Goal: Task Accomplishment & Management: Manage account settings

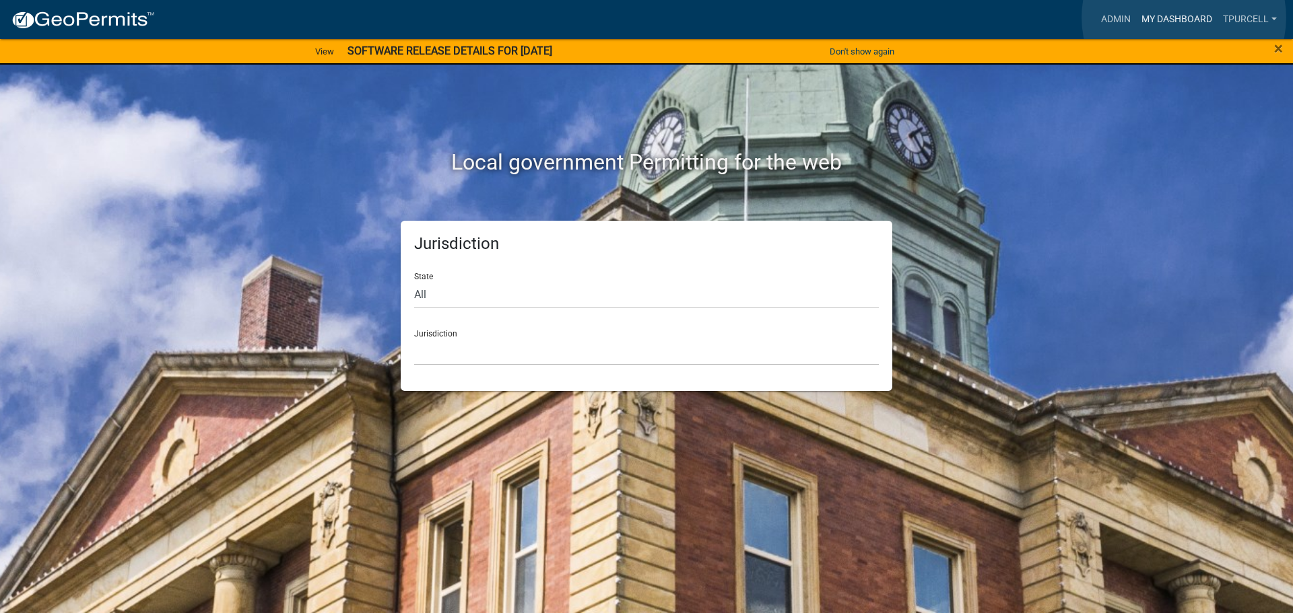
click at [1184, 18] on link "My Dashboard" at bounding box center [1176, 20] width 81 height 26
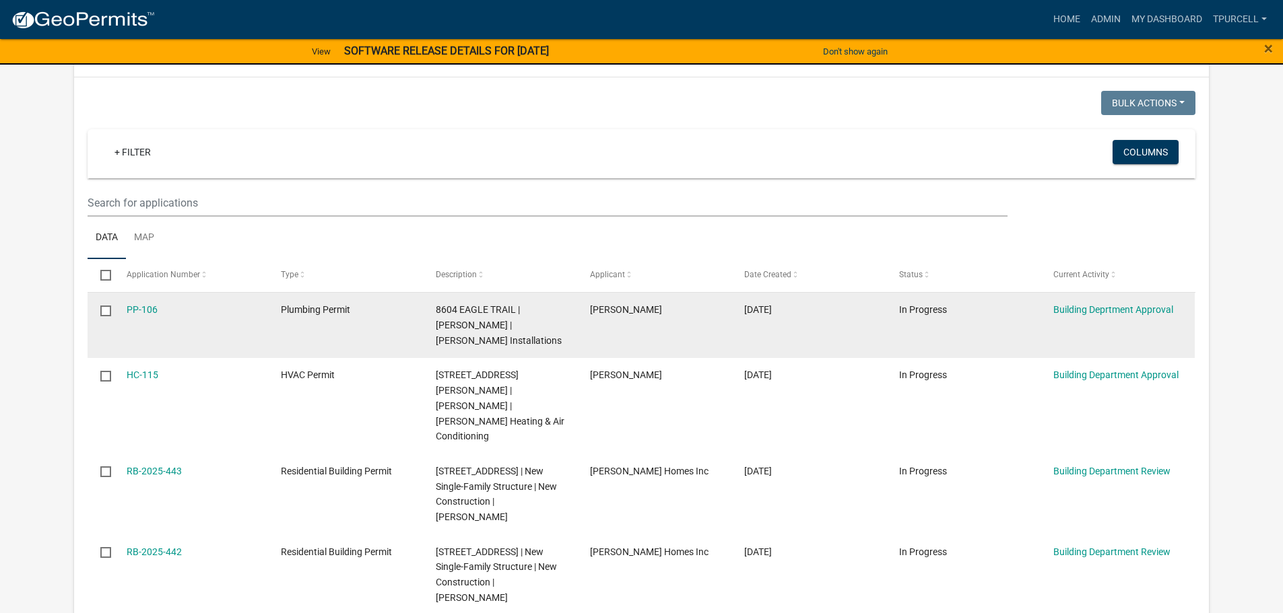
scroll to position [202, 0]
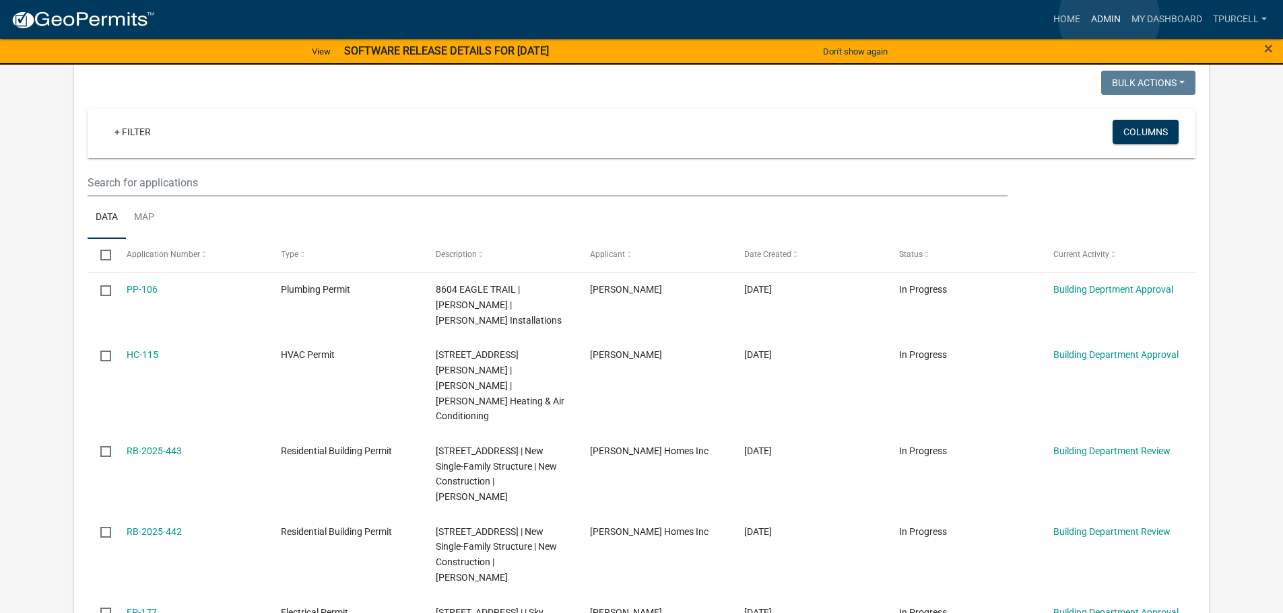
click at [1109, 18] on link "Admin" at bounding box center [1105, 20] width 40 height 26
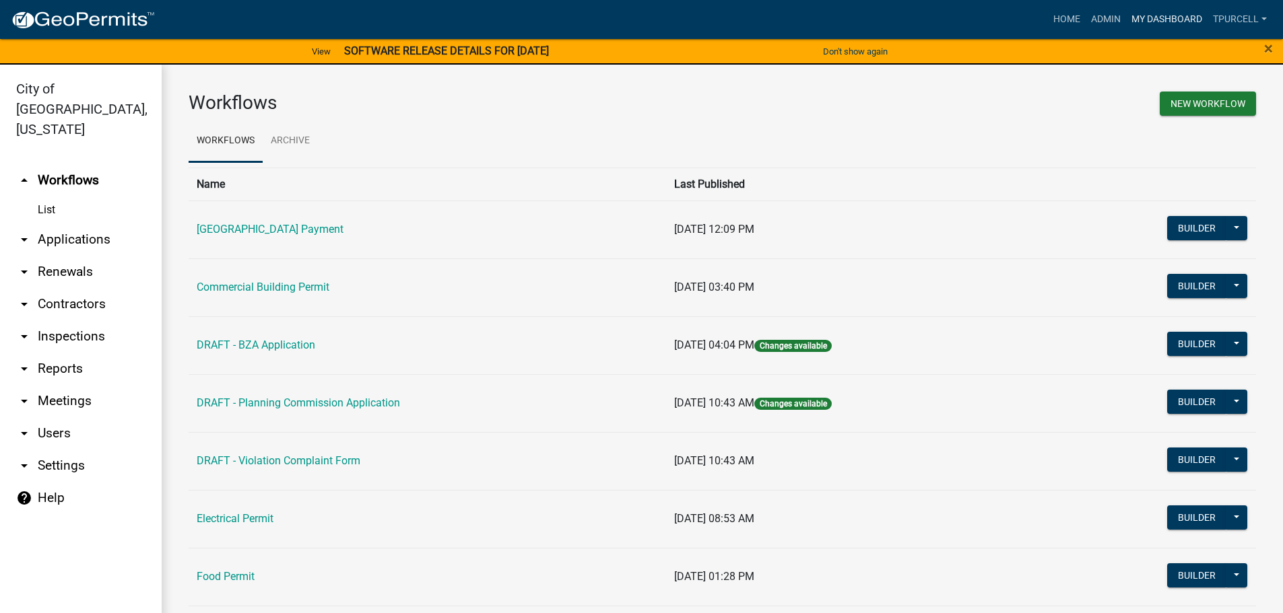
scroll to position [16, 0]
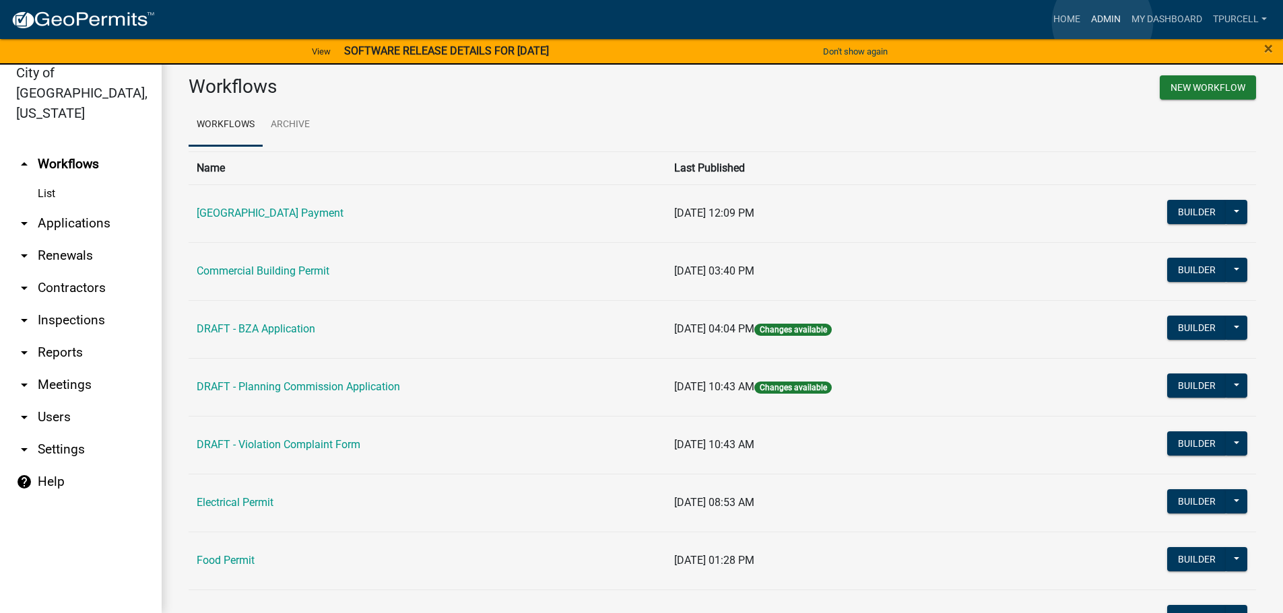
click at [1102, 22] on link "Admin" at bounding box center [1105, 20] width 40 height 26
click at [61, 207] on link "arrow_drop_down Applications" at bounding box center [81, 223] width 162 height 32
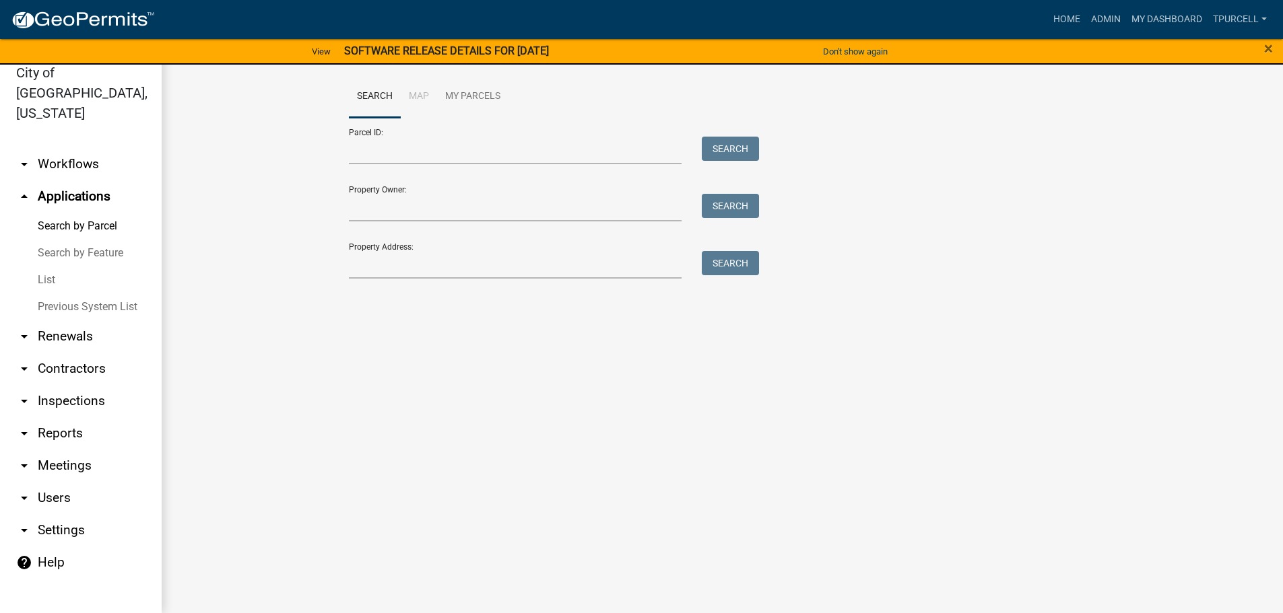
click at [46, 267] on link "List" at bounding box center [81, 280] width 162 height 27
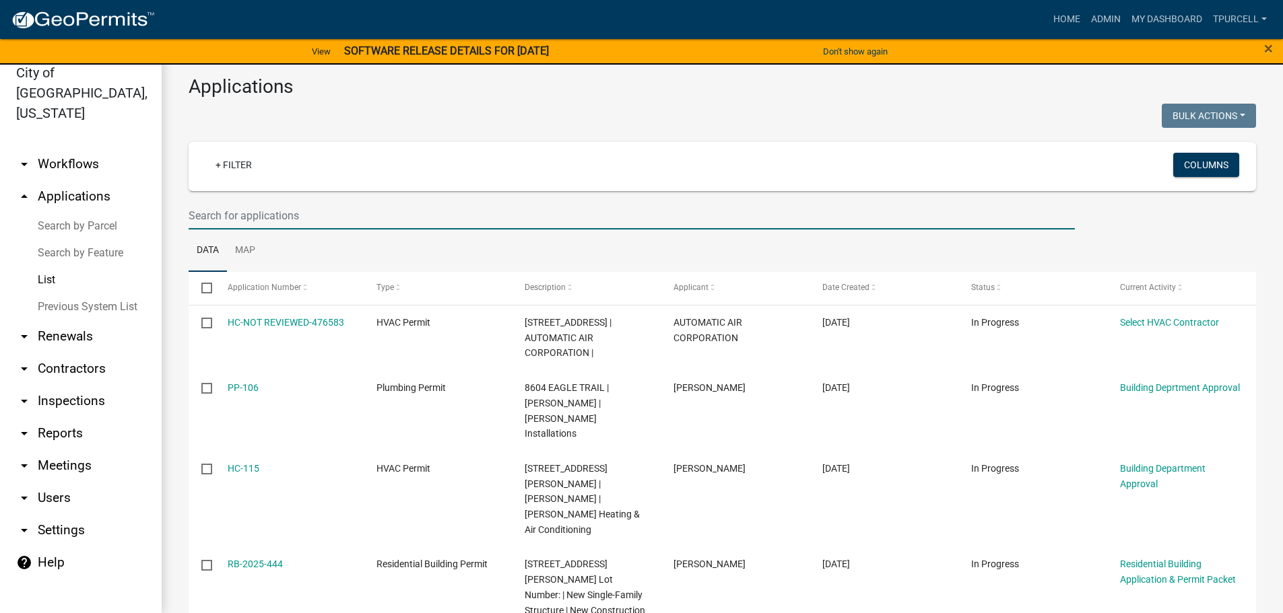
click at [264, 209] on input "text" at bounding box center [632, 216] width 886 height 28
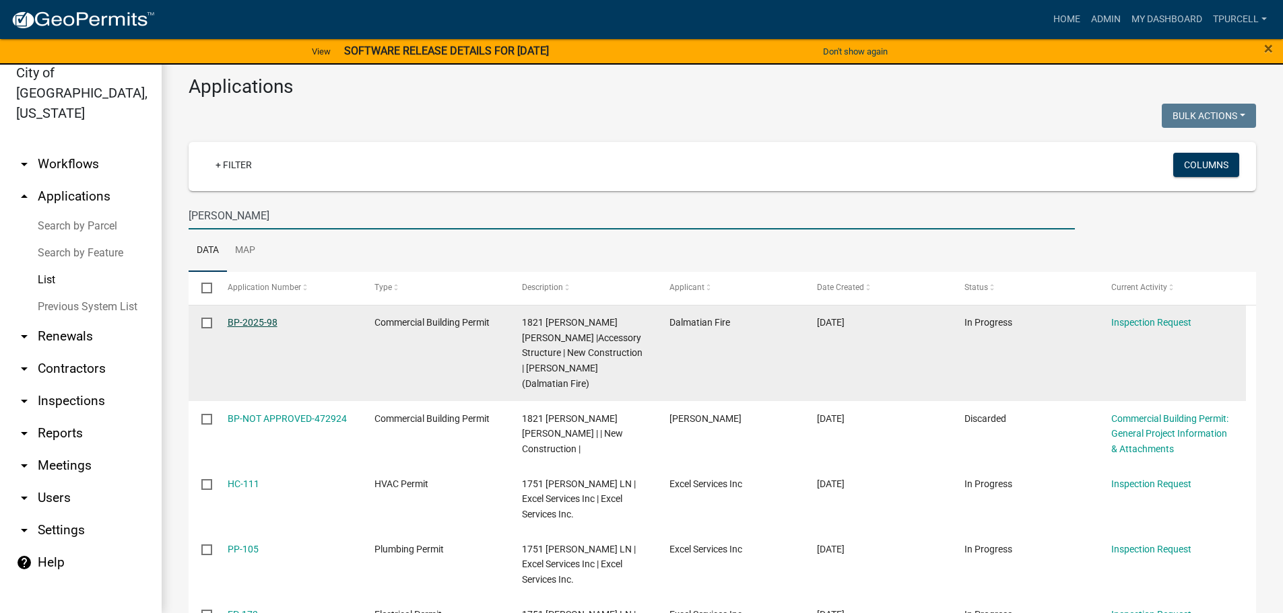
type input "[PERSON_NAME]"
click at [257, 318] on link "BP-2025-98" at bounding box center [253, 322] width 50 height 11
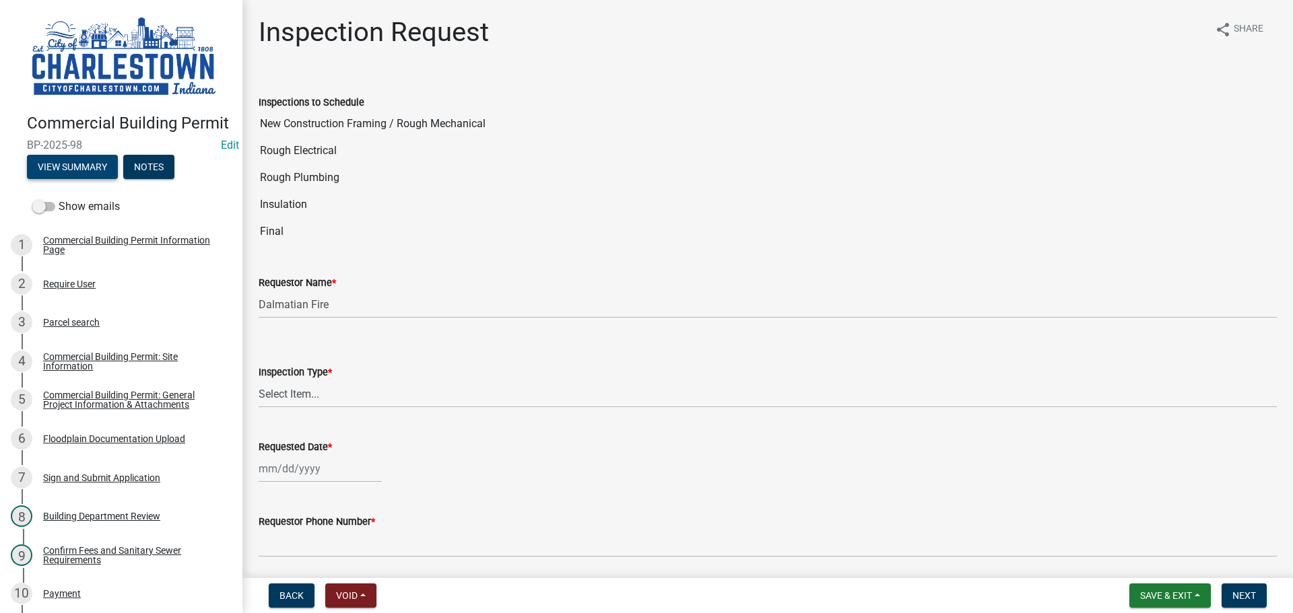
click at [85, 179] on button "View Summary" at bounding box center [72, 167] width 91 height 24
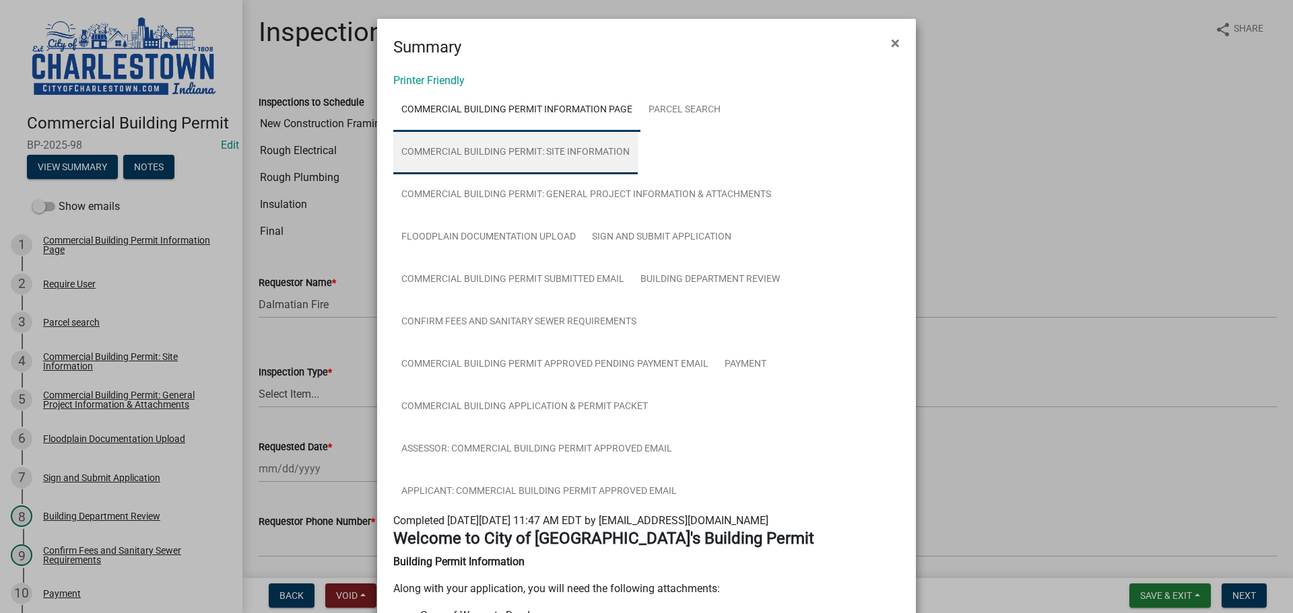
click at [566, 149] on link "Commercial Building Permit: Site Information" at bounding box center [515, 152] width 244 height 43
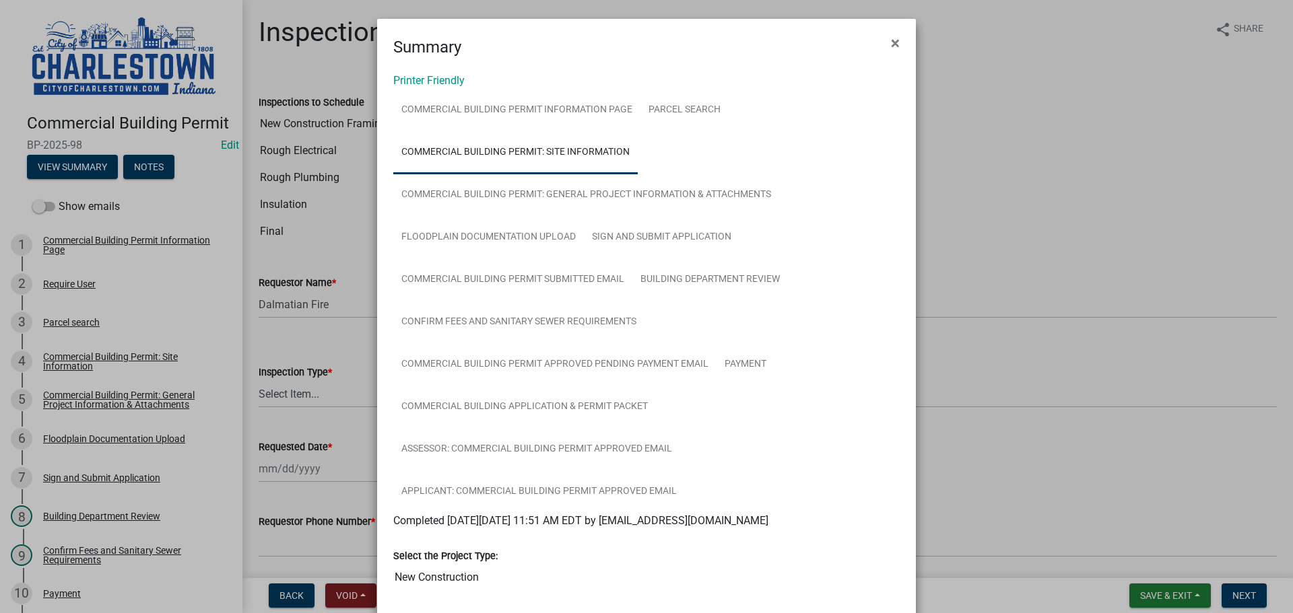
click at [1056, 182] on ngb-modal-window "Summary × Printer Friendly Commercial Building Permit Information Page Parcel s…" at bounding box center [646, 306] width 1293 height 613
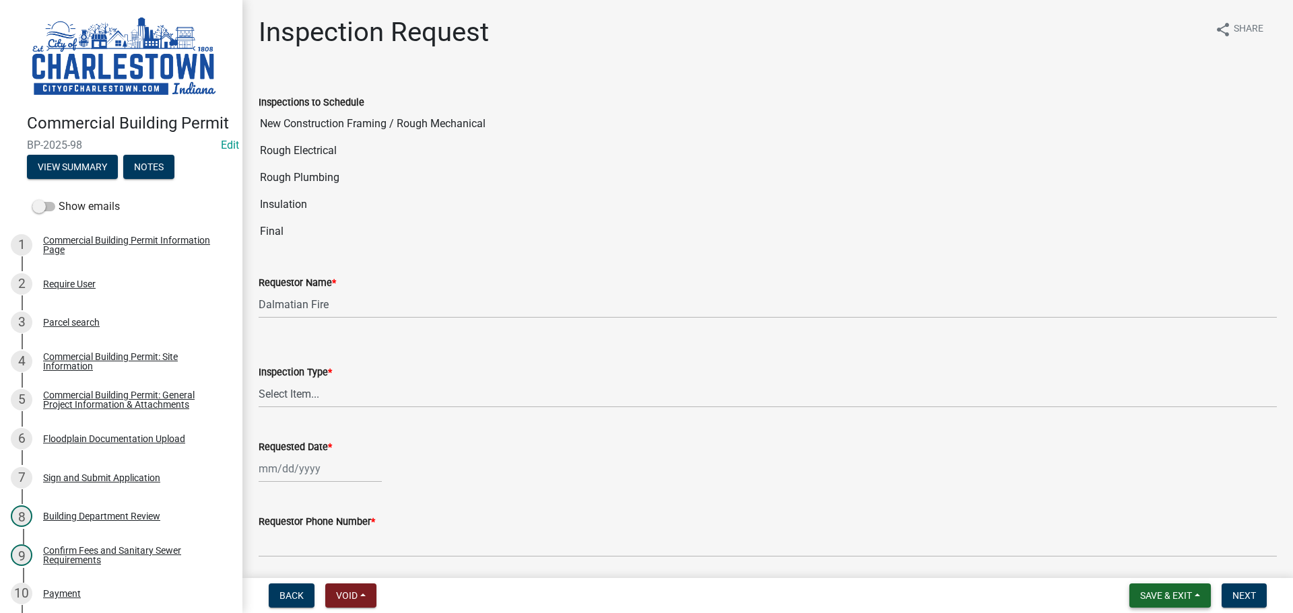
click at [1173, 595] on span "Save & Exit" at bounding box center [1166, 595] width 52 height 11
click at [1144, 561] on button "Save & Exit" at bounding box center [1157, 561] width 108 height 32
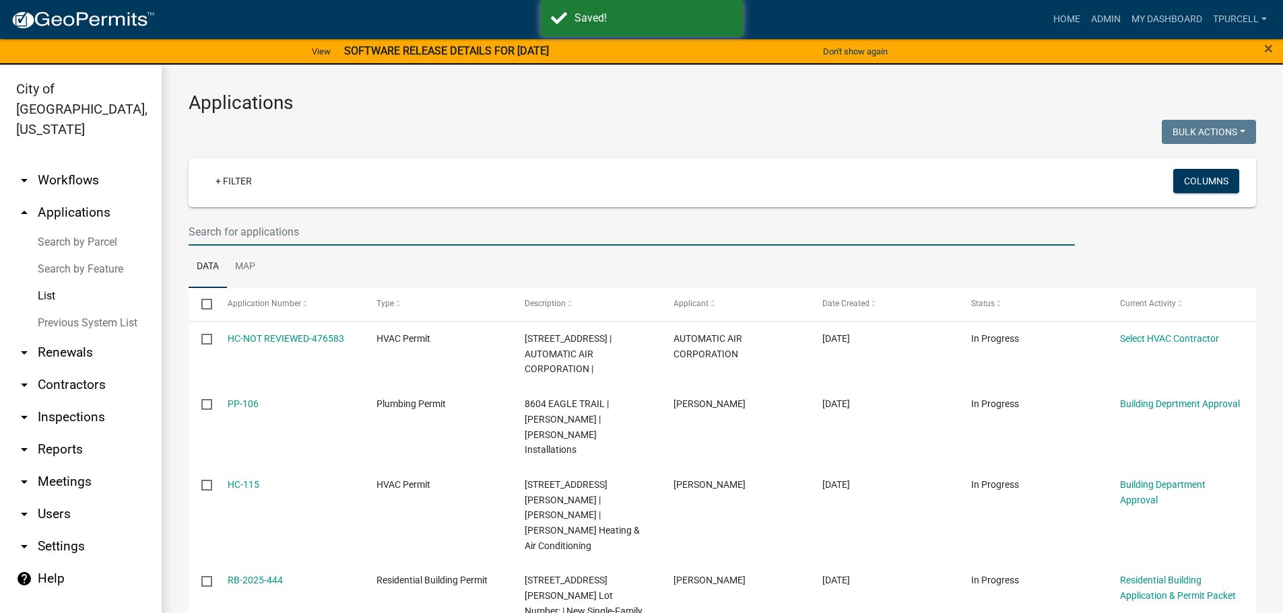
click at [235, 236] on input "text" at bounding box center [632, 232] width 886 height 28
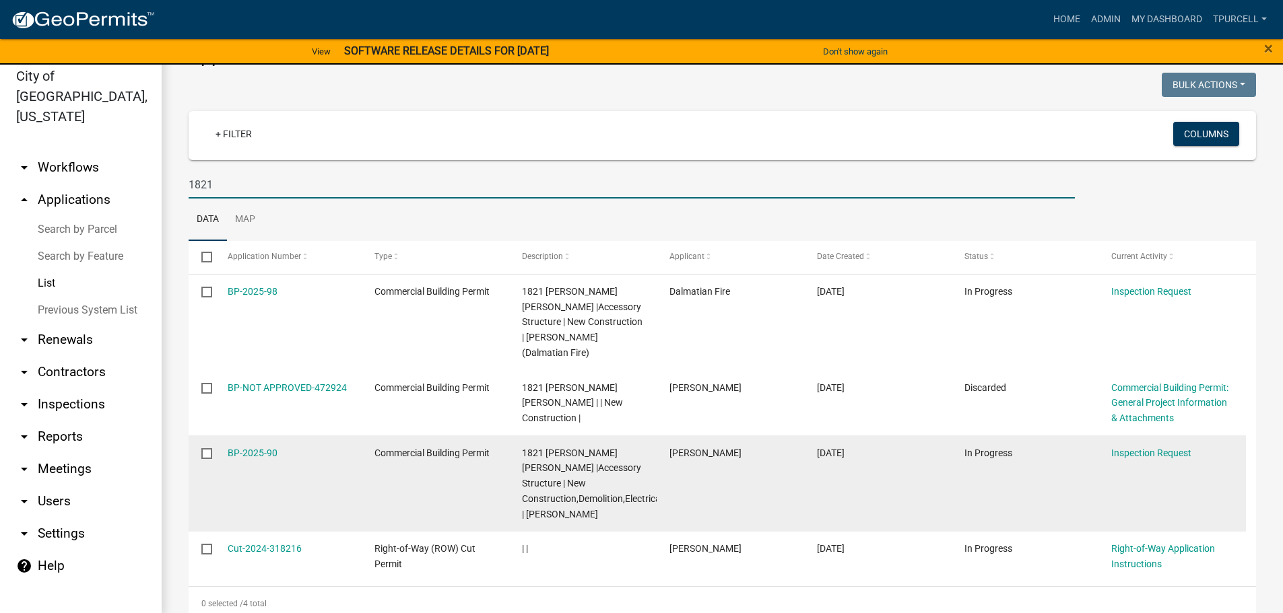
scroll to position [16, 0]
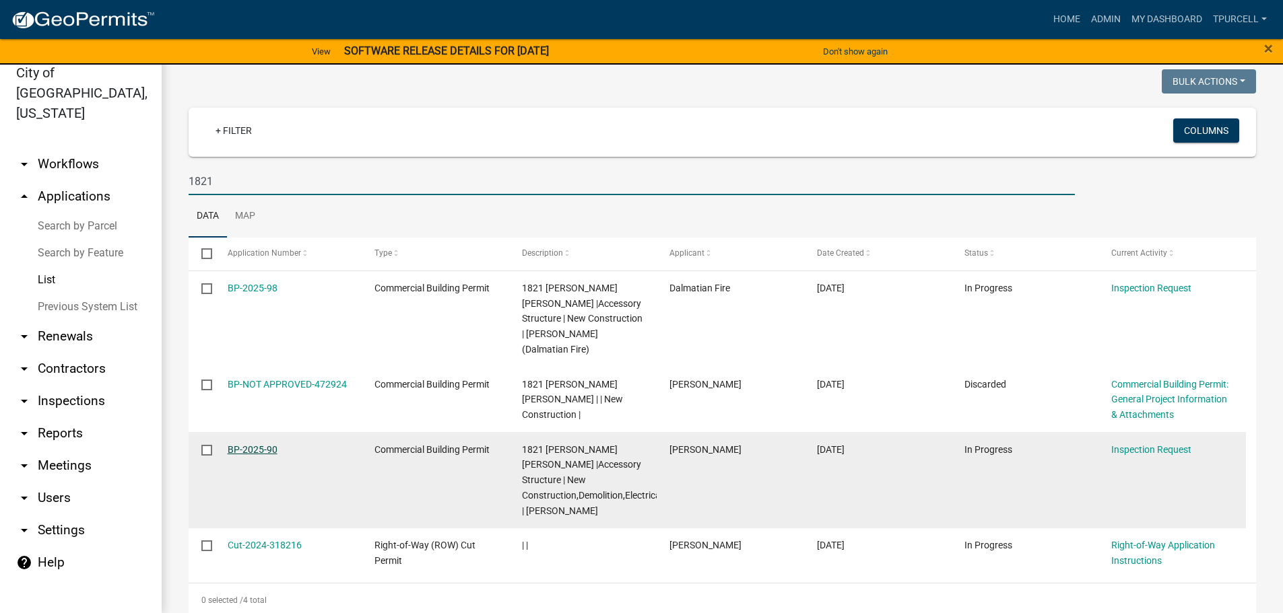
type input "1821"
click at [253, 444] on link "BP-2025-90" at bounding box center [253, 449] width 50 height 11
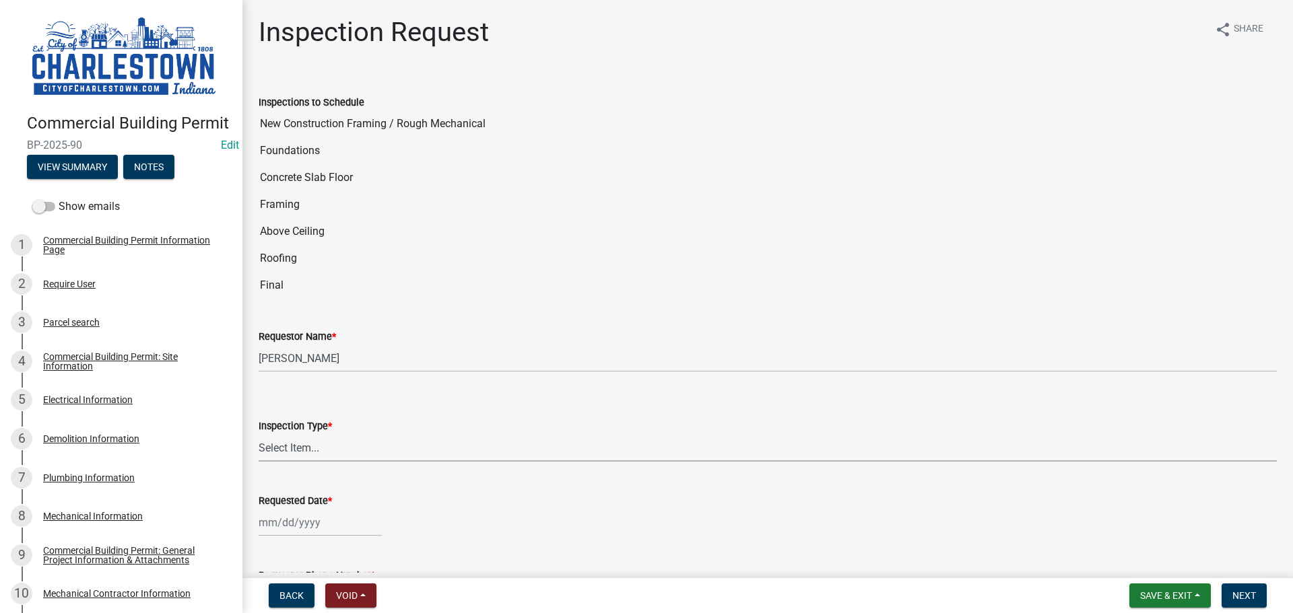
click at [322, 449] on select "Select Item... New Construction Framing / Rough Mechanical Foundations Concrete…" at bounding box center [768, 448] width 1018 height 28
click at [259, 434] on select "Select Item... New Construction Framing / Rough Mechanical Foundations Concrete…" at bounding box center [768, 448] width 1018 height 28
select select "6148cfc3-f65f-4c5f-8e17-86e63b13192f"
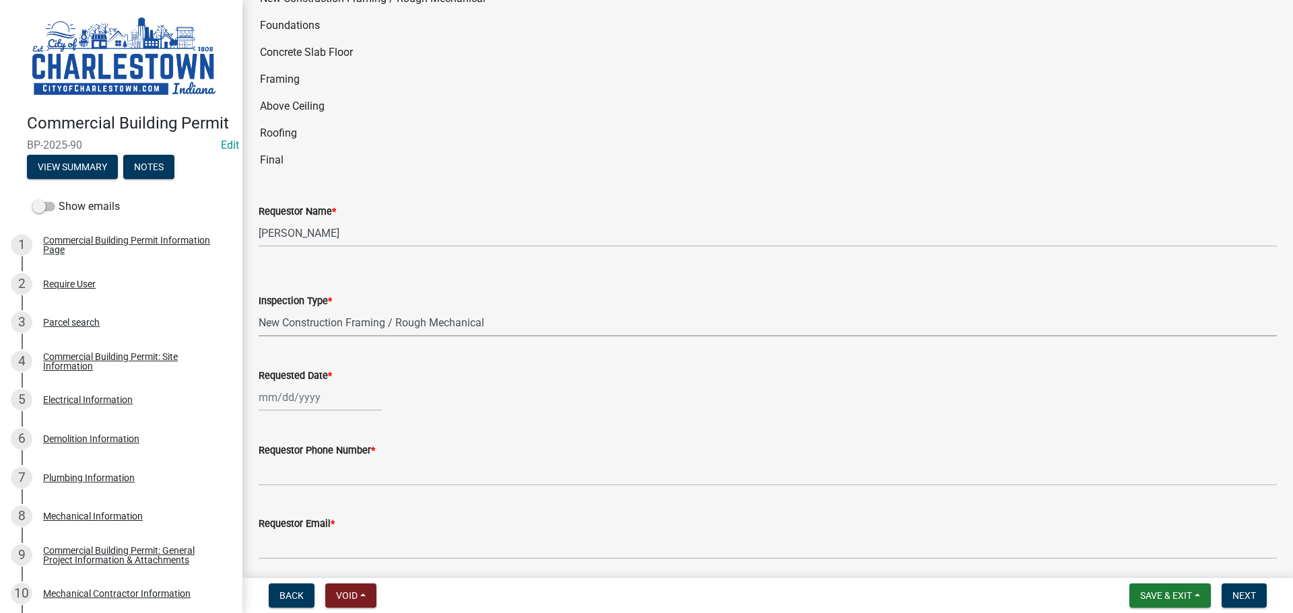
scroll to position [135, 0]
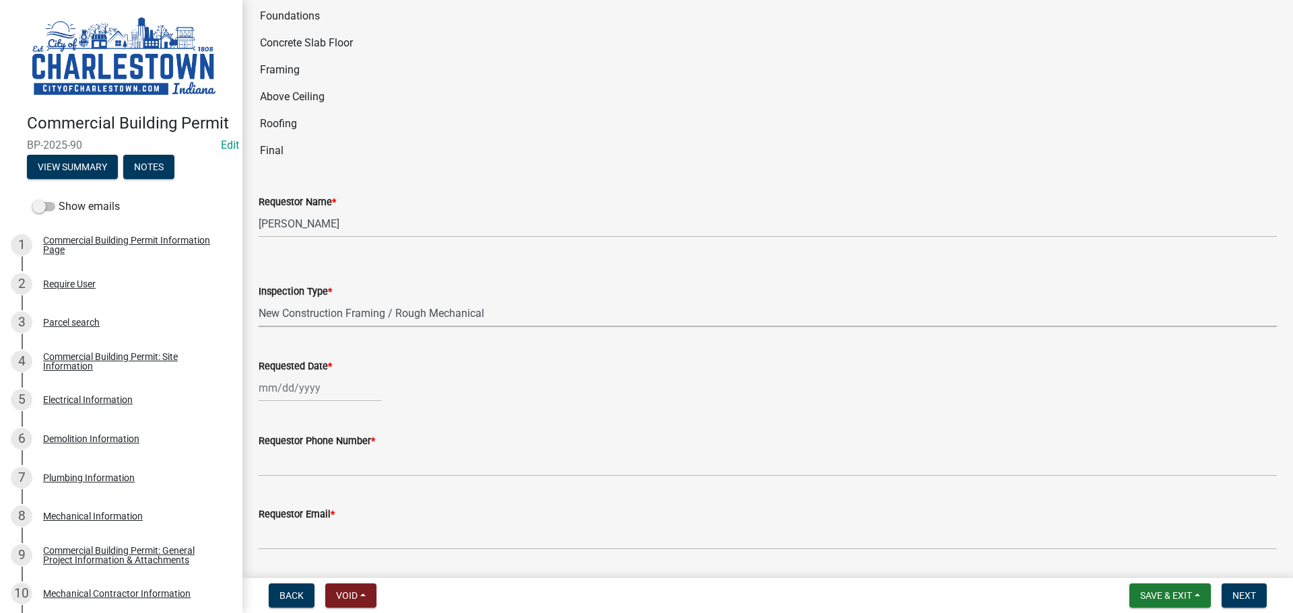
select select "9"
select select "2025"
click at [301, 393] on div "[PERSON_NAME] Feb Mar Apr [PERSON_NAME][DATE] [DATE] 1526 1527 1528 1529 1530 1…" at bounding box center [320, 388] width 123 height 28
click at [337, 275] on div "11" at bounding box center [337, 274] width 22 height 22
type input "[DATE]"
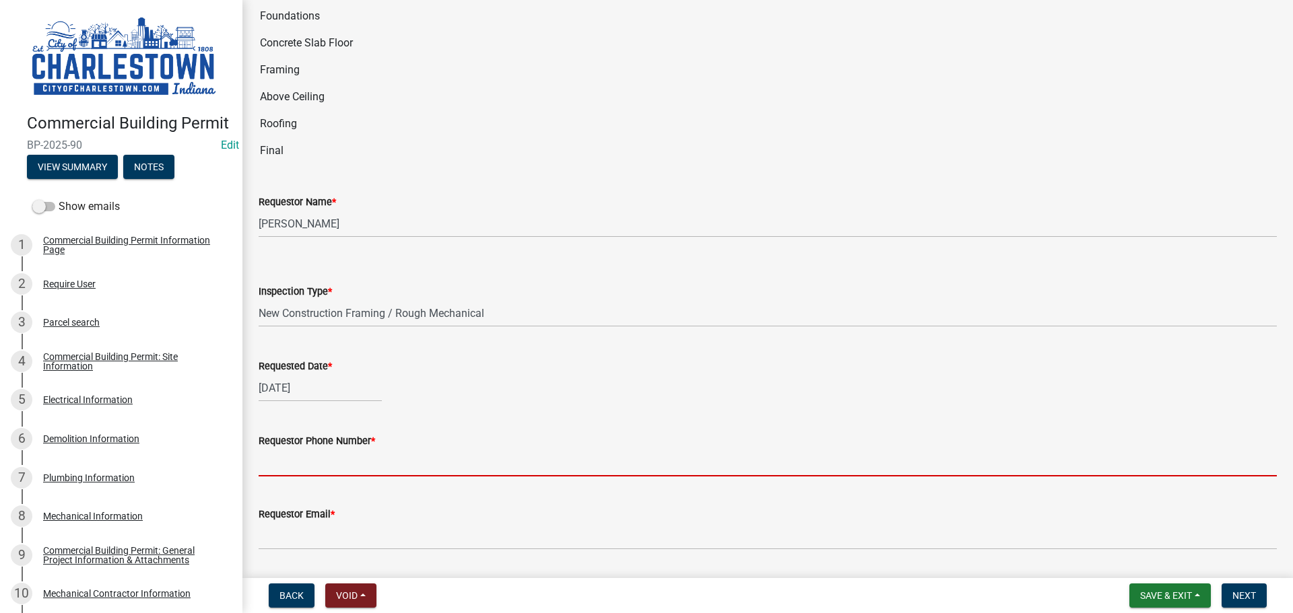
click at [338, 467] on input "Requestor Phone Number *" at bounding box center [768, 463] width 1018 height 28
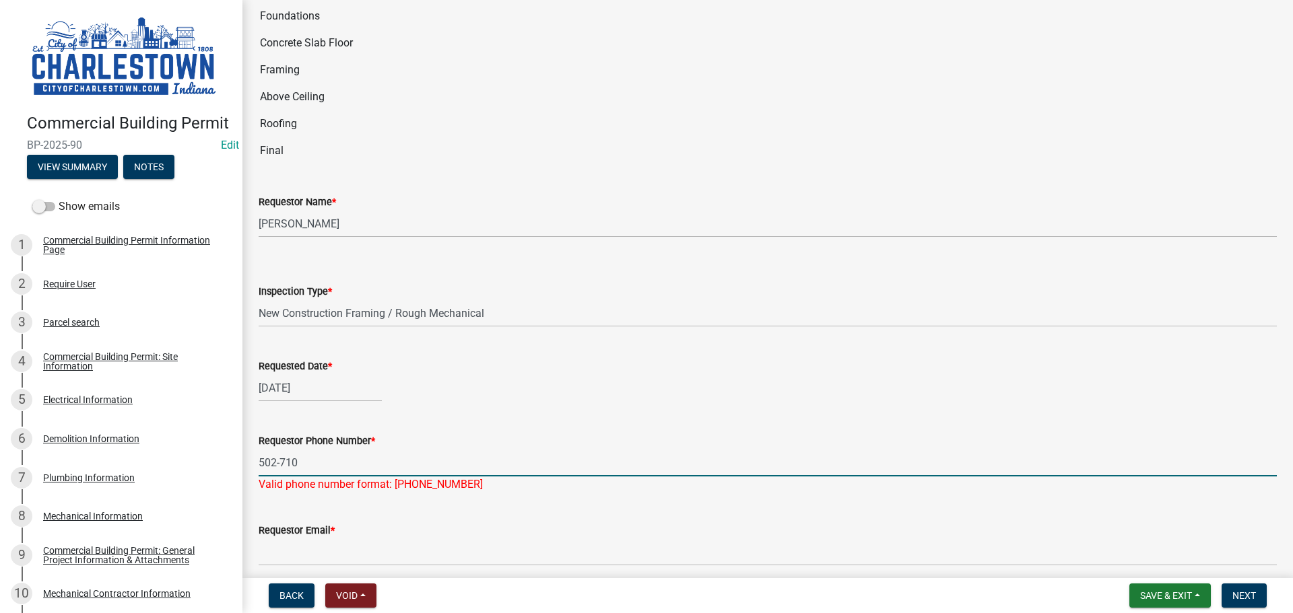
click at [313, 468] on input "502-710" at bounding box center [768, 463] width 1018 height 28
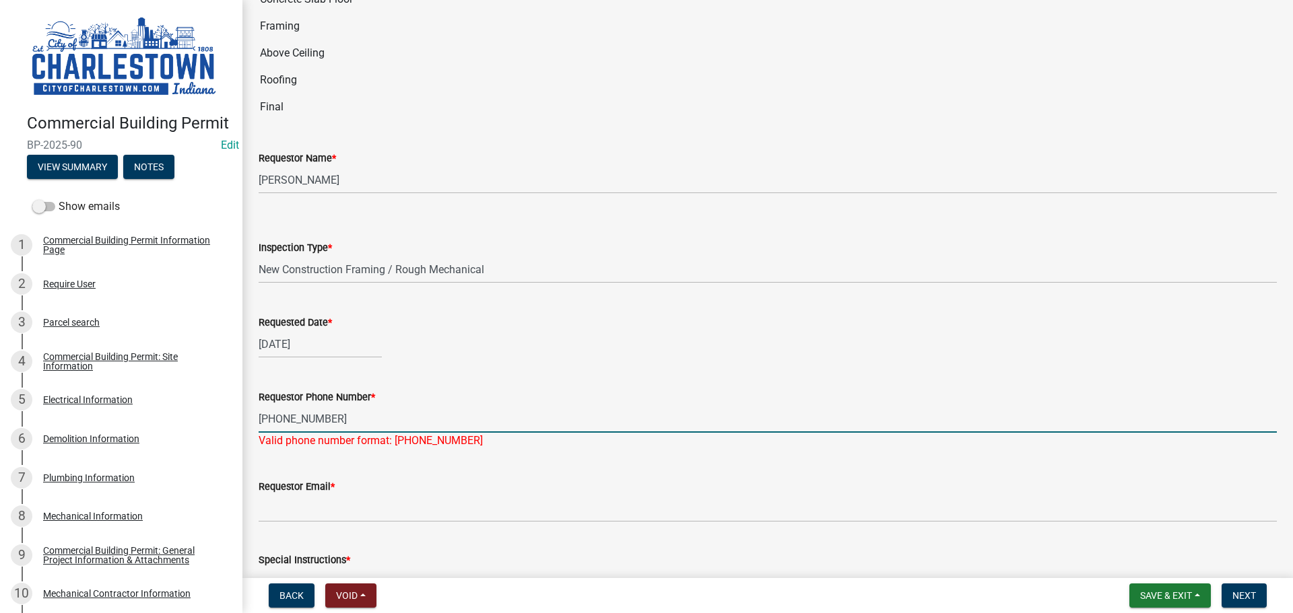
scroll to position [202, 0]
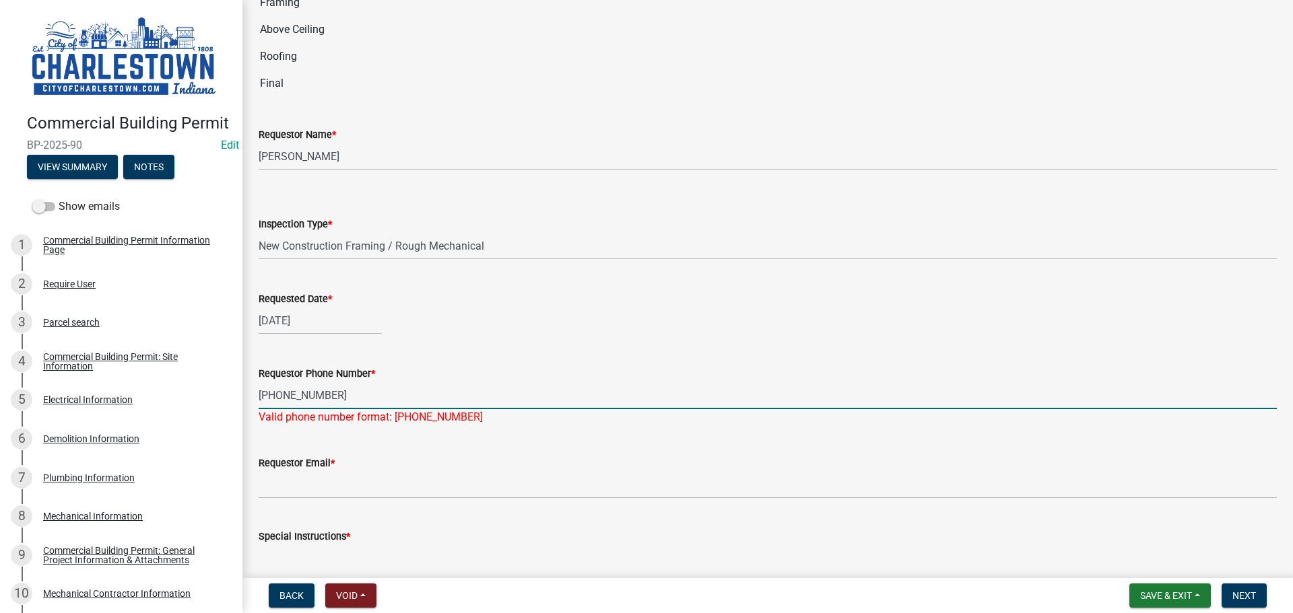
type input "[PHONE_NUMBER]"
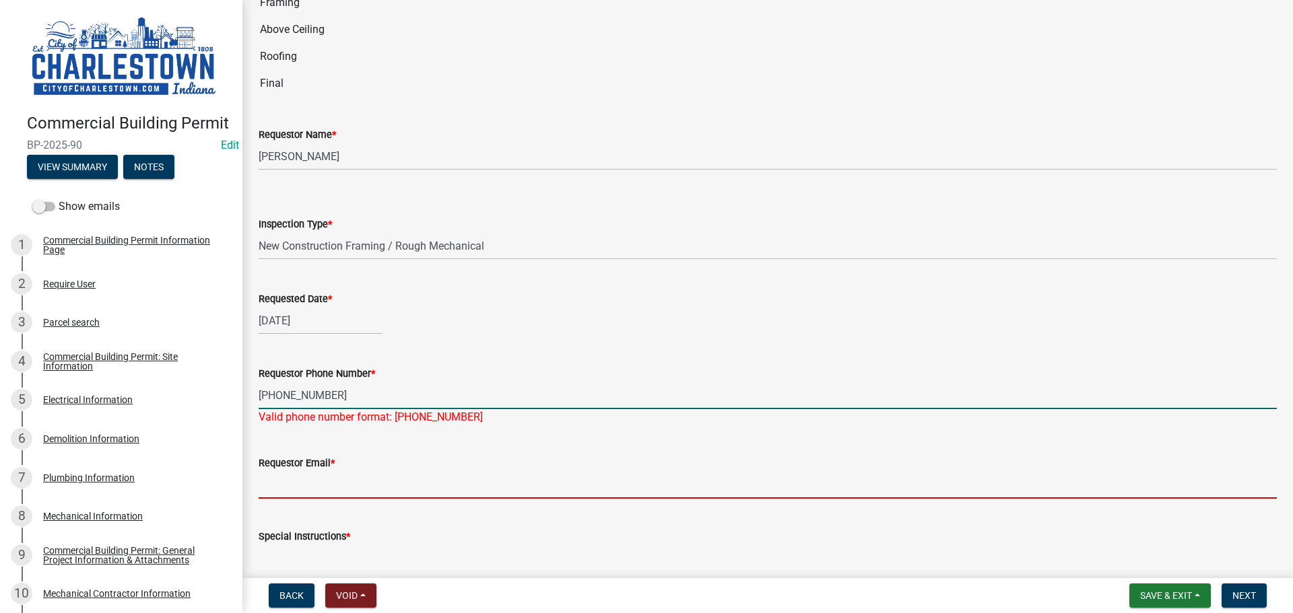
click at [491, 475] on input "Requestor Email *" at bounding box center [768, 485] width 1018 height 28
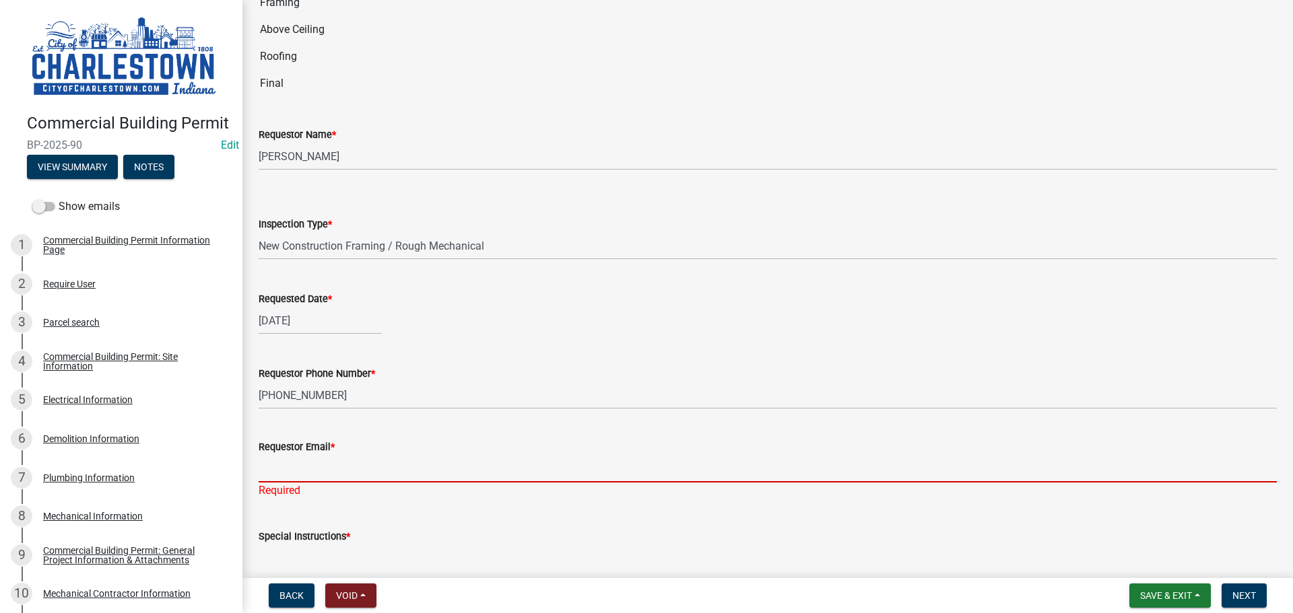
click at [315, 471] on input "Requestor Email *" at bounding box center [768, 469] width 1018 height 28
paste input "[PERSON_NAME][EMAIL_ADDRESS][PERSON_NAME][DOMAIN_NAME]"
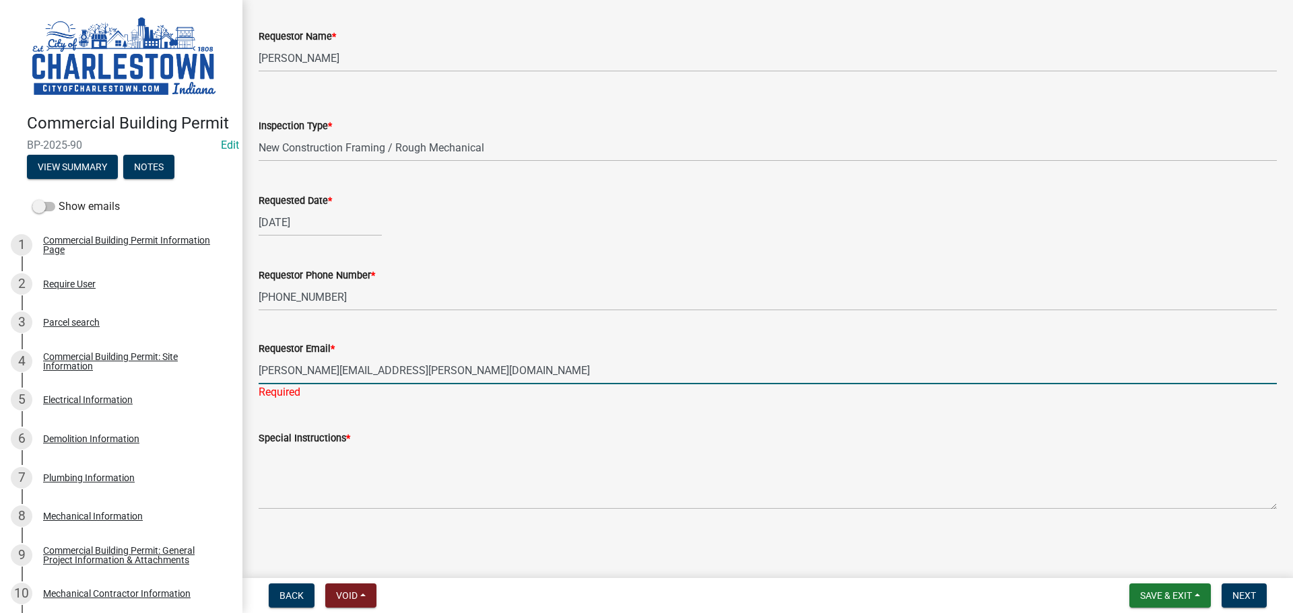
type input "[PERSON_NAME][EMAIL_ADDRESS][PERSON_NAME][DOMAIN_NAME]"
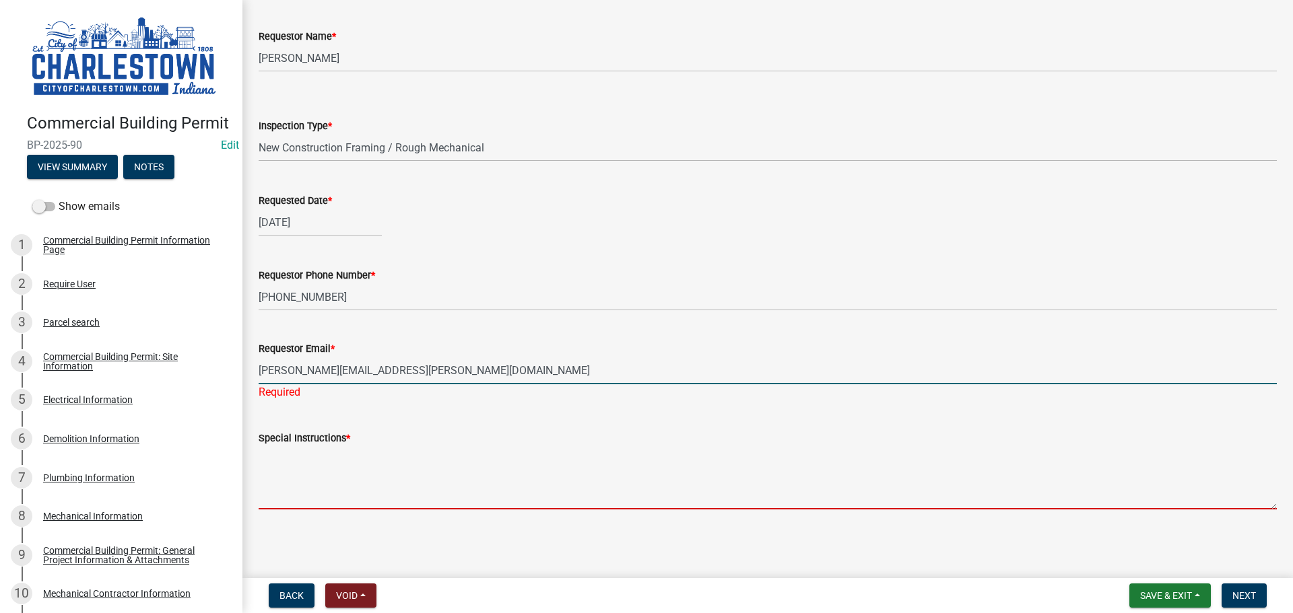
click at [357, 466] on textarea "Special Instructions *" at bounding box center [768, 477] width 1018 height 63
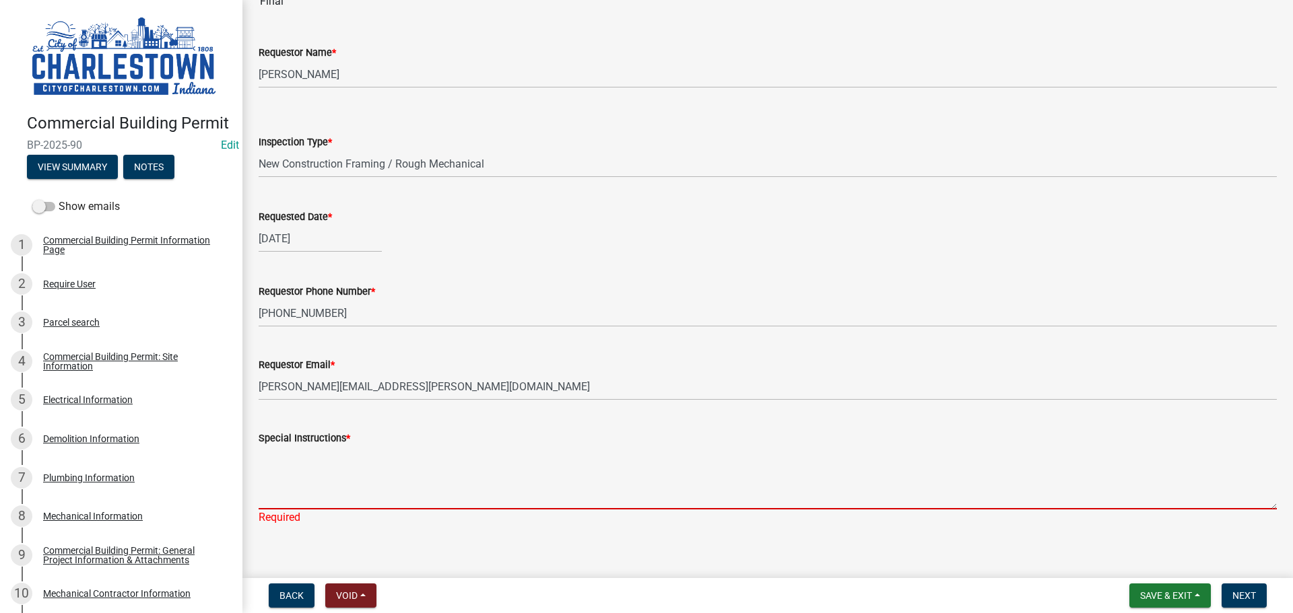
paste textarea "attached concrete compressive strength reports for materials testing services o…"
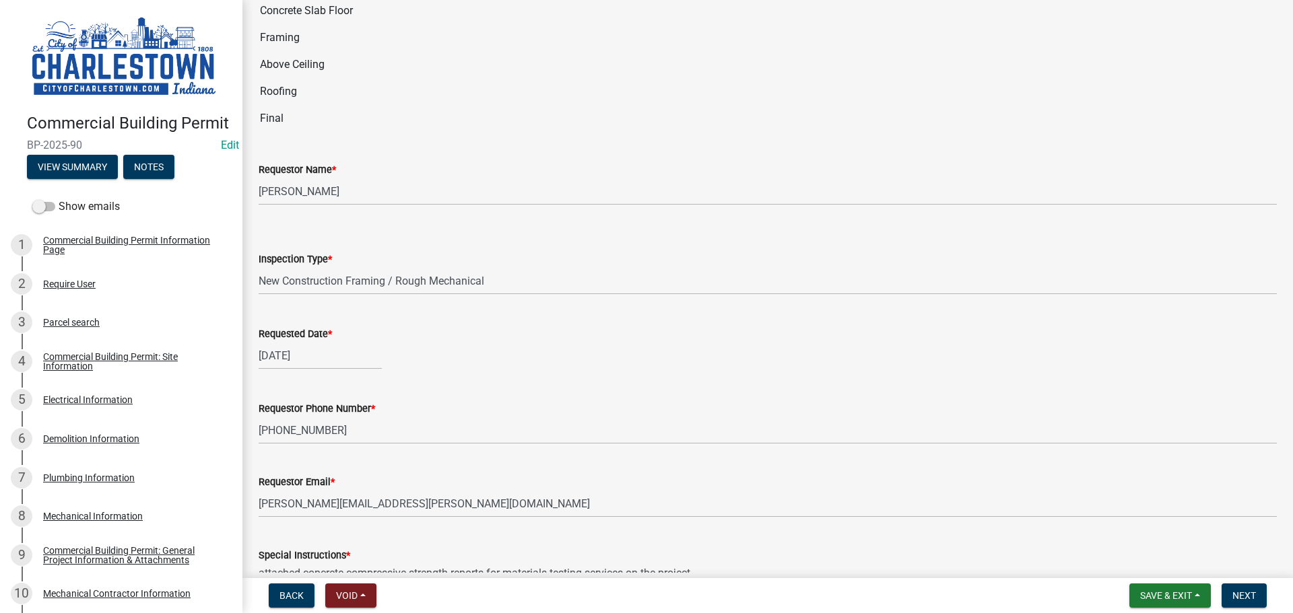
scroll to position [166, 0]
type textarea "attached concrete compressive strength reports for materials testing services o…"
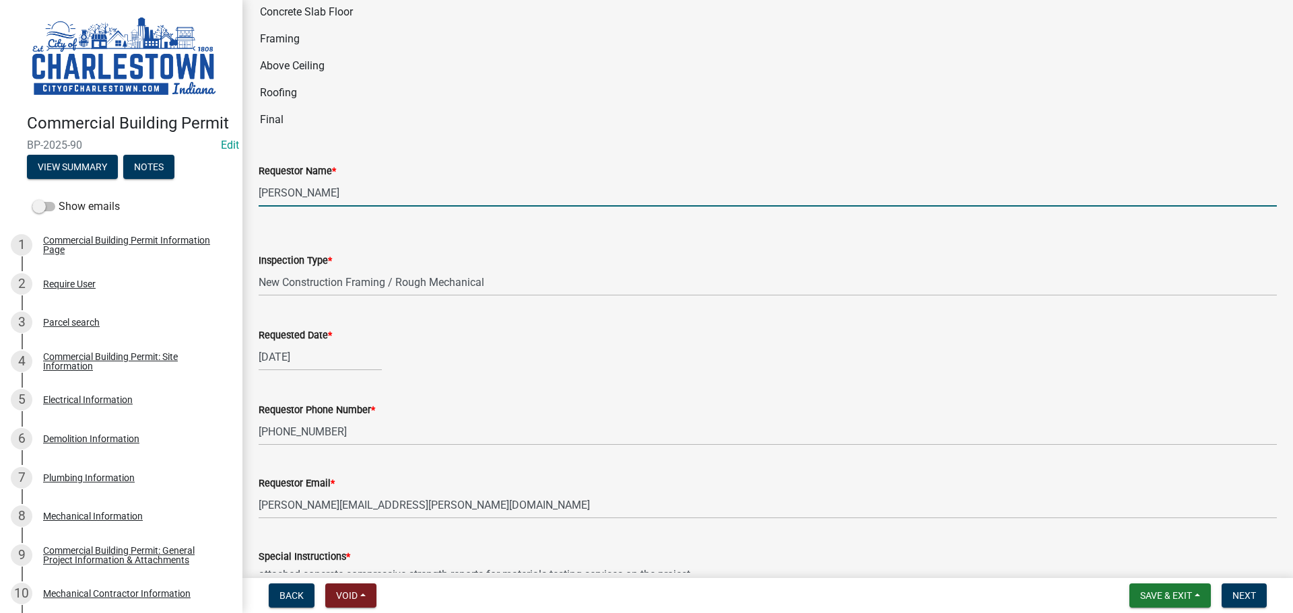
click at [351, 194] on input "[PERSON_NAME]" at bounding box center [768, 193] width 1018 height 28
type input "T"
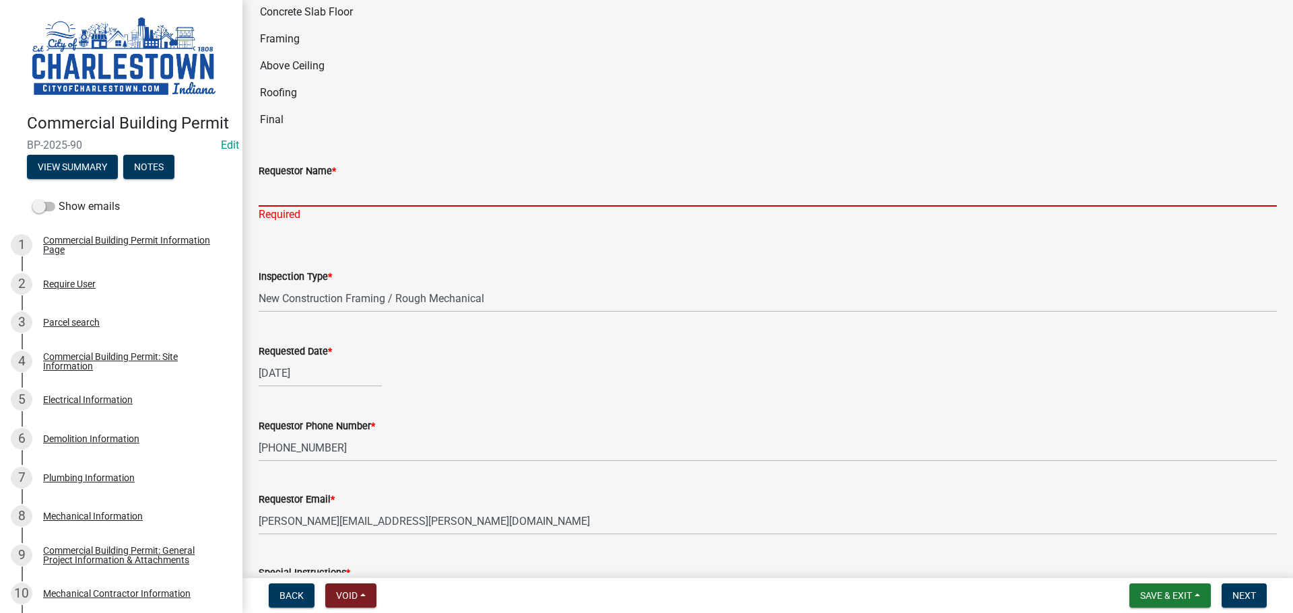
click at [364, 193] on input "Requestor Name *" at bounding box center [768, 193] width 1018 height 28
paste input "[PERSON_NAME] Project Engineer/Project Manager O: 502.710.0256 C: 502.876.4141"
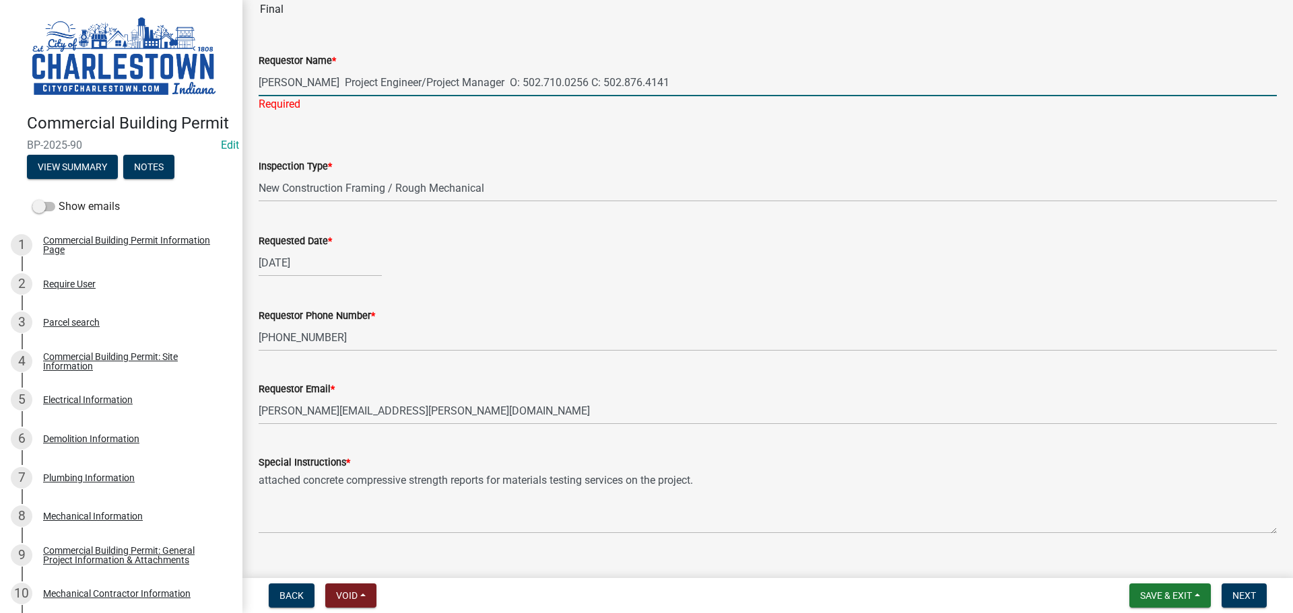
scroll to position [300, 0]
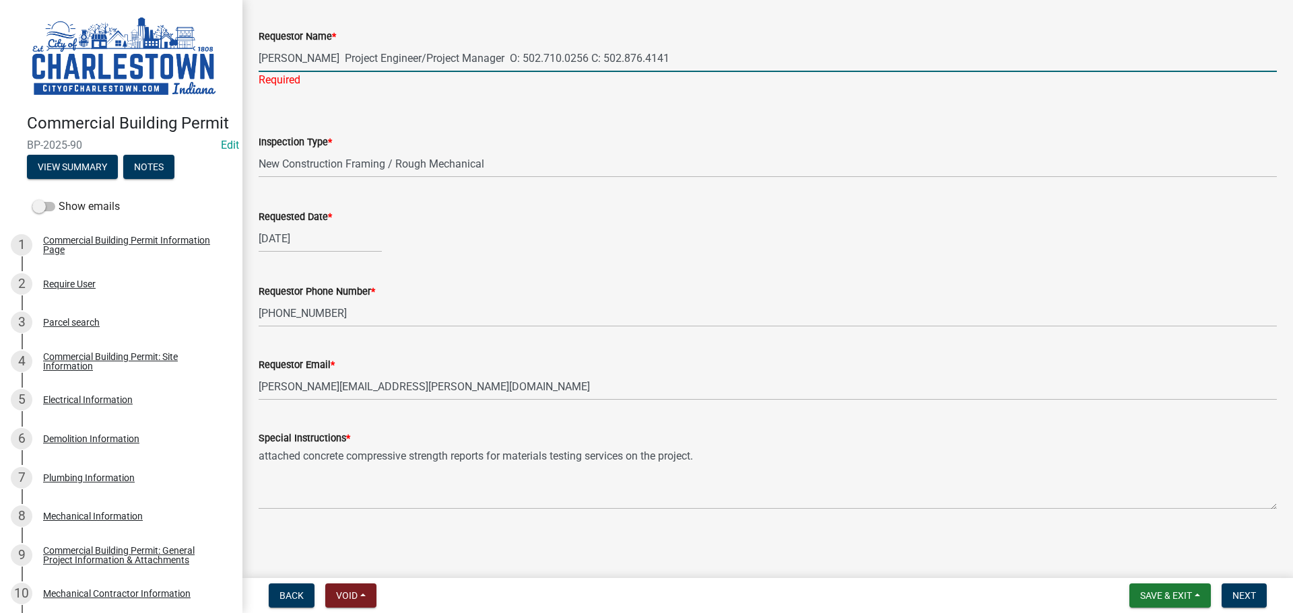
type input "[PERSON_NAME] Project Engineer/Project Manager O: 502.710.0256 C: 502.876.4141"
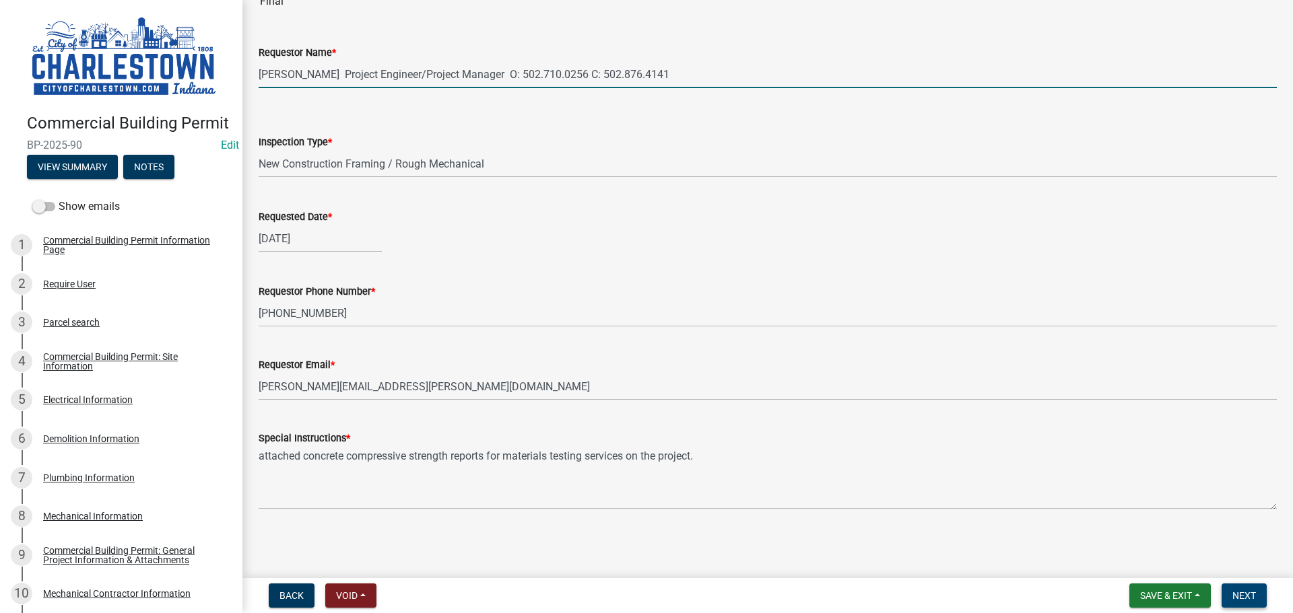
click at [1244, 595] on span "Next" at bounding box center [1244, 595] width 24 height 11
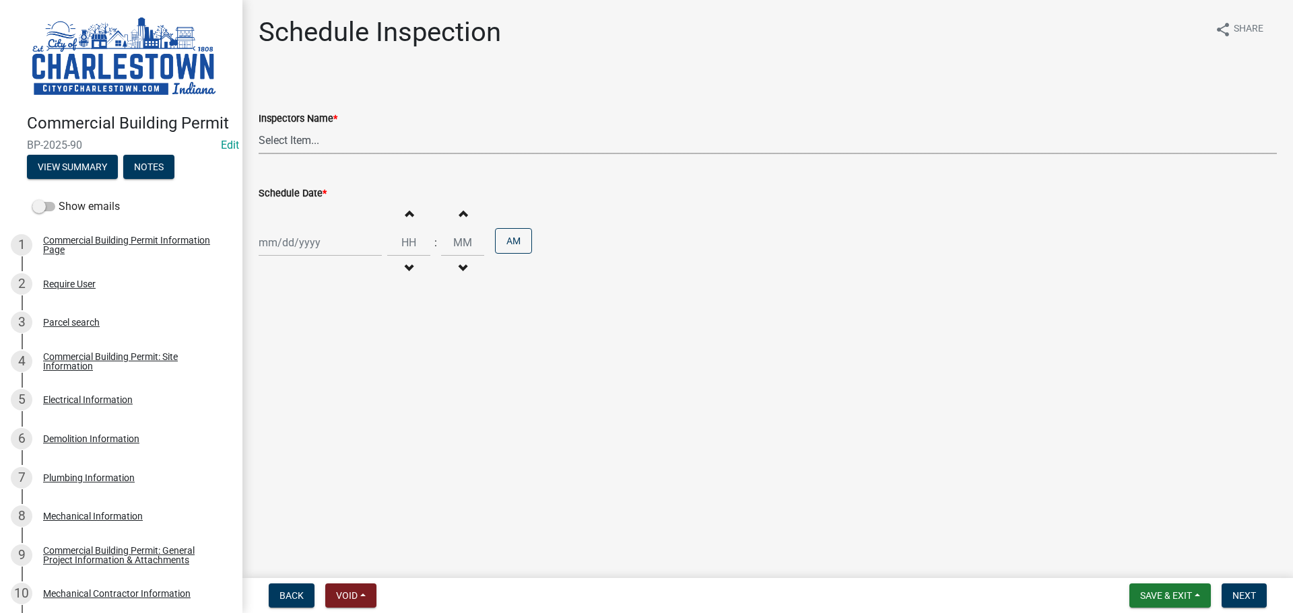
click at [308, 147] on select "Select Item... [PERSON_NAME] ([PERSON_NAME]) [PERSON_NAME] ([PERSON_NAME]) [PER…" at bounding box center [768, 141] width 1018 height 28
select select "63e5a778-15f7-4a13-aba2-a6e5541a0fb3"
click at [259, 127] on select "Select Item... [PERSON_NAME] ([PERSON_NAME]) [PERSON_NAME] ([PERSON_NAME]) [PER…" at bounding box center [768, 141] width 1018 height 28
click at [301, 243] on div at bounding box center [320, 243] width 123 height 28
select select "9"
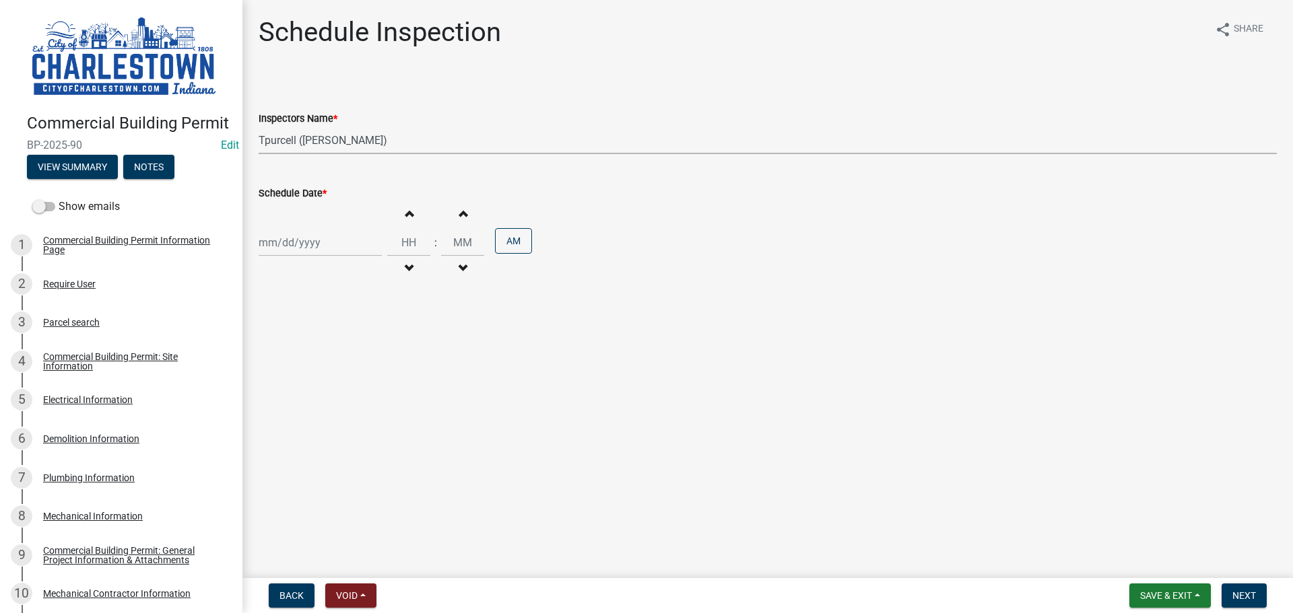
select select "2025"
click at [278, 358] on div "15" at bounding box center [272, 358] width 22 height 22
type input "[DATE]"
click at [1257, 597] on button "Next" at bounding box center [1243, 596] width 45 height 24
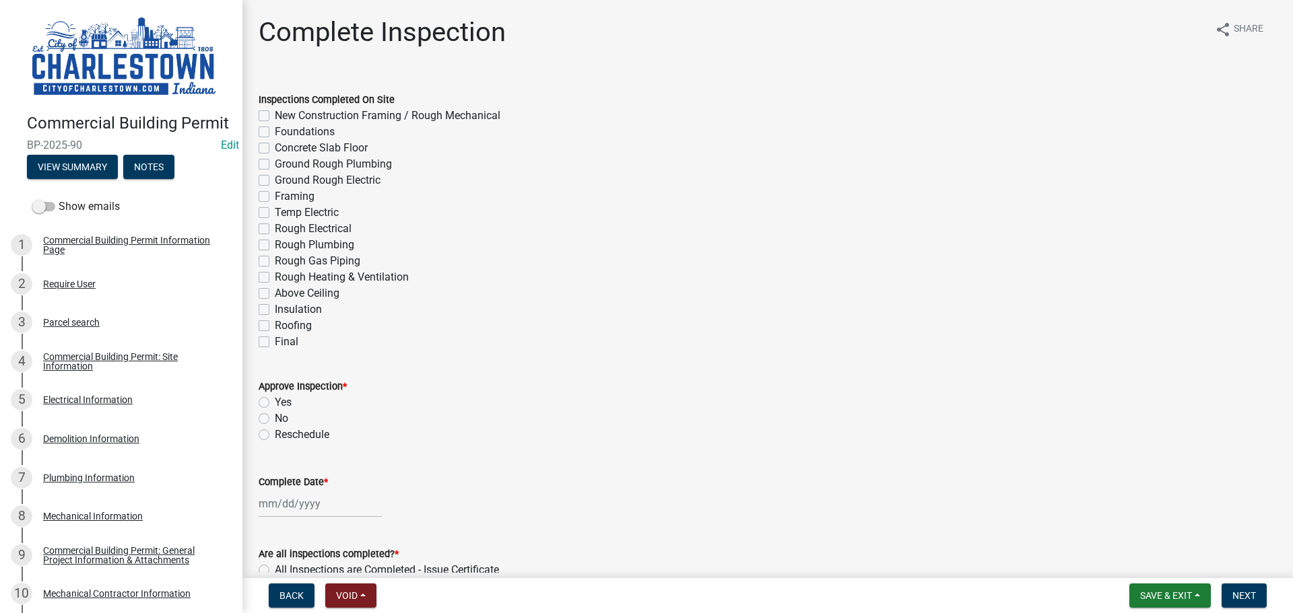
click at [275, 114] on label "New Construction Framing / Rough Mechanical" at bounding box center [388, 116] width 226 height 16
click at [275, 114] on input "New Construction Framing / Rough Mechanical" at bounding box center [279, 112] width 9 height 9
checkbox input "true"
checkbox input "false"
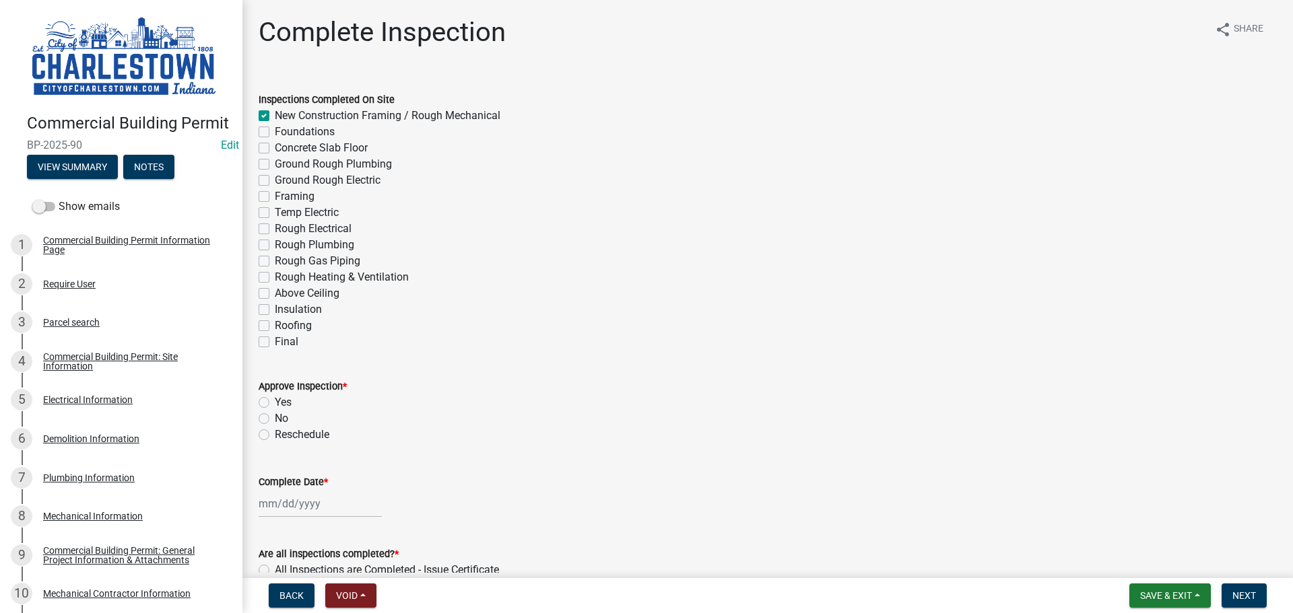
checkbox input "false"
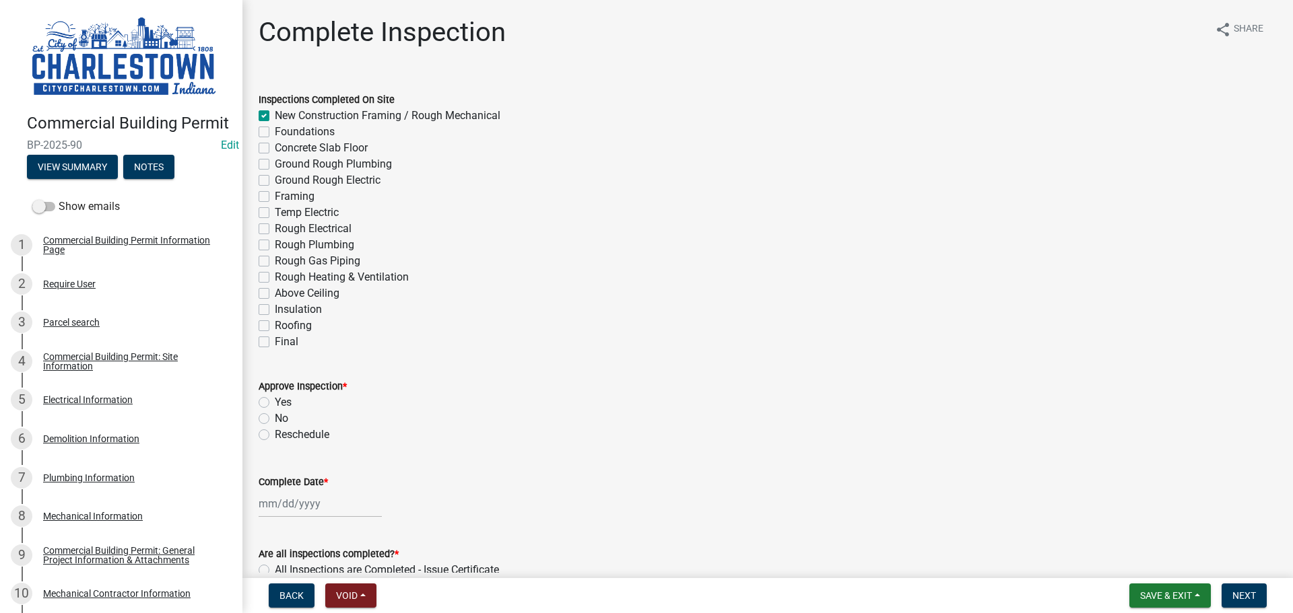
checkbox input "false"
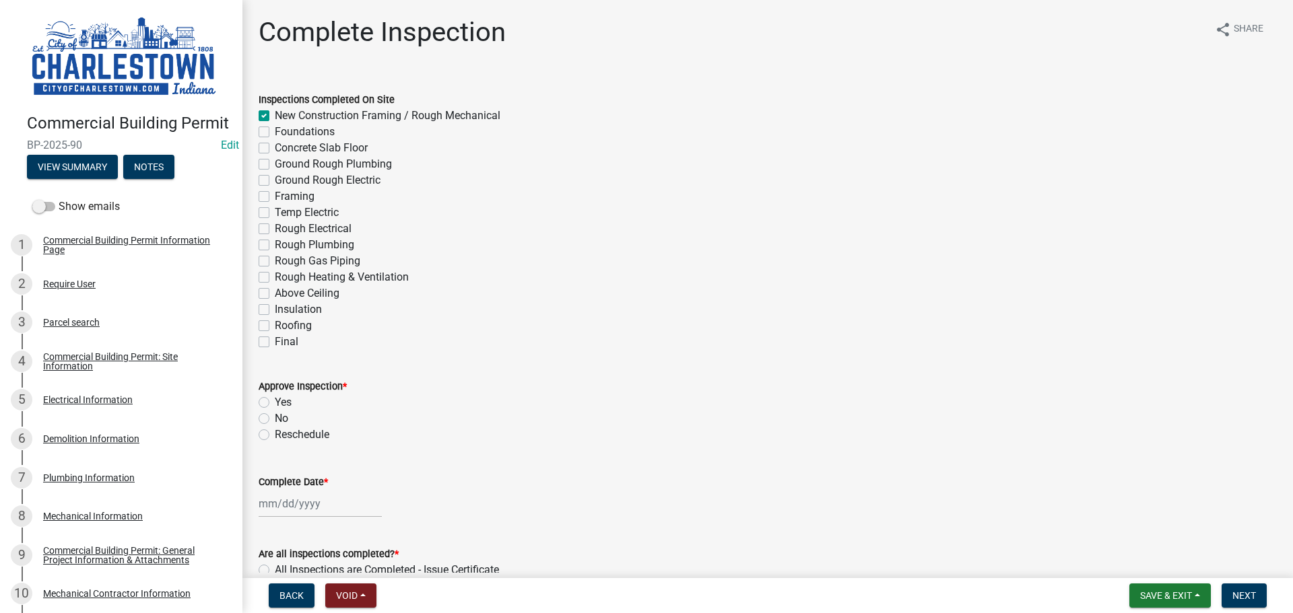
checkbox input "false"
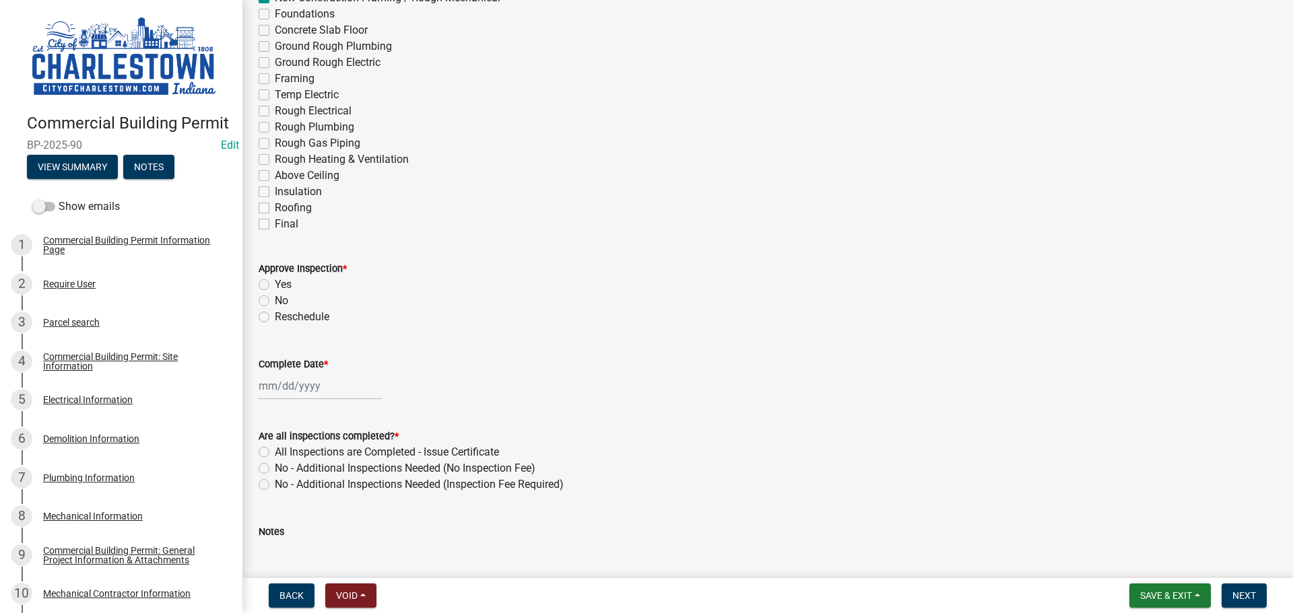
scroll to position [135, 0]
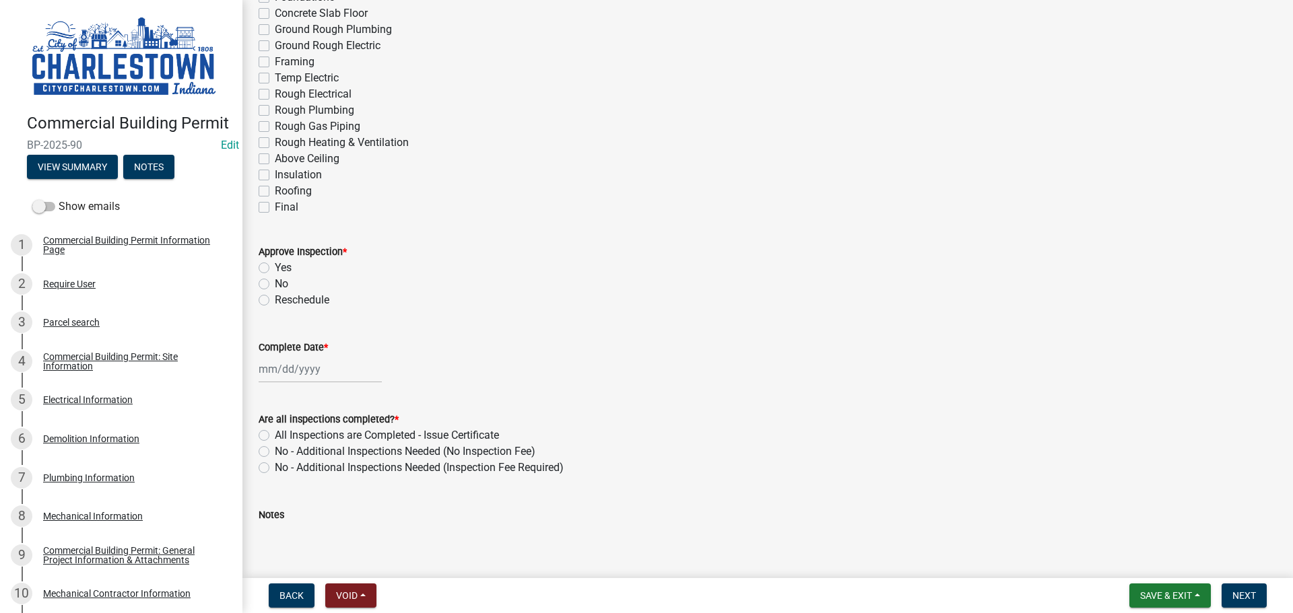
click at [275, 267] on label "Yes" at bounding box center [283, 268] width 17 height 16
click at [275, 267] on input "Yes" at bounding box center [279, 264] width 9 height 9
radio input "true"
select select "9"
select select "2025"
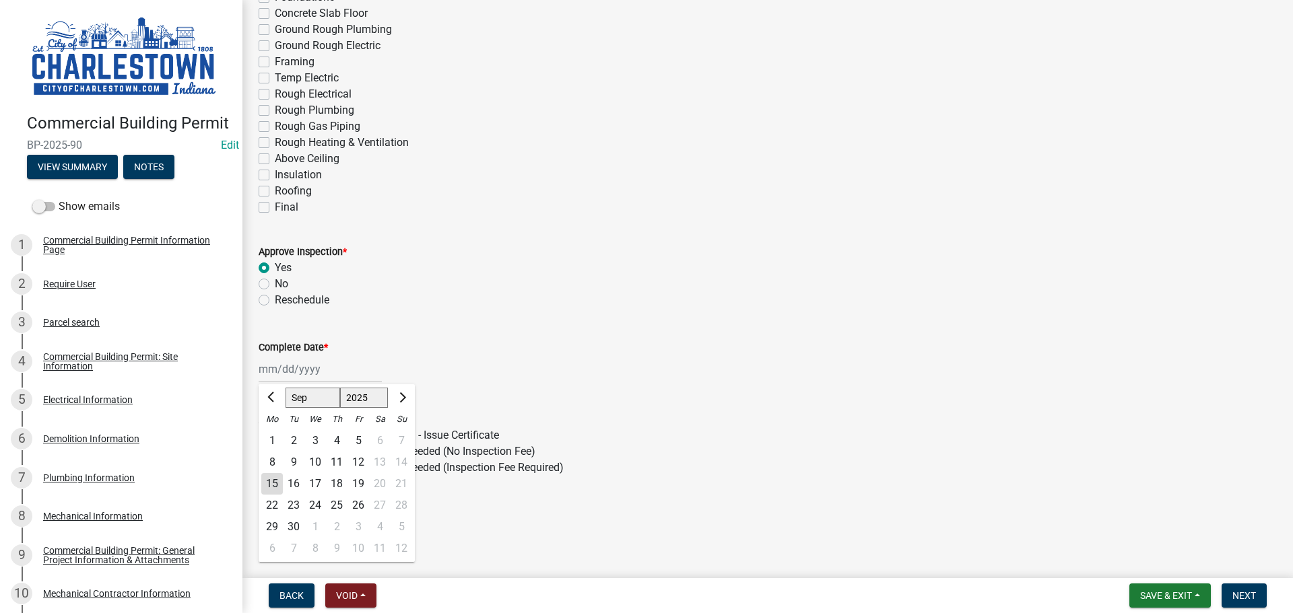
click at [311, 372] on div "[PERSON_NAME] Feb Mar Apr [PERSON_NAME][DATE] Oct Nov [DATE] 1526 1527 1528 152…" at bounding box center [320, 369] width 123 height 28
click at [338, 463] on div "11" at bounding box center [337, 463] width 22 height 22
type input "[DATE]"
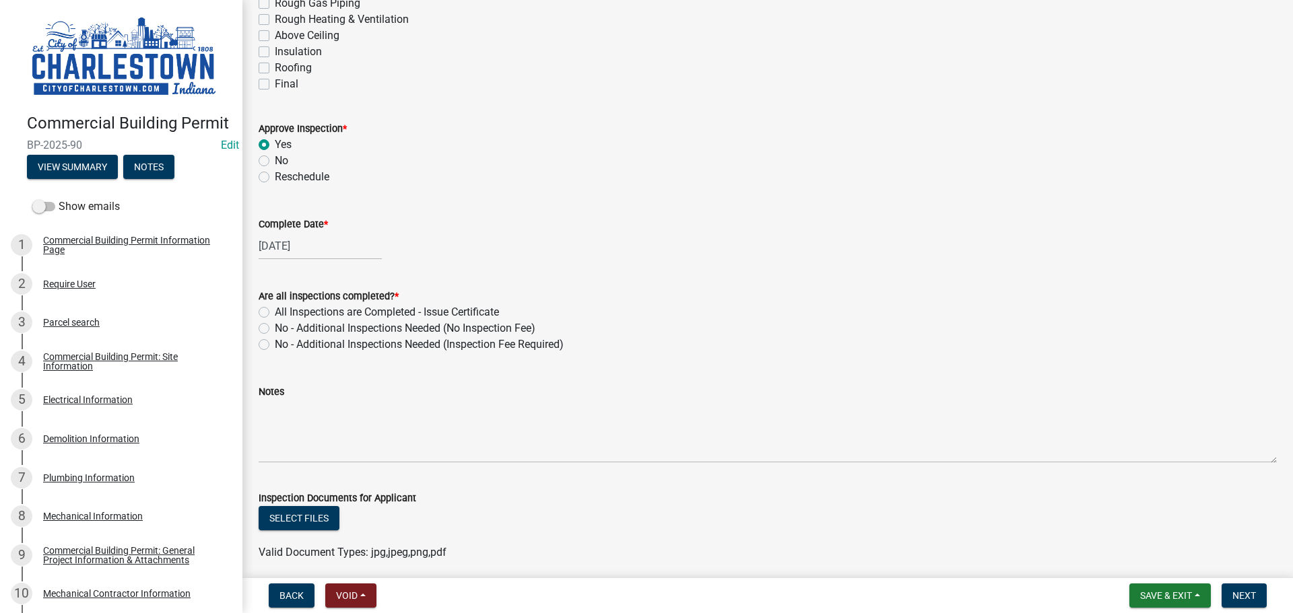
scroll to position [269, 0]
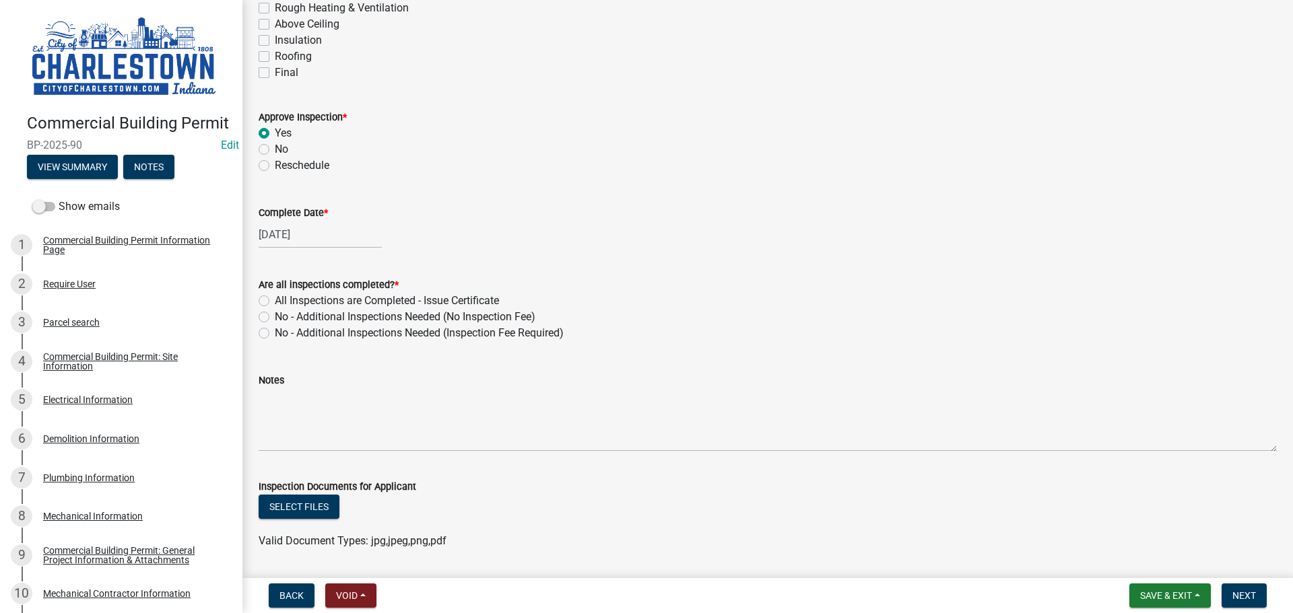
click at [275, 319] on label "No - Additional Inspections Needed (No Inspection Fee)" at bounding box center [405, 317] width 261 height 16
click at [275, 318] on input "No - Additional Inspections Needed (No Inspection Fee)" at bounding box center [279, 313] width 9 height 9
radio input "true"
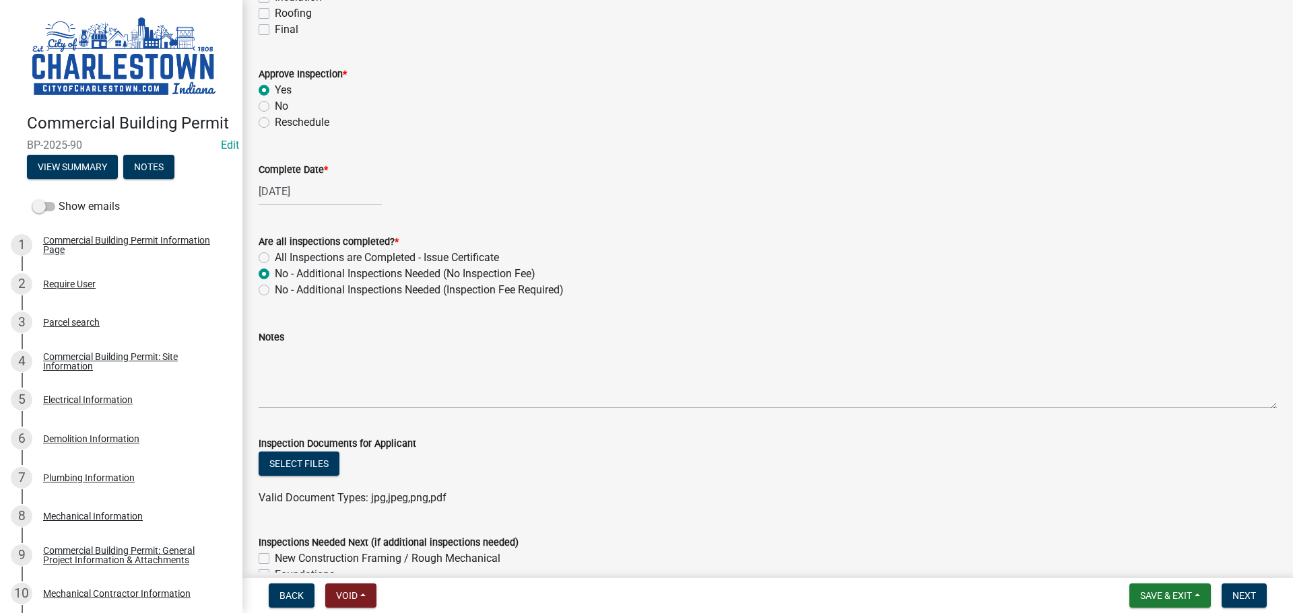
scroll to position [337, 0]
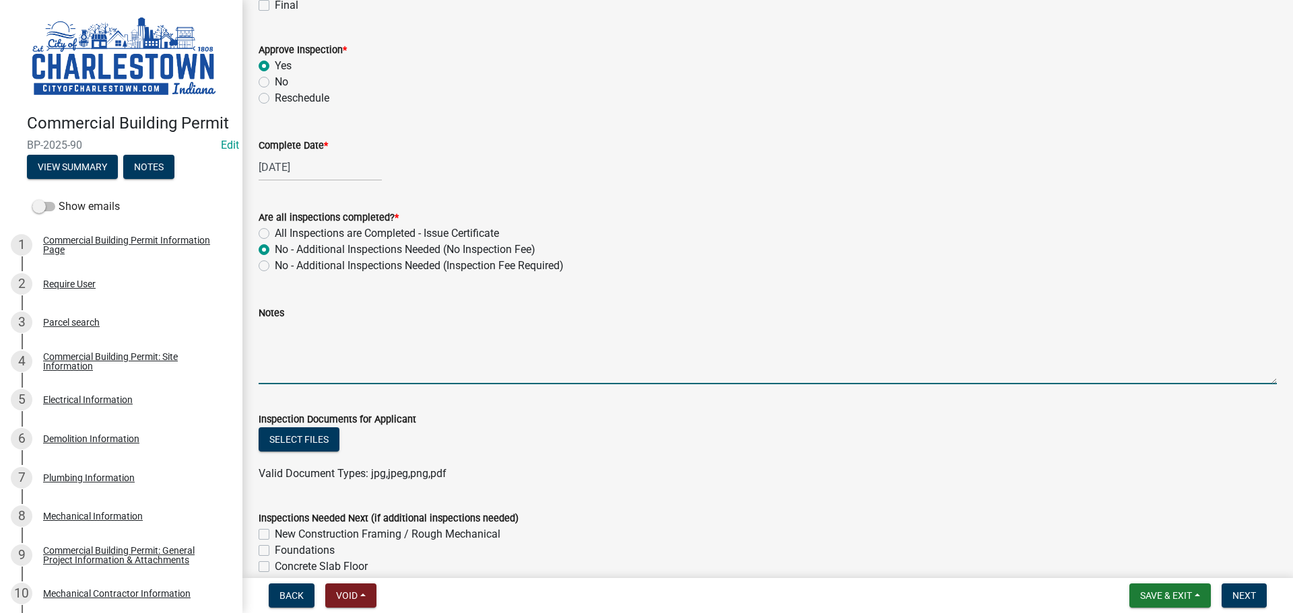
click at [395, 362] on textarea "Notes" at bounding box center [768, 352] width 1018 height 63
paste textarea "attached concrete compressive strength reports for materials testing services o…"
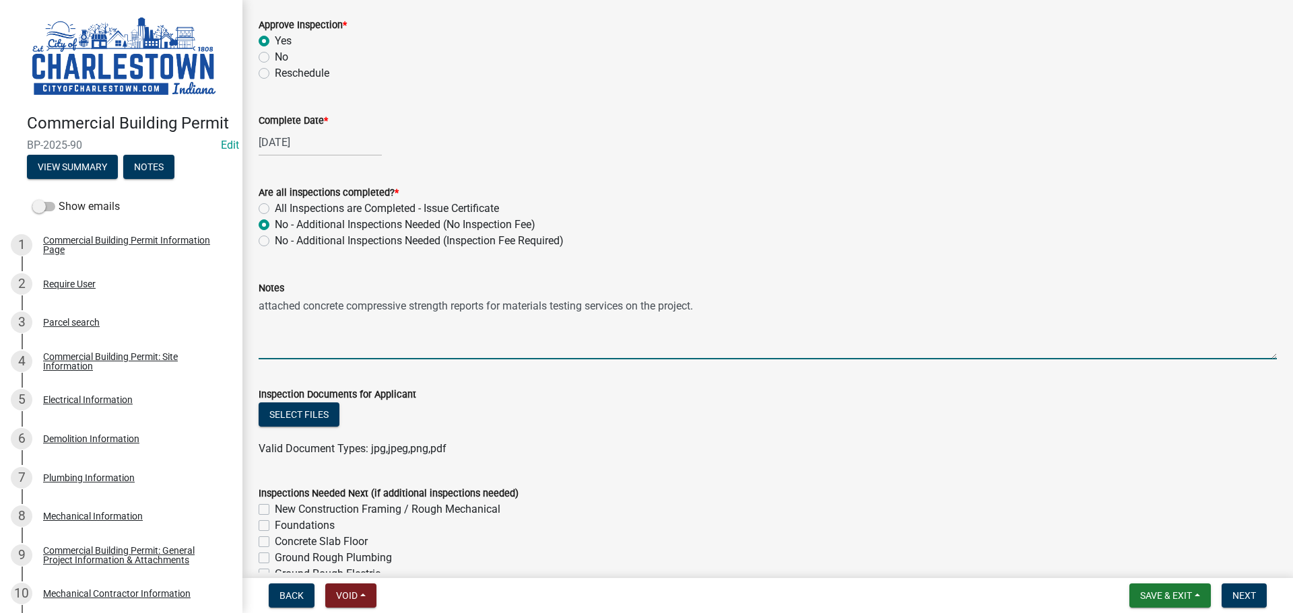
scroll to position [404, 0]
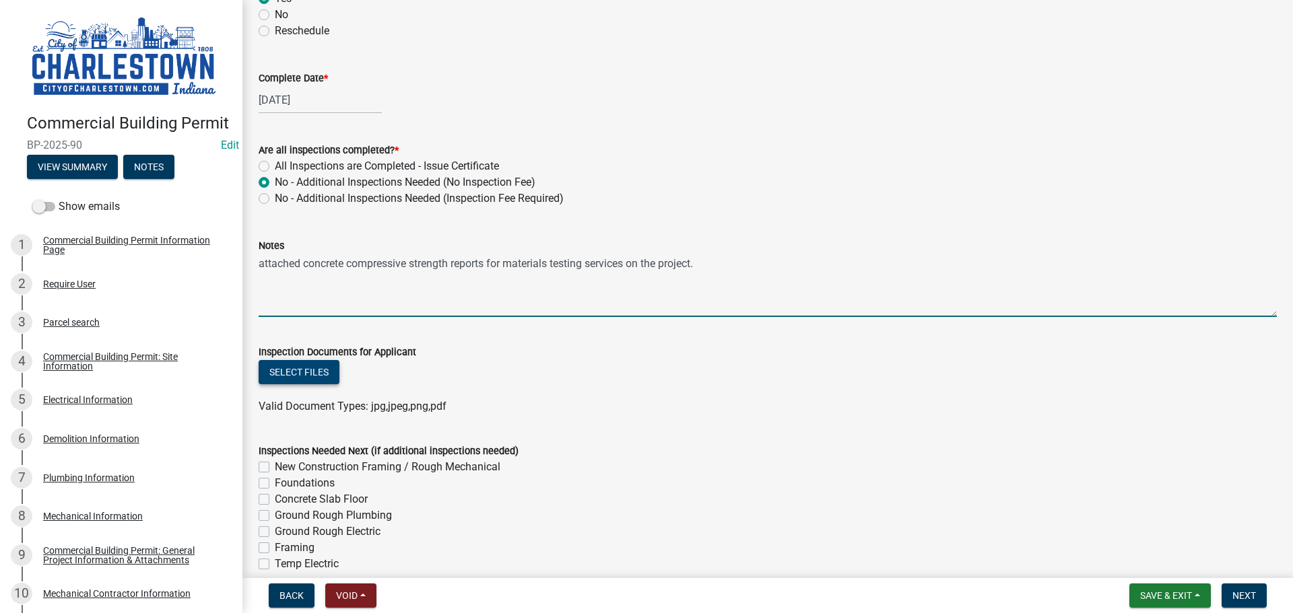
click at [326, 383] on button "Select files" at bounding box center [299, 372] width 81 height 24
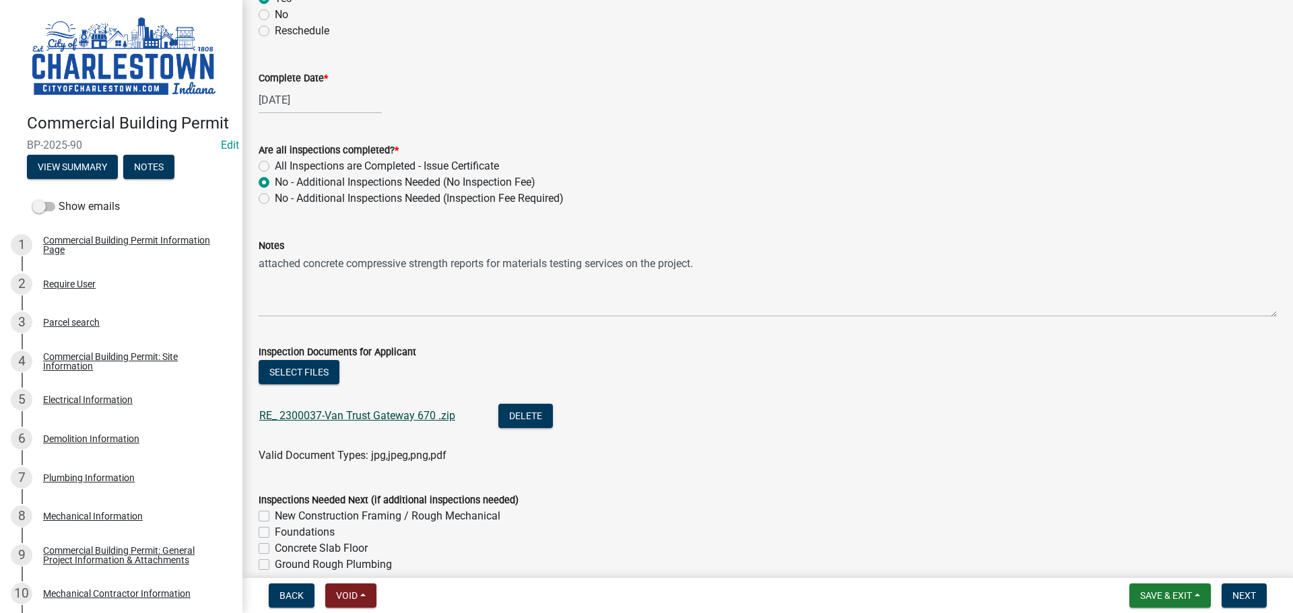
click at [409, 415] on link "RE_ 2300037-Van Trust Gateway 670 .zip" at bounding box center [357, 415] width 196 height 13
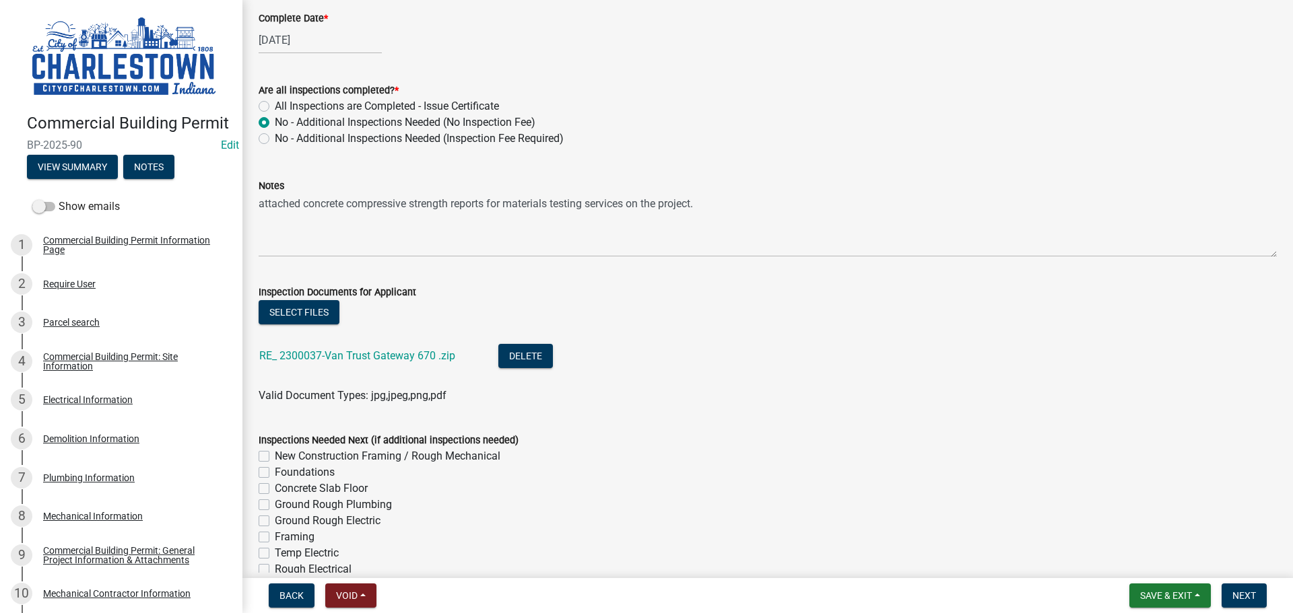
scroll to position [471, 0]
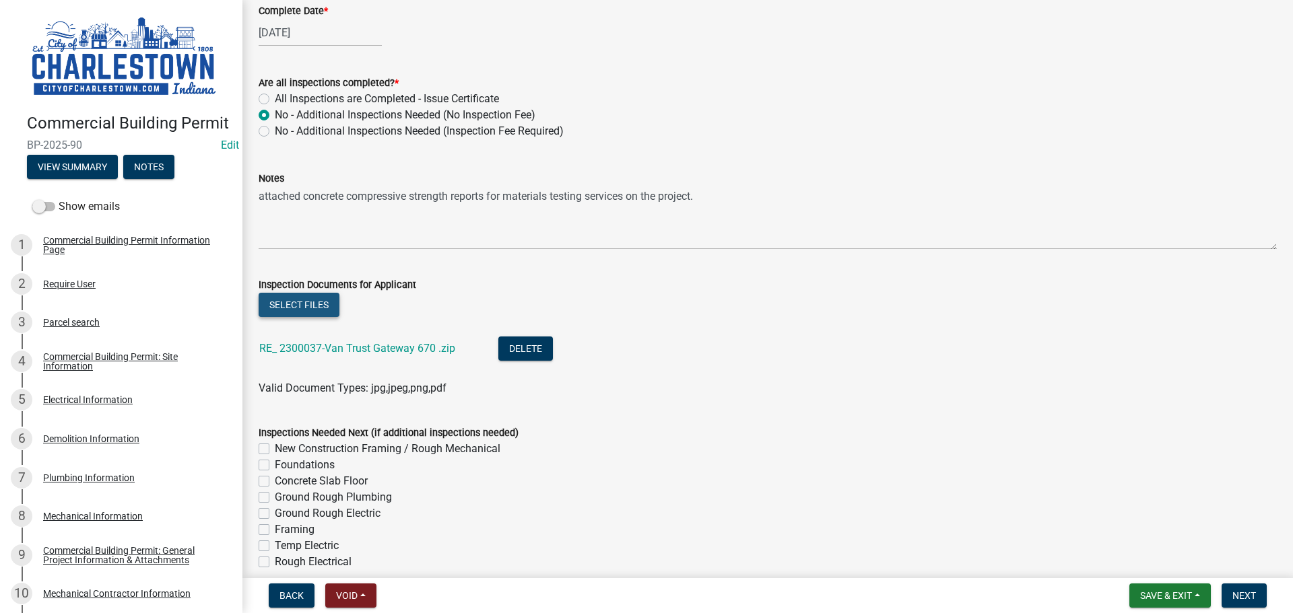
click at [301, 300] on button "Select files" at bounding box center [299, 305] width 81 height 24
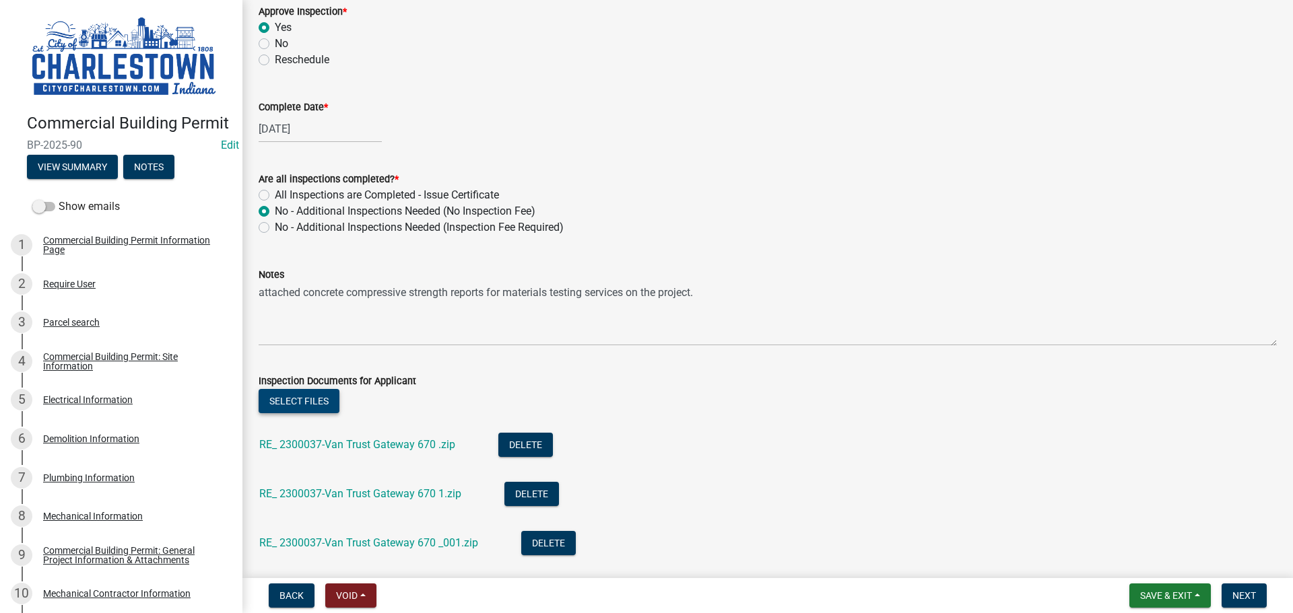
scroll to position [374, 0]
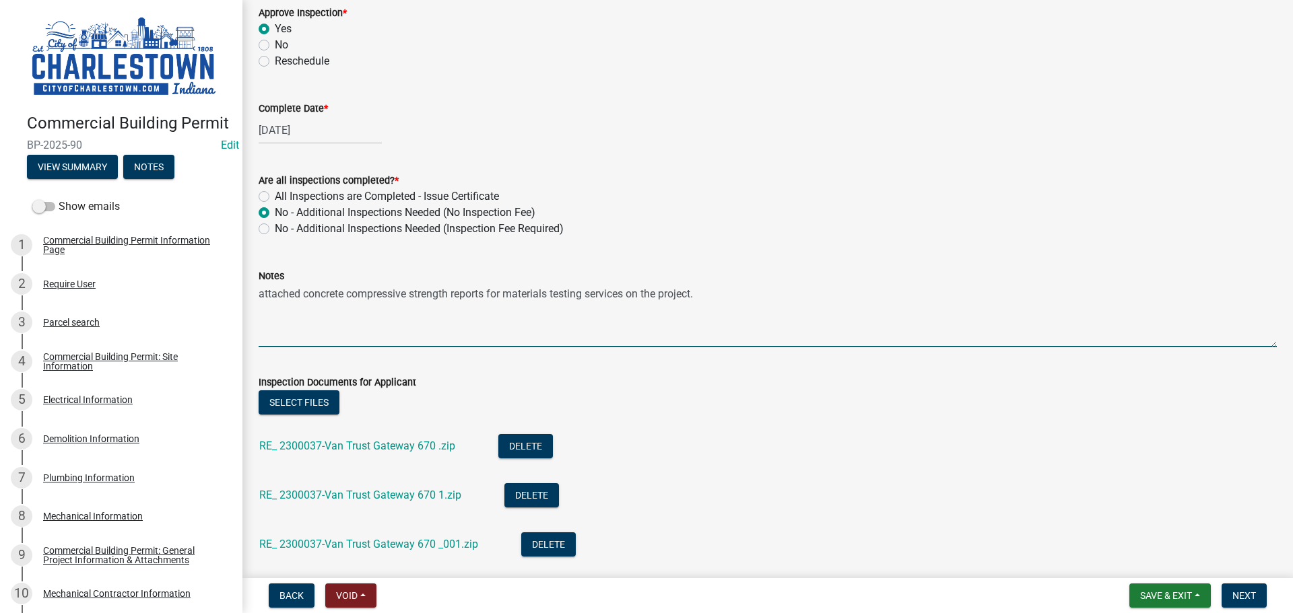
click at [712, 299] on textarea "attached concrete compressive strength reports for materials testing services o…" at bounding box center [768, 315] width 1018 height 63
type textarea "attached concrete compressive strength reports for materials testing services o…"
click at [1251, 593] on span "Next" at bounding box center [1244, 595] width 24 height 11
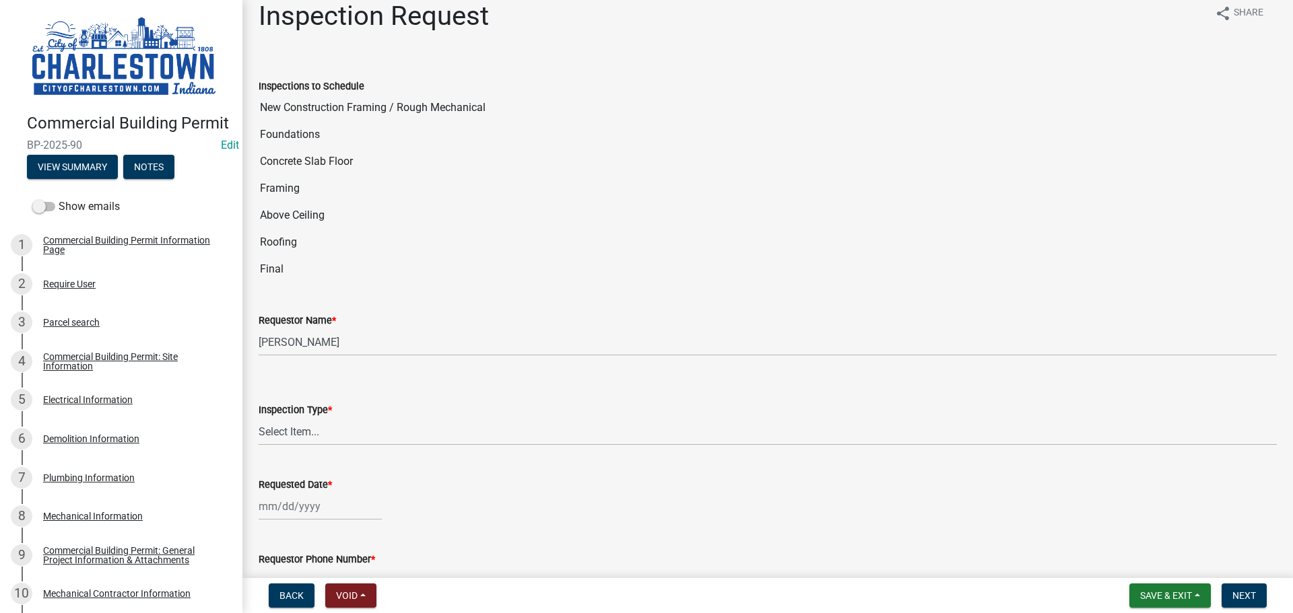
scroll to position [0, 0]
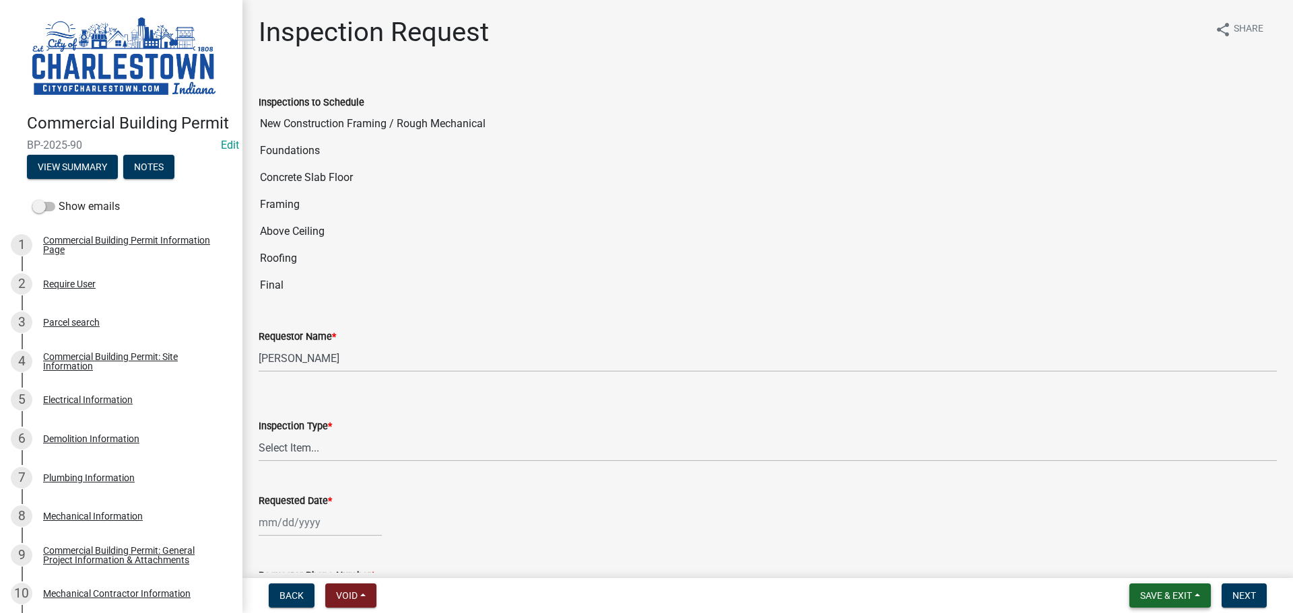
click at [1167, 598] on span "Save & Exit" at bounding box center [1166, 595] width 52 height 11
click at [1156, 559] on button "Save & Exit" at bounding box center [1157, 561] width 108 height 32
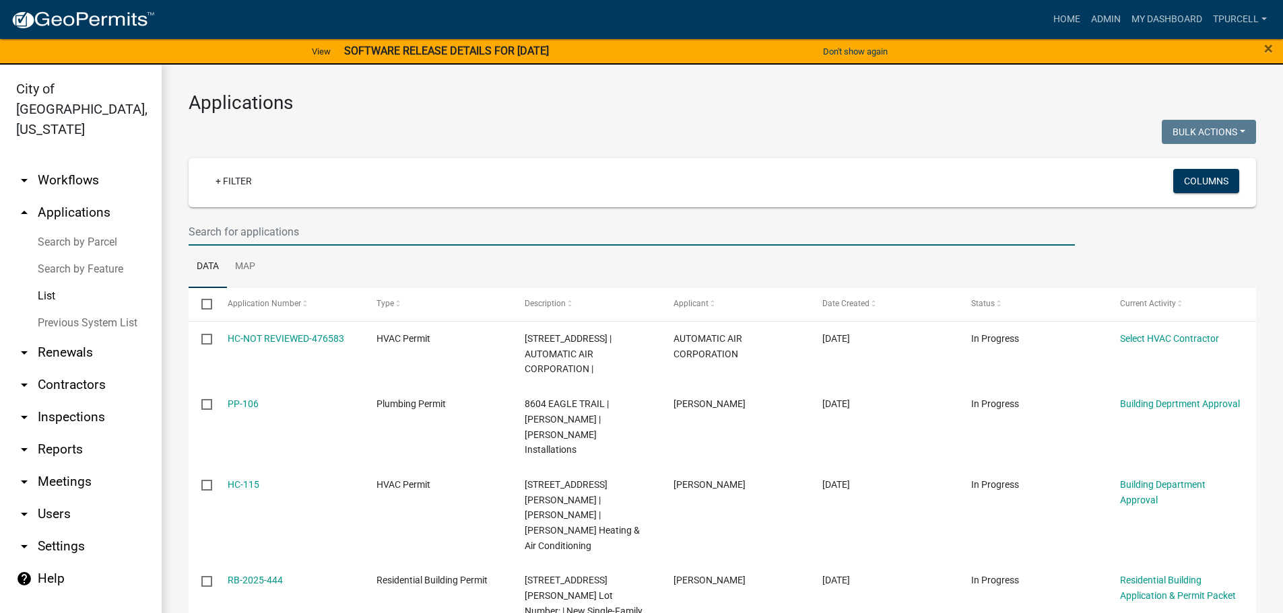
click at [253, 232] on input "text" at bounding box center [632, 232] width 886 height 28
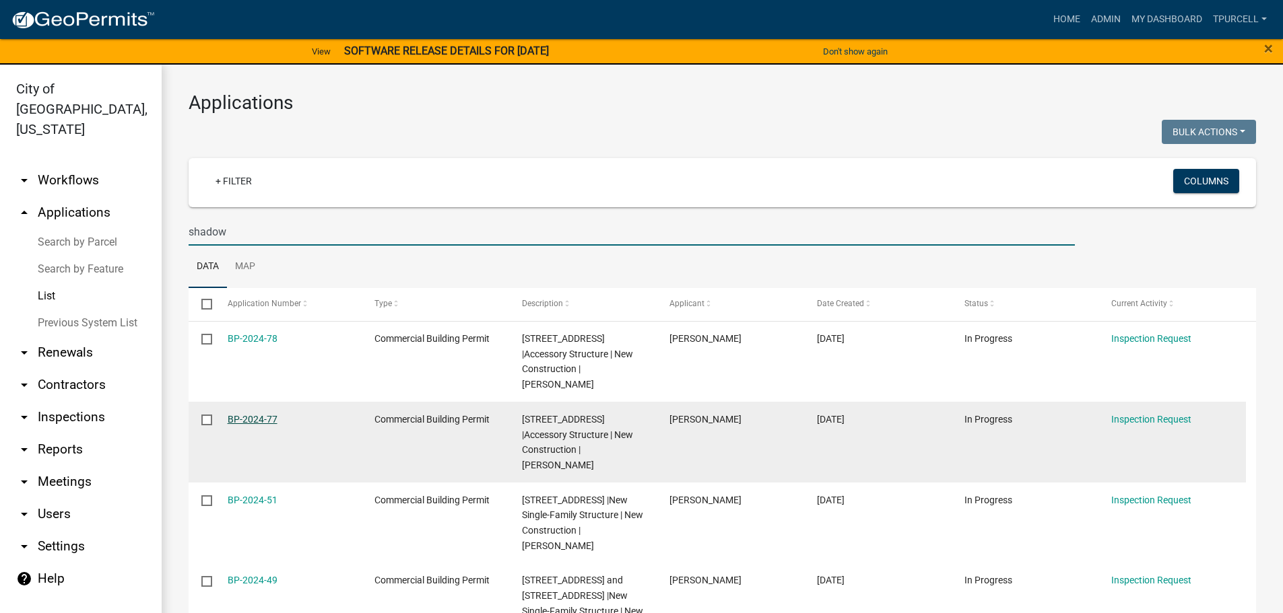
type input "shadow"
click at [254, 421] on link "BP-2024-77" at bounding box center [253, 419] width 50 height 11
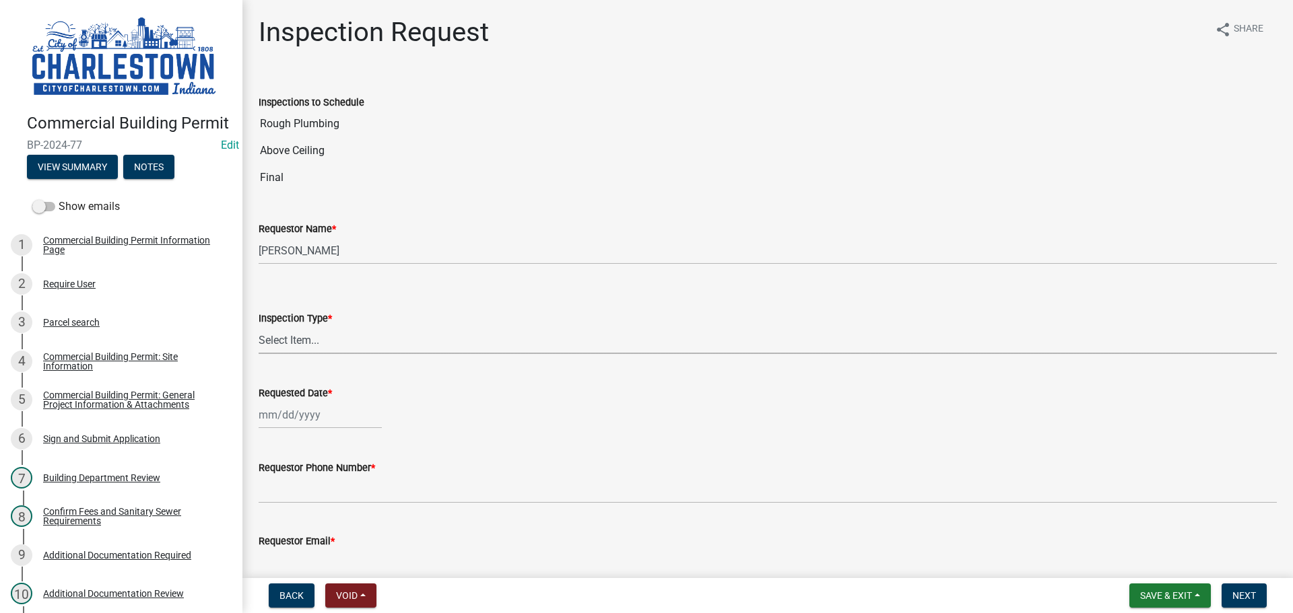
click at [292, 335] on select "Select Item... New Construction Framing / Rough Mechanical Foundations Concrete…" at bounding box center [768, 341] width 1018 height 28
click at [259, 327] on select "Select Item... New Construction Framing / Rough Mechanical Foundations Concrete…" at bounding box center [768, 341] width 1018 height 28
select select "6148cfc3-f65f-4c5f-8e17-86e63b13192f"
select select "9"
select select "2025"
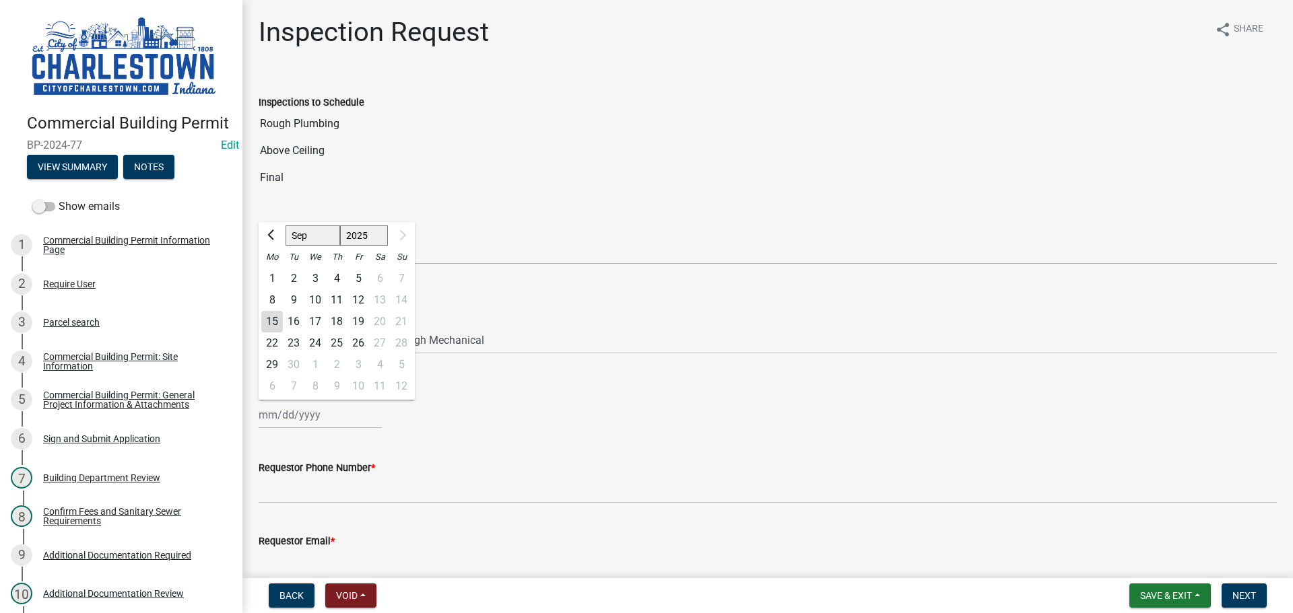
click at [306, 421] on div "[PERSON_NAME] Feb Mar Apr [PERSON_NAME][DATE] [DATE] 1526 1527 1528 1529 1530 1…" at bounding box center [320, 415] width 123 height 28
click at [358, 302] on div "12" at bounding box center [358, 301] width 22 height 22
type input "[DATE]"
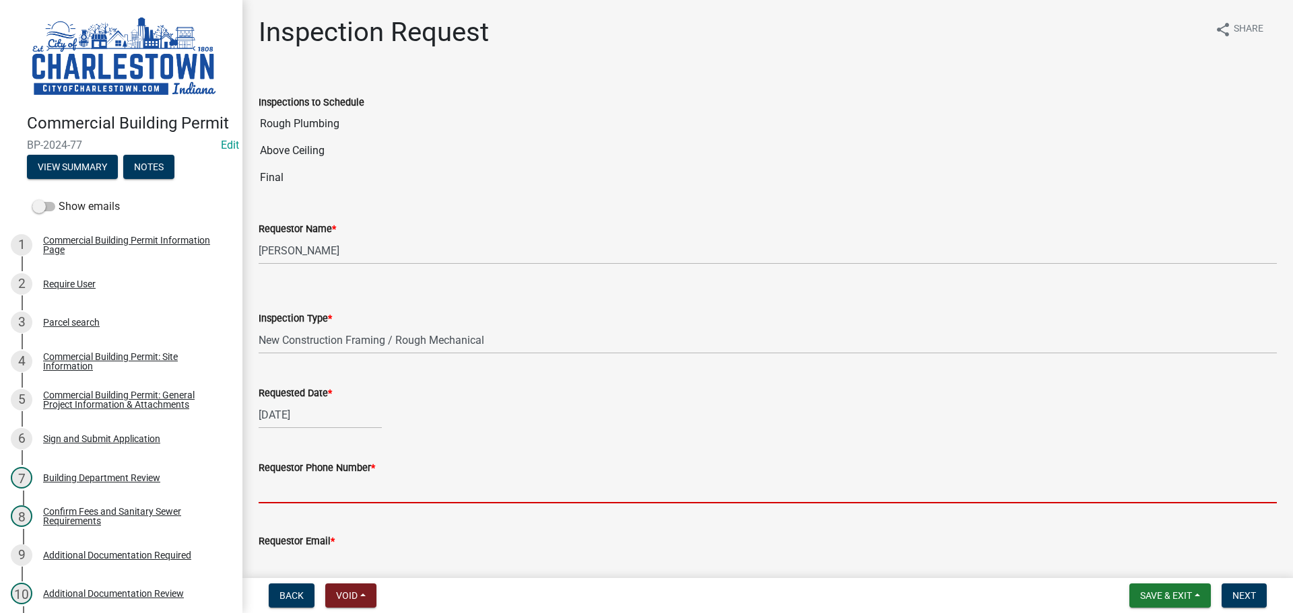
click at [331, 498] on input "Requestor Phone Number *" at bounding box center [768, 490] width 1018 height 28
type input "5025233650"
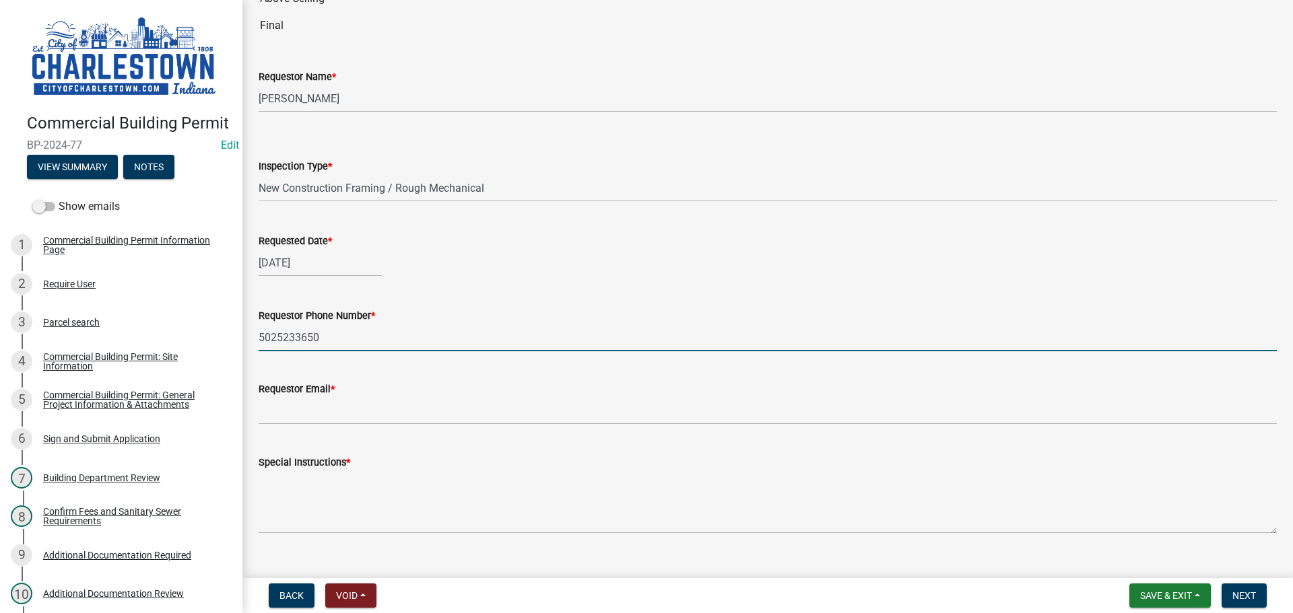
scroll to position [176, 0]
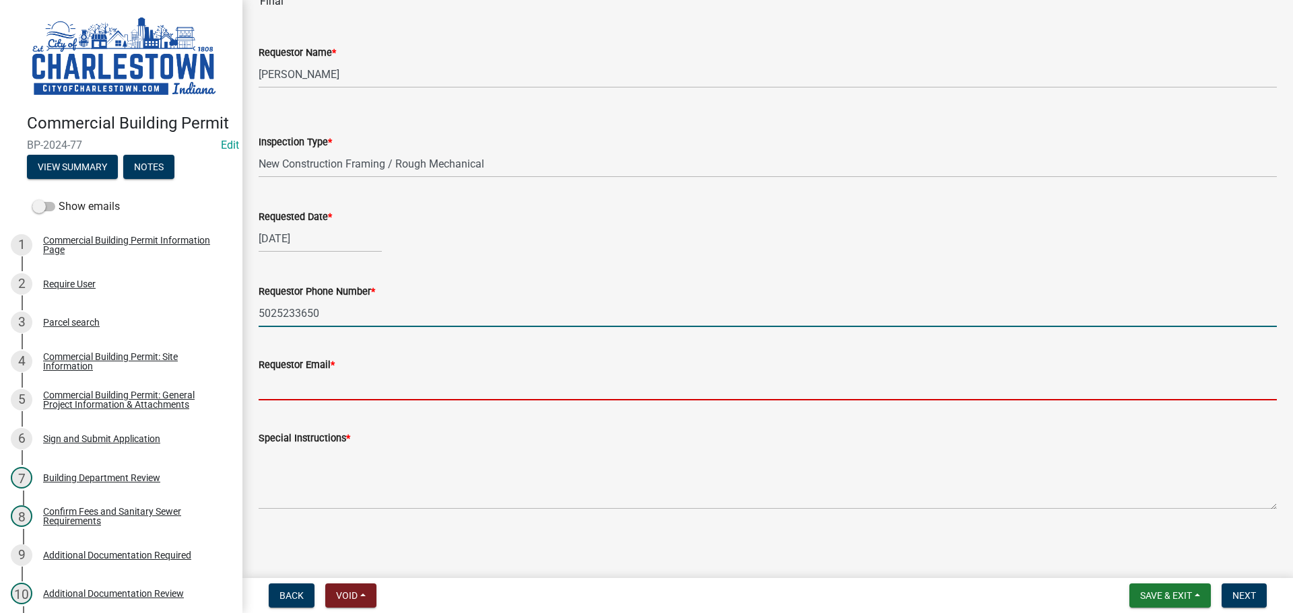
click at [370, 390] on input "Requestor Email *" at bounding box center [768, 387] width 1018 height 28
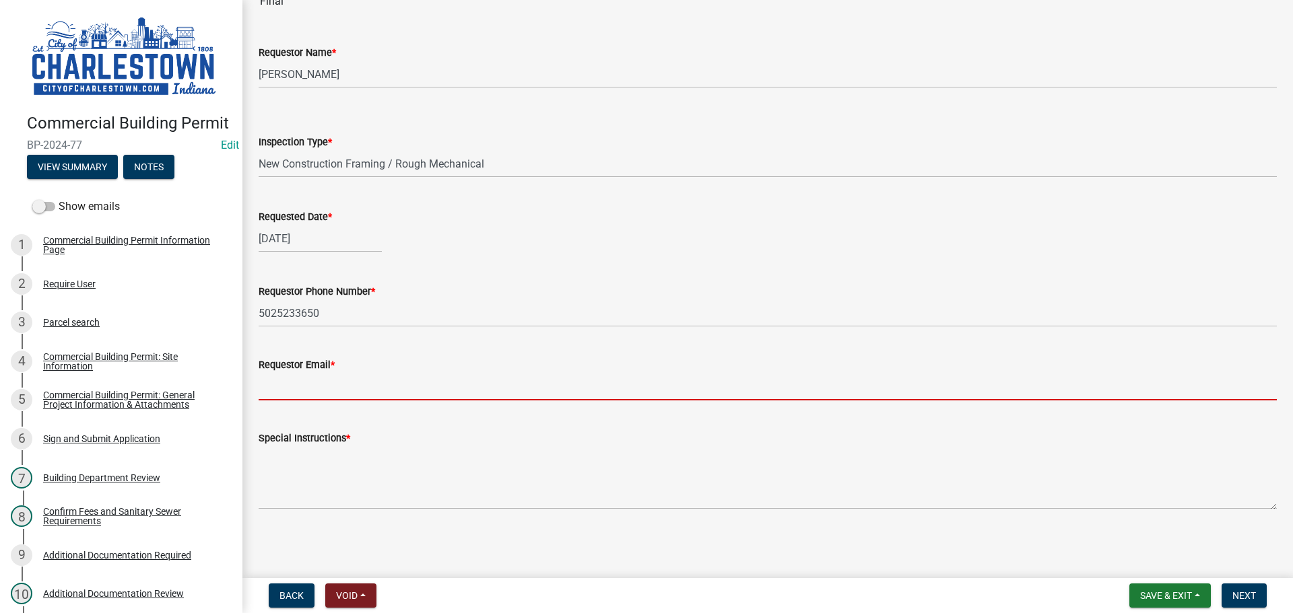
type input "[EMAIL_ADDRESS][DOMAIN_NAME]"
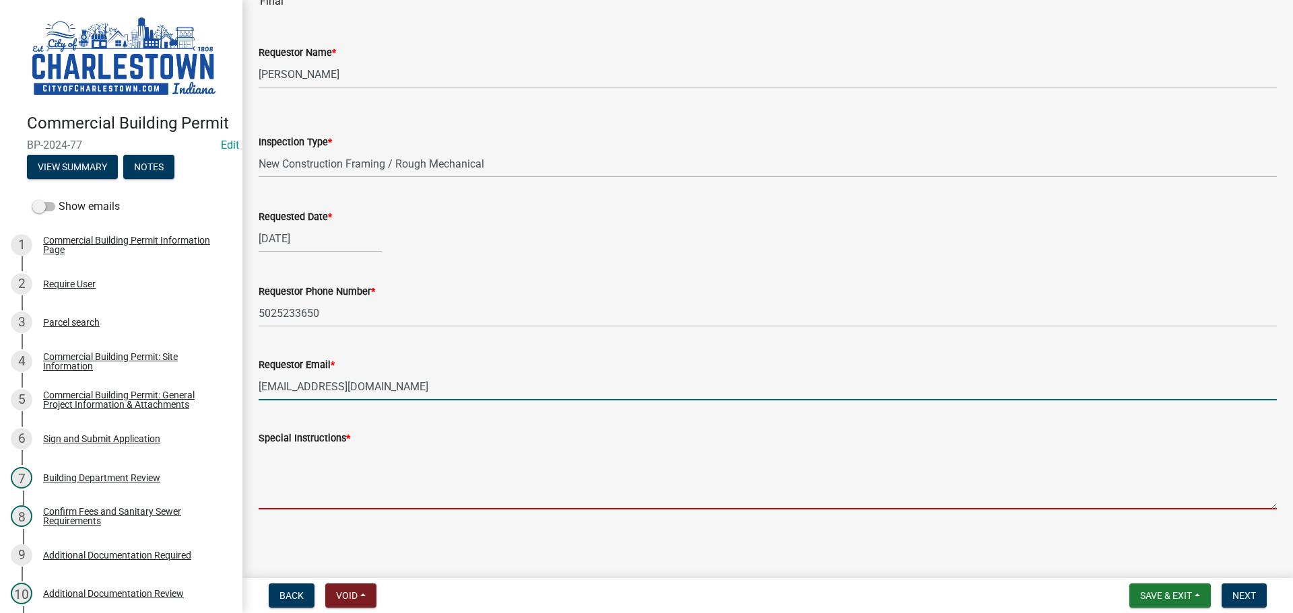
click at [340, 458] on textarea "Special Instructions *" at bounding box center [768, 477] width 1018 height 63
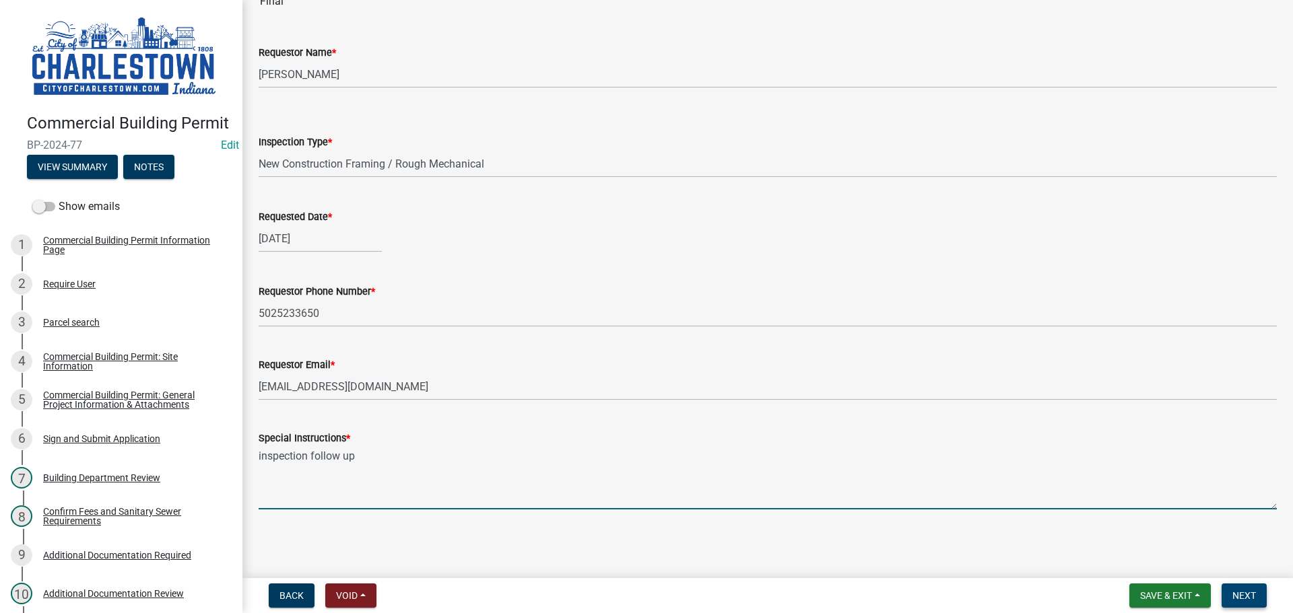
type textarea "inspection follow up"
click at [1248, 597] on span "Next" at bounding box center [1244, 595] width 24 height 11
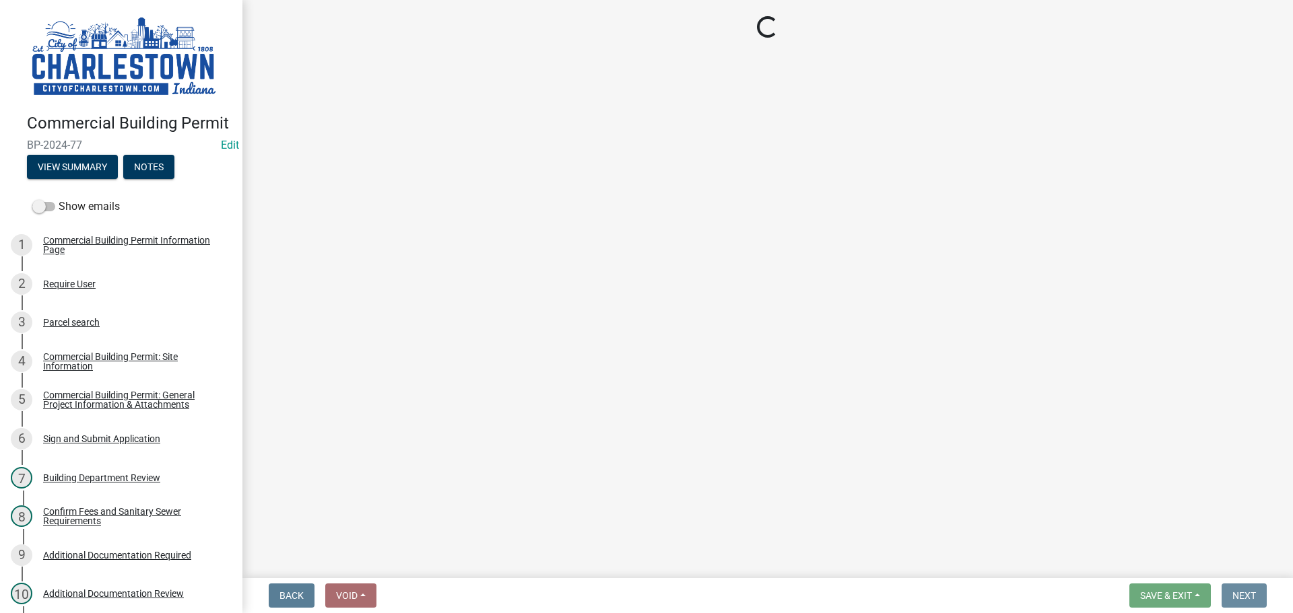
scroll to position [0, 0]
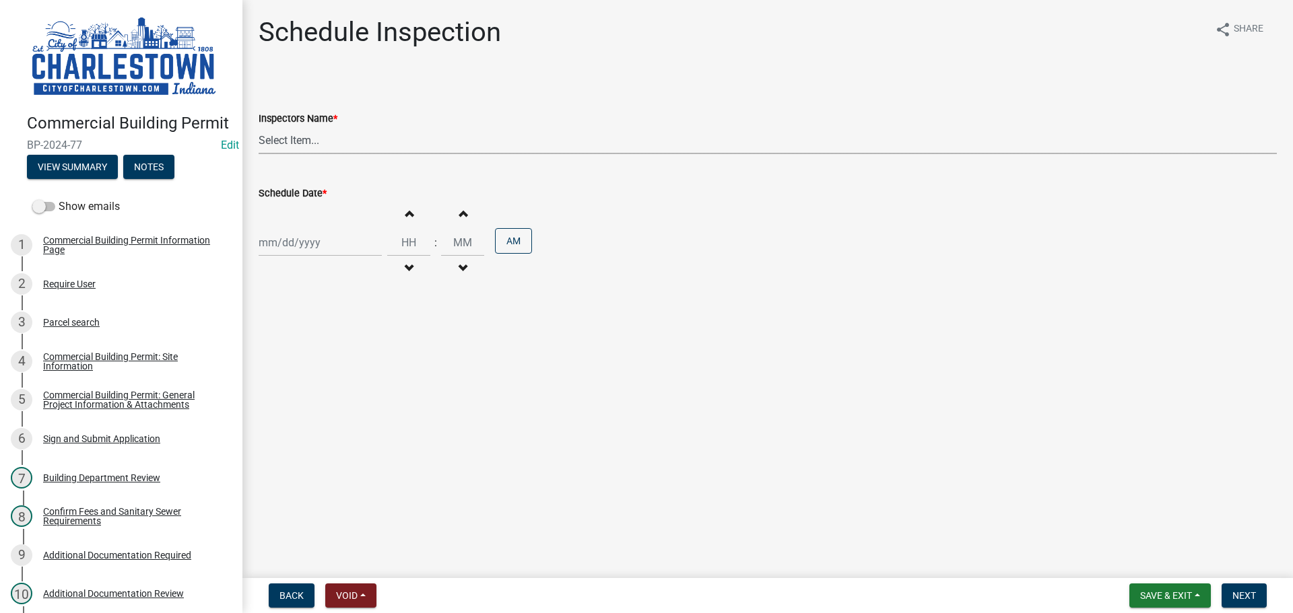
click at [275, 143] on select "Select Item... [PERSON_NAME] ([PERSON_NAME]) [PERSON_NAME] ([PERSON_NAME]) [PER…" at bounding box center [768, 141] width 1018 height 28
select select "63e5a778-15f7-4a13-aba2-a6e5541a0fb3"
click at [259, 127] on select "Select Item... [PERSON_NAME] ([PERSON_NAME]) [PERSON_NAME] ([PERSON_NAME]) [PER…" at bounding box center [768, 141] width 1018 height 28
click at [289, 246] on div at bounding box center [320, 243] width 123 height 28
select select "9"
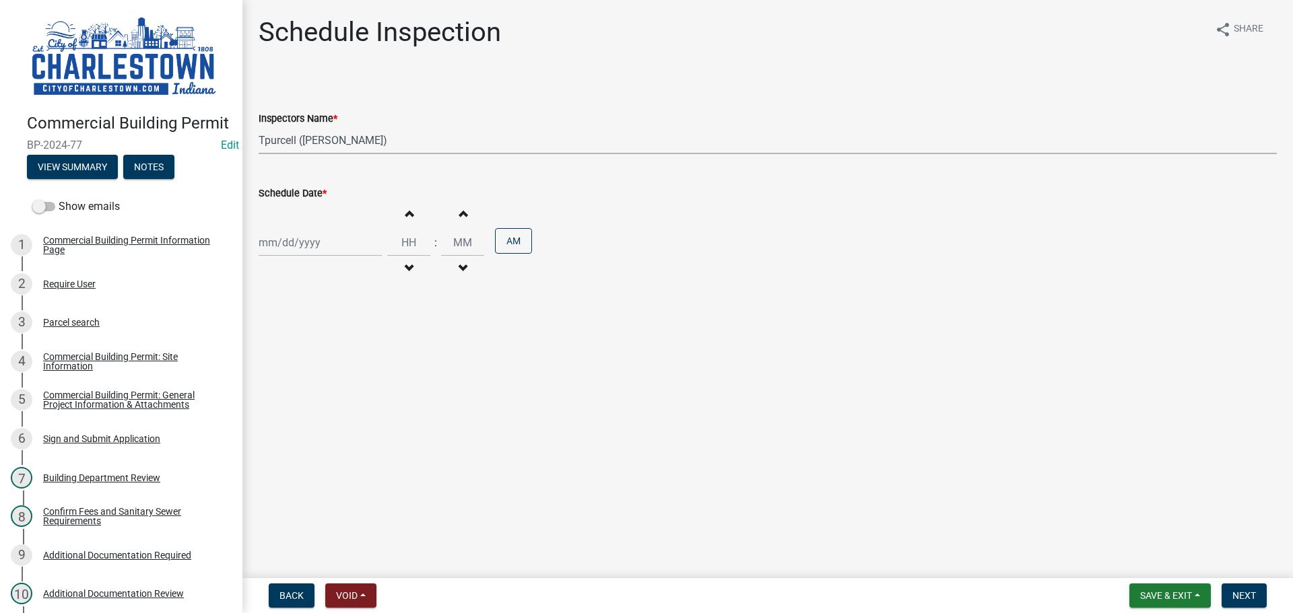
select select "2025"
click at [362, 333] on div "12" at bounding box center [358, 336] width 22 height 22
type input "[DATE]"
click at [1237, 588] on button "Next" at bounding box center [1243, 596] width 45 height 24
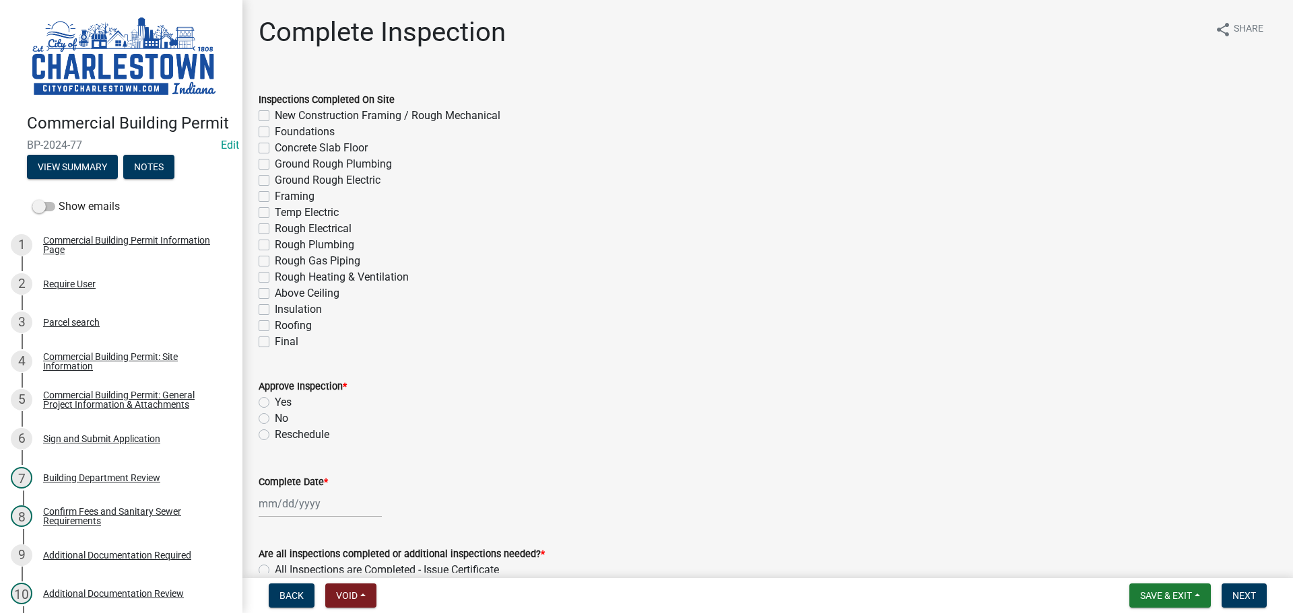
click at [275, 115] on label "New Construction Framing / Rough Mechanical" at bounding box center [388, 116] width 226 height 16
click at [275, 115] on input "New Construction Framing / Rough Mechanical" at bounding box center [279, 112] width 9 height 9
checkbox input "true"
checkbox input "false"
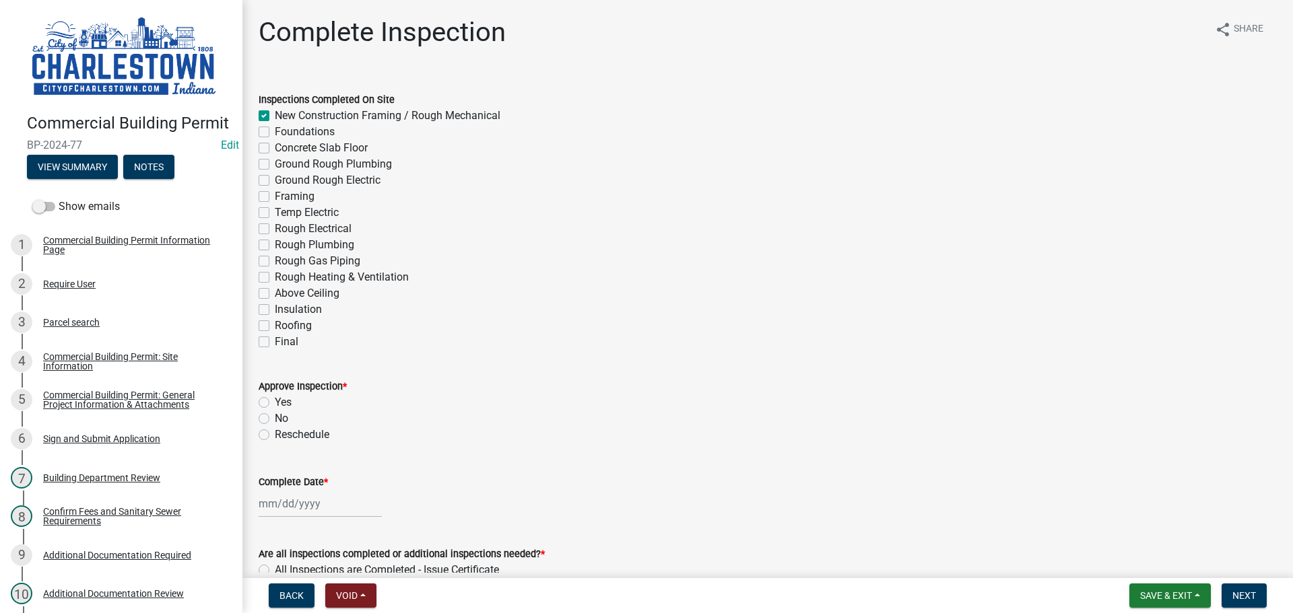
checkbox input "false"
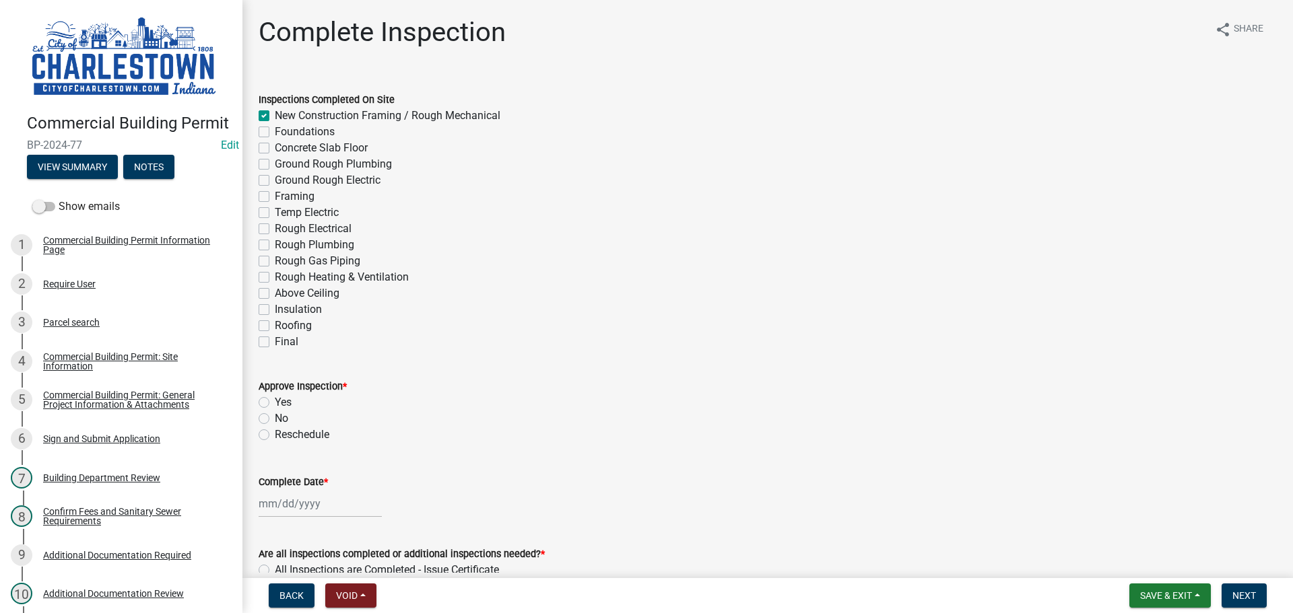
checkbox input "false"
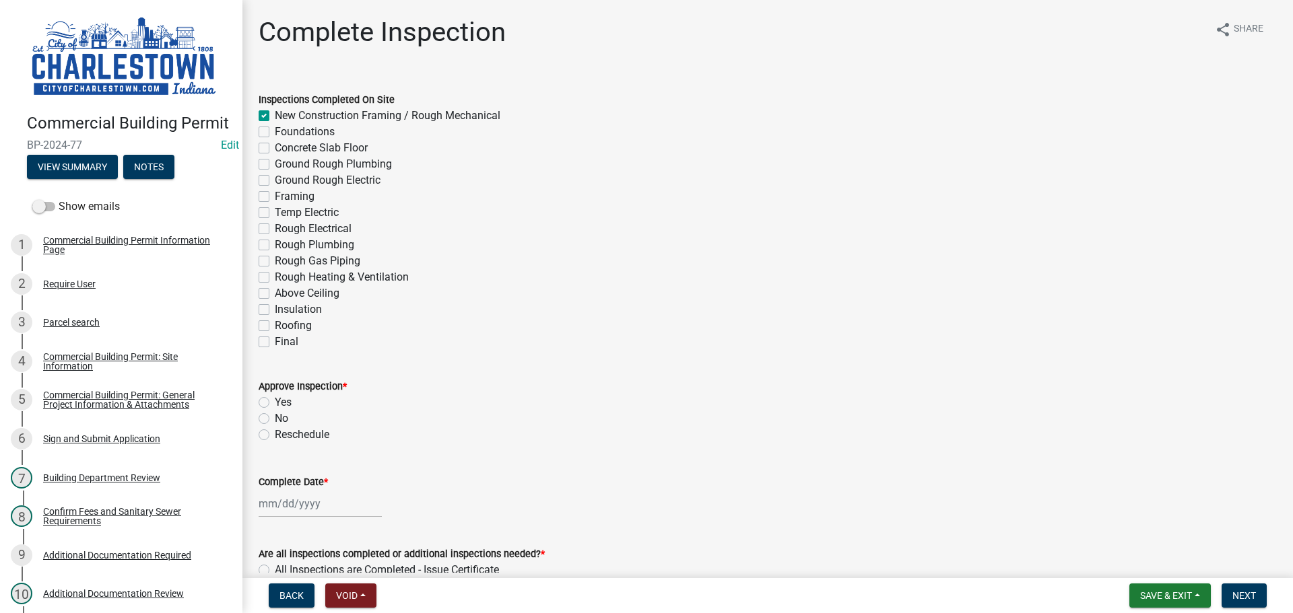
checkbox input "false"
click at [275, 401] on label "Yes" at bounding box center [283, 403] width 17 height 16
click at [275, 401] on input "Yes" at bounding box center [279, 399] width 9 height 9
radio input "true"
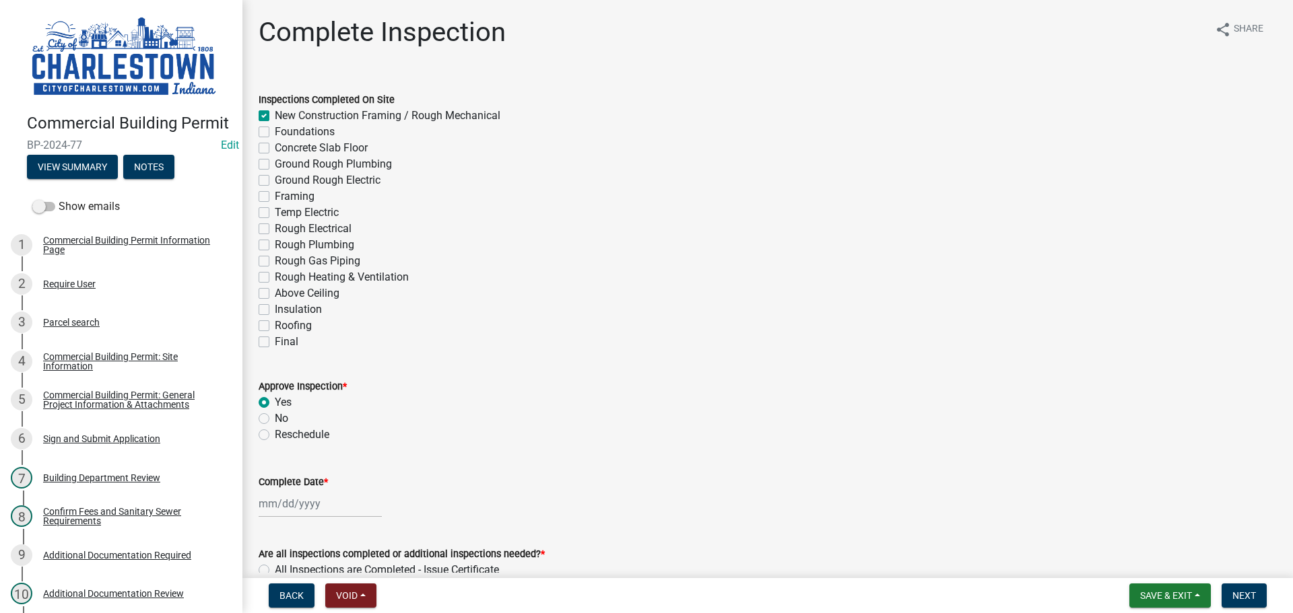
click at [304, 508] on div at bounding box center [320, 504] width 123 height 28
select select "9"
select select "2025"
click at [360, 385] on div "12" at bounding box center [358, 389] width 22 height 22
type input "[DATE]"
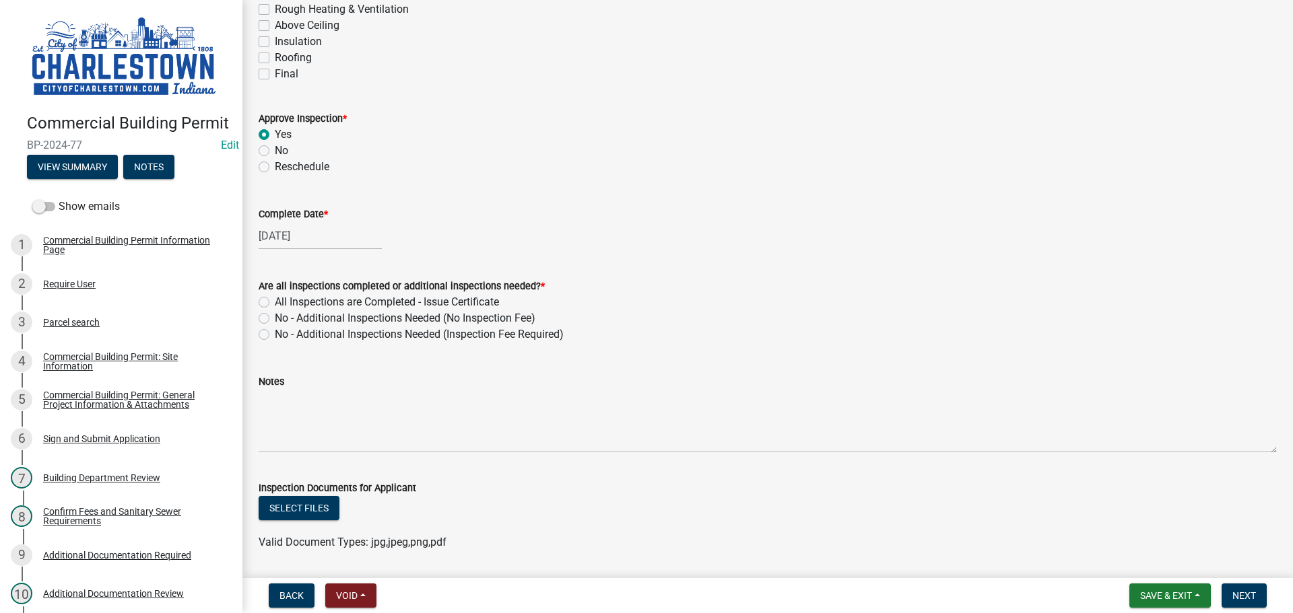
scroll to position [269, 0]
click at [275, 317] on label "No - Additional Inspections Needed (No Inspection Fee)" at bounding box center [405, 317] width 261 height 16
click at [275, 317] on input "No - Additional Inspections Needed (No Inspection Fee)" at bounding box center [279, 313] width 9 height 9
radio input "true"
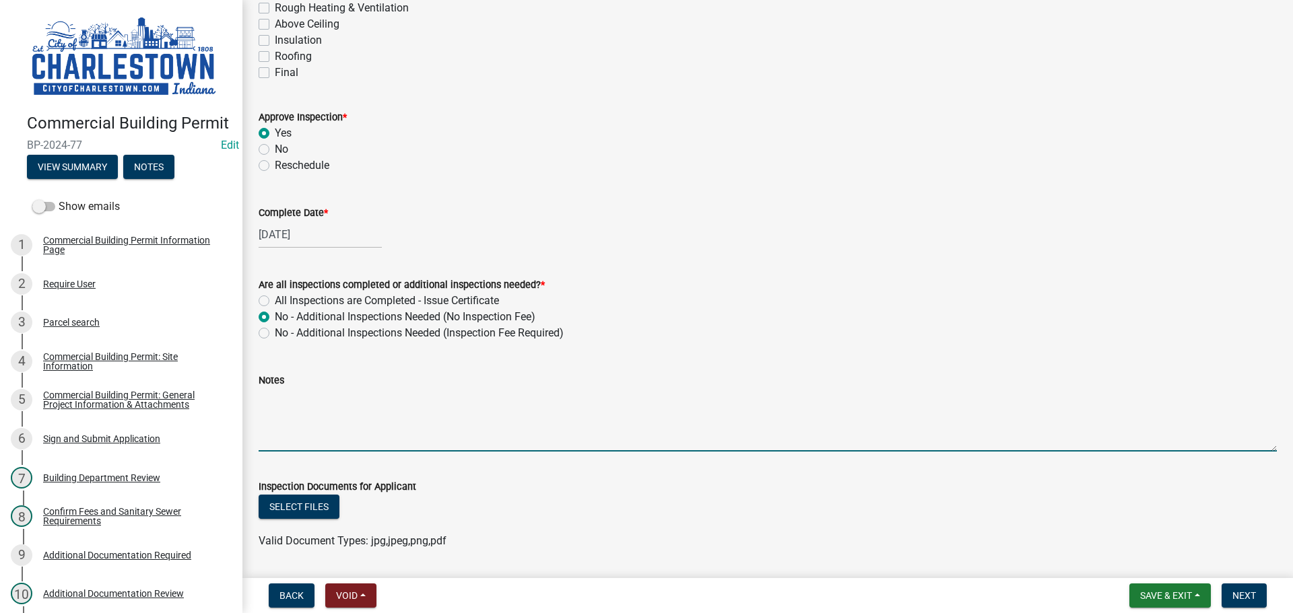
click at [312, 410] on textarea "Notes" at bounding box center [768, 419] width 1018 height 63
type textarea "w"
type textarea "f"
type textarea "inspection will doing electrical inspection field report from the sup of the job"
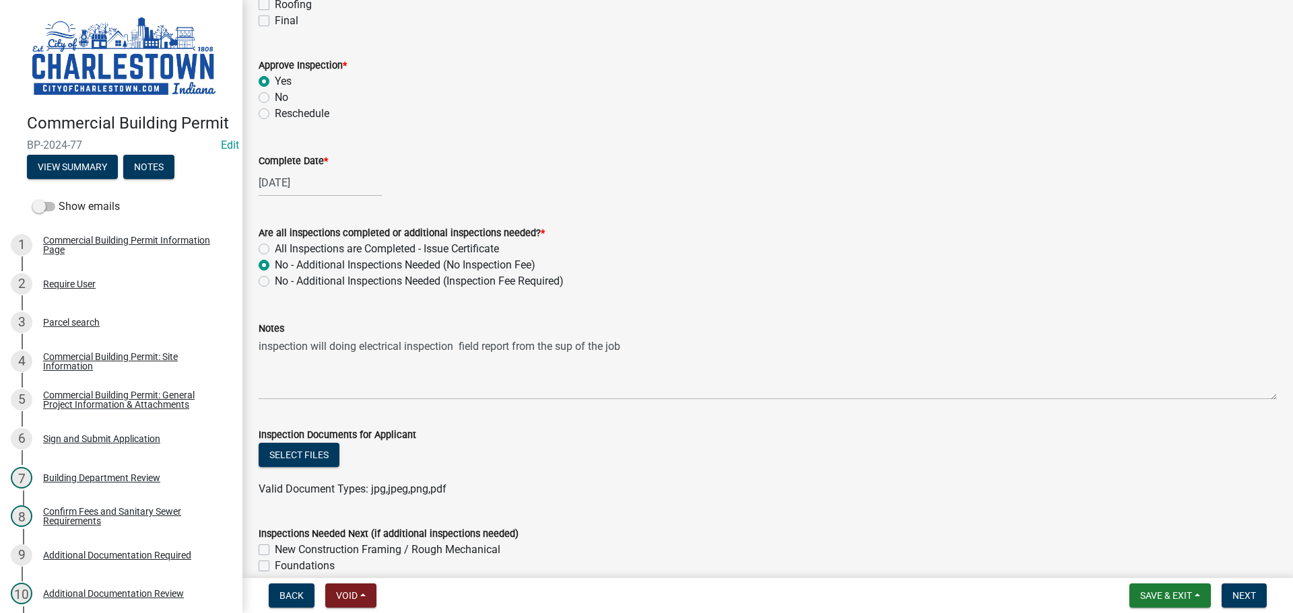
scroll to position [404, 0]
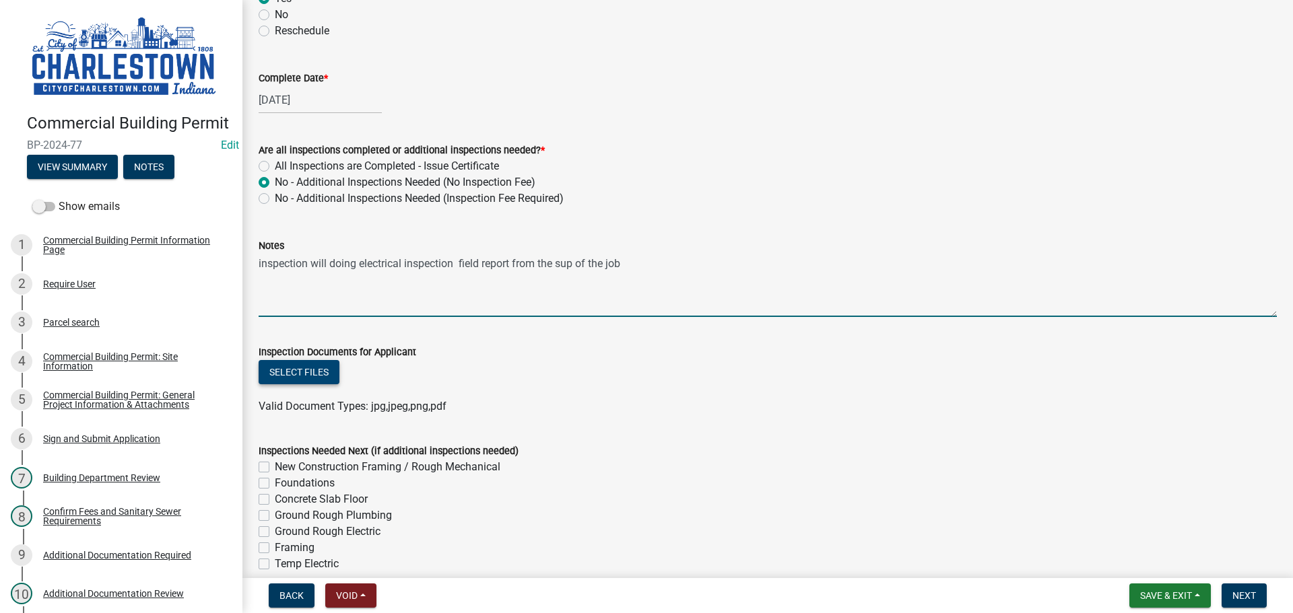
click at [306, 368] on button "Select files" at bounding box center [299, 372] width 81 height 24
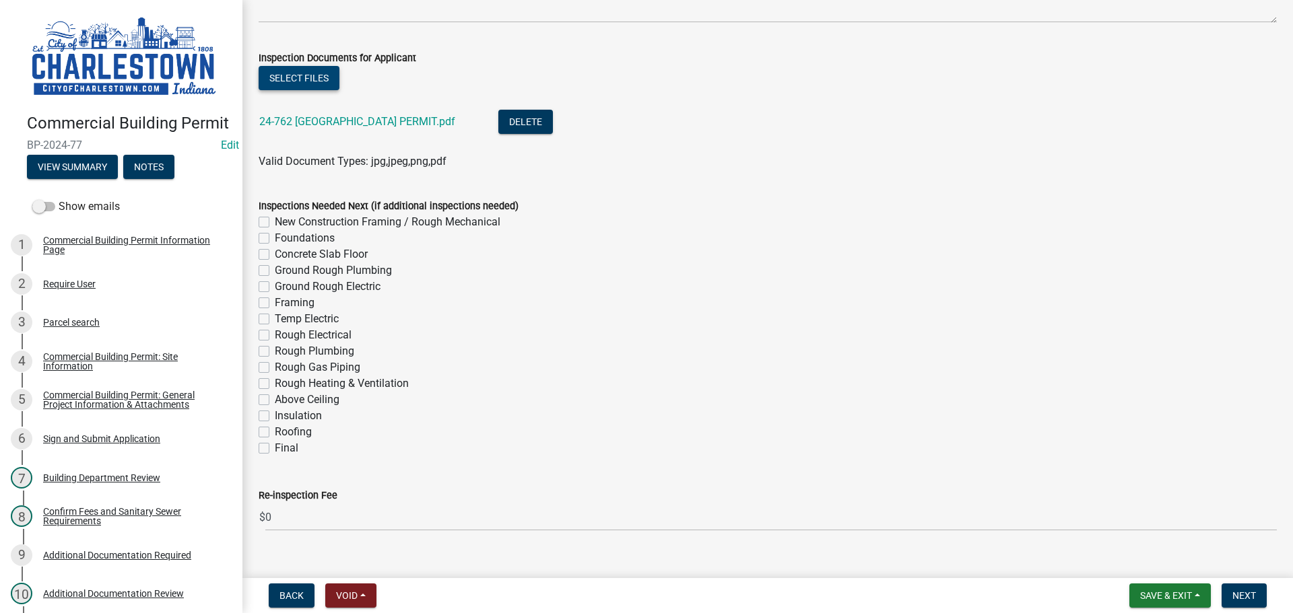
scroll to position [721, 0]
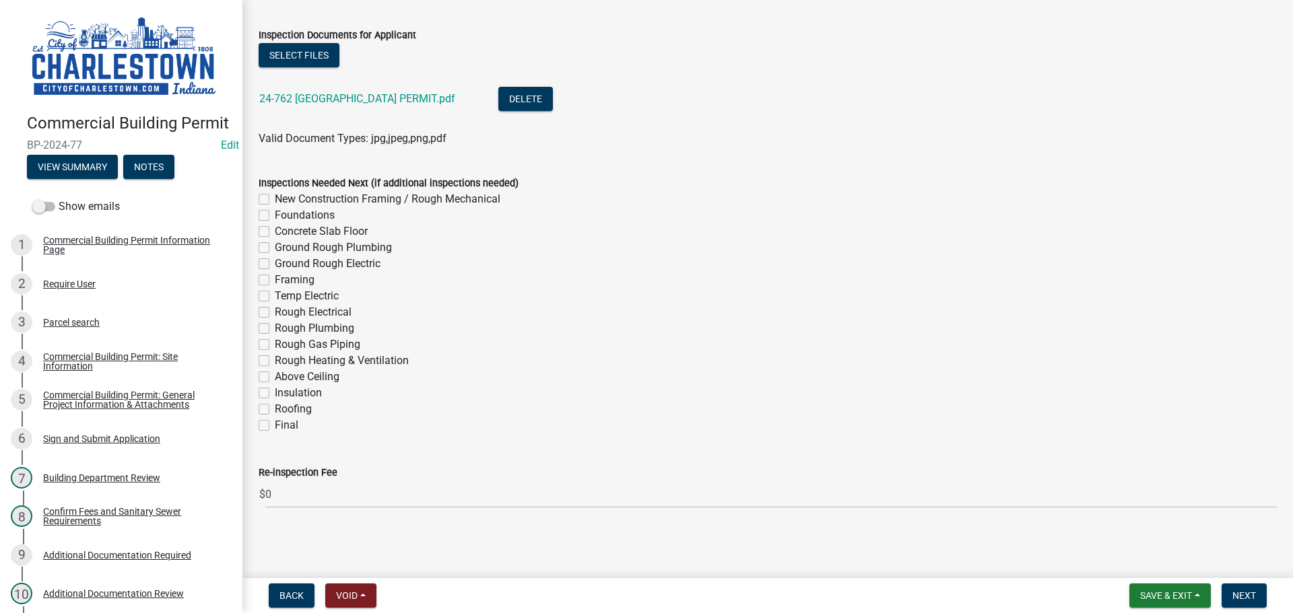
click at [275, 197] on label "New Construction Framing / Rough Mechanical" at bounding box center [388, 199] width 226 height 16
click at [275, 197] on input "New Construction Framing / Rough Mechanical" at bounding box center [279, 195] width 9 height 9
checkbox input "true"
checkbox input "false"
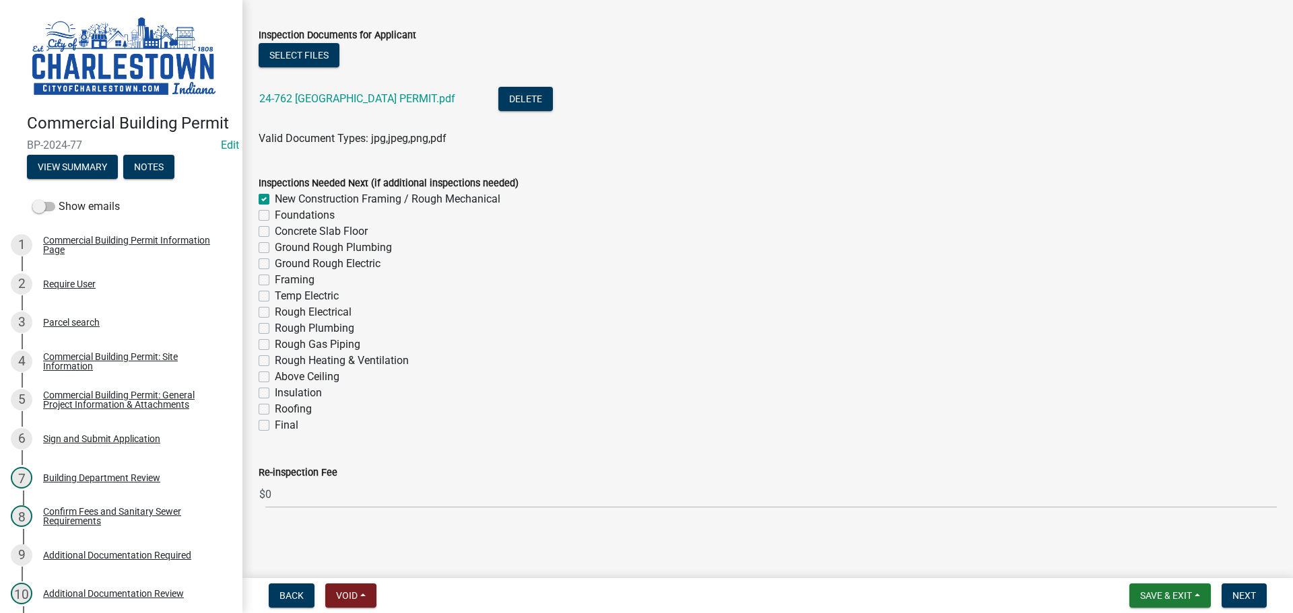
checkbox input "false"
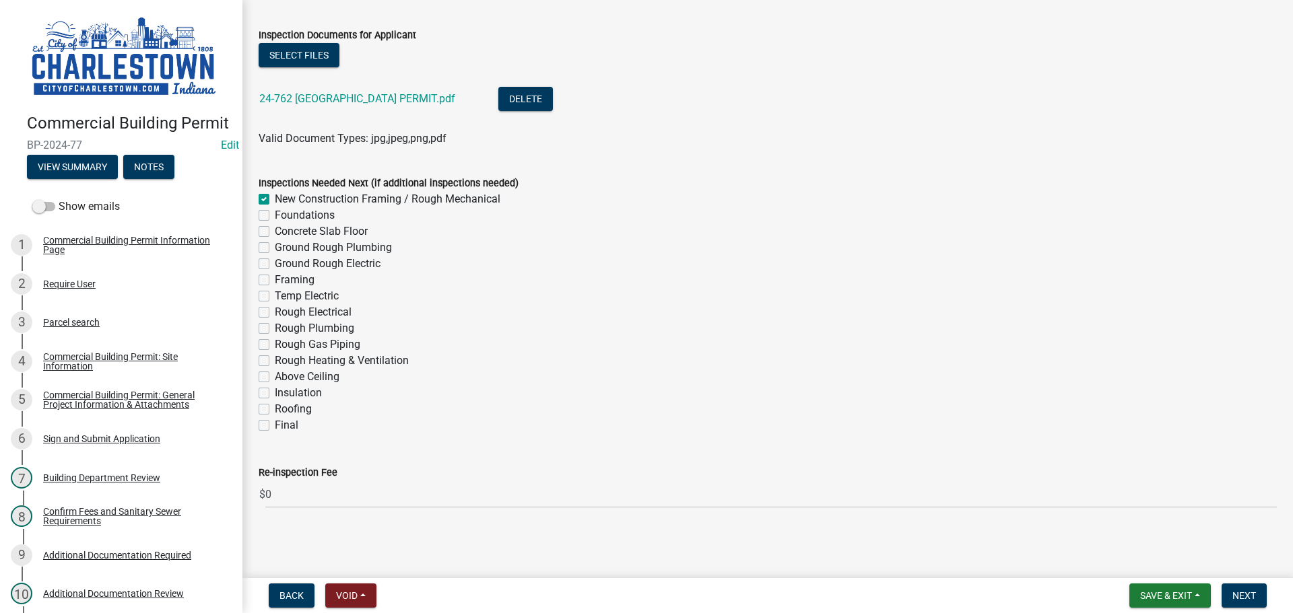
checkbox input "false"
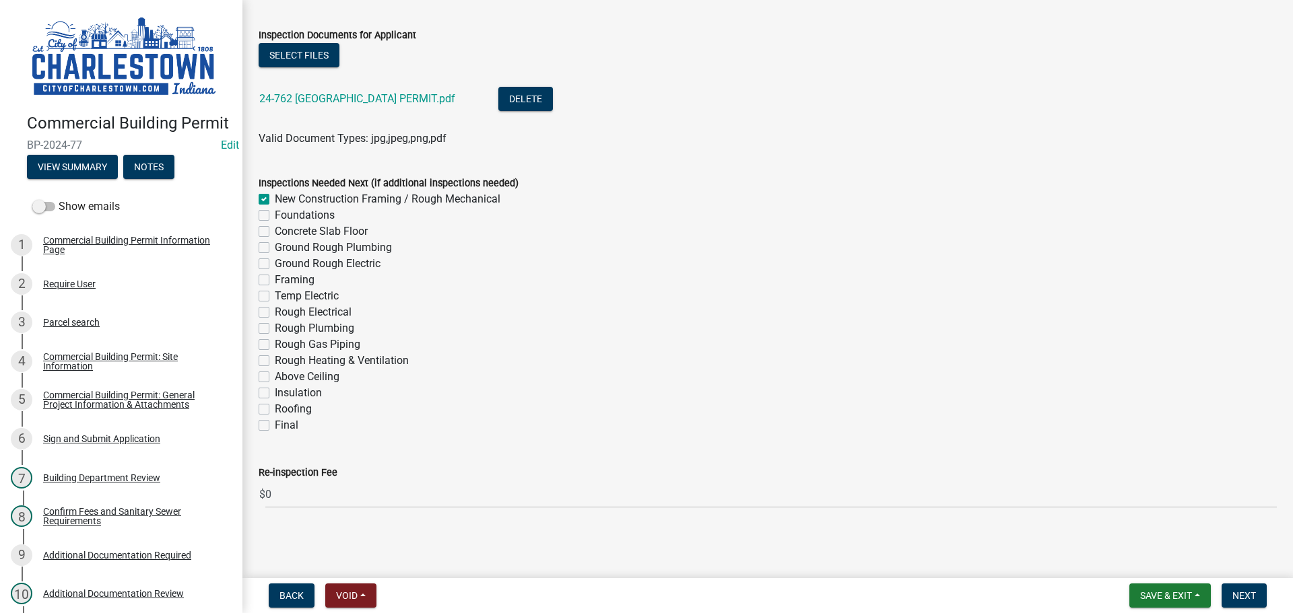
checkbox input "false"
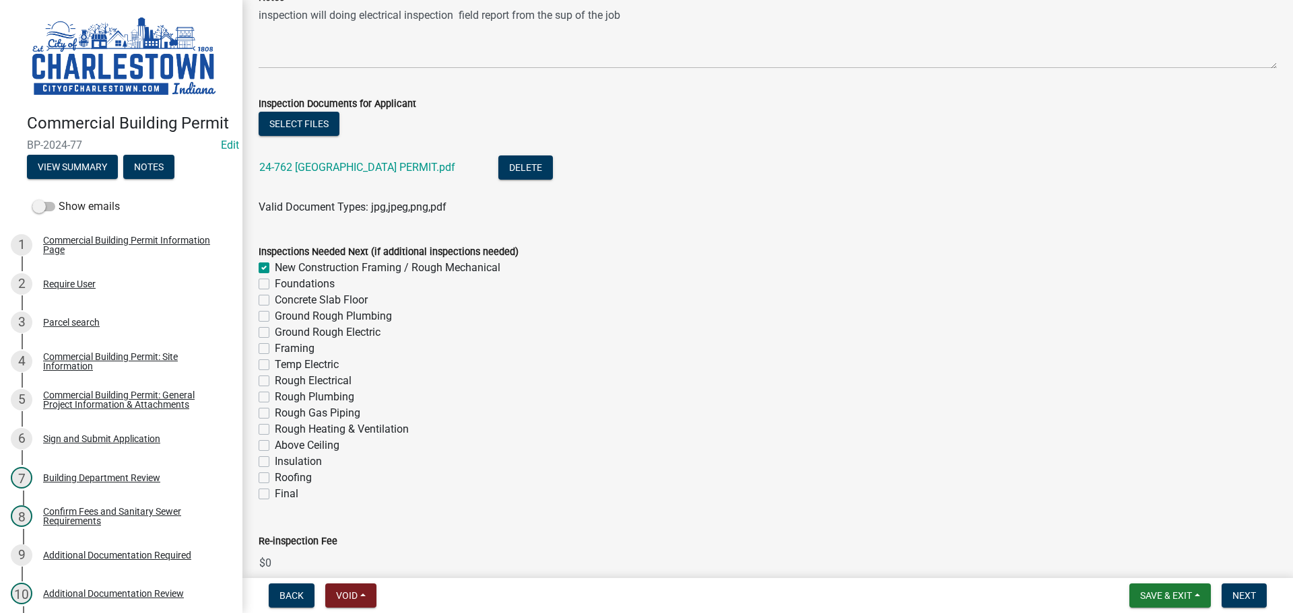
scroll to position [519, 0]
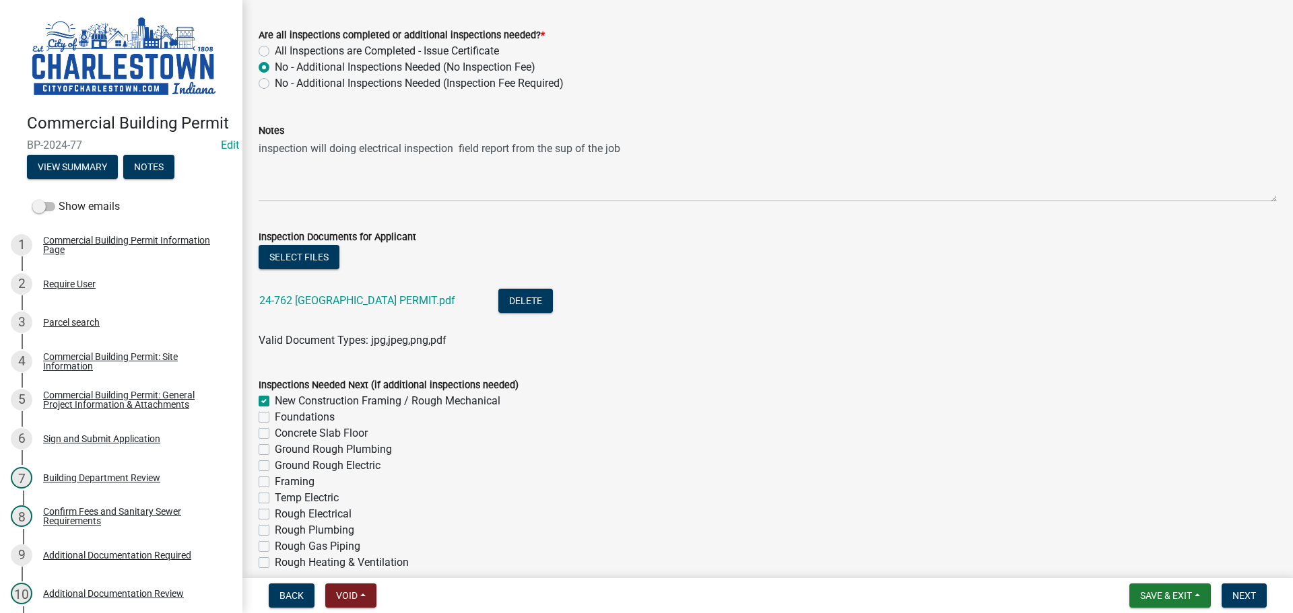
click at [275, 397] on label "New Construction Framing / Rough Mechanical" at bounding box center [388, 401] width 226 height 16
click at [275, 397] on input "New Construction Framing / Rough Mechanical" at bounding box center [279, 397] width 9 height 9
checkbox input "false"
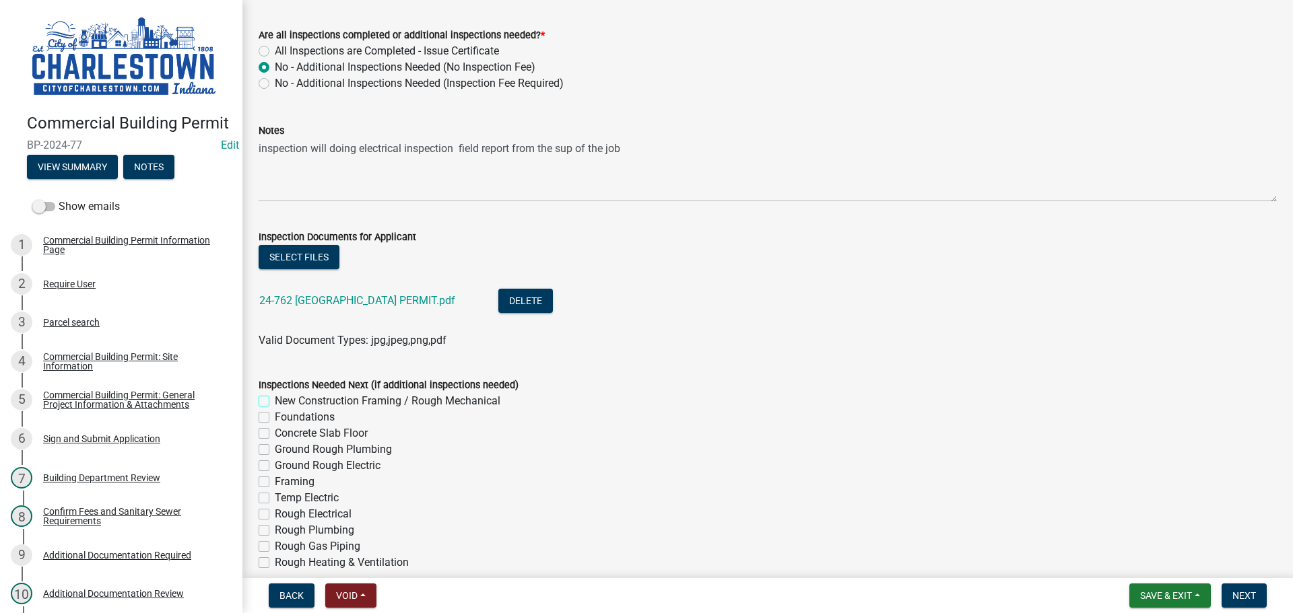
checkbox input "false"
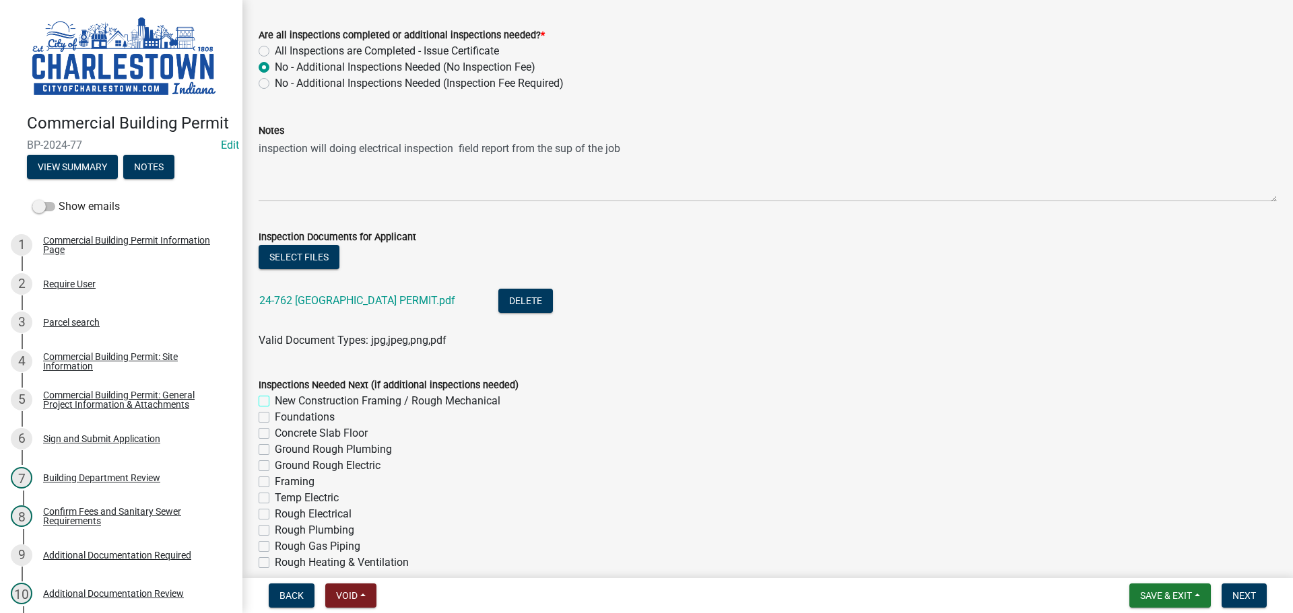
checkbox input "false"
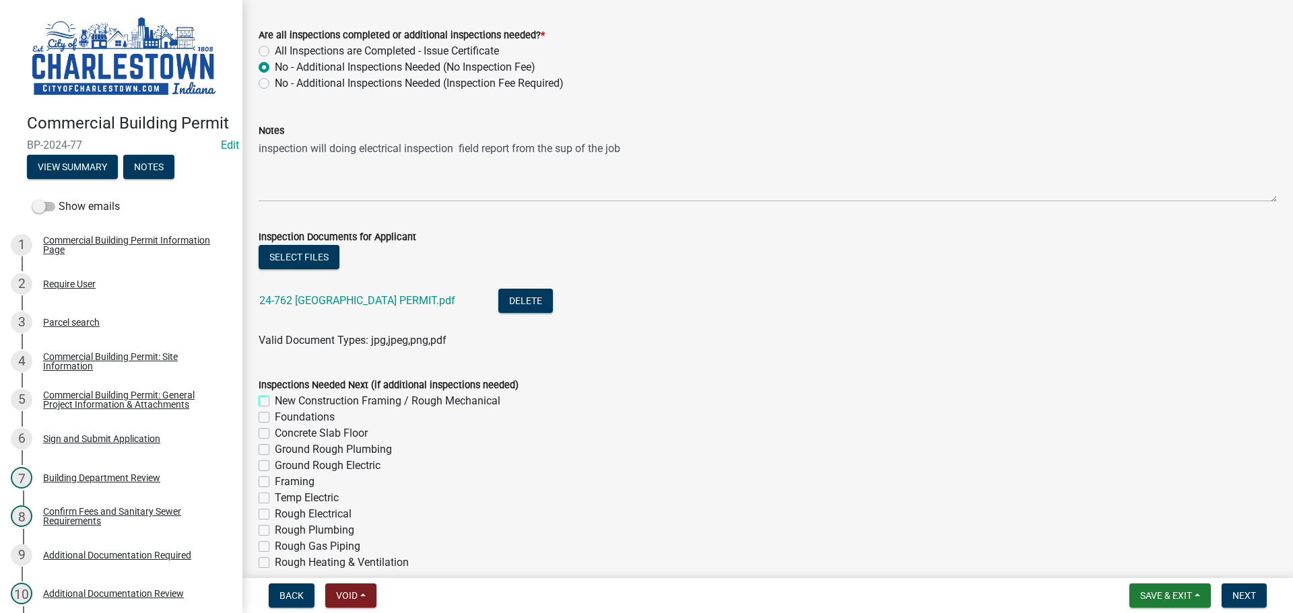
checkbox input "false"
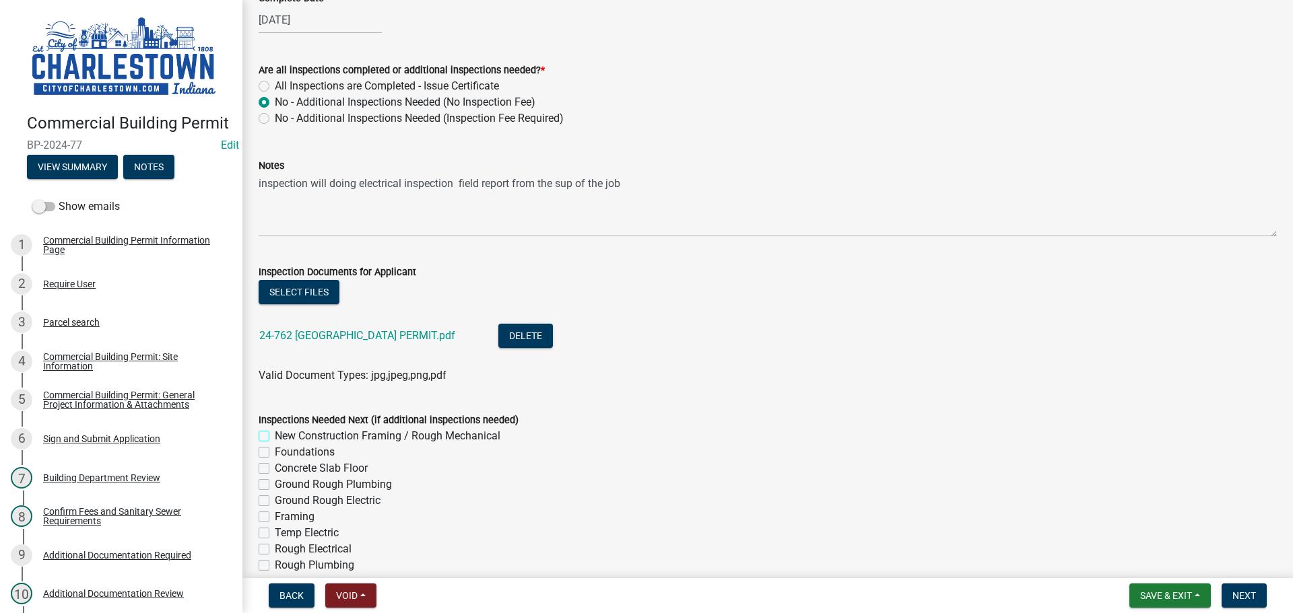
scroll to position [452, 0]
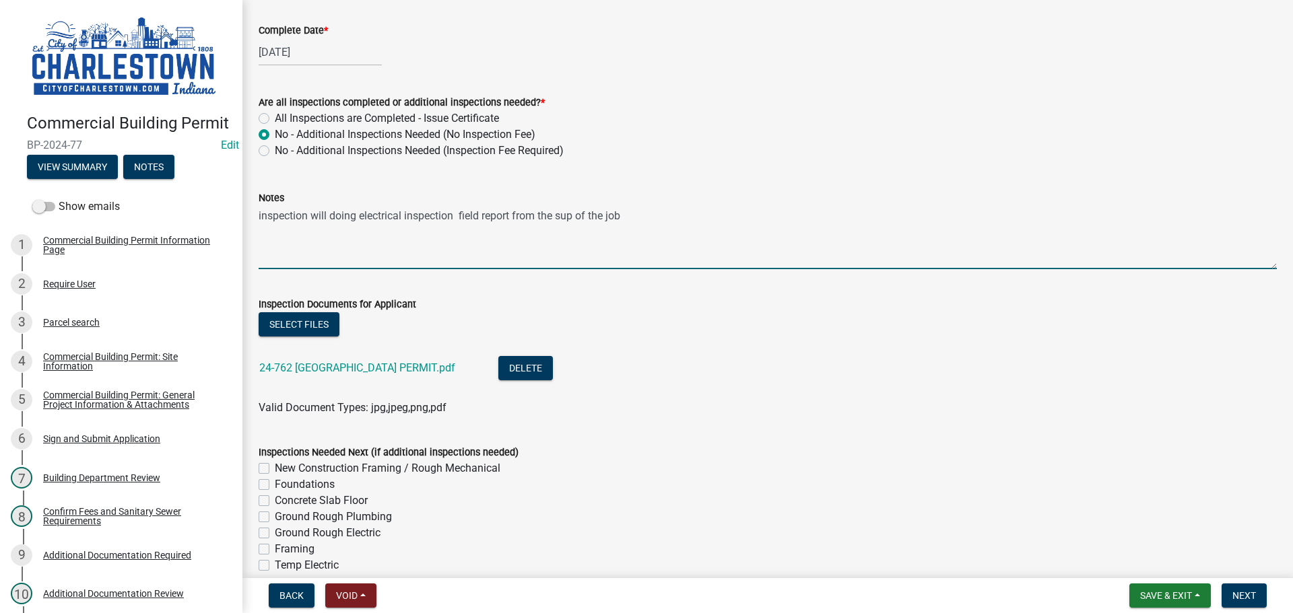
click at [632, 215] on textarea "inspection will doing electrical inspection field report from the sup of the job" at bounding box center [768, 237] width 1018 height 63
type textarea "i"
type textarea "s"
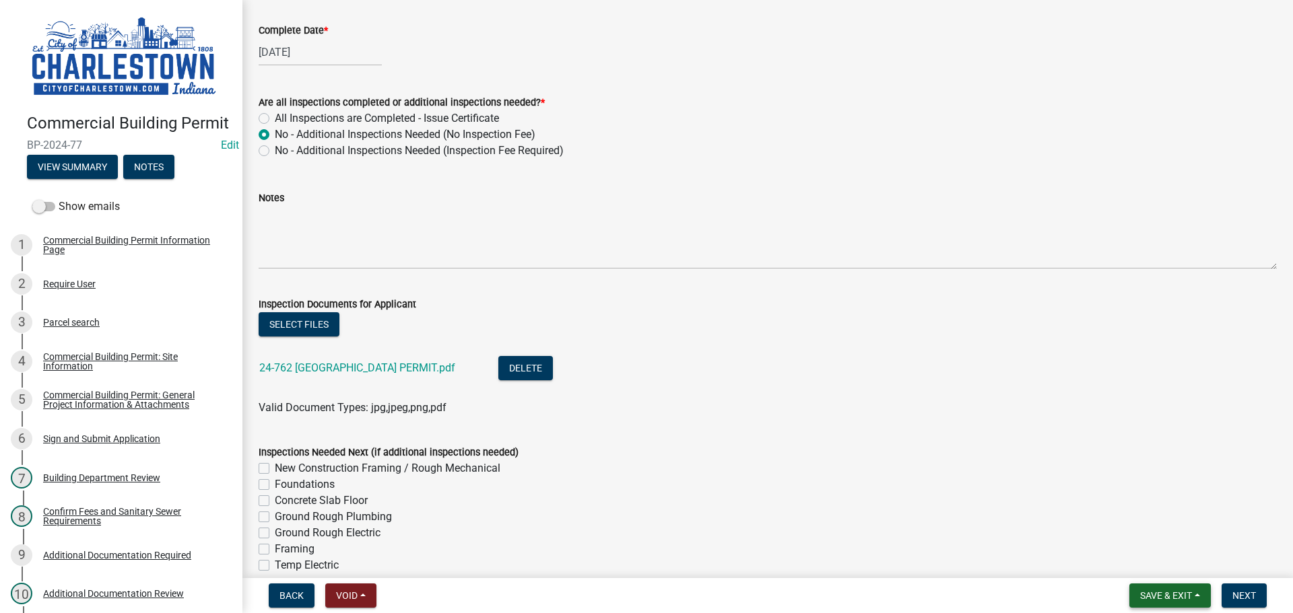
click at [1165, 593] on span "Save & Exit" at bounding box center [1166, 595] width 52 height 11
click at [1149, 561] on button "Save & Exit" at bounding box center [1157, 561] width 108 height 32
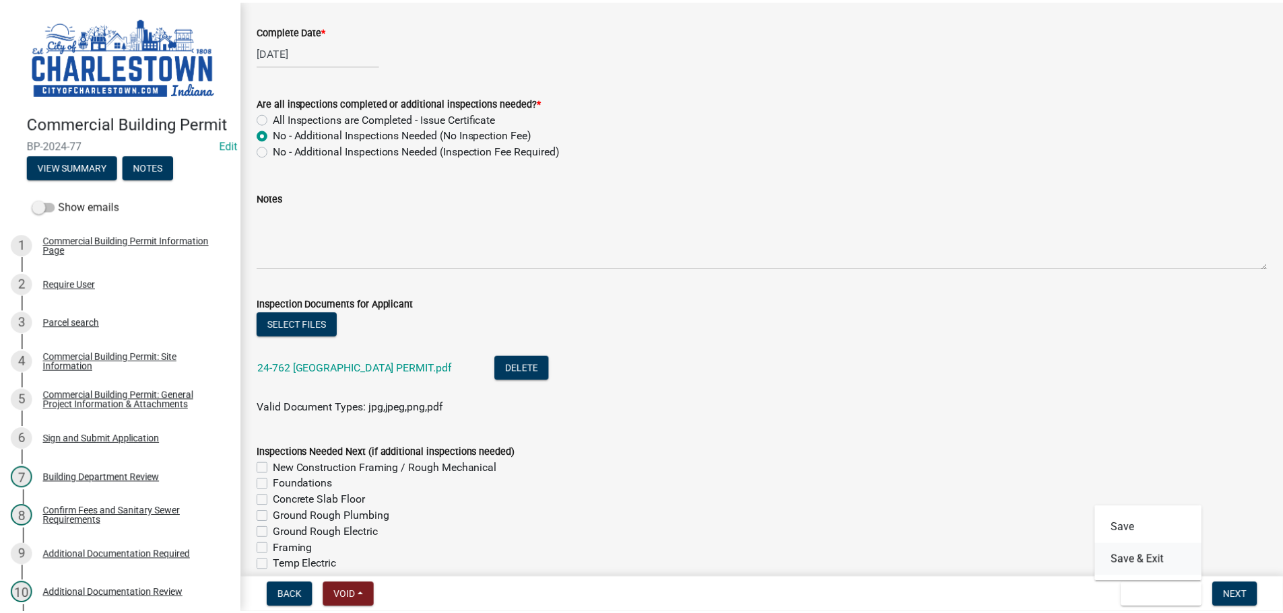
scroll to position [0, 0]
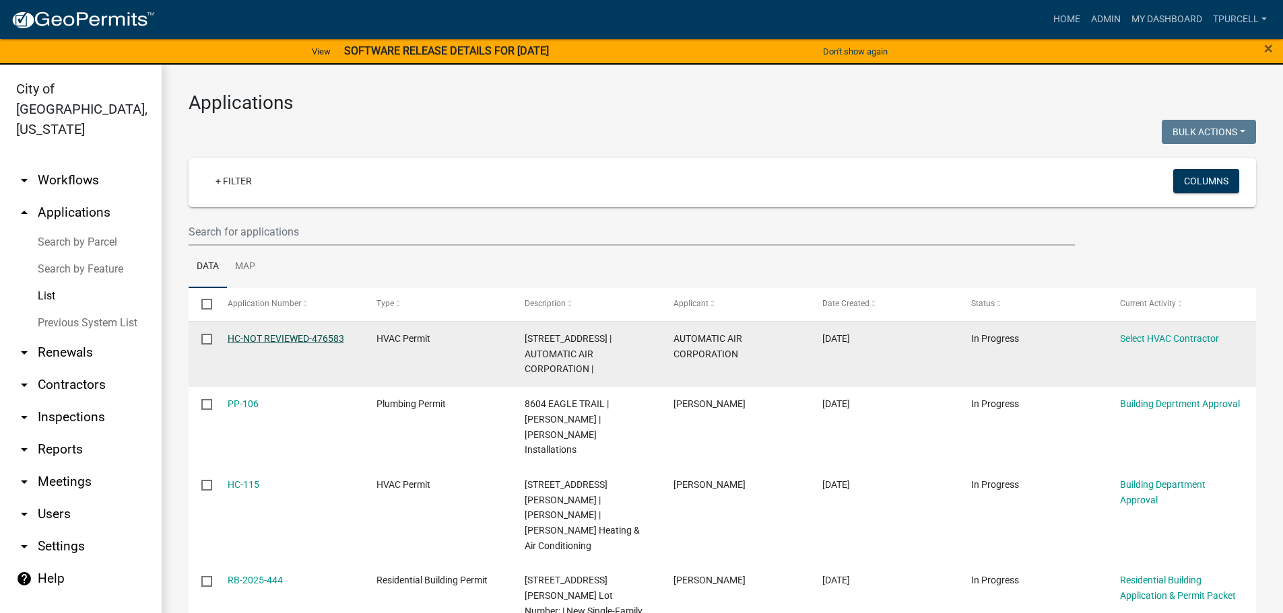
click at [300, 337] on link "HC-NOT REVIEWED-476583" at bounding box center [286, 338] width 116 height 11
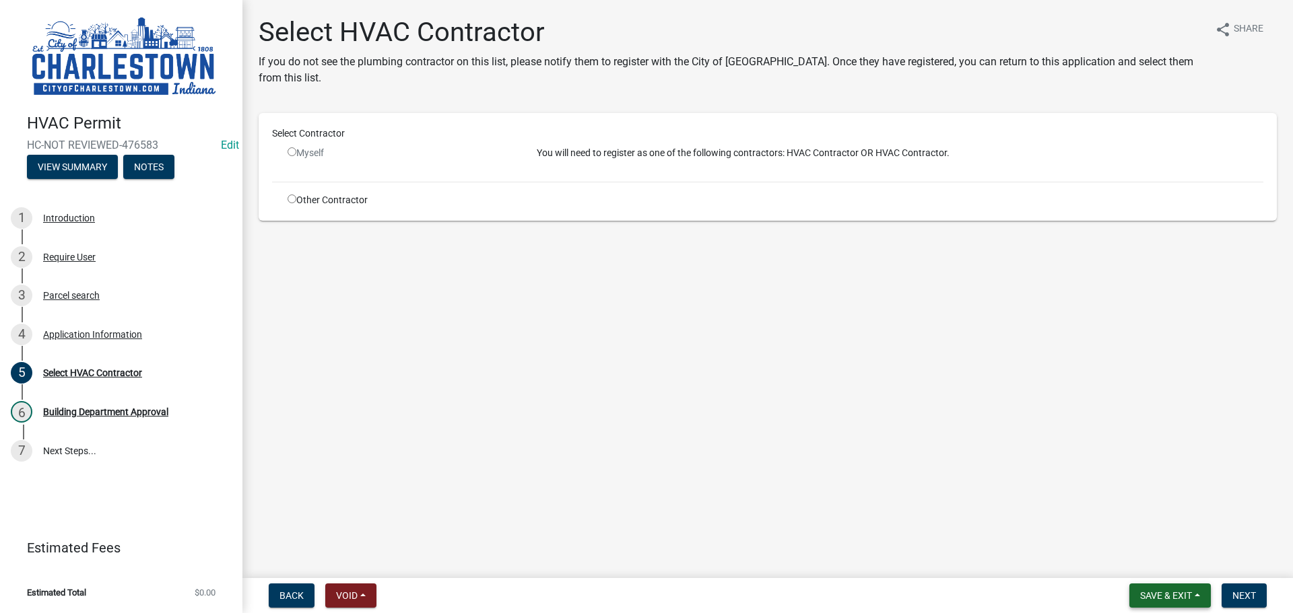
click at [1167, 594] on span "Save & Exit" at bounding box center [1166, 595] width 52 height 11
click at [1143, 563] on button "Save & Exit" at bounding box center [1157, 561] width 108 height 32
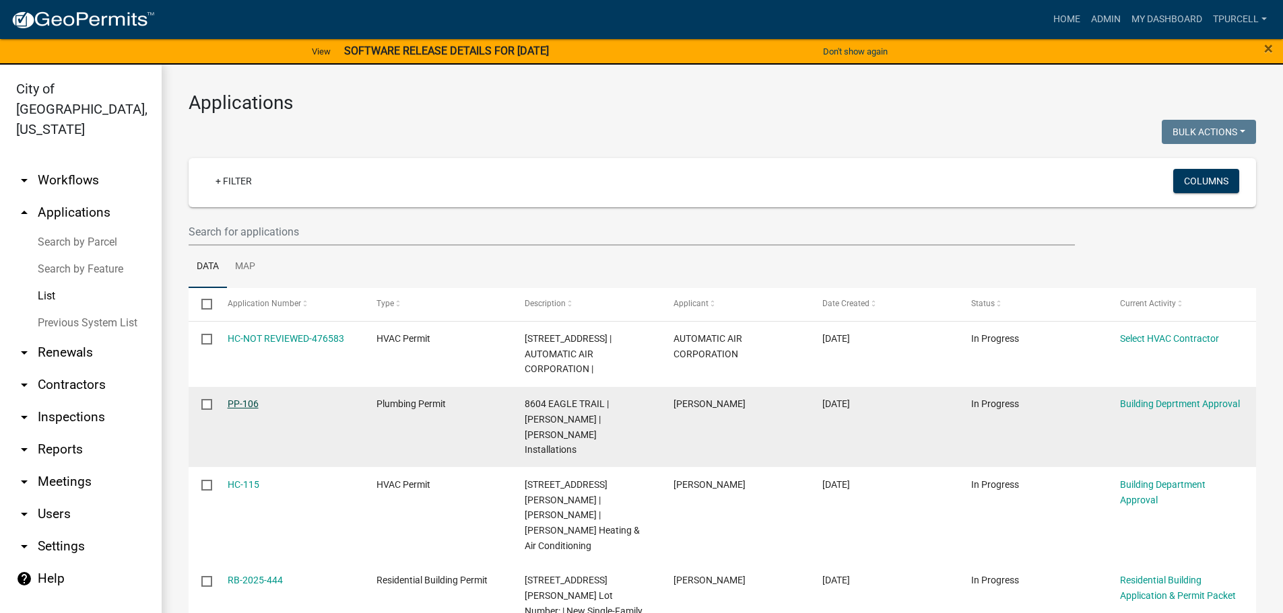
click at [247, 407] on link "PP-106" at bounding box center [243, 404] width 31 height 11
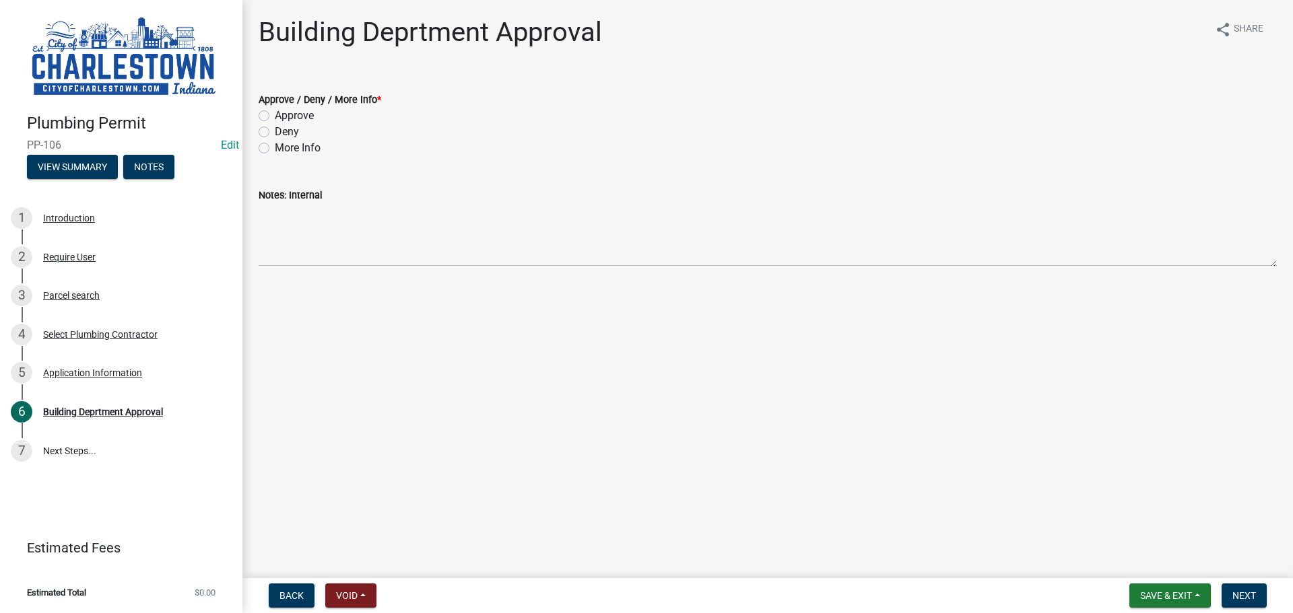
click at [275, 133] on label "Deny" at bounding box center [287, 132] width 24 height 16
click at [275, 133] on input "Deny" at bounding box center [279, 128] width 9 height 9
radio input "true"
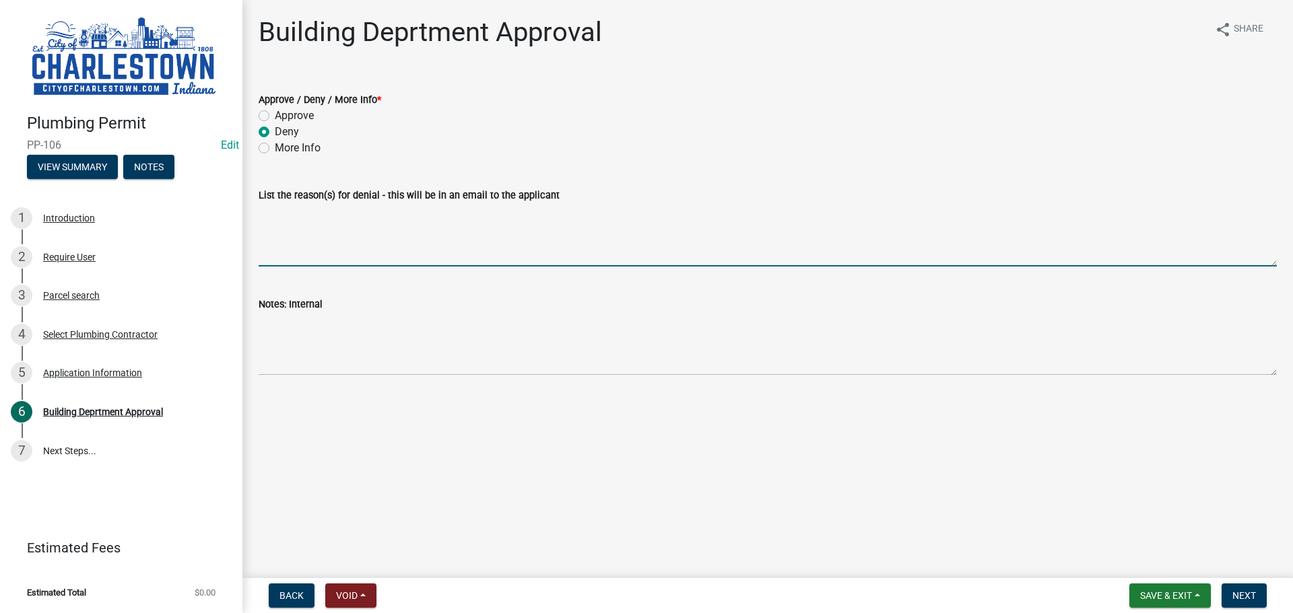
click at [339, 209] on textarea "List the reason(s) for denial - this will be in an email to the applicant" at bounding box center [768, 234] width 1018 height 63
type textarea "not in City of [GEOGRAPHIC_DATA] limits"
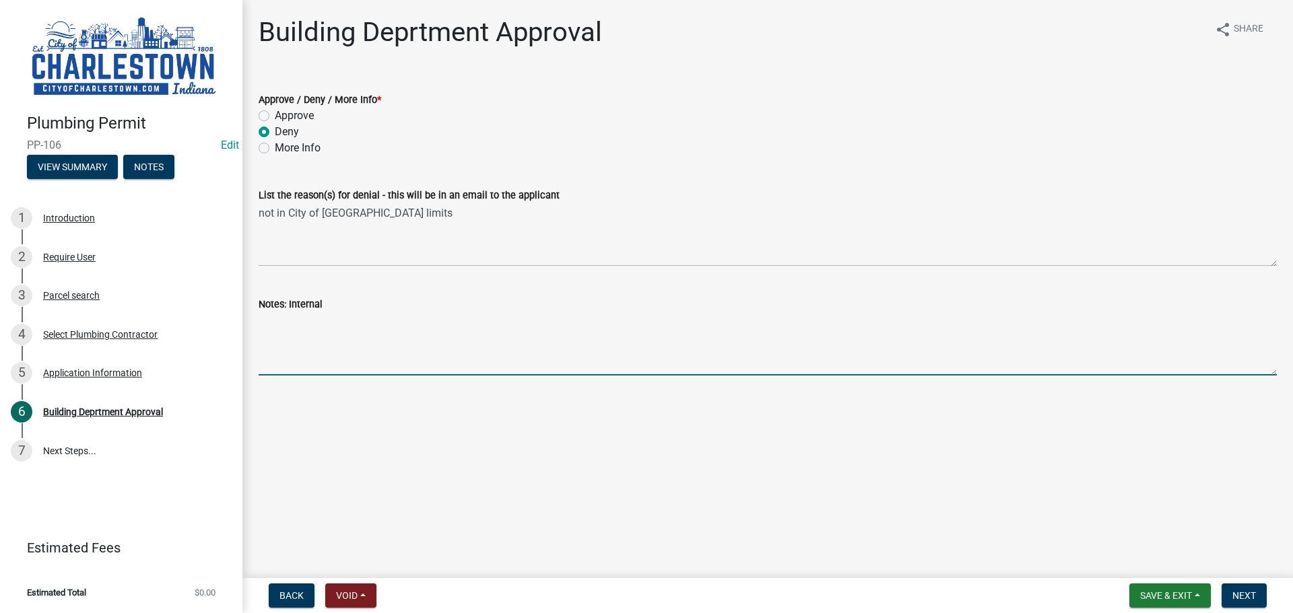
click at [328, 331] on textarea "Notes: Internal" at bounding box center [768, 343] width 1018 height 63
type textarea "not in the city"
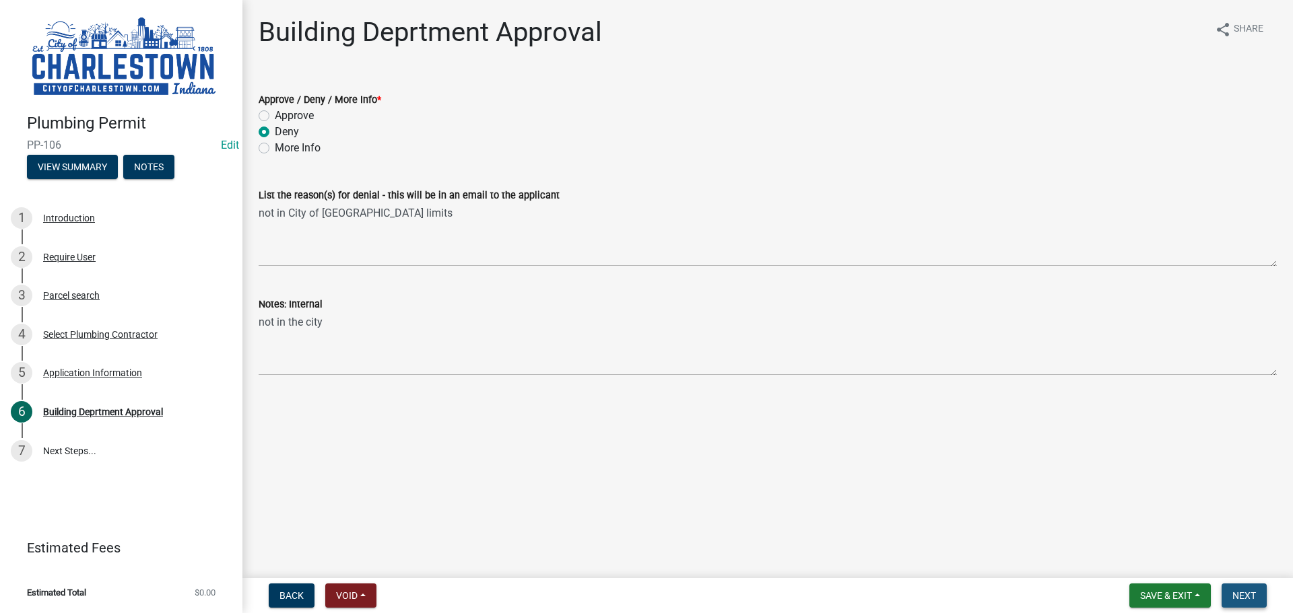
click at [1232, 594] on span "Next" at bounding box center [1244, 595] width 24 height 11
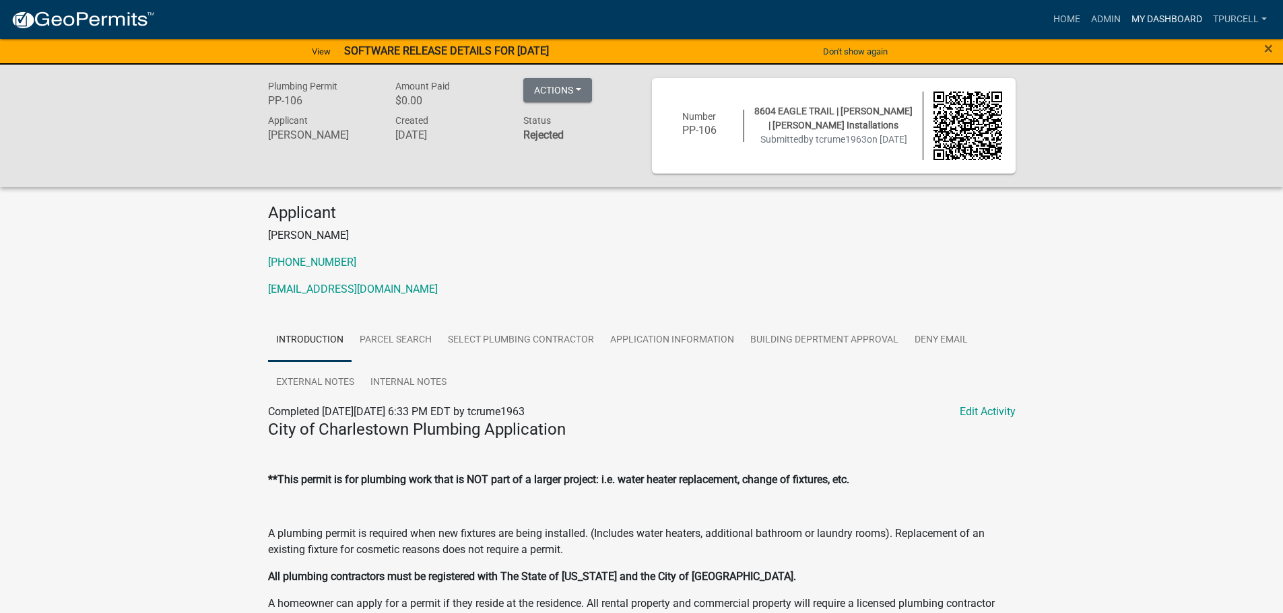
click at [1161, 20] on link "My Dashboard" at bounding box center [1166, 20] width 81 height 26
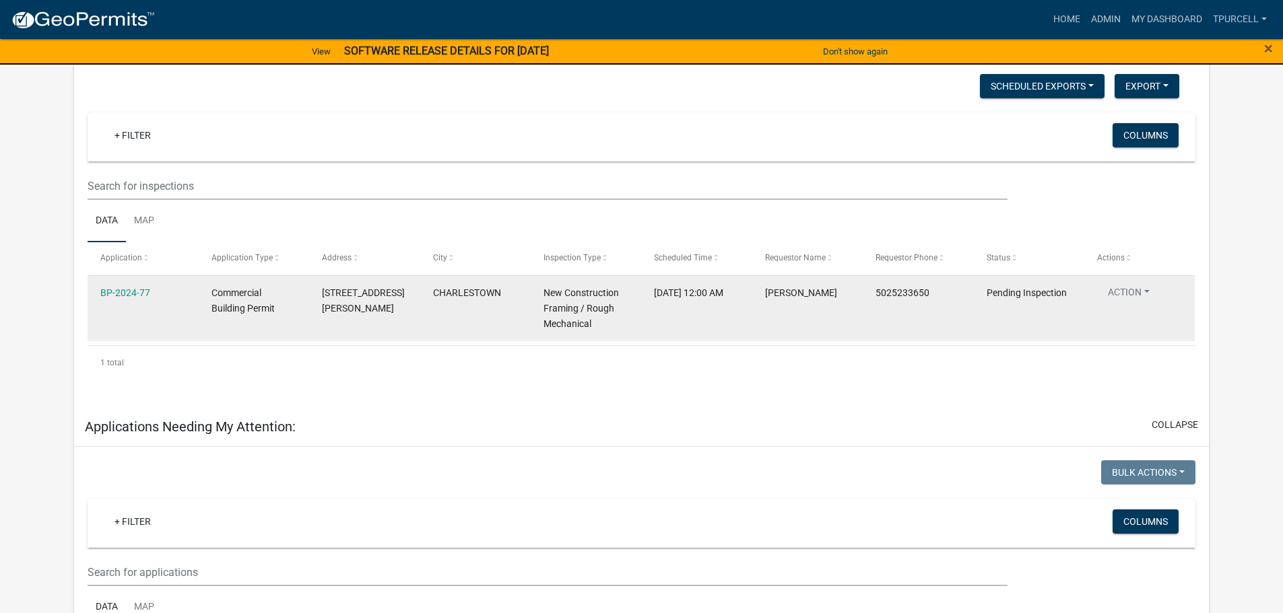
scroll to position [202, 0]
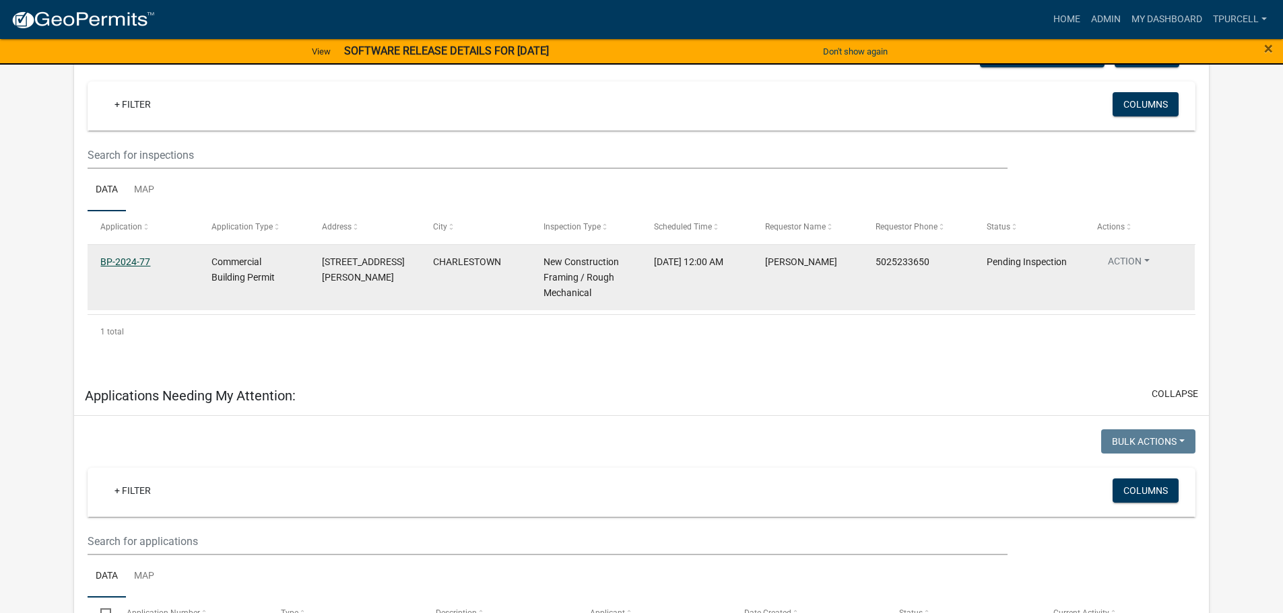
click at [133, 263] on link "BP-2024-77" at bounding box center [125, 262] width 50 height 11
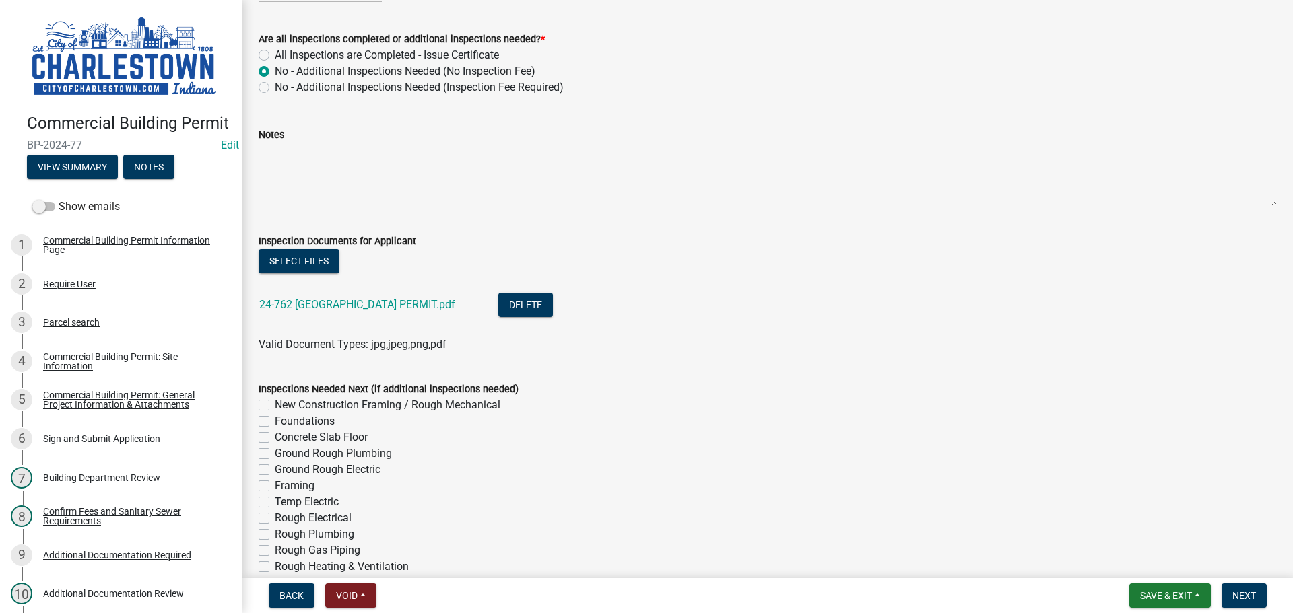
scroll to position [606, 0]
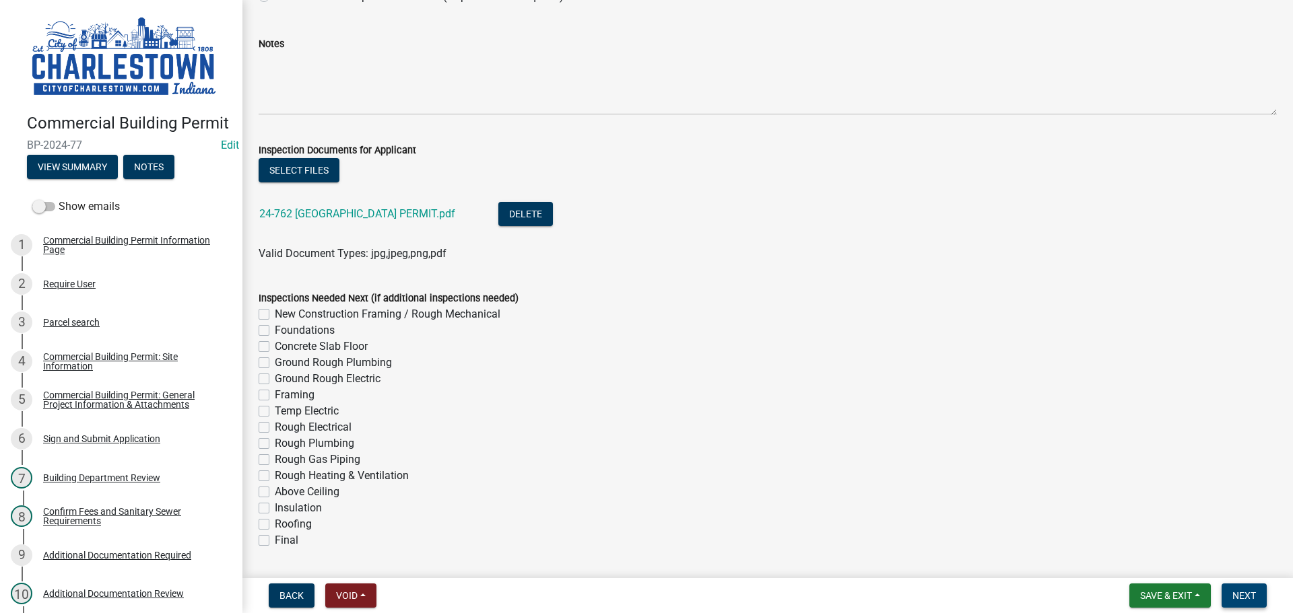
click at [1245, 597] on span "Next" at bounding box center [1244, 595] width 24 height 11
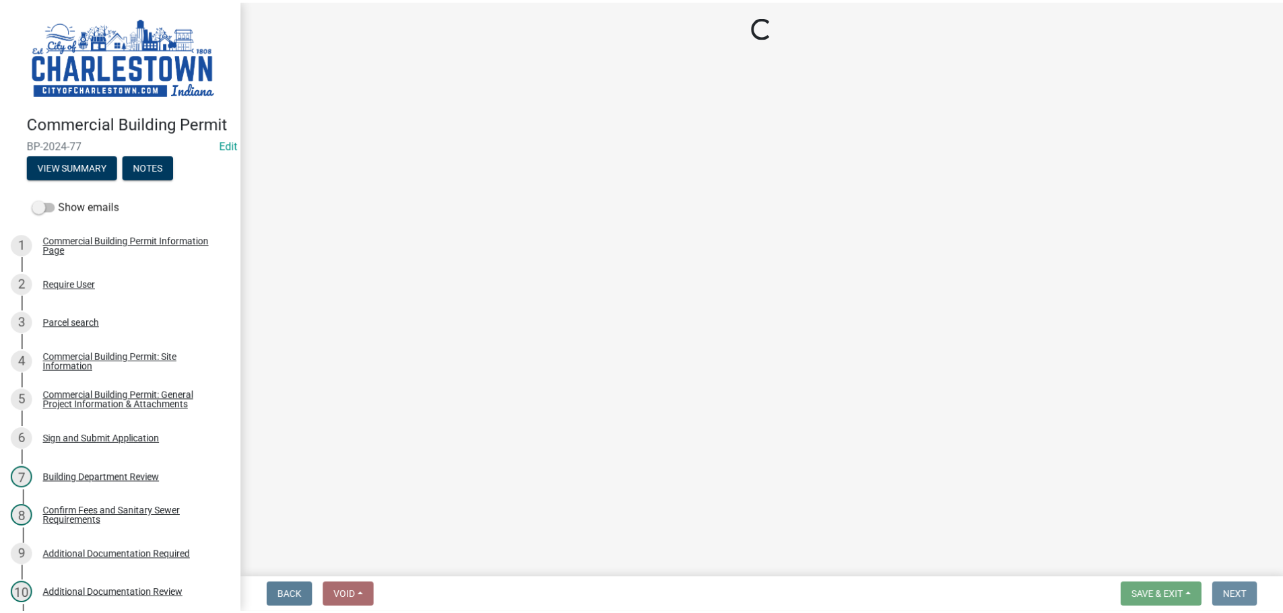
scroll to position [0, 0]
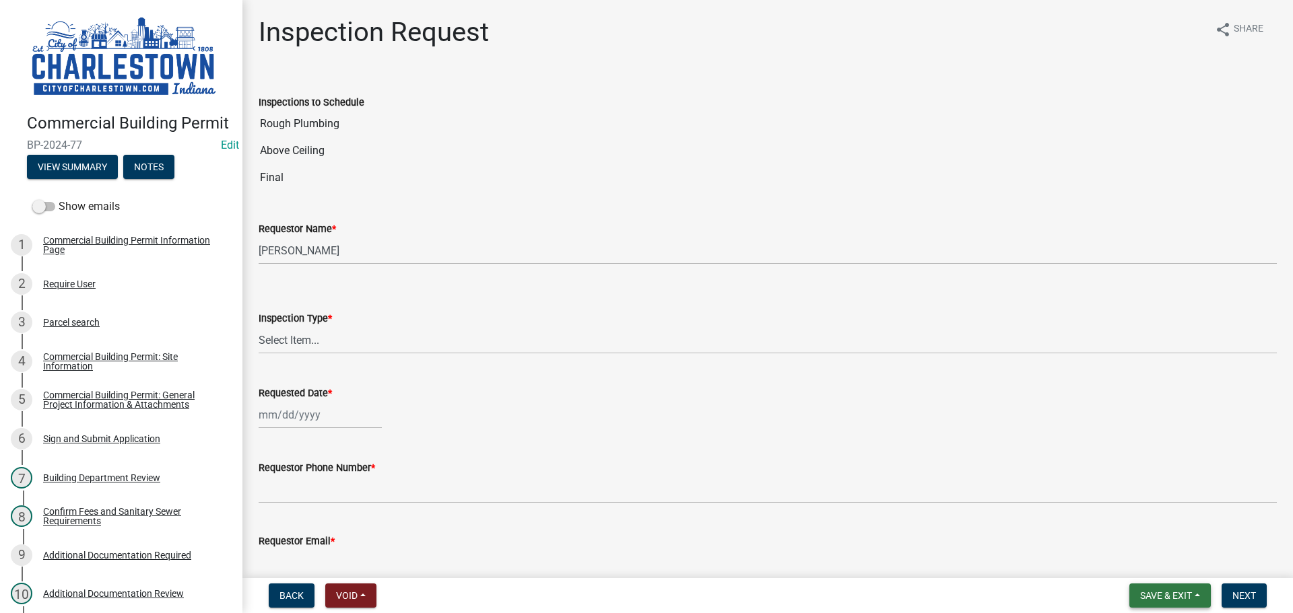
click at [1165, 595] on span "Save & Exit" at bounding box center [1166, 595] width 52 height 11
click at [1137, 559] on button "Save & Exit" at bounding box center [1157, 561] width 108 height 32
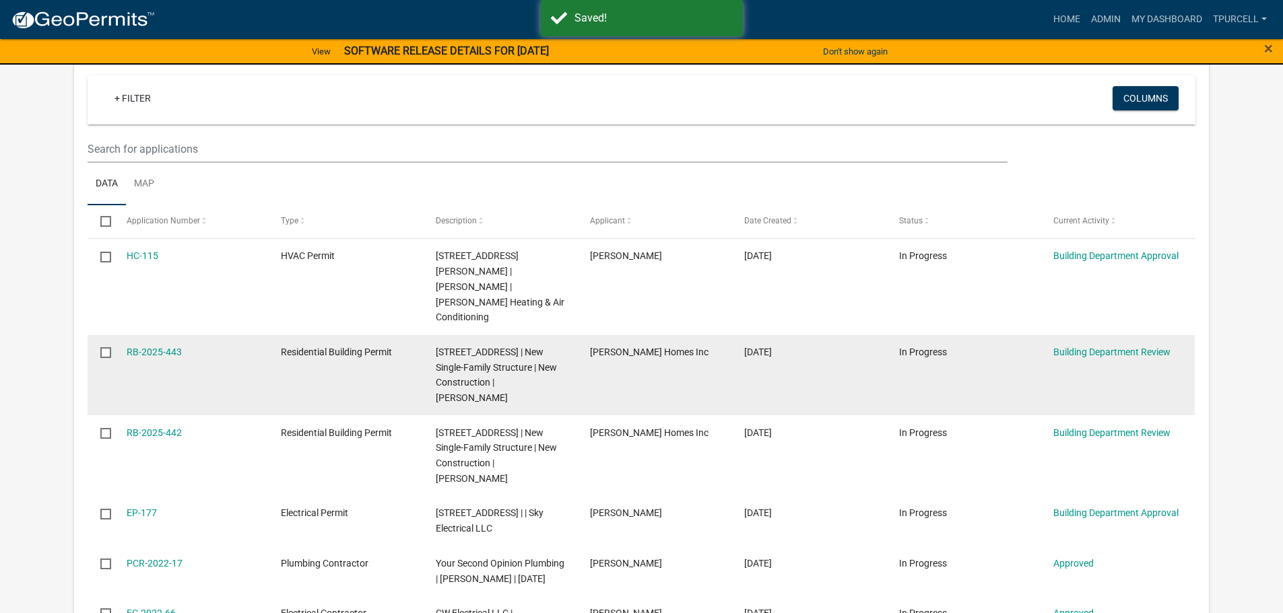
scroll to position [269, 0]
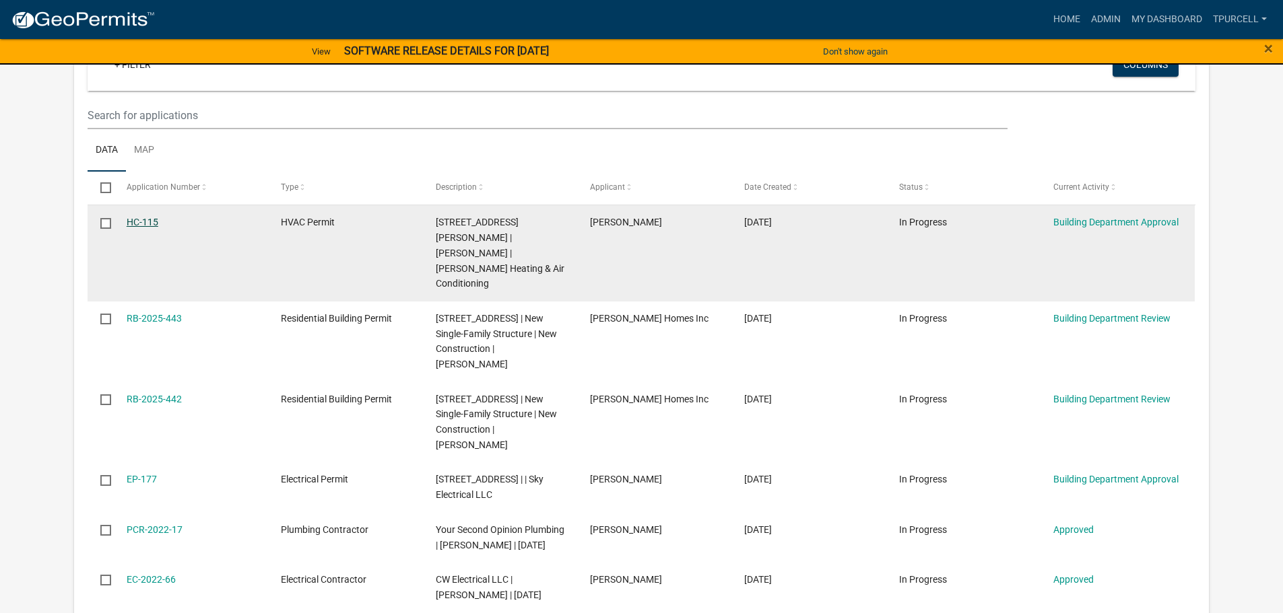
click at [142, 220] on link "HC-115" at bounding box center [143, 222] width 32 height 11
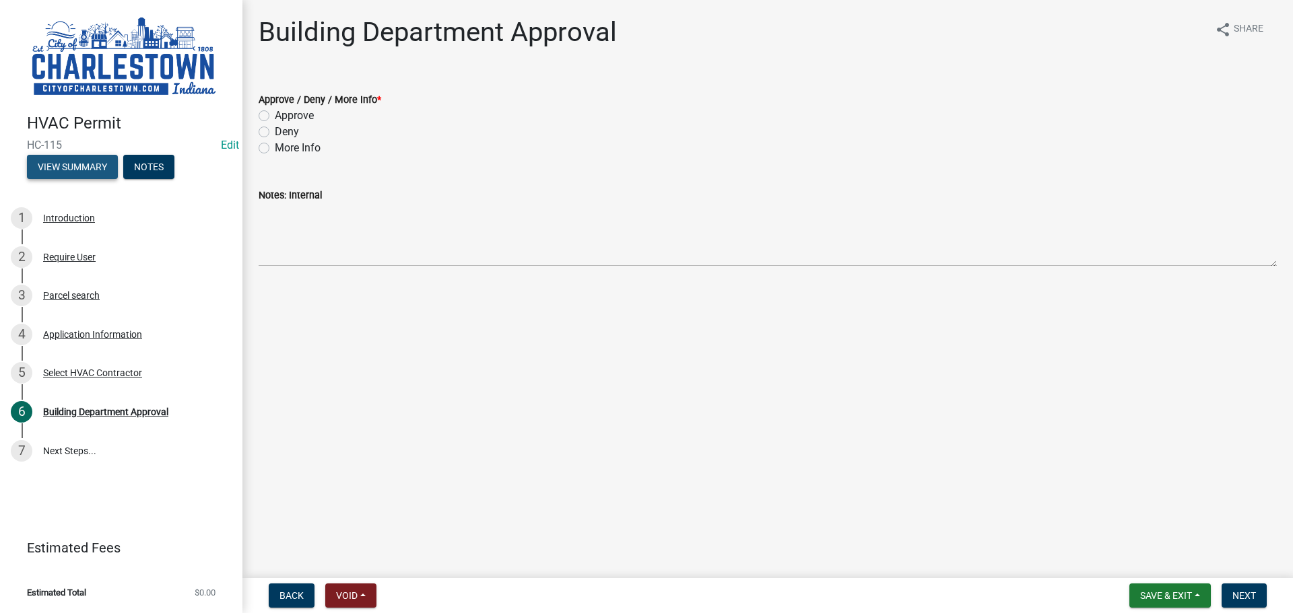
click at [80, 161] on button "View Summary" at bounding box center [72, 167] width 91 height 24
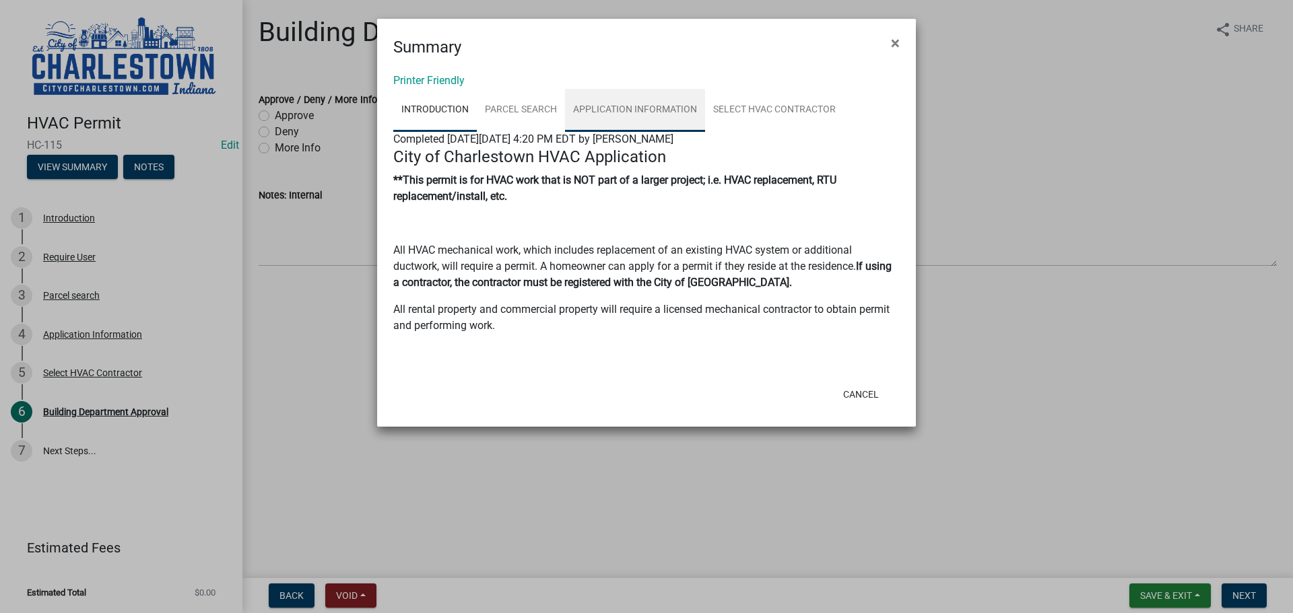
click at [663, 109] on link "Application Information" at bounding box center [635, 110] width 140 height 43
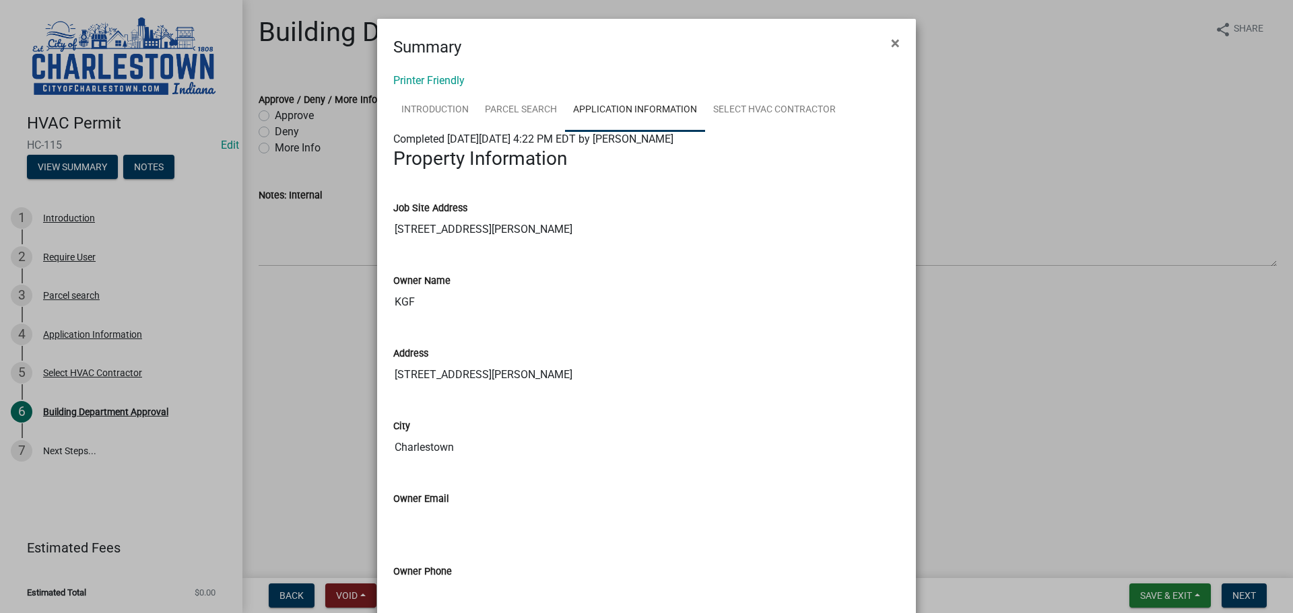
click at [226, 308] on ngb-modal-window "Summary × Printer Friendly Introduction Parcel search Application Information S…" at bounding box center [646, 306] width 1293 height 613
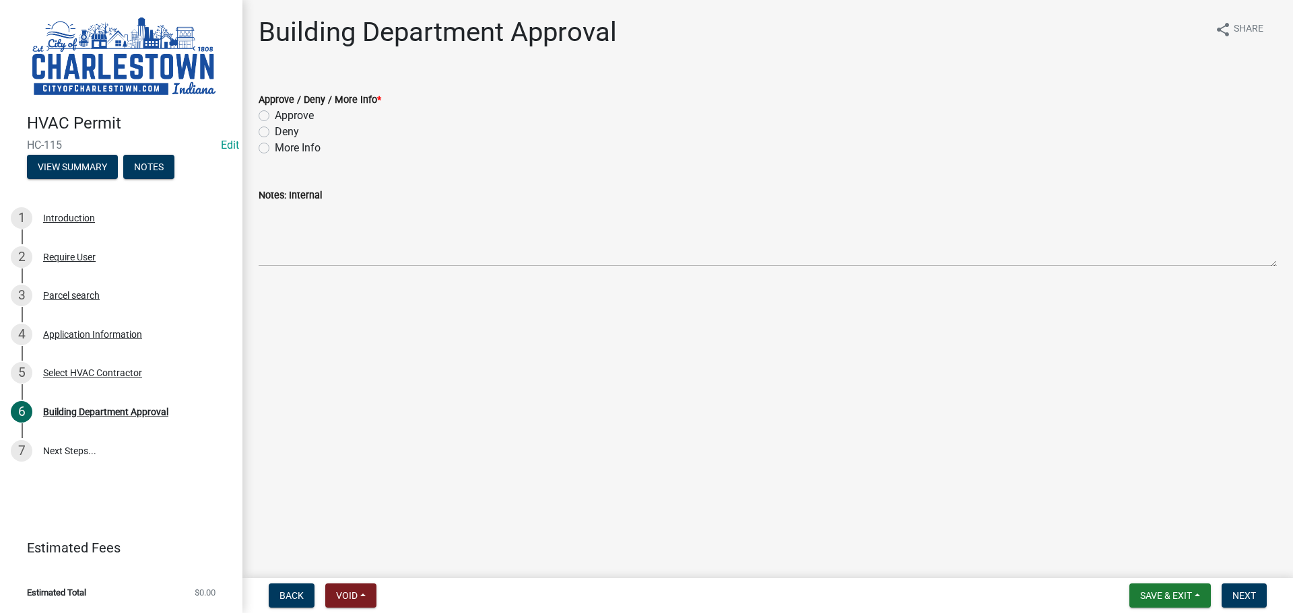
click at [275, 116] on label "Approve" at bounding box center [294, 116] width 39 height 16
click at [275, 116] on input "Approve" at bounding box center [279, 112] width 9 height 9
radio input "true"
click at [1246, 592] on span "Next" at bounding box center [1244, 595] width 24 height 11
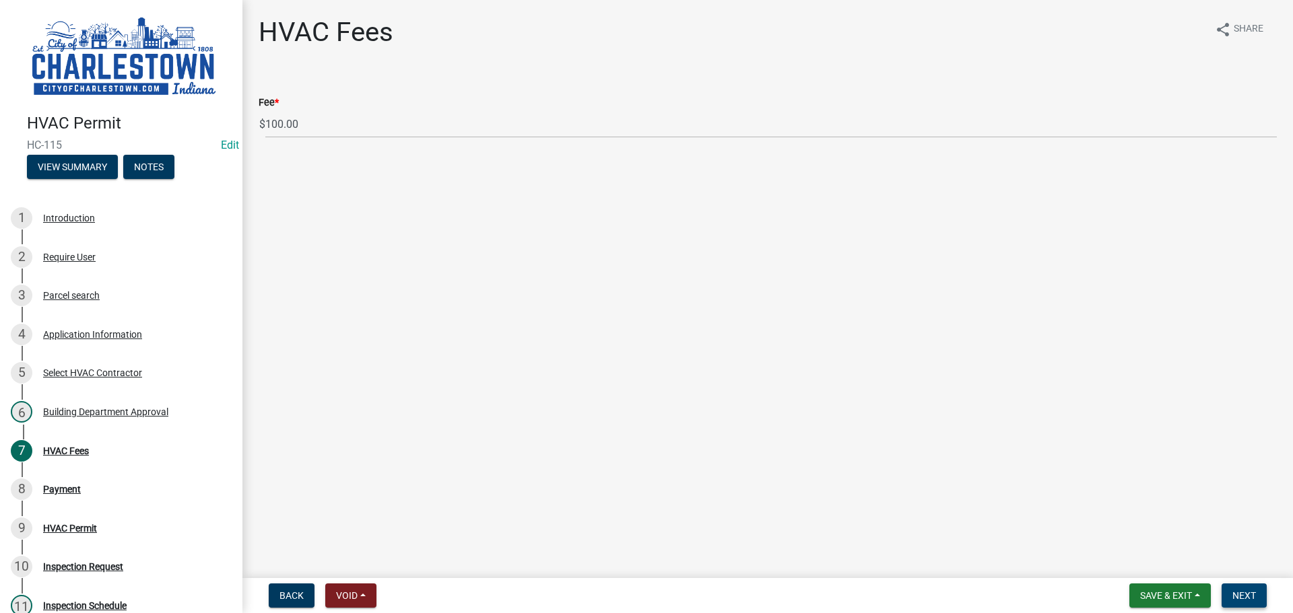
click at [1237, 599] on span "Next" at bounding box center [1244, 595] width 24 height 11
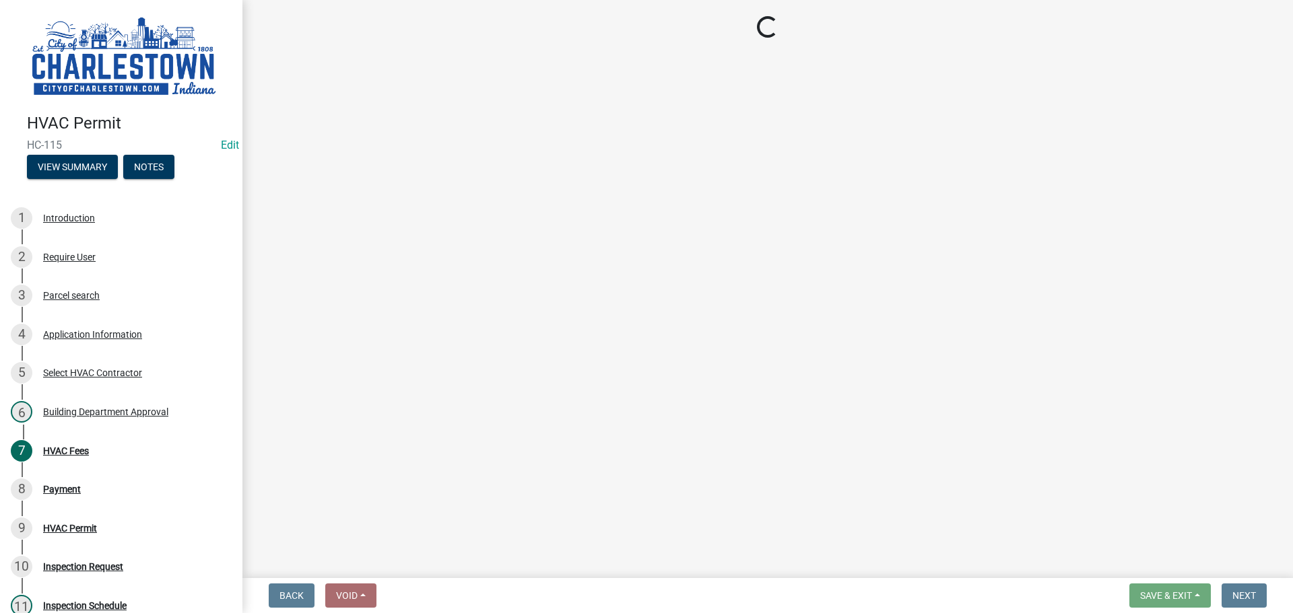
select select "3: 3"
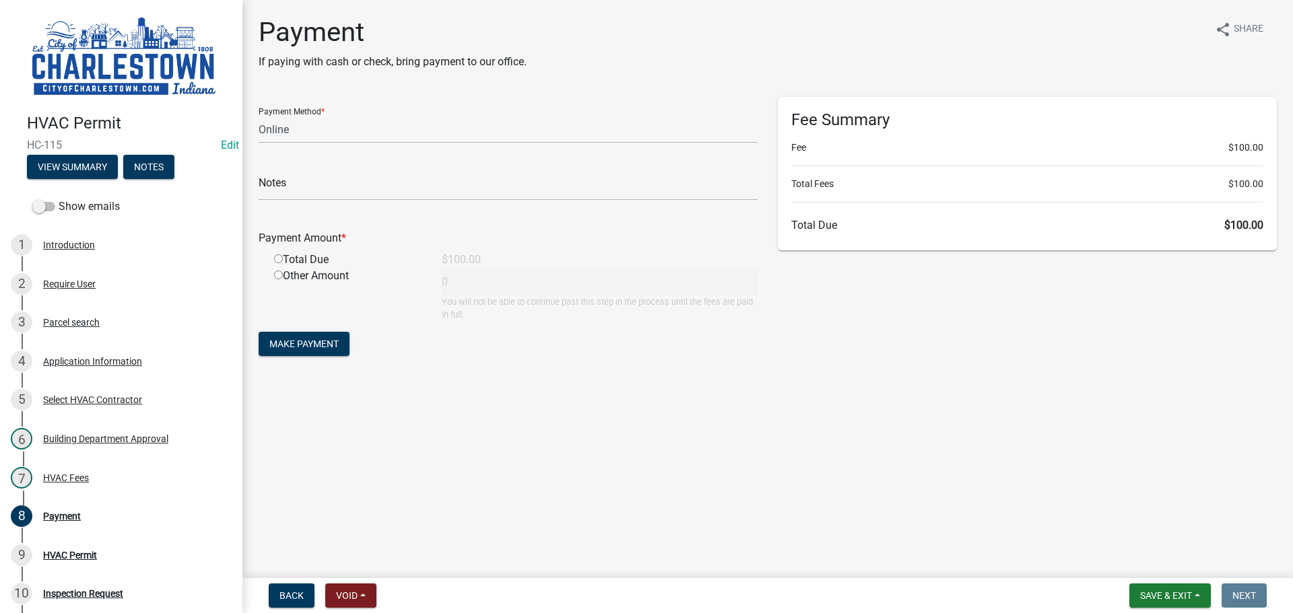
click at [275, 258] on input "radio" at bounding box center [278, 258] width 9 height 9
radio input "true"
type input "100"
click at [1167, 592] on span "Save & Exit" at bounding box center [1166, 595] width 52 height 11
click at [1138, 564] on button "Save & Exit" at bounding box center [1157, 561] width 108 height 32
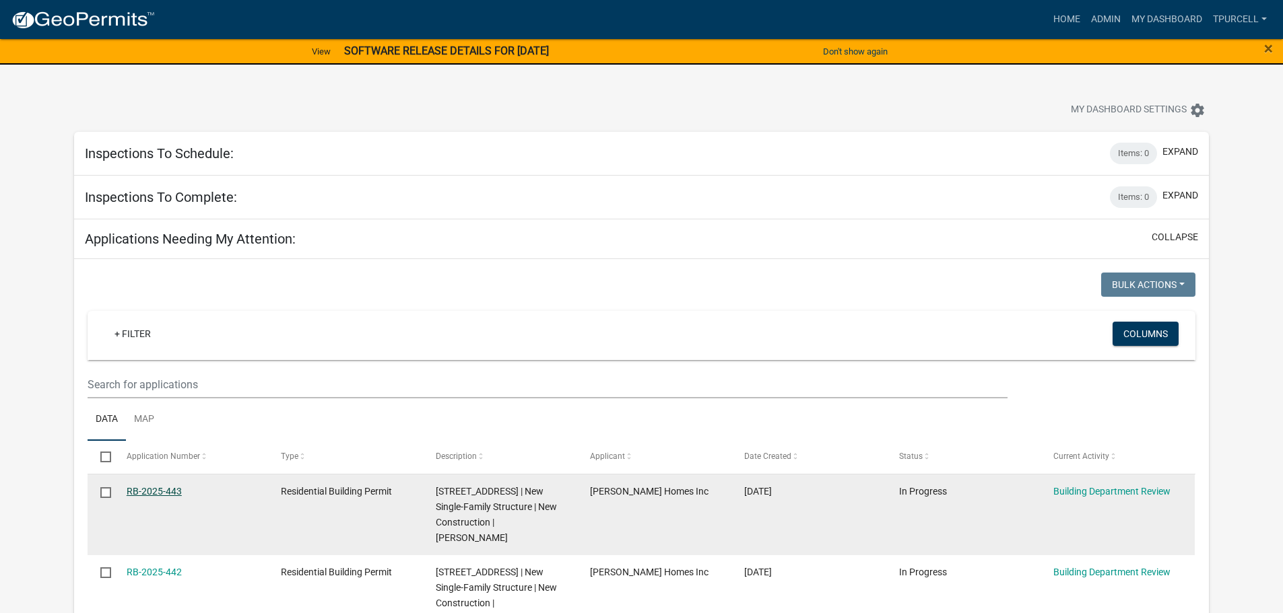
click at [161, 489] on link "RB-2025-443" at bounding box center [154, 491] width 55 height 11
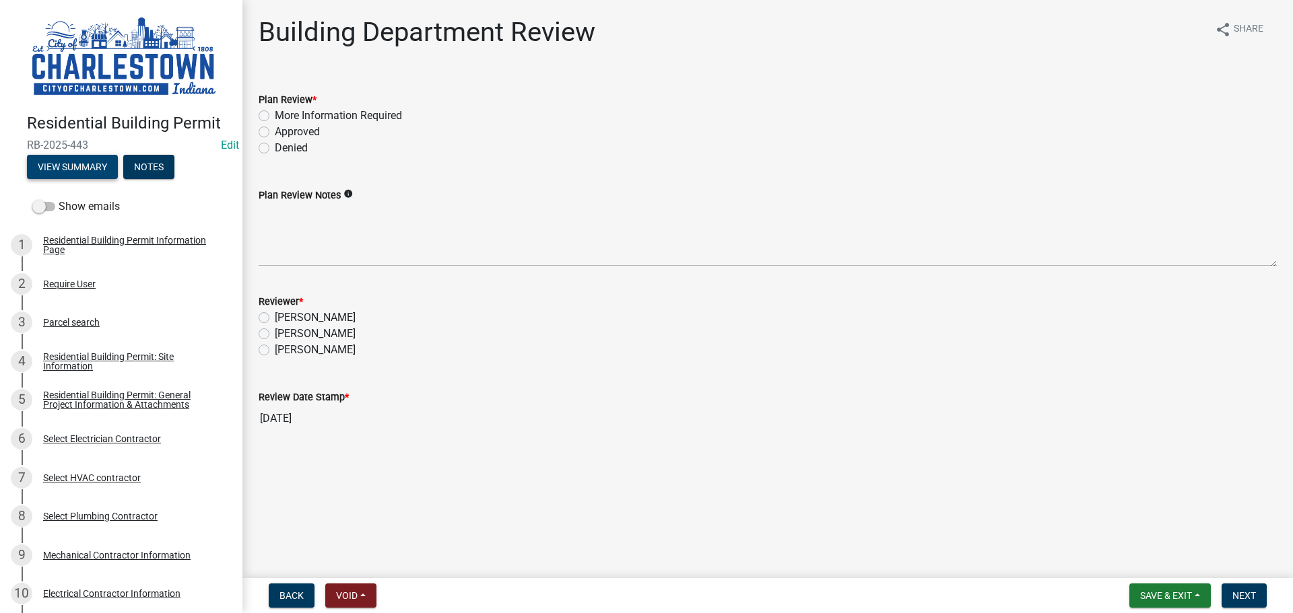
click at [72, 162] on button "View Summary" at bounding box center [72, 167] width 91 height 24
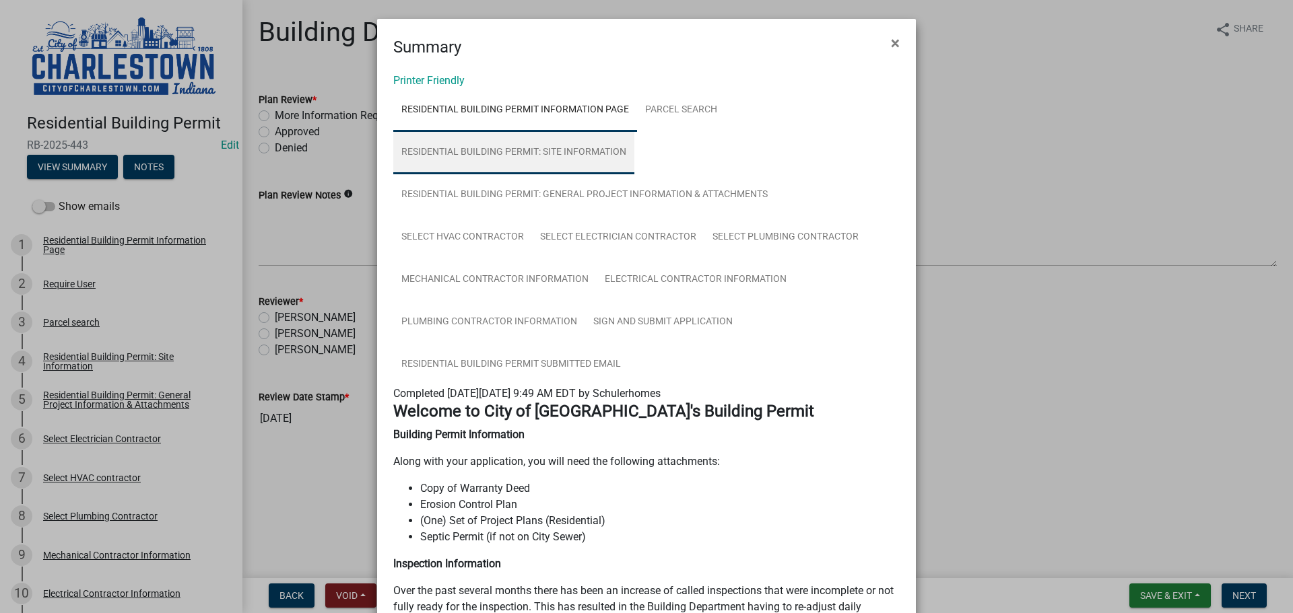
click at [590, 147] on link "Residential Building Permit: Site Information" at bounding box center [513, 152] width 241 height 43
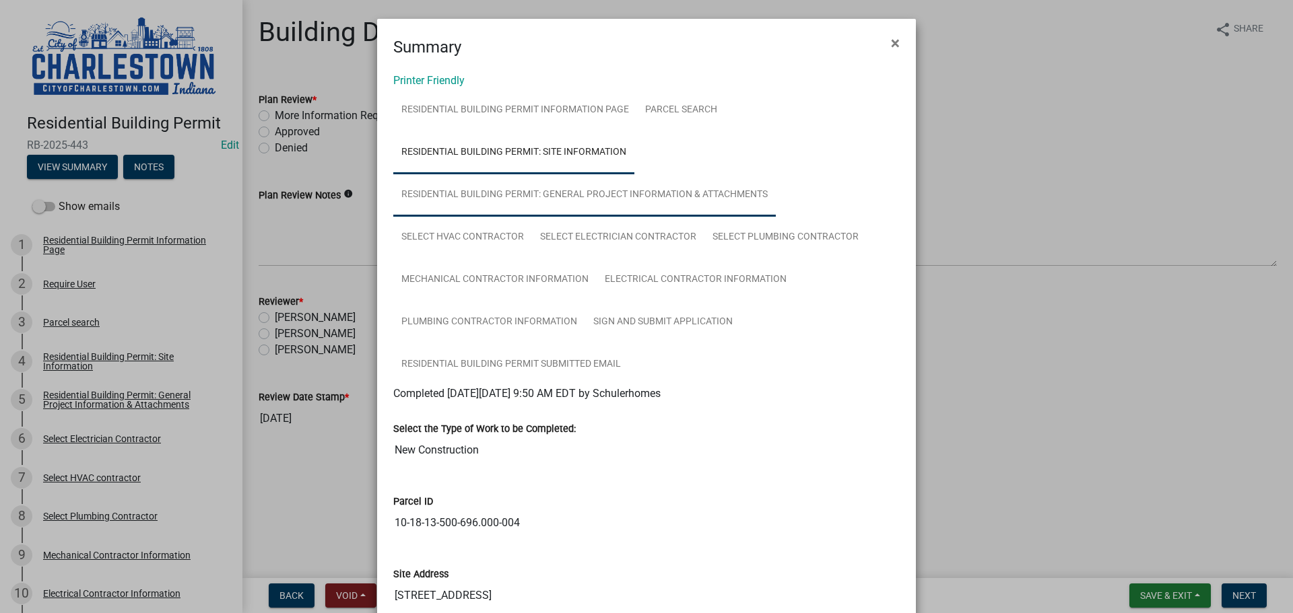
click at [635, 193] on link "Residential Building Permit: General Project Information & Attachments" at bounding box center [584, 195] width 382 height 43
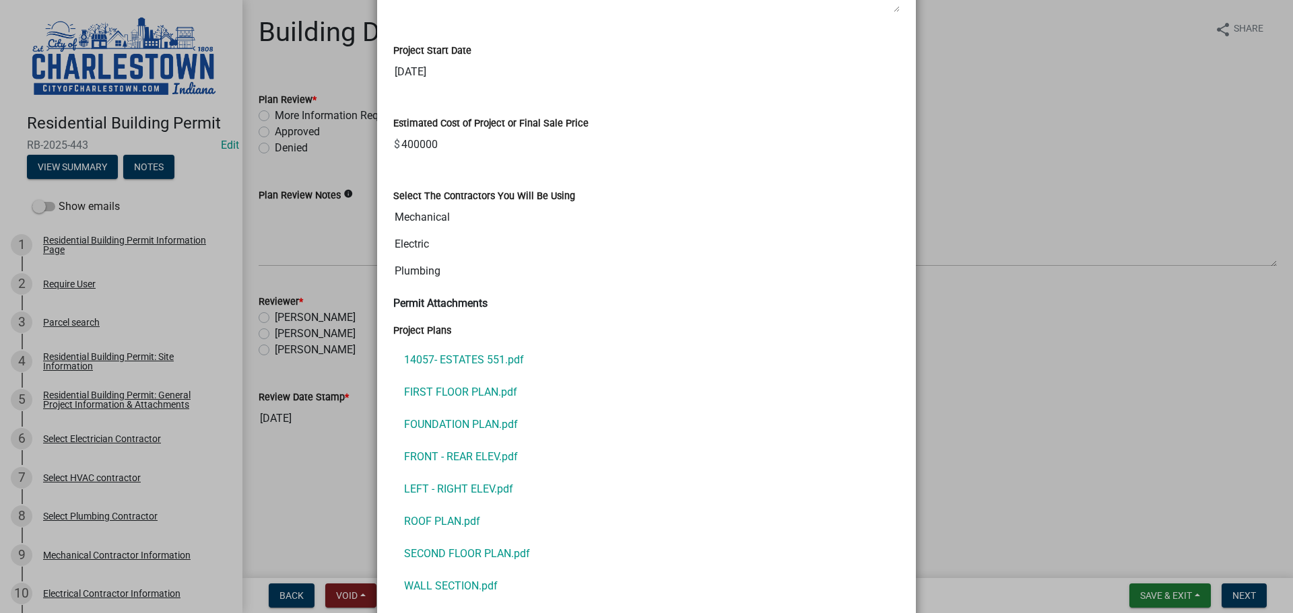
scroll to position [1077, 0]
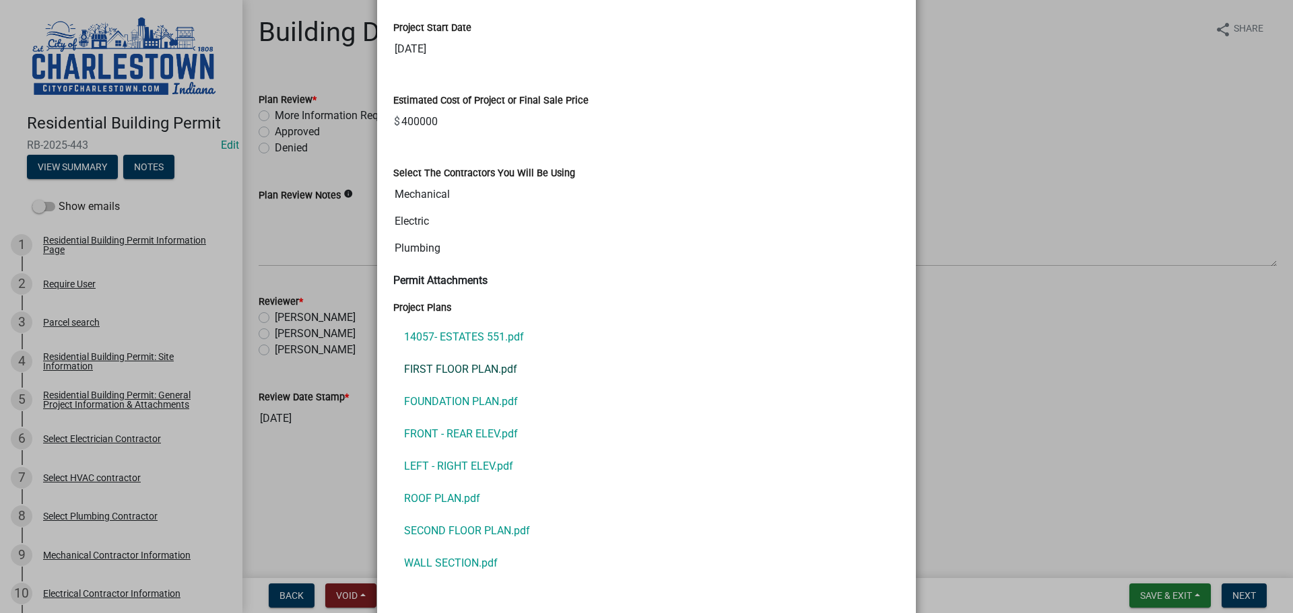
click at [483, 367] on link "FIRST FLOOR PLAN.pdf" at bounding box center [646, 369] width 506 height 32
click at [493, 529] on link "SECOND FLOOR PLAN.pdf" at bounding box center [646, 531] width 506 height 32
click at [475, 335] on link "14057- ESTATES 551.pdf" at bounding box center [646, 337] width 506 height 32
click at [485, 400] on link "FOUNDATION PLAN.pdf" at bounding box center [646, 402] width 506 height 32
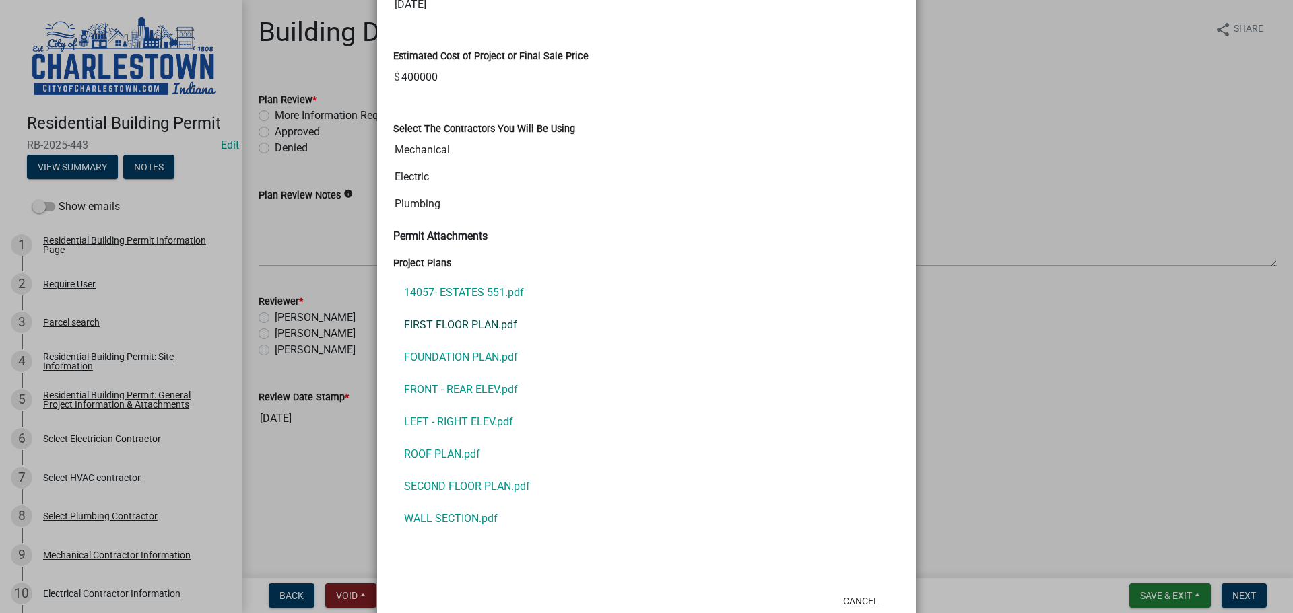
scroll to position [1145, 0]
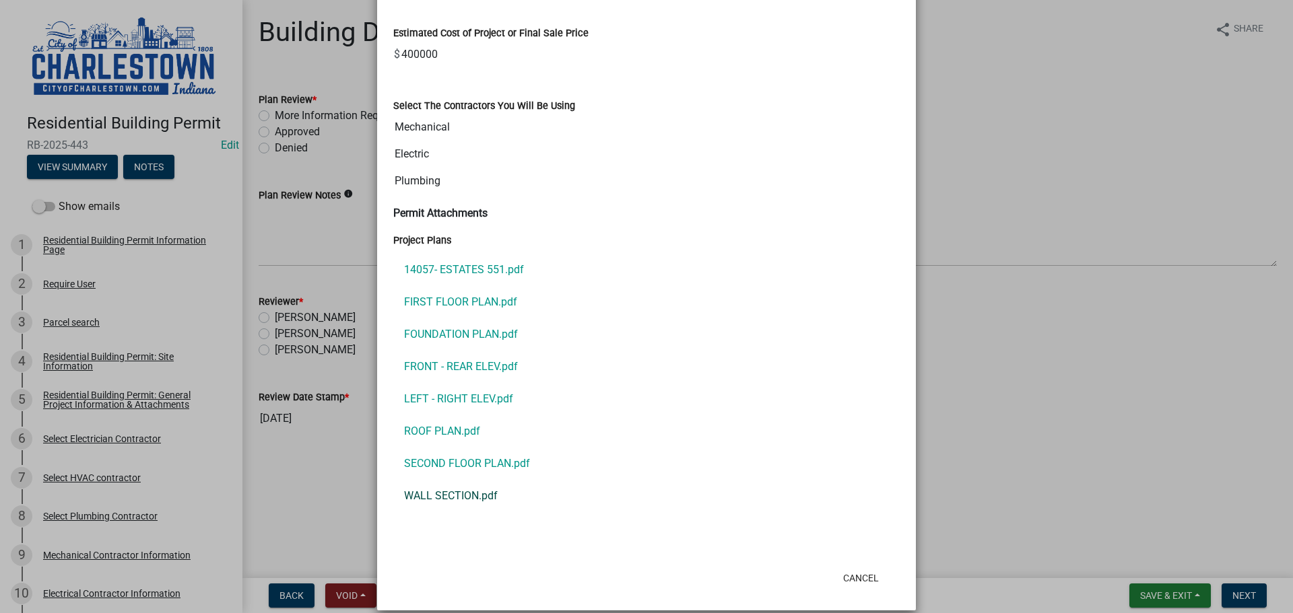
click at [467, 496] on link "WALL SECTION.pdf" at bounding box center [646, 496] width 506 height 32
click at [985, 197] on ngb-modal-window "Summary × Printer Friendly Residential Building Permit Information Page Parcel …" at bounding box center [646, 306] width 1293 height 613
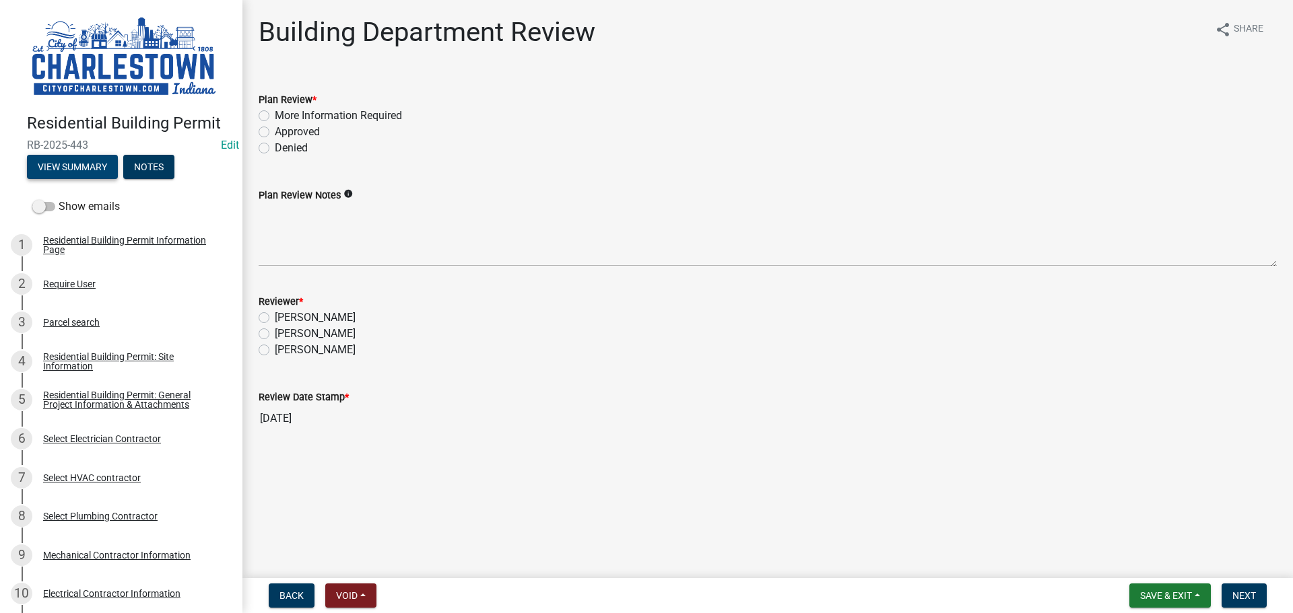
click at [57, 160] on button "View Summary" at bounding box center [72, 167] width 91 height 24
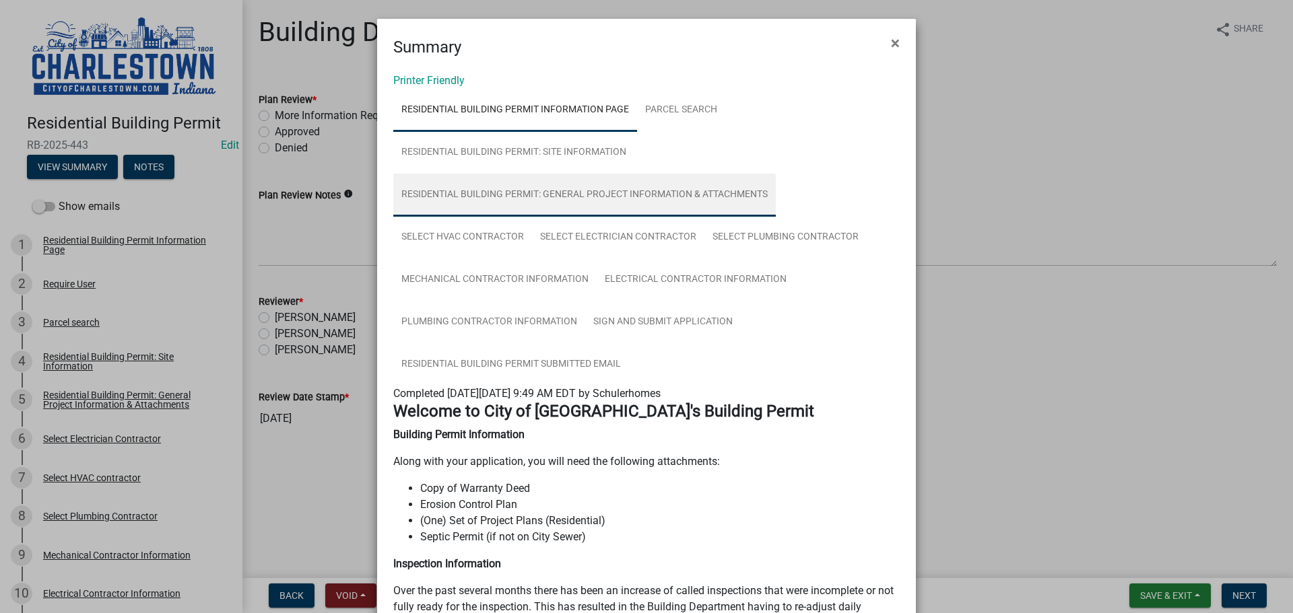
click at [642, 193] on link "Residential Building Permit: General Project Information & Attachments" at bounding box center [584, 195] width 382 height 43
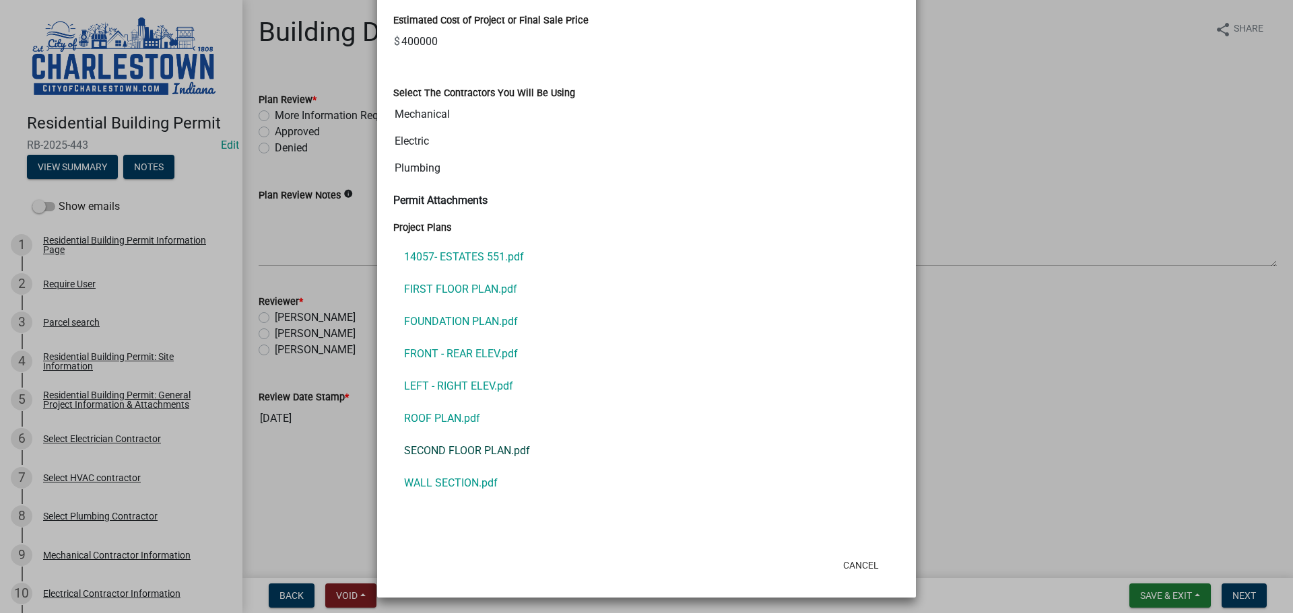
scroll to position [1161, 0]
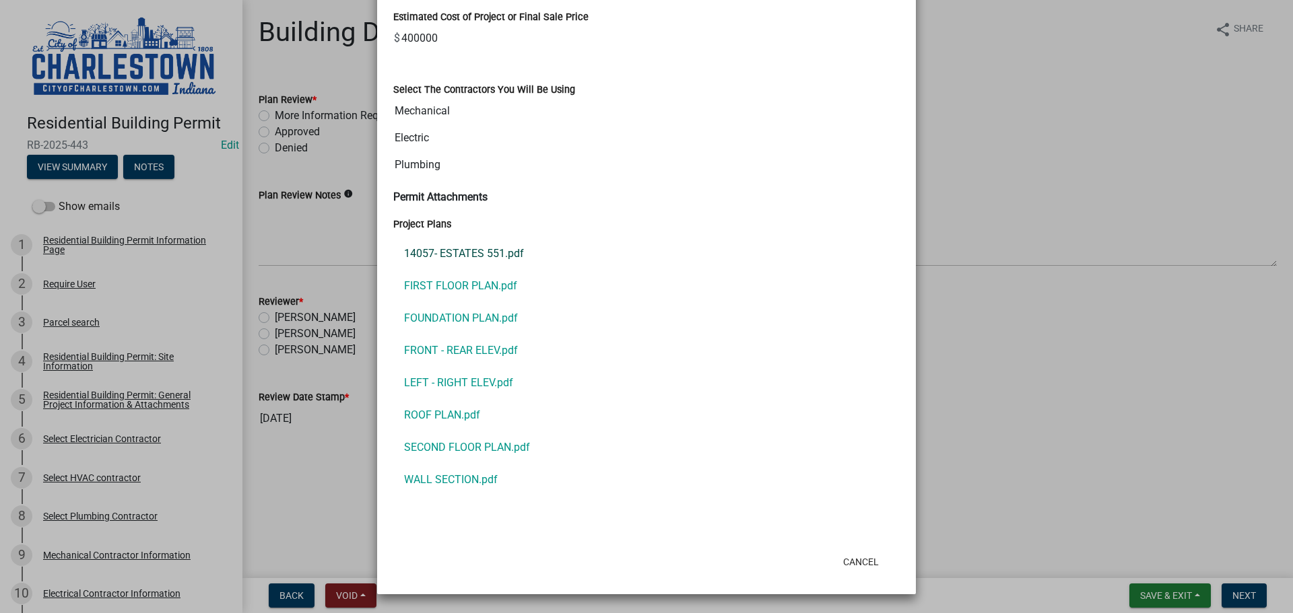
click at [481, 252] on link "14057- ESTATES 551.pdf" at bounding box center [646, 254] width 506 height 32
click at [444, 285] on link "FIRST FLOOR PLAN.pdf" at bounding box center [646, 286] width 506 height 32
click at [454, 285] on link "FIRST FLOOR PLAN.pdf" at bounding box center [646, 286] width 506 height 32
click at [487, 252] on link "14057- ESTATES 551.pdf" at bounding box center [646, 254] width 506 height 32
click at [1000, 164] on ngb-modal-window "Summary × Printer Friendly Residential Building Permit Information Page Parcel …" at bounding box center [646, 306] width 1293 height 613
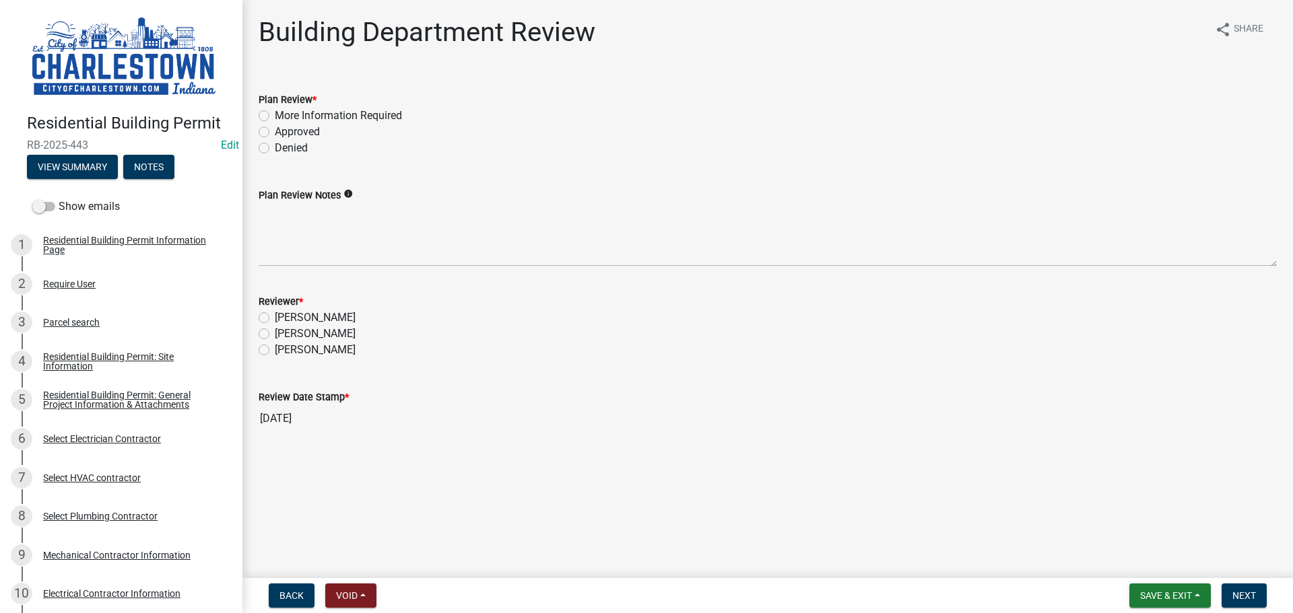
click at [275, 350] on label "[PERSON_NAME]" at bounding box center [315, 350] width 81 height 16
click at [275, 350] on input "[PERSON_NAME]" at bounding box center [279, 346] width 9 height 9
radio input "true"
click at [275, 131] on label "Approved" at bounding box center [297, 132] width 45 height 16
click at [275, 131] on input "Approved" at bounding box center [279, 128] width 9 height 9
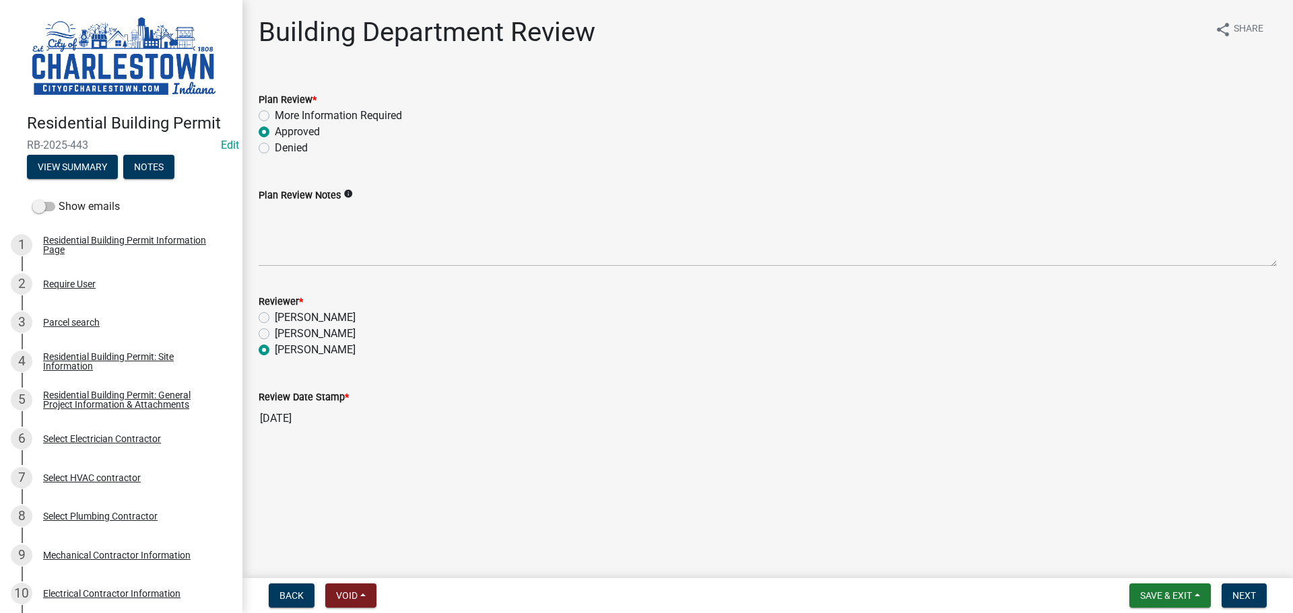
radio input "true"
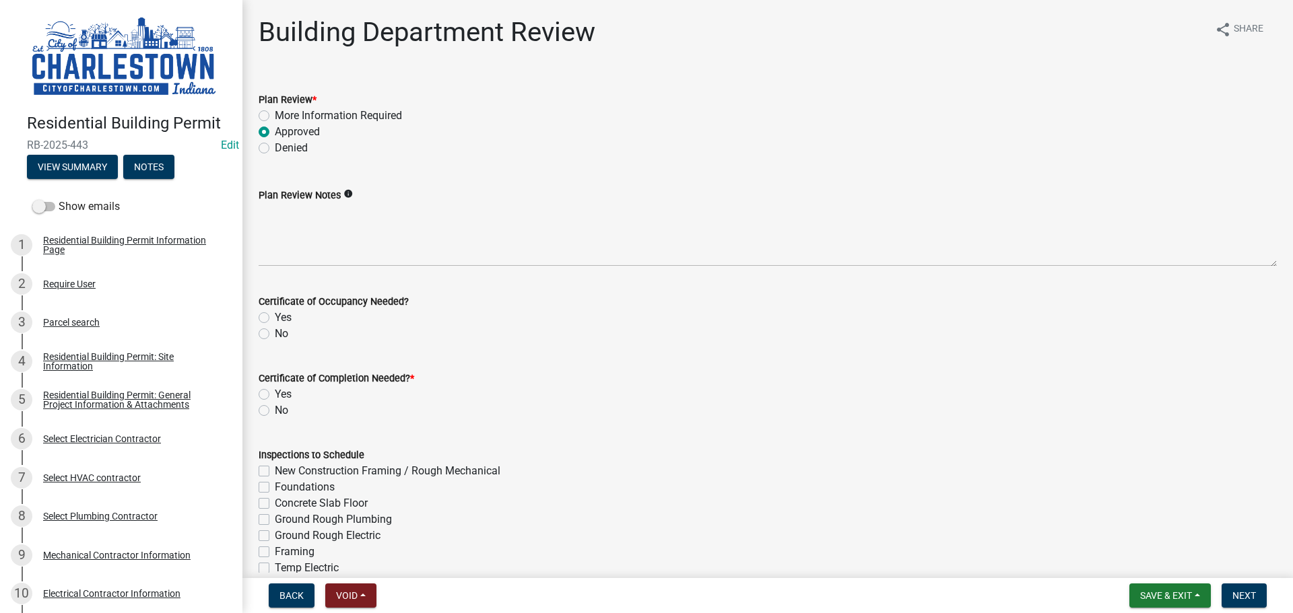
click at [275, 316] on label "Yes" at bounding box center [283, 318] width 17 height 16
click at [275, 316] on input "Yes" at bounding box center [279, 314] width 9 height 9
radio input "true"
click at [275, 394] on label "Yes" at bounding box center [283, 394] width 17 height 16
click at [275, 394] on input "Yes" at bounding box center [279, 390] width 9 height 9
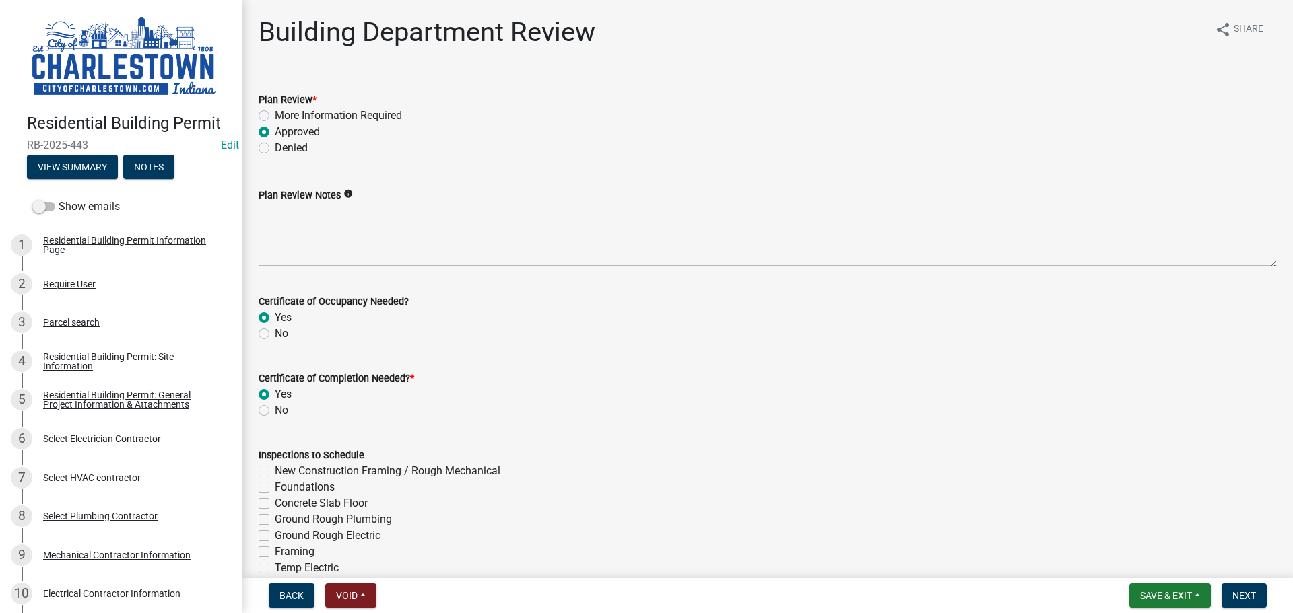
radio input "true"
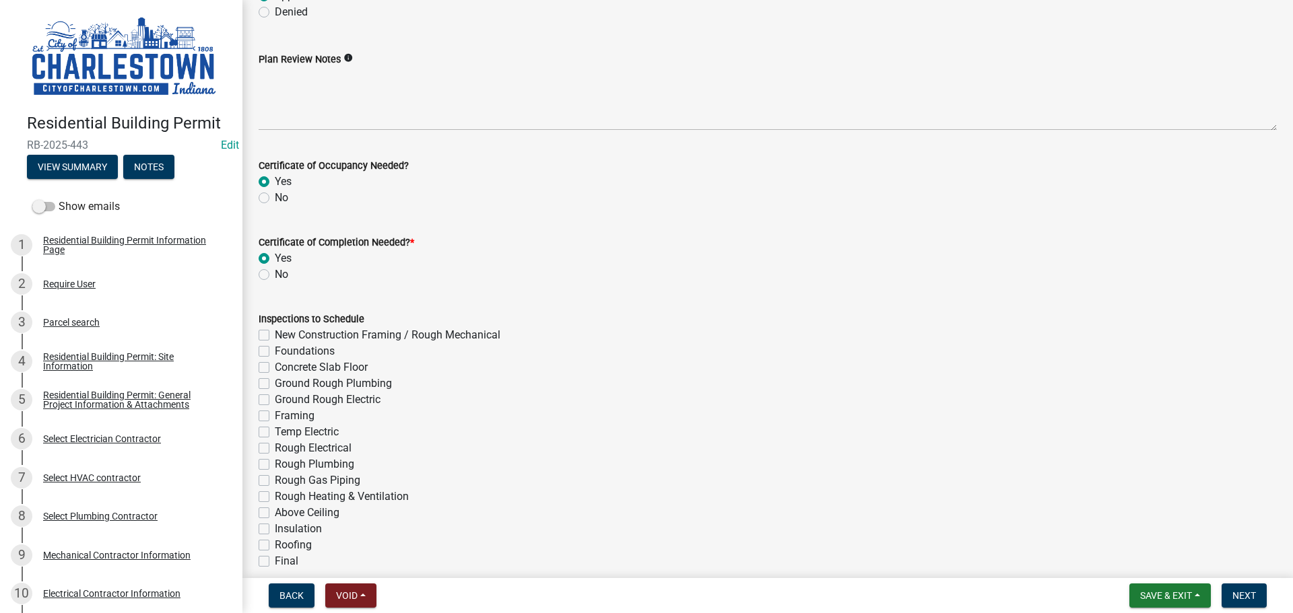
scroll to position [202, 0]
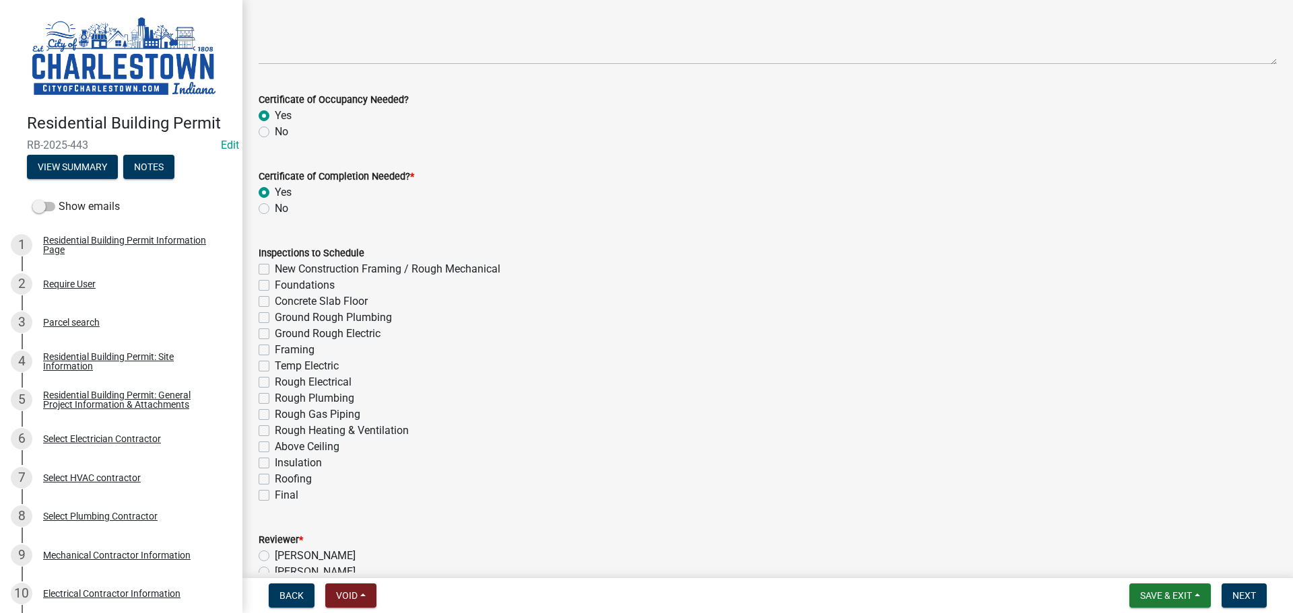
click at [275, 267] on label "New Construction Framing / Rough Mechanical" at bounding box center [388, 269] width 226 height 16
click at [275, 267] on input "New Construction Framing / Rough Mechanical" at bounding box center [279, 265] width 9 height 9
checkbox input "true"
checkbox input "false"
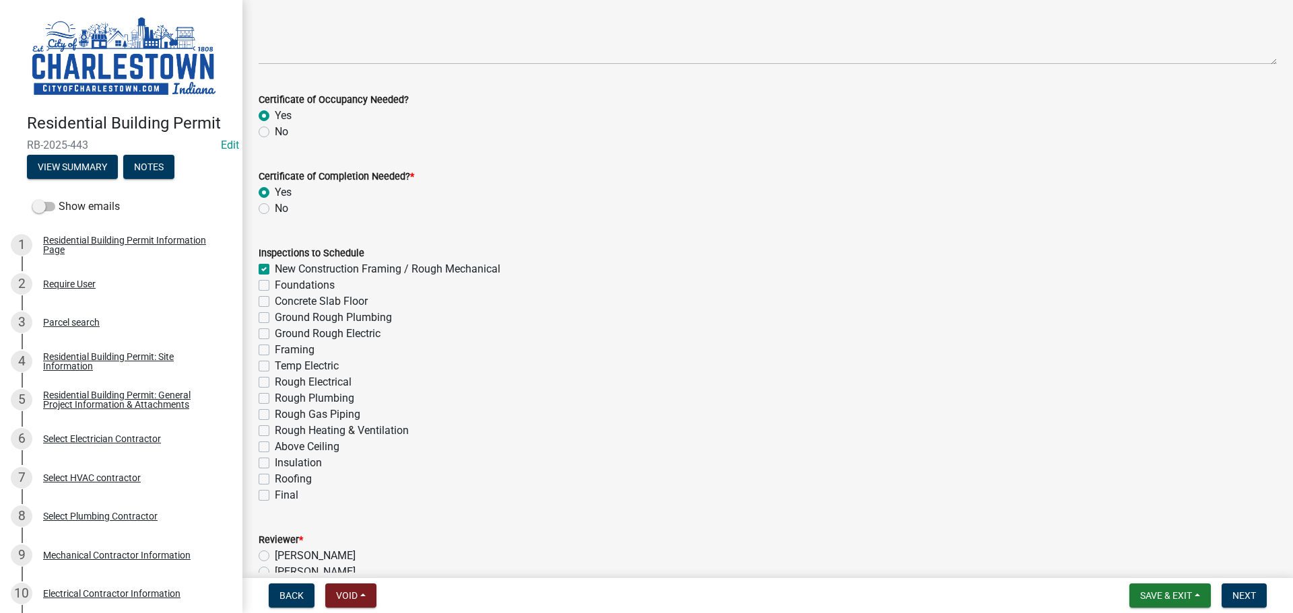
checkbox input "false"
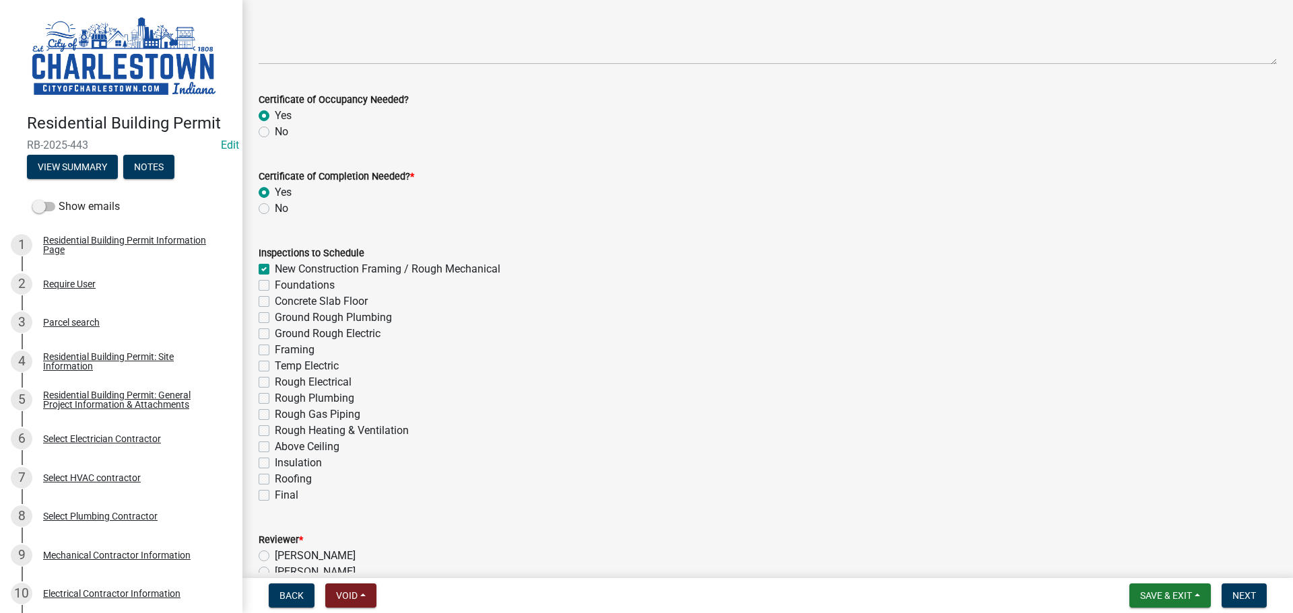
checkbox input "false"
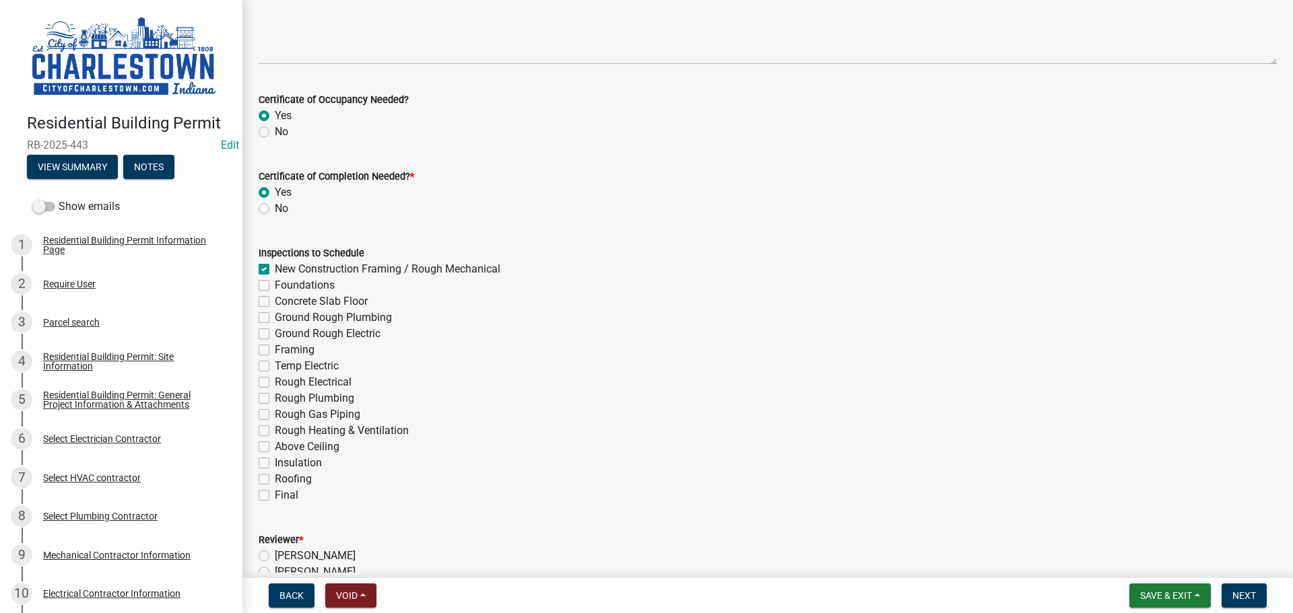
checkbox input "false"
click at [275, 282] on label "Foundations" at bounding box center [305, 285] width 60 height 16
click at [275, 282] on input "Foundations" at bounding box center [279, 281] width 9 height 9
checkbox input "true"
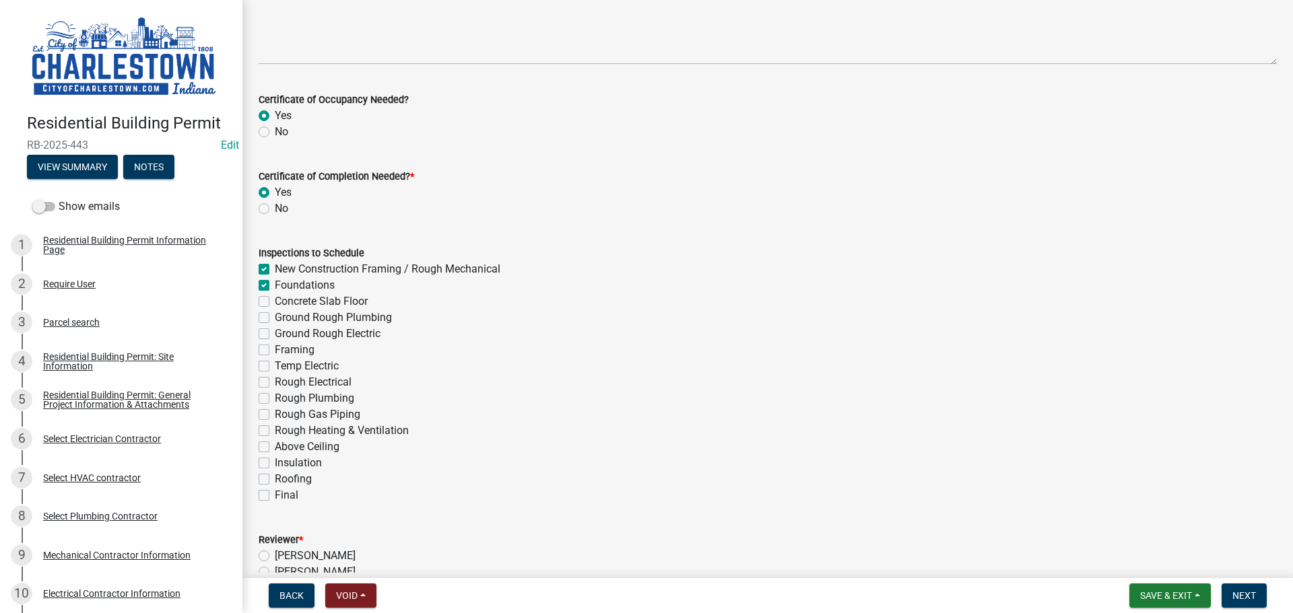
checkbox input "true"
checkbox input "false"
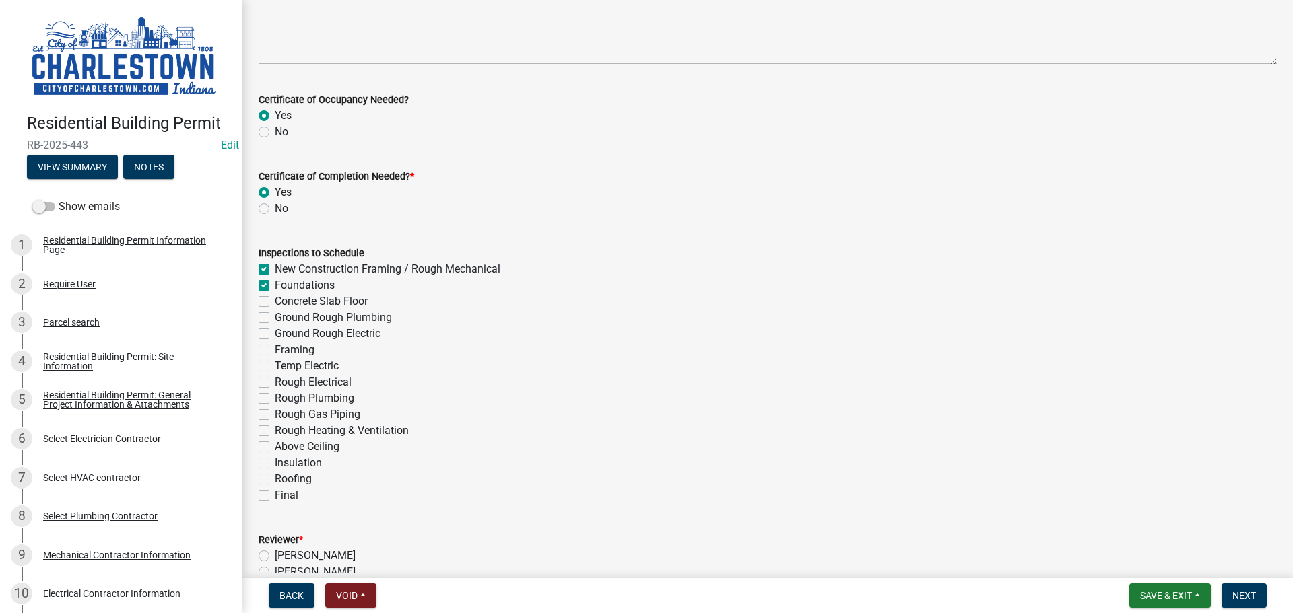
checkbox input "false"
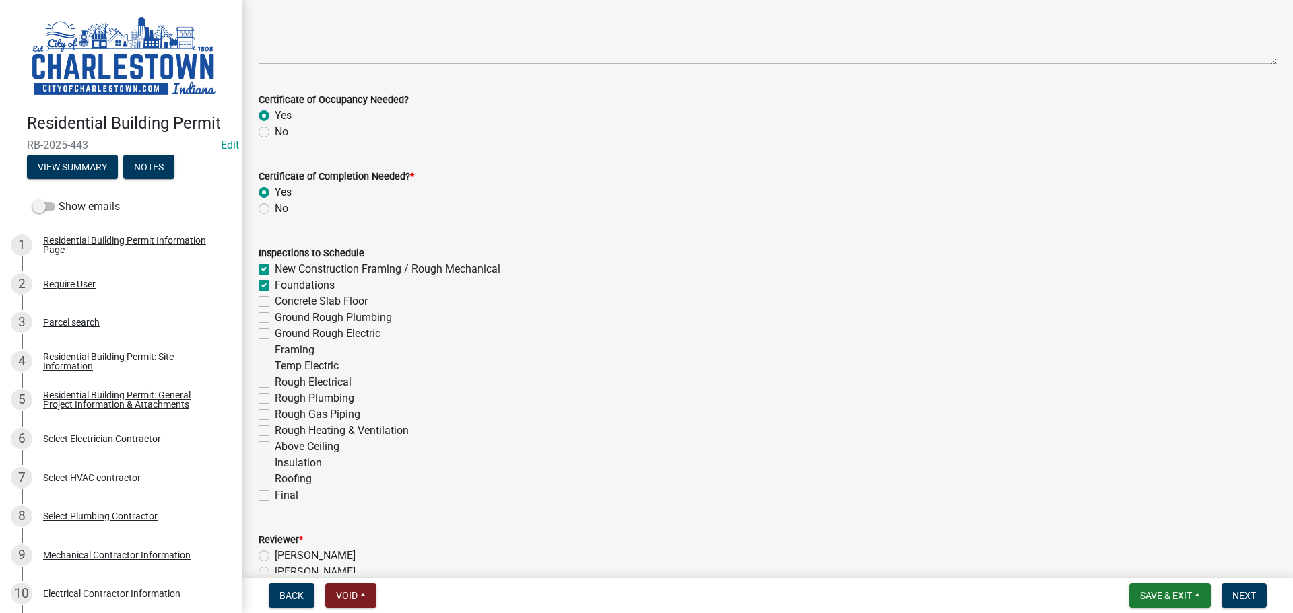
checkbox input "false"
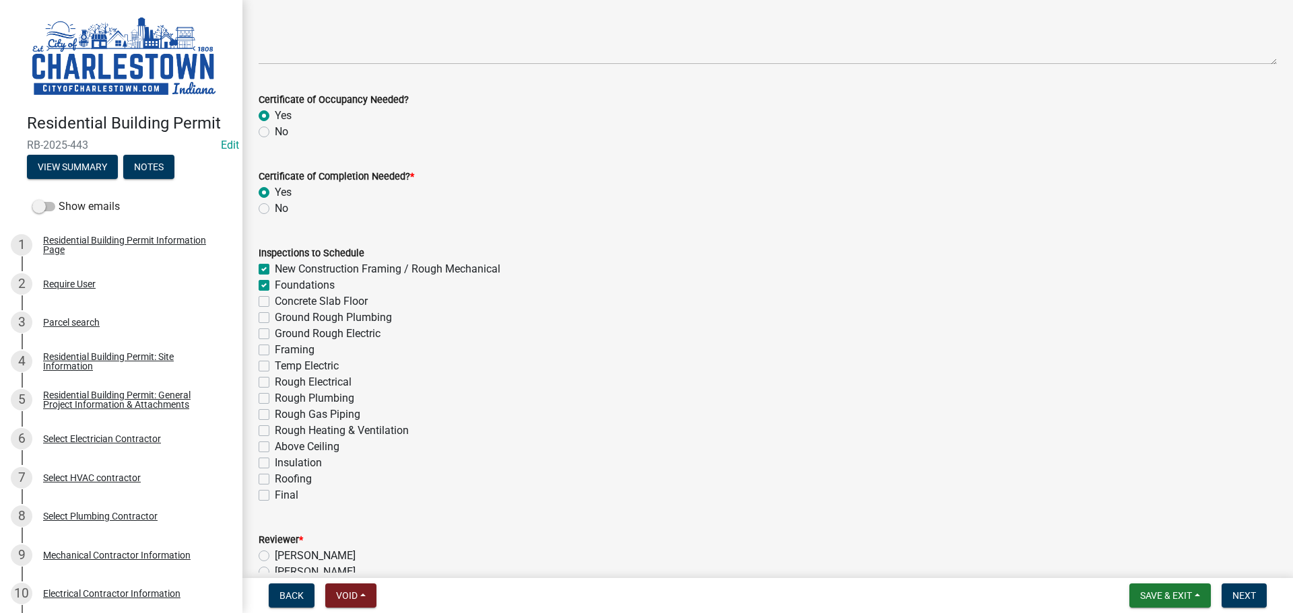
click at [275, 318] on label "Ground Rough Plumbing" at bounding box center [333, 318] width 117 height 16
click at [275, 318] on input "Ground Rough Plumbing" at bounding box center [279, 314] width 9 height 9
checkbox input "true"
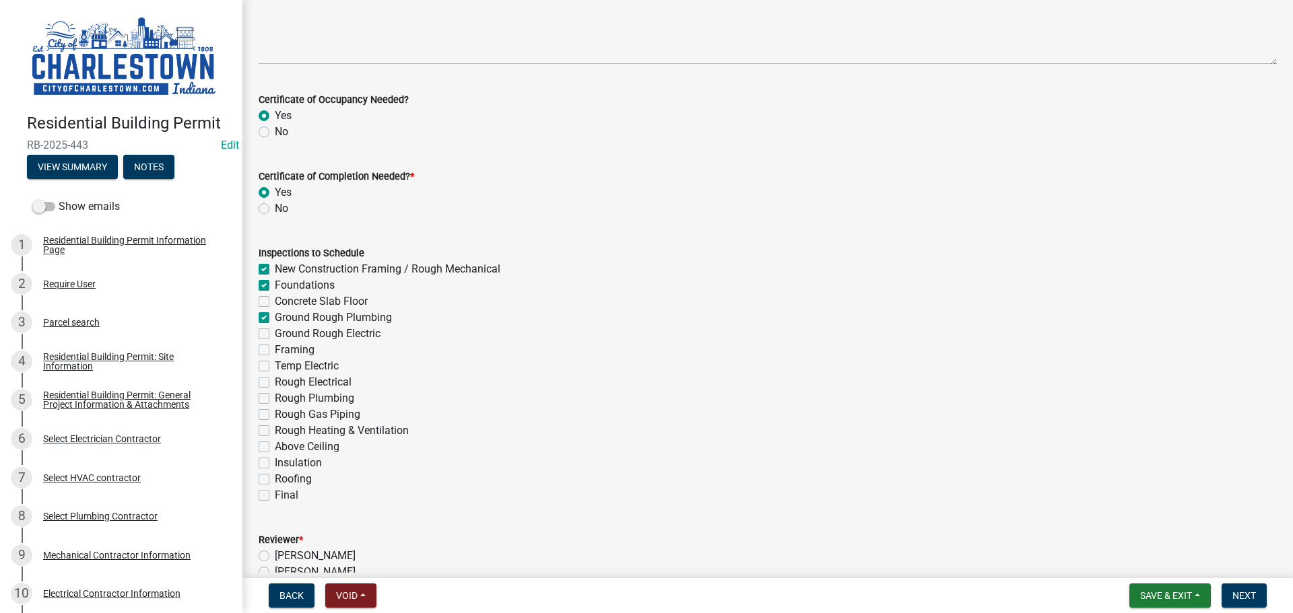
checkbox input "false"
checkbox input "true"
checkbox input "false"
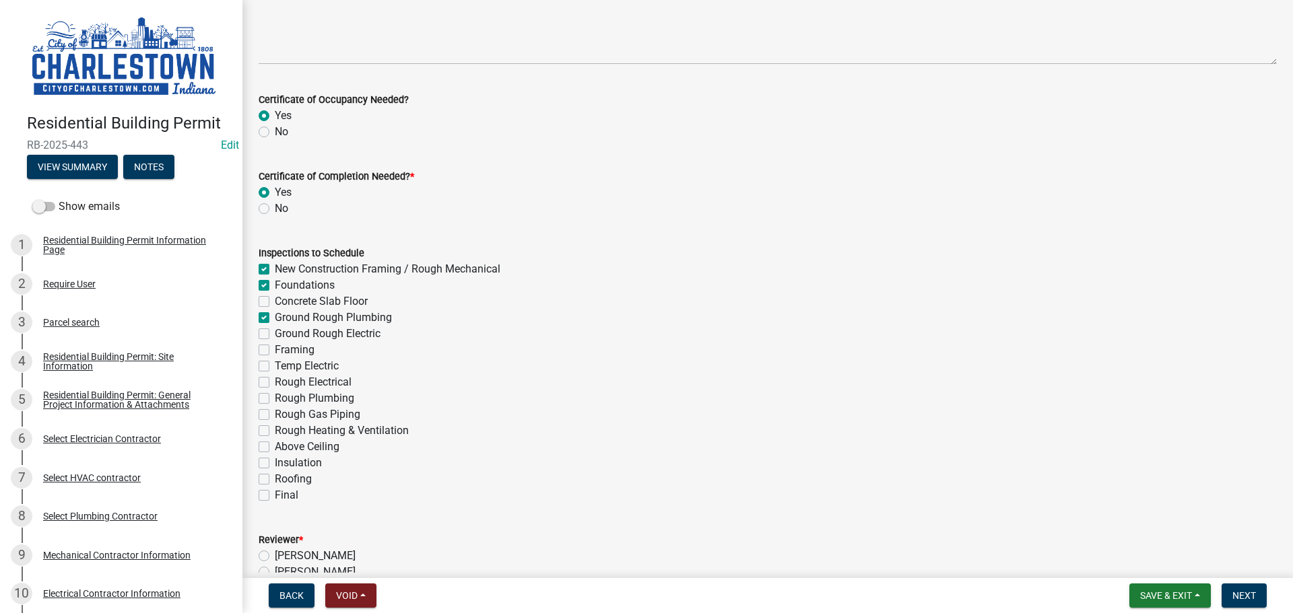
checkbox input "false"
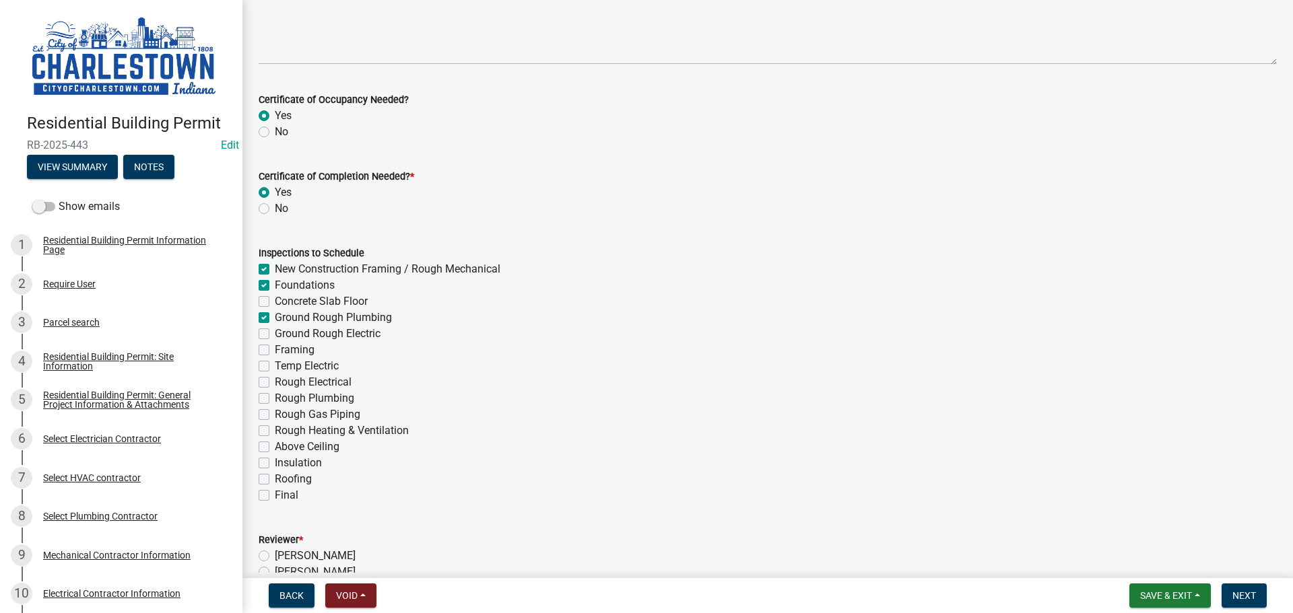
checkbox input "false"
click at [275, 334] on label "Ground Rough Electric" at bounding box center [328, 334] width 106 height 16
click at [275, 334] on input "Ground Rough Electric" at bounding box center [279, 330] width 9 height 9
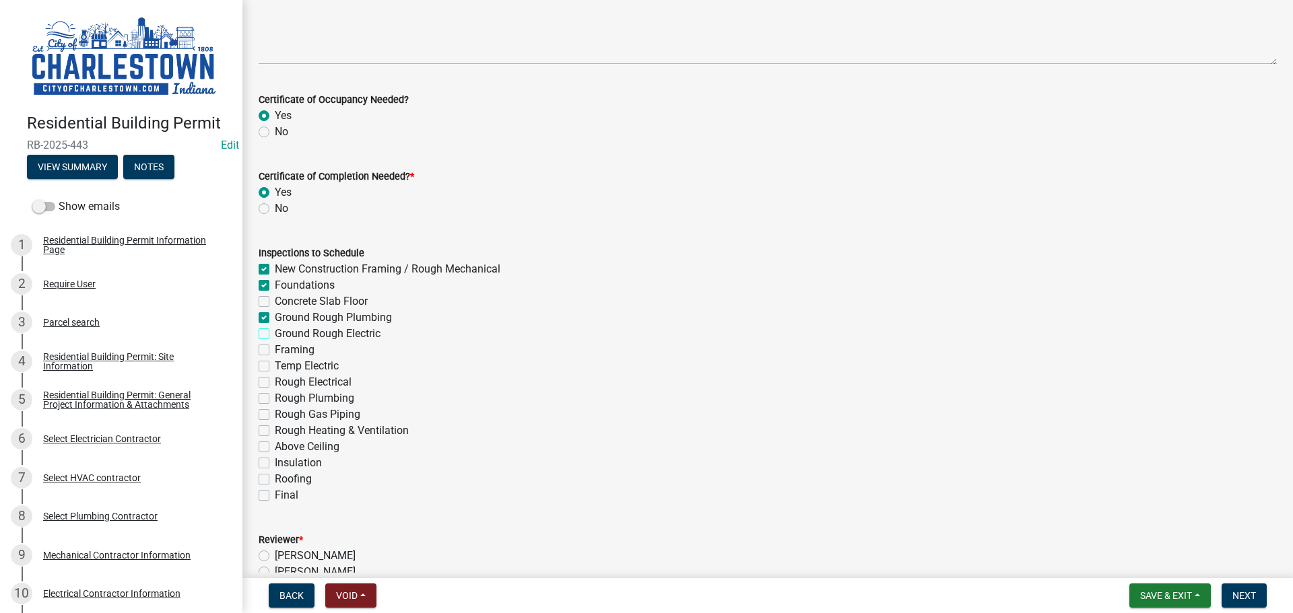
checkbox input "true"
checkbox input "false"
checkbox input "true"
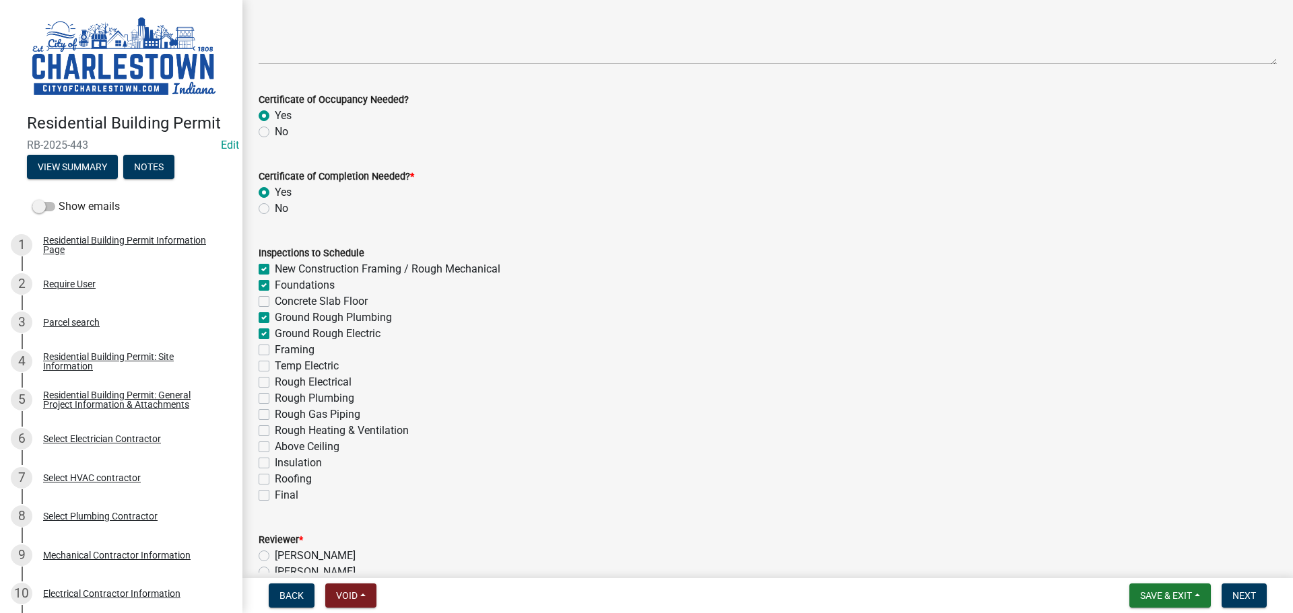
checkbox input "true"
checkbox input "false"
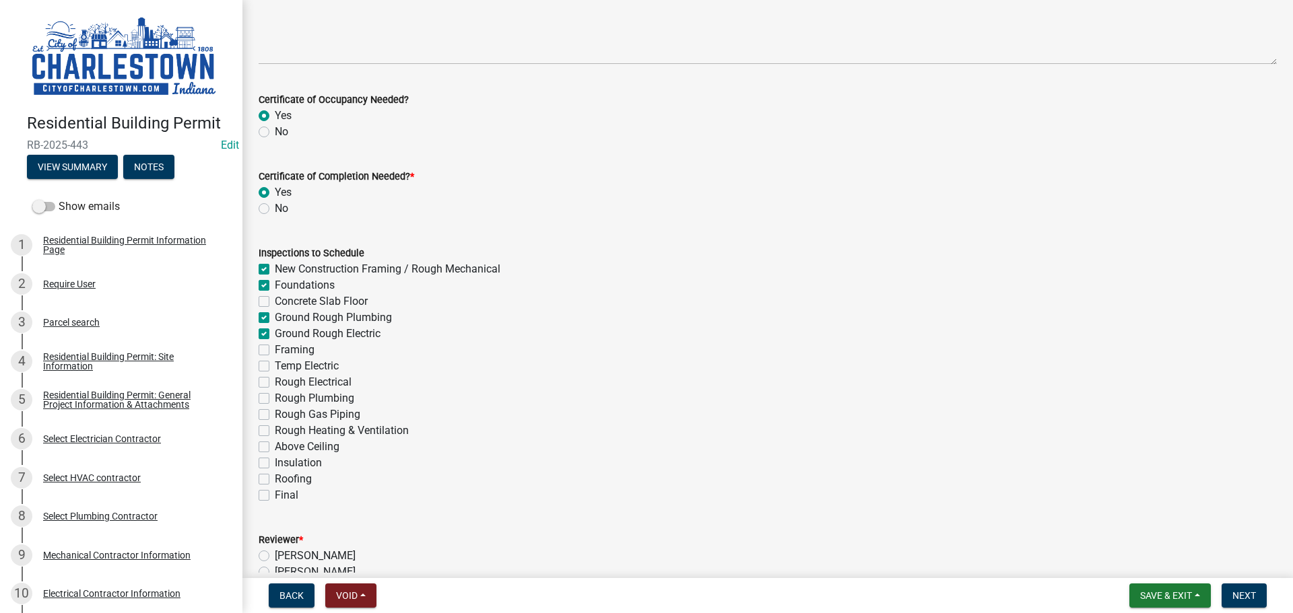
checkbox input "false"
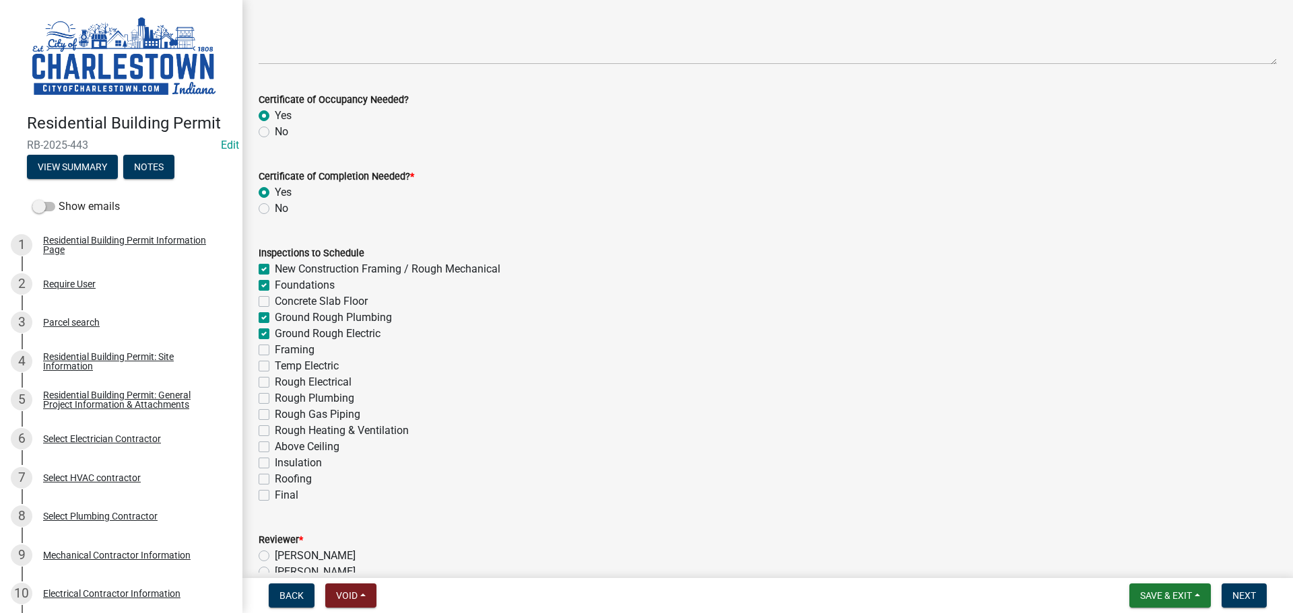
checkbox input "false"
click at [275, 351] on label "Framing" at bounding box center [295, 350] width 40 height 16
click at [275, 351] on input "Framing" at bounding box center [279, 346] width 9 height 9
checkbox input "true"
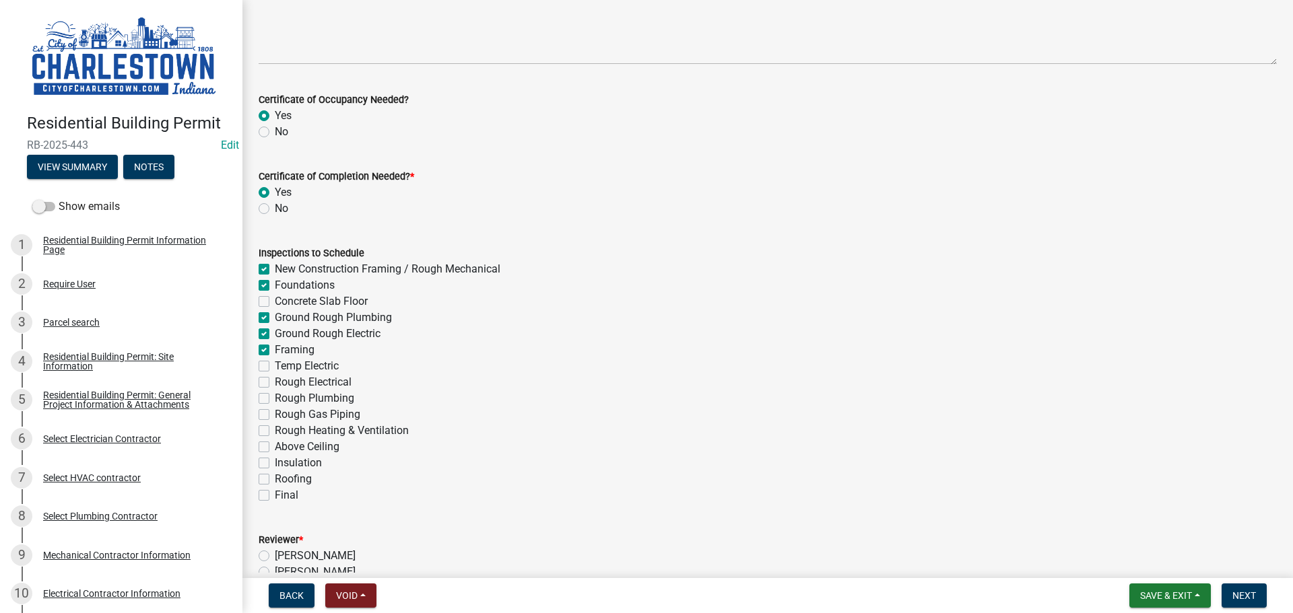
checkbox input "true"
checkbox input "false"
checkbox input "true"
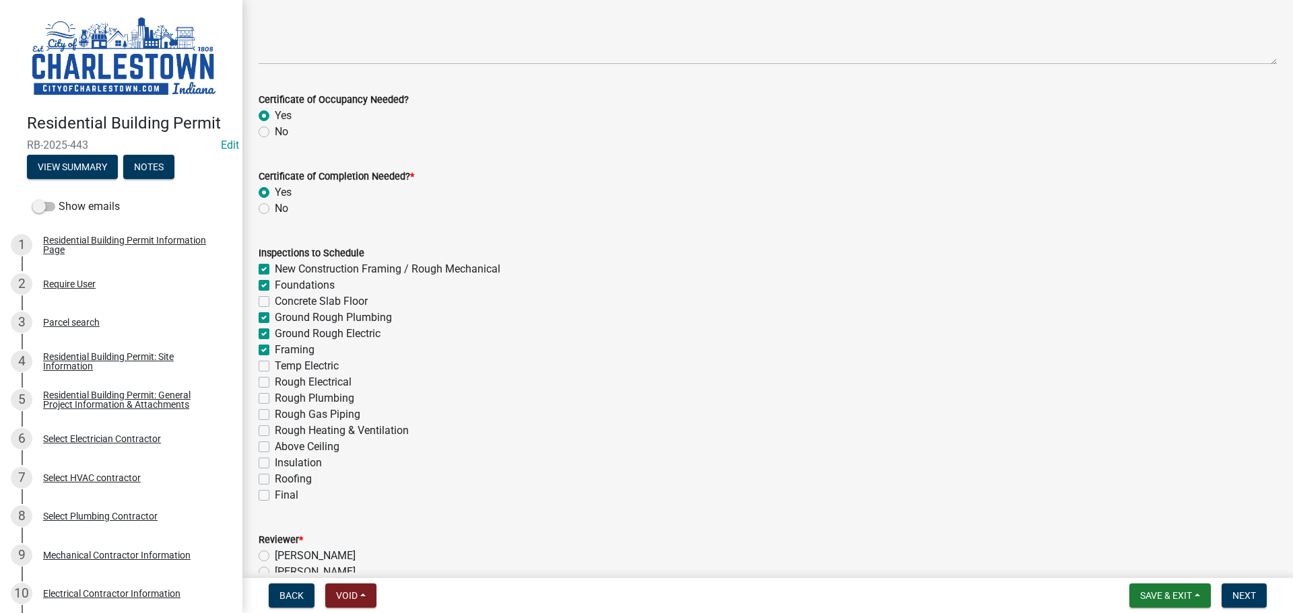
checkbox input "false"
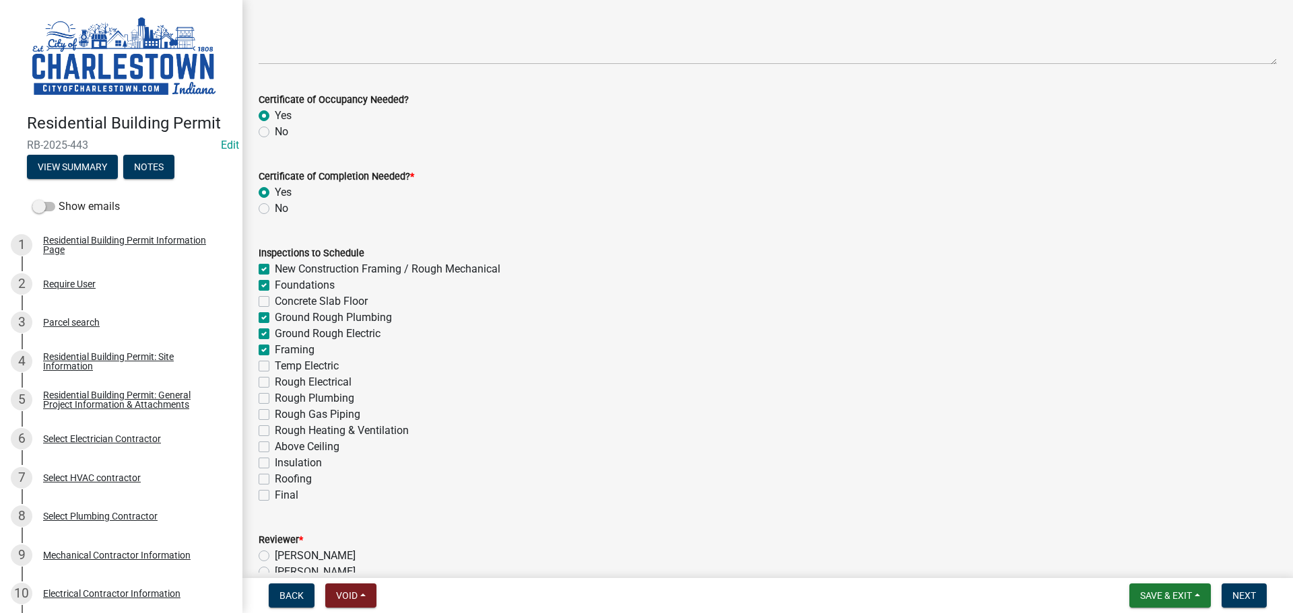
checkbox input "false"
click at [275, 366] on label "Temp Electric" at bounding box center [307, 366] width 64 height 16
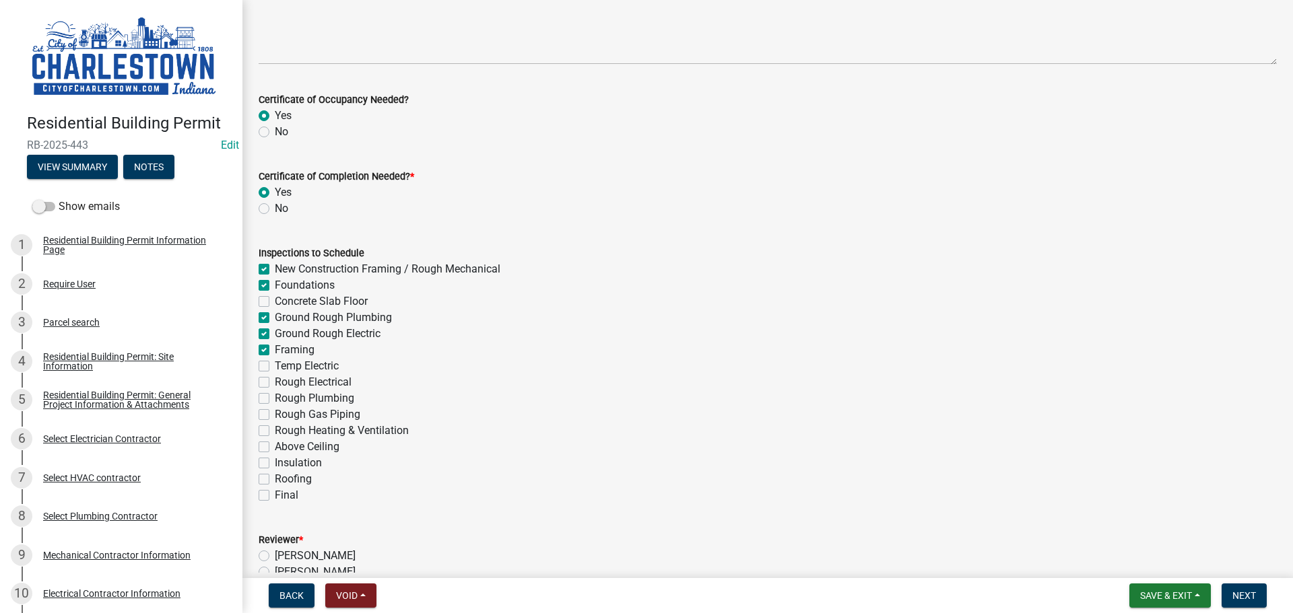
click at [275, 366] on input "Temp Electric" at bounding box center [279, 362] width 9 height 9
checkbox input "true"
checkbox input "false"
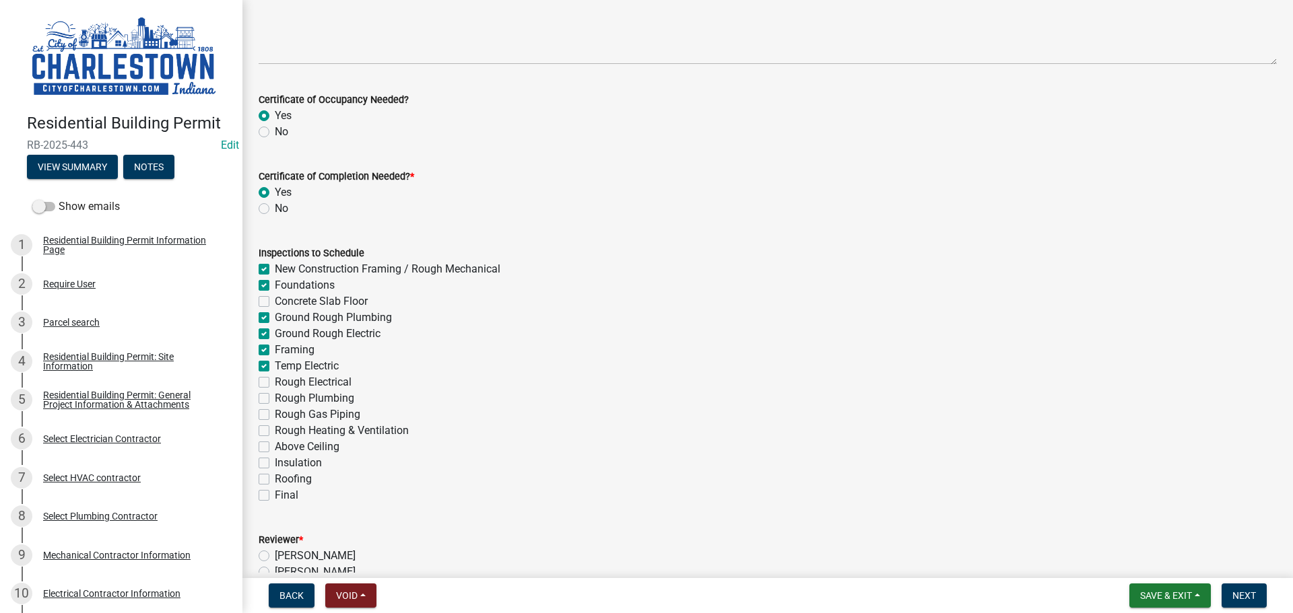
checkbox input "true"
click at [275, 378] on label "Rough Electrical" at bounding box center [313, 382] width 77 height 16
click at [275, 378] on input "Rough Electrical" at bounding box center [279, 378] width 9 height 9
click at [275, 395] on label "Rough Plumbing" at bounding box center [314, 398] width 79 height 16
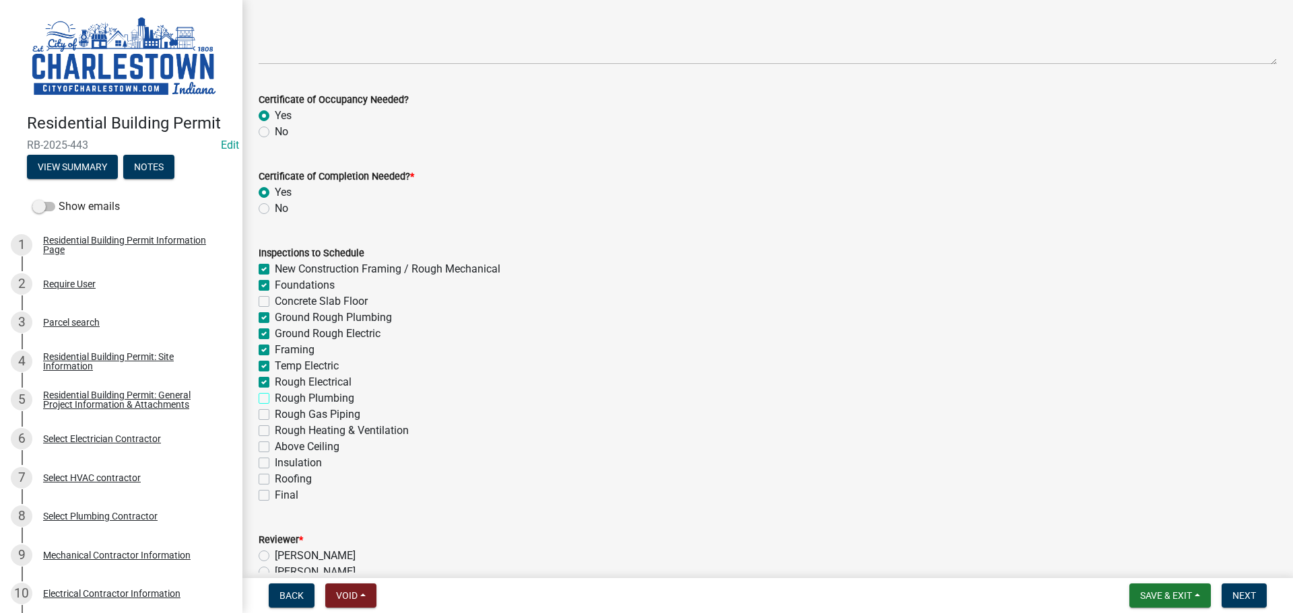
click at [275, 395] on input "Rough Plumbing" at bounding box center [279, 394] width 9 height 9
click at [275, 417] on label "Rough Gas Piping" at bounding box center [318, 415] width 86 height 16
click at [275, 415] on input "Rough Gas Piping" at bounding box center [279, 411] width 9 height 9
click at [275, 478] on label "Roofing" at bounding box center [293, 479] width 37 height 16
click at [275, 478] on input "Roofing" at bounding box center [279, 475] width 9 height 9
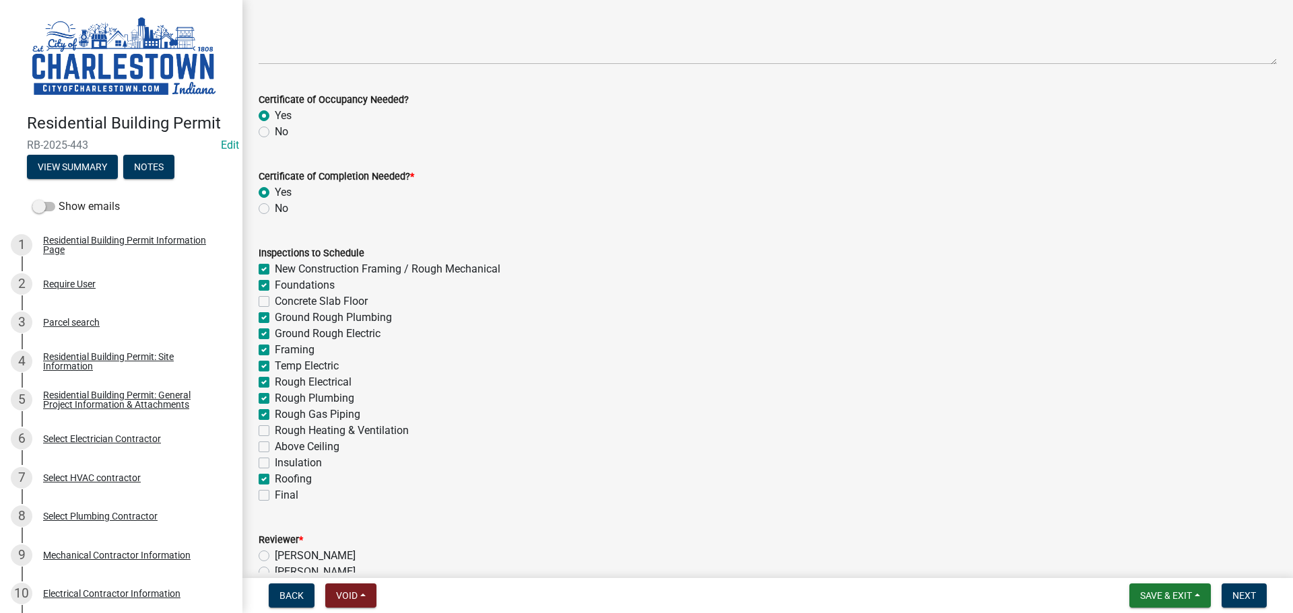
click at [275, 481] on label "Roofing" at bounding box center [293, 479] width 37 height 16
click at [275, 480] on input "Roofing" at bounding box center [279, 475] width 9 height 9
click at [275, 494] on label "Final" at bounding box center [287, 495] width 24 height 16
click at [275, 494] on input "Final" at bounding box center [279, 491] width 9 height 9
click at [275, 432] on label "Rough Heating & Ventilation" at bounding box center [342, 431] width 134 height 16
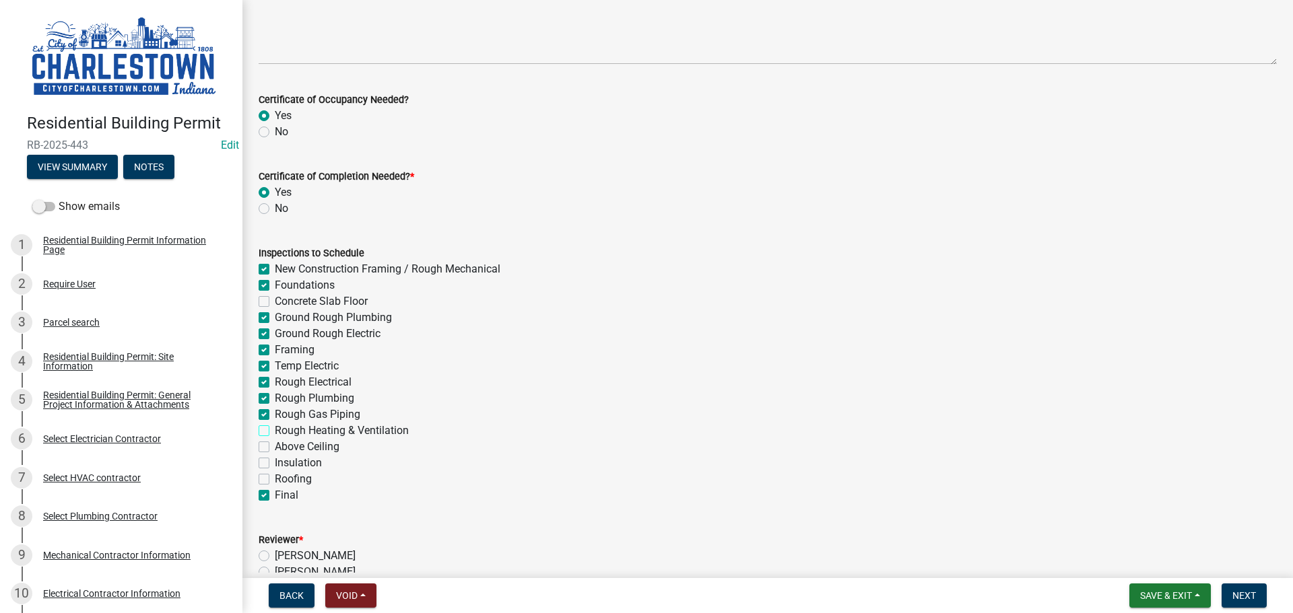
click at [275, 432] on input "Rough Heating & Ventilation" at bounding box center [279, 427] width 9 height 9
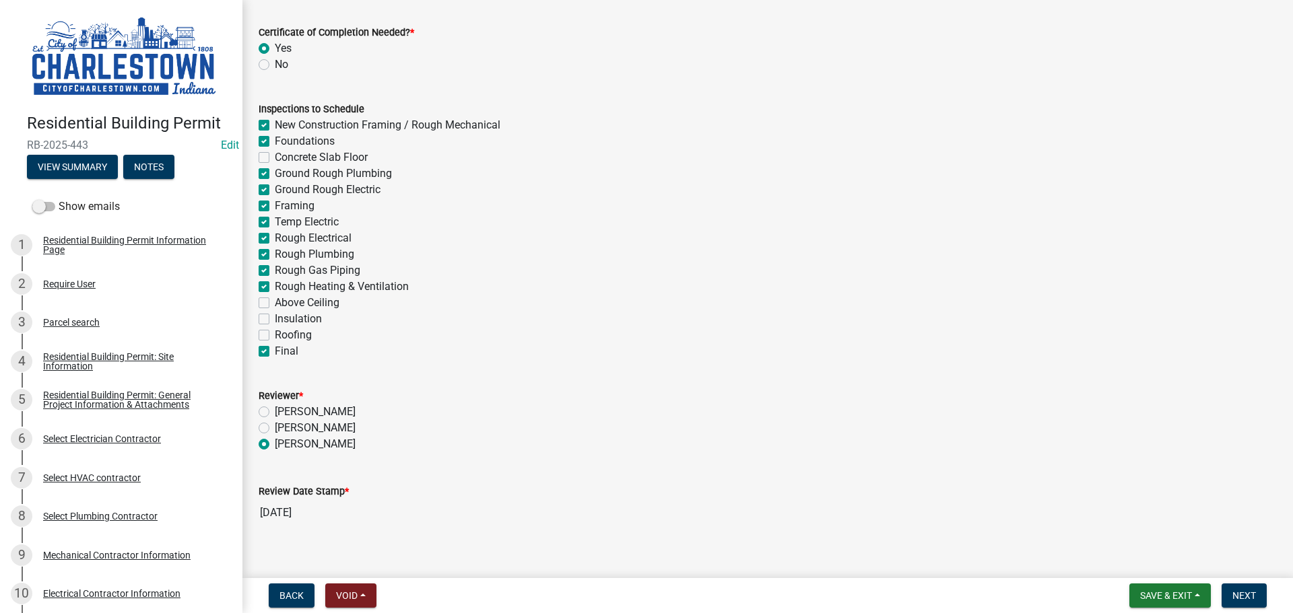
scroll to position [363, 0]
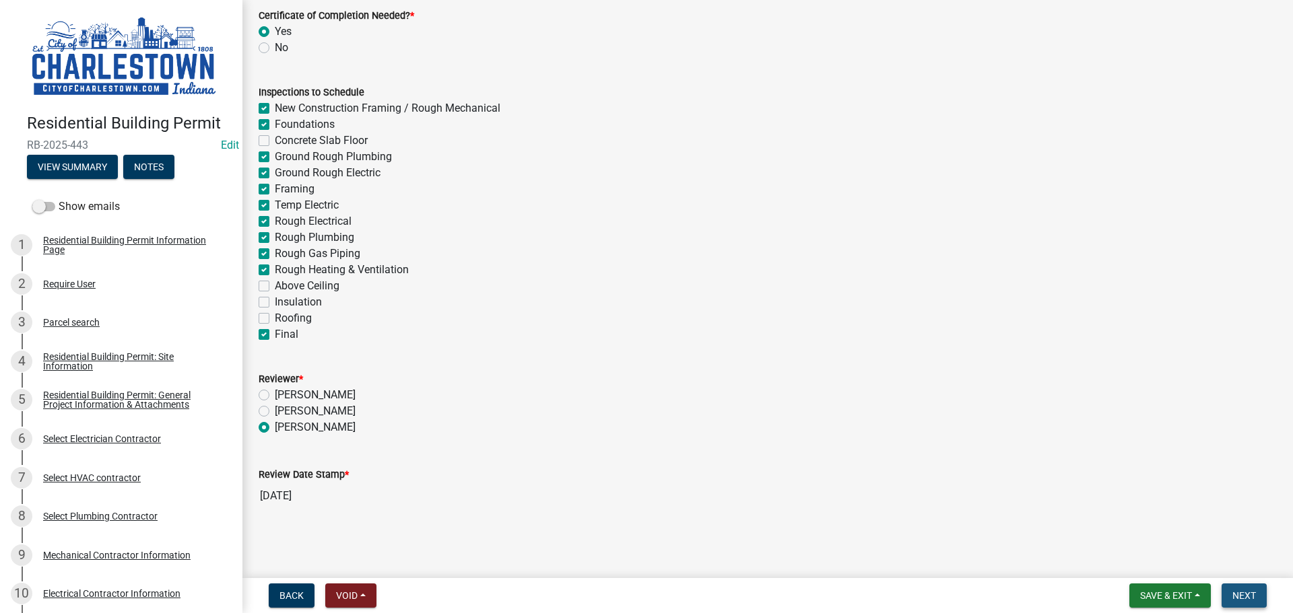
click at [1244, 594] on span "Next" at bounding box center [1244, 595] width 24 height 11
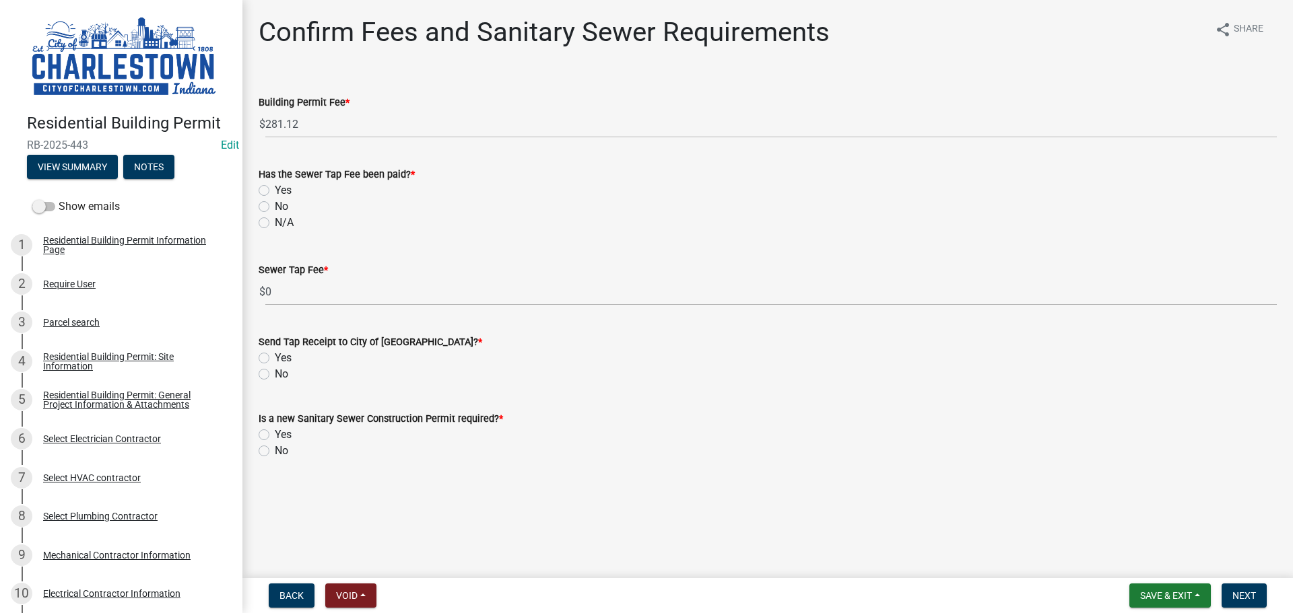
click at [275, 206] on label "No" at bounding box center [281, 207] width 13 height 16
click at [275, 206] on input "No" at bounding box center [279, 203] width 9 height 9
click at [275, 375] on label "No" at bounding box center [281, 374] width 13 height 16
click at [275, 375] on input "No" at bounding box center [279, 370] width 9 height 9
click at [275, 449] on label "No" at bounding box center [281, 451] width 13 height 16
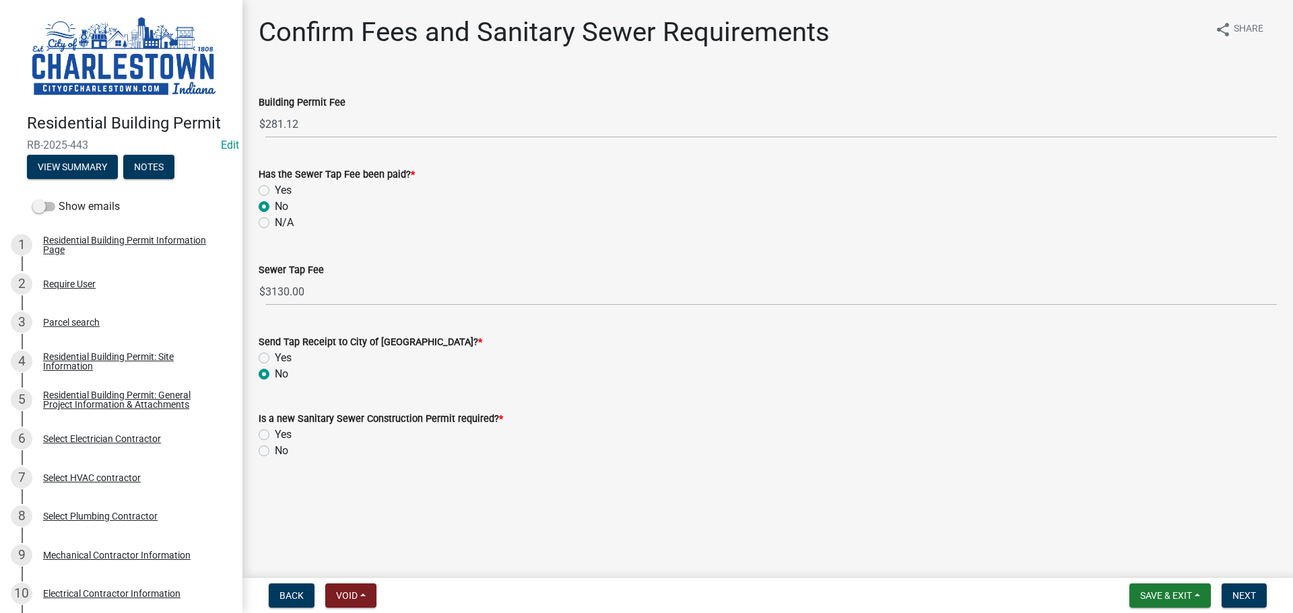
click at [275, 449] on input "No" at bounding box center [279, 447] width 9 height 9
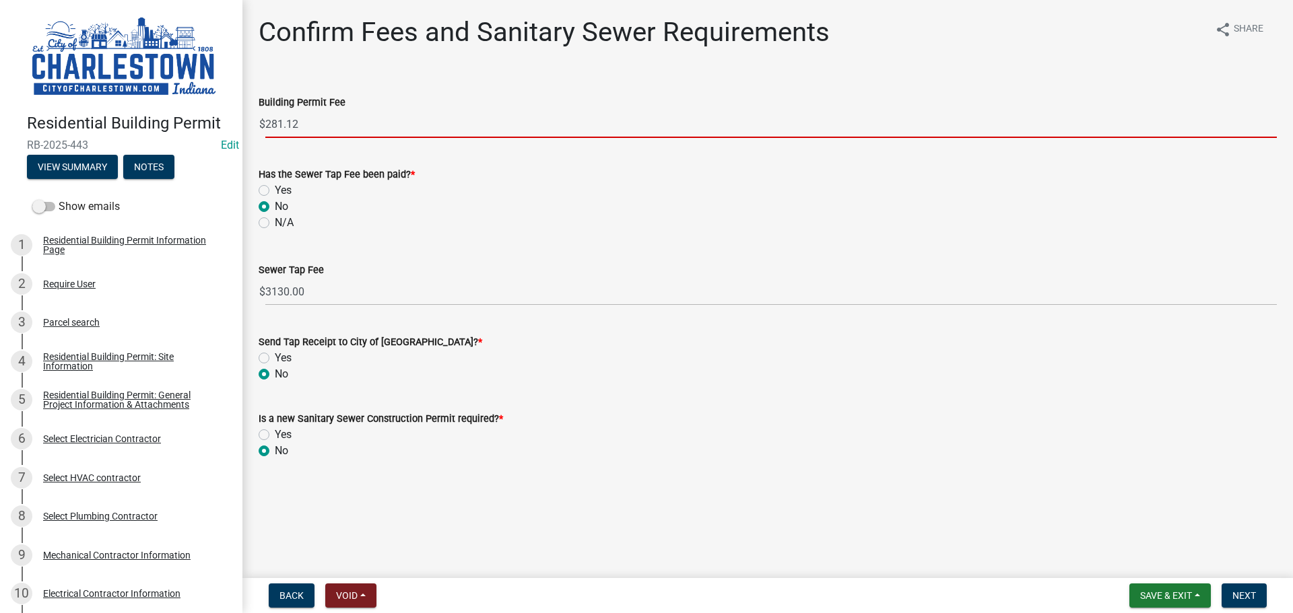
click at [317, 123] on input "281.12" at bounding box center [770, 124] width 1011 height 28
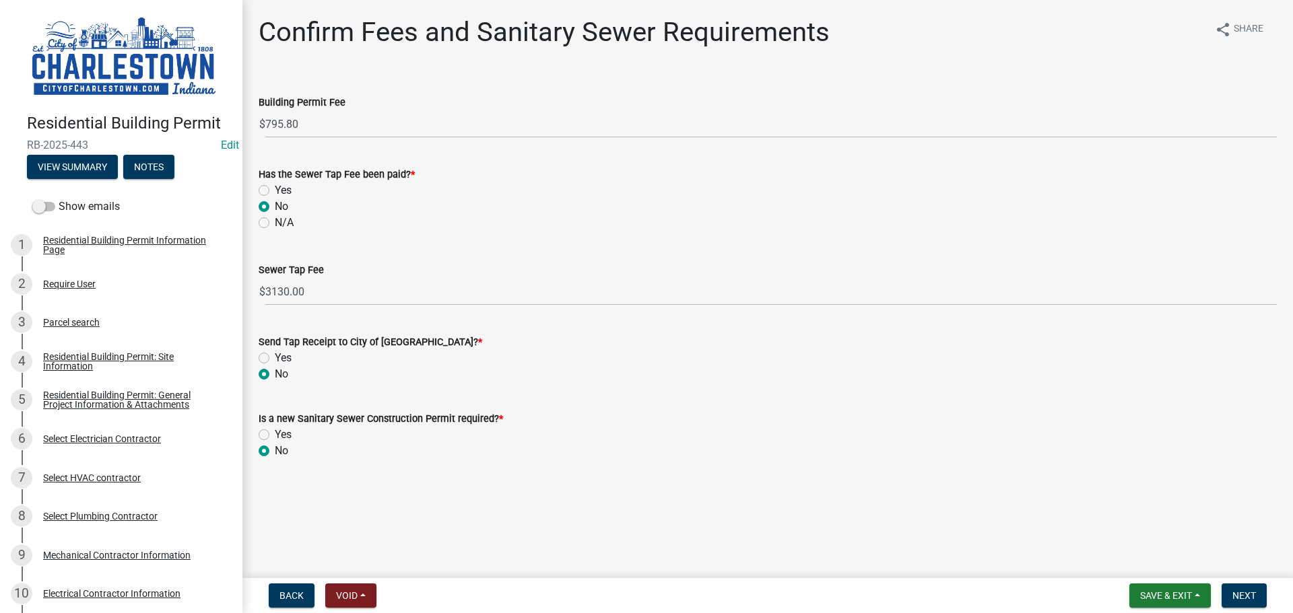
click at [555, 252] on div "Sewer Tap Fee $ 3130.00" at bounding box center [768, 274] width 1018 height 63
click at [1248, 592] on span "Next" at bounding box center [1244, 595] width 24 height 11
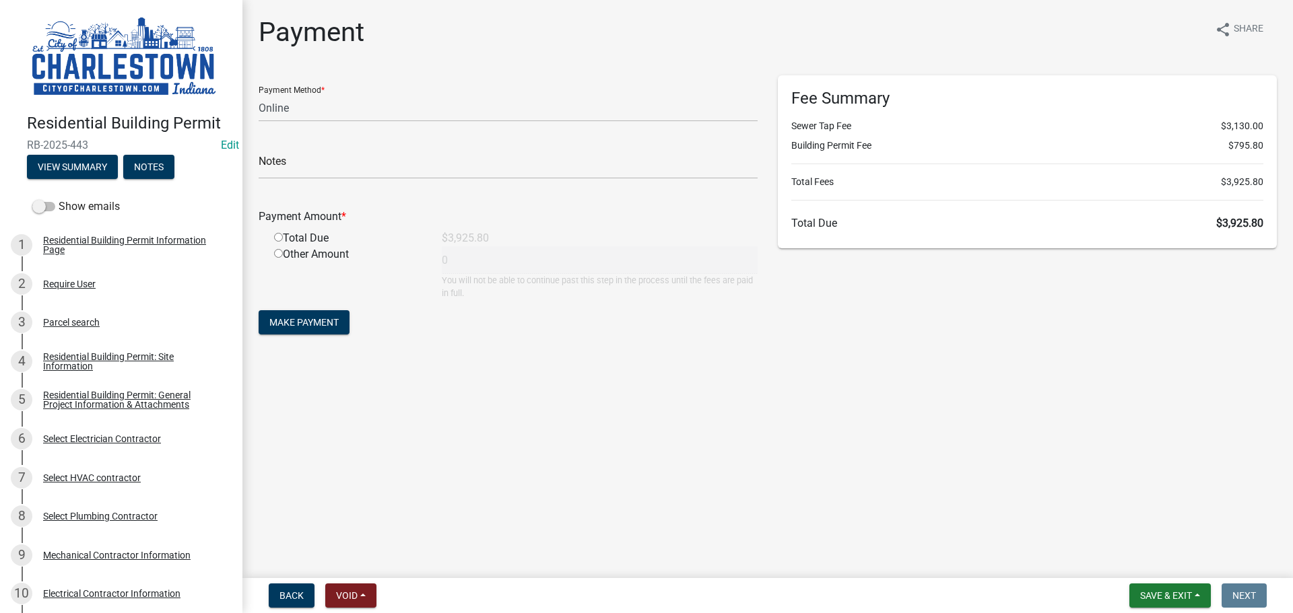
click at [277, 238] on input "radio" at bounding box center [278, 237] width 9 height 9
click at [1171, 592] on span "Save & Exit" at bounding box center [1166, 595] width 52 height 11
click at [1136, 564] on button "Save & Exit" at bounding box center [1157, 561] width 108 height 32
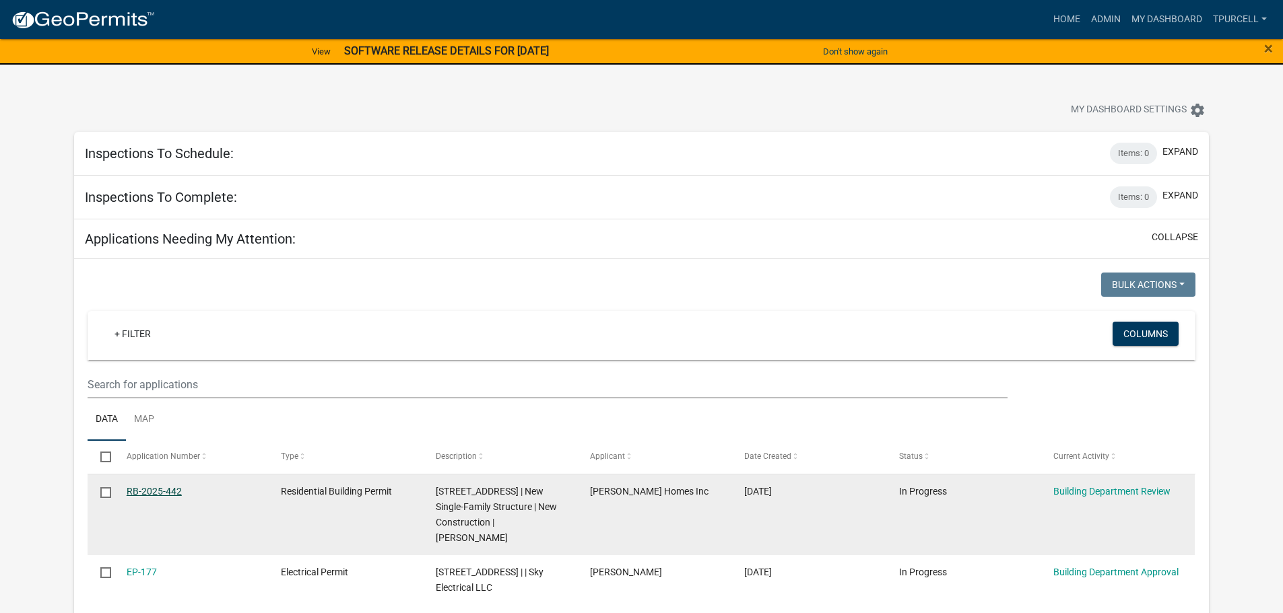
click at [154, 486] on link "RB-2025-442" at bounding box center [154, 491] width 55 height 11
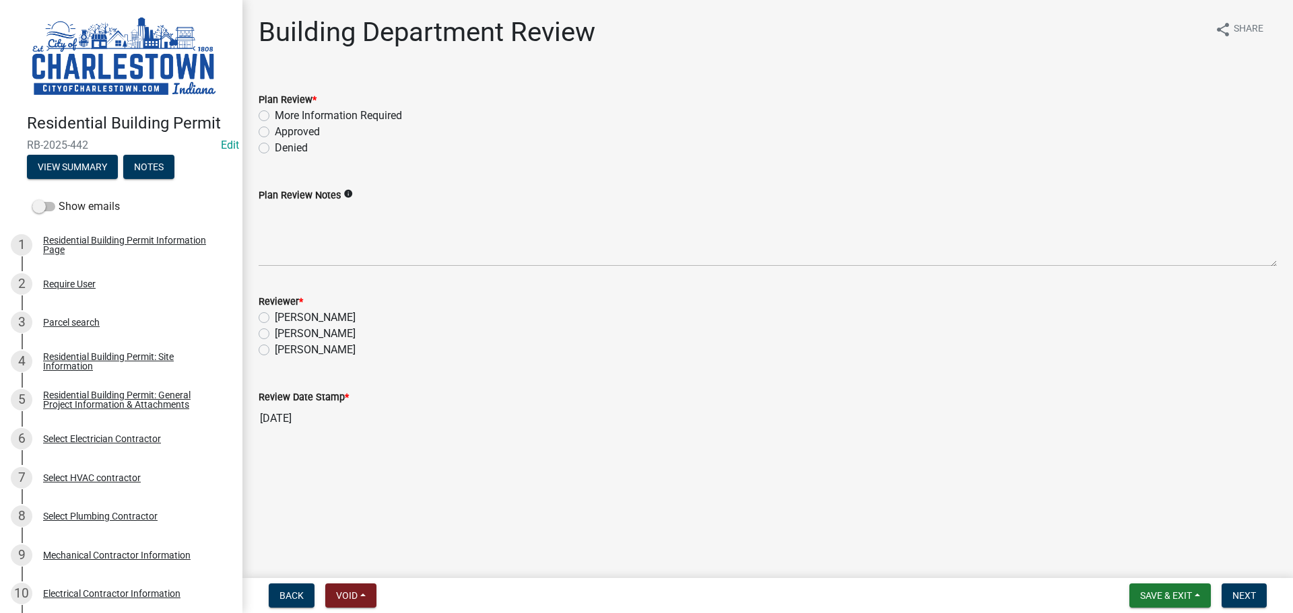
click at [275, 132] on label "Approved" at bounding box center [297, 132] width 45 height 16
click at [275, 132] on input "Approved" at bounding box center [279, 128] width 9 height 9
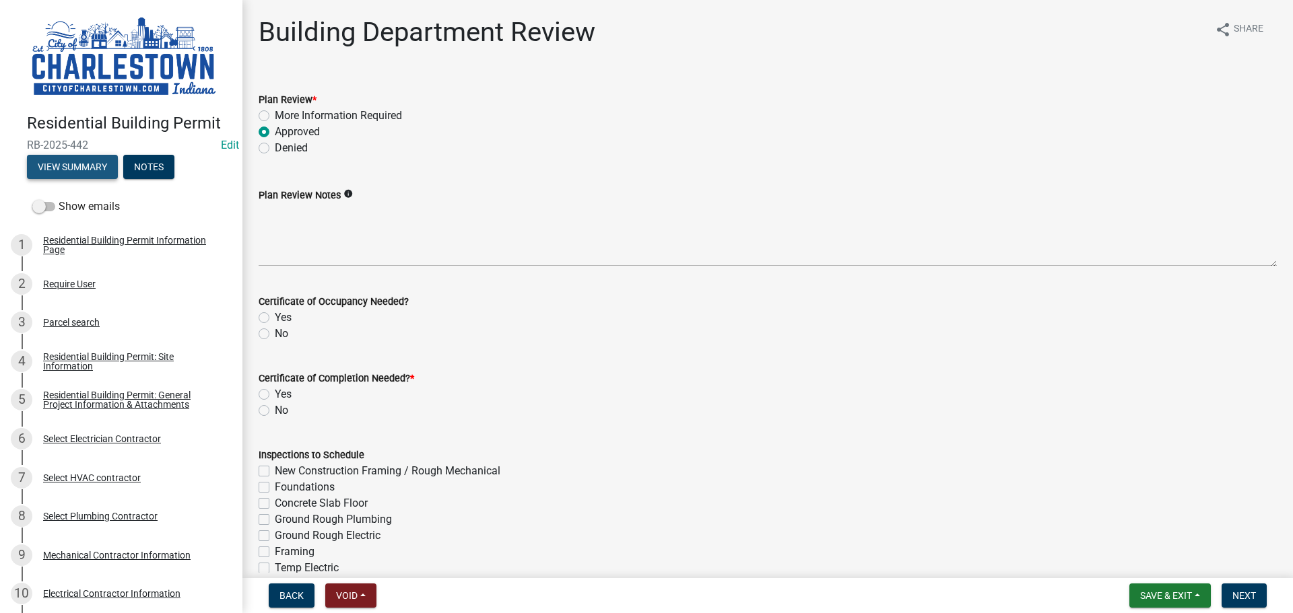
click at [94, 165] on button "View Summary" at bounding box center [72, 167] width 91 height 24
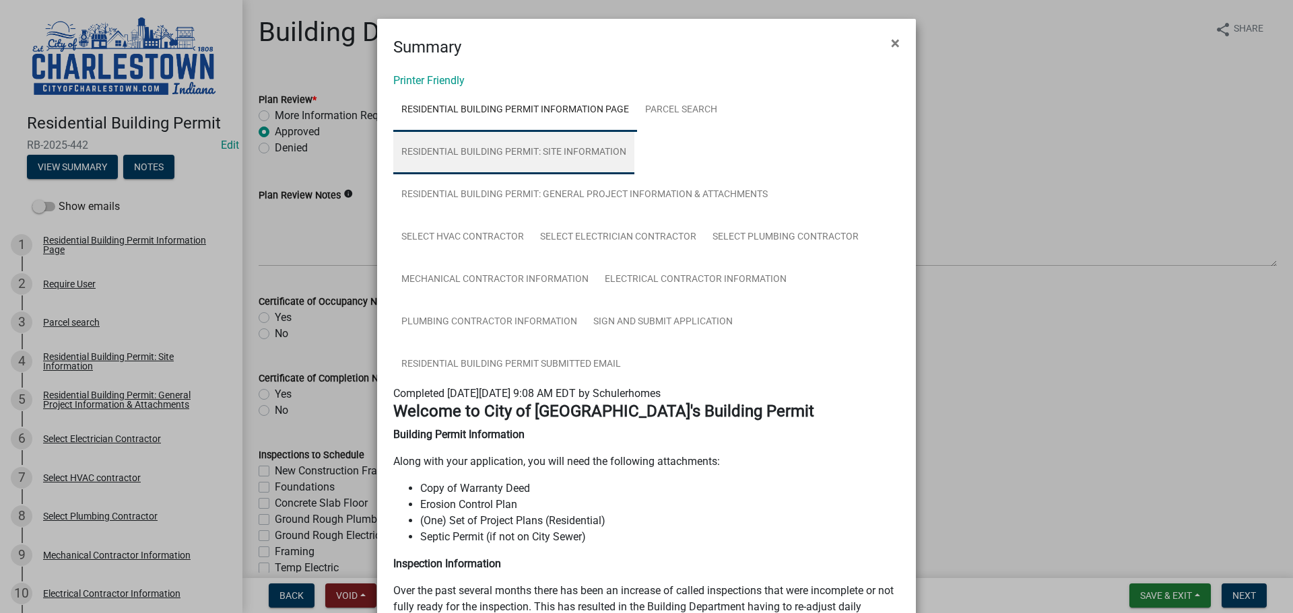
click at [561, 145] on link "Residential Building Permit: Site Information" at bounding box center [513, 152] width 241 height 43
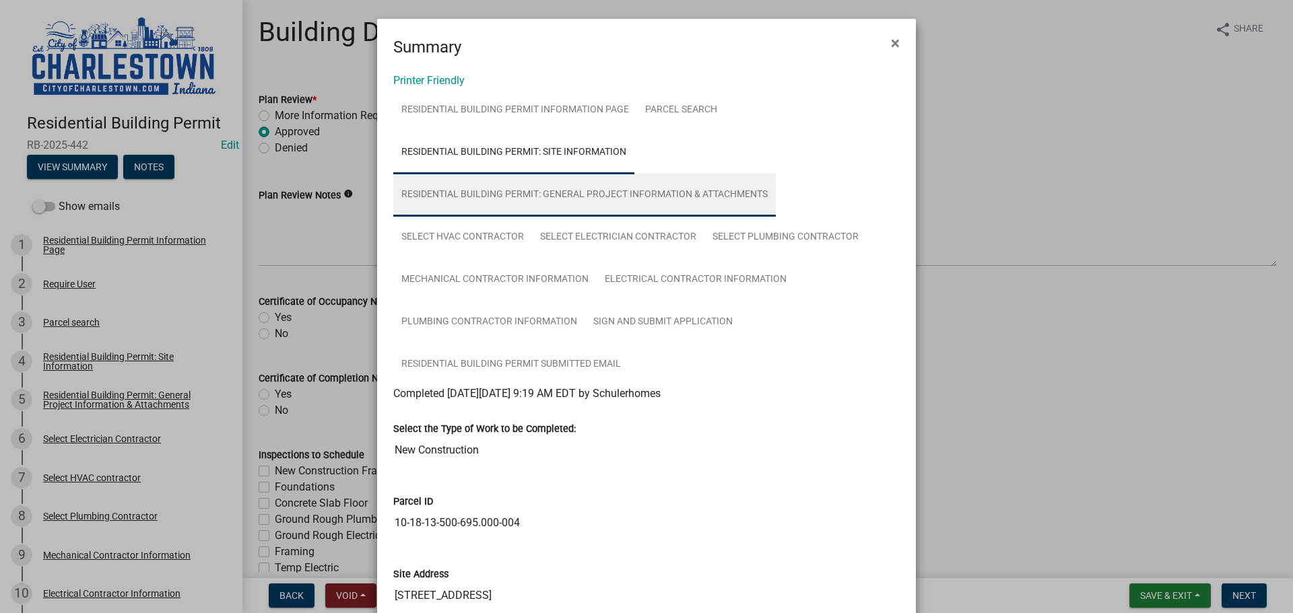
click at [642, 195] on link "Residential Building Permit: General Project Information & Attachments" at bounding box center [584, 195] width 382 height 43
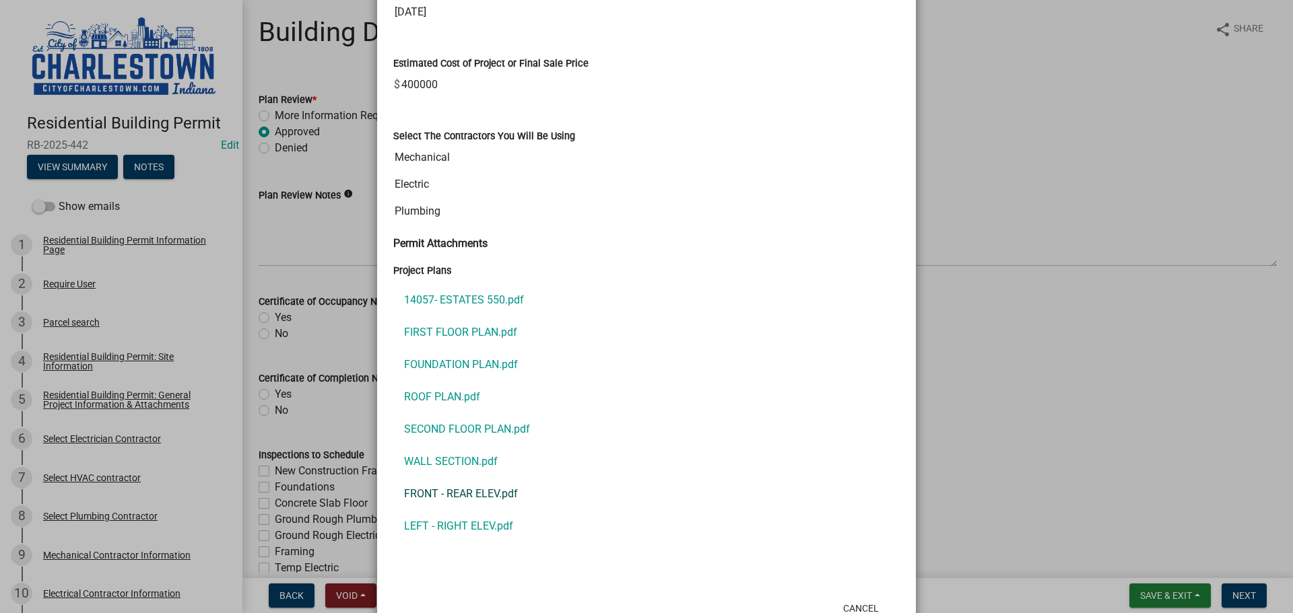
scroll to position [1145, 0]
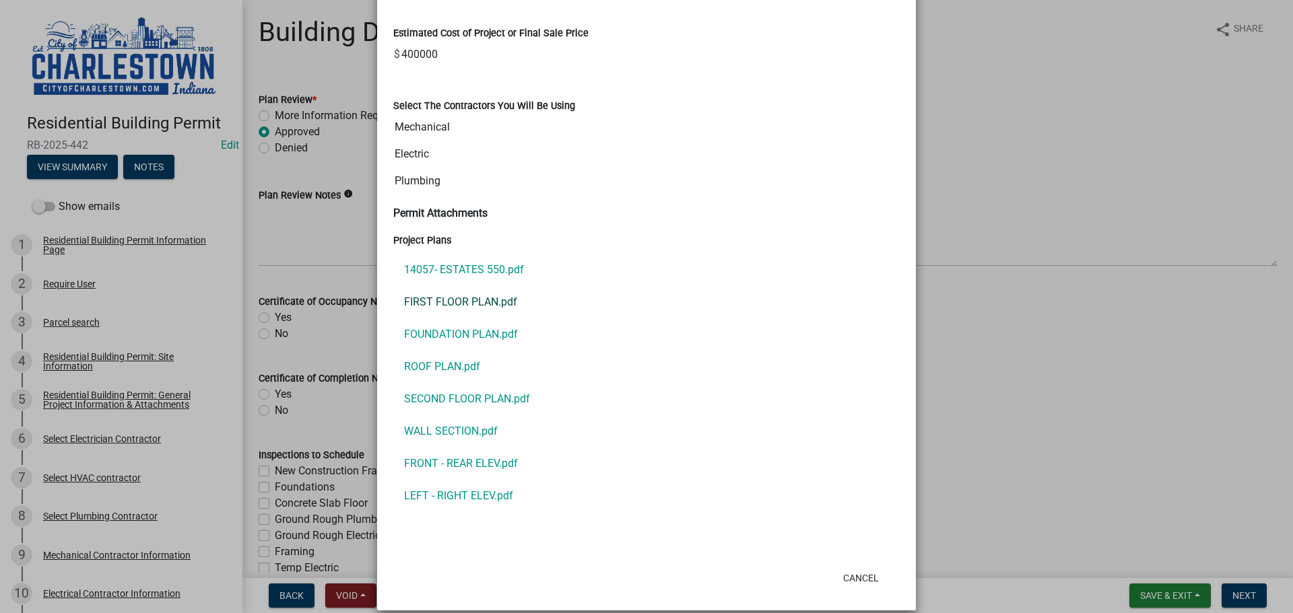
click at [467, 296] on link "FIRST FLOOR PLAN.pdf" at bounding box center [646, 302] width 506 height 32
click at [435, 396] on link "SECOND FLOOR PLAN.pdf" at bounding box center [646, 399] width 506 height 32
click at [479, 265] on link "14057- ESTATES 550.pdf" at bounding box center [646, 270] width 506 height 32
click at [472, 304] on link "FIRST FLOOR PLAN.pdf" at bounding box center [646, 302] width 506 height 32
click at [1000, 166] on ngb-modal-window "Summary × Printer Friendly Residential Building Permit Information Page Parcel …" at bounding box center [646, 306] width 1293 height 613
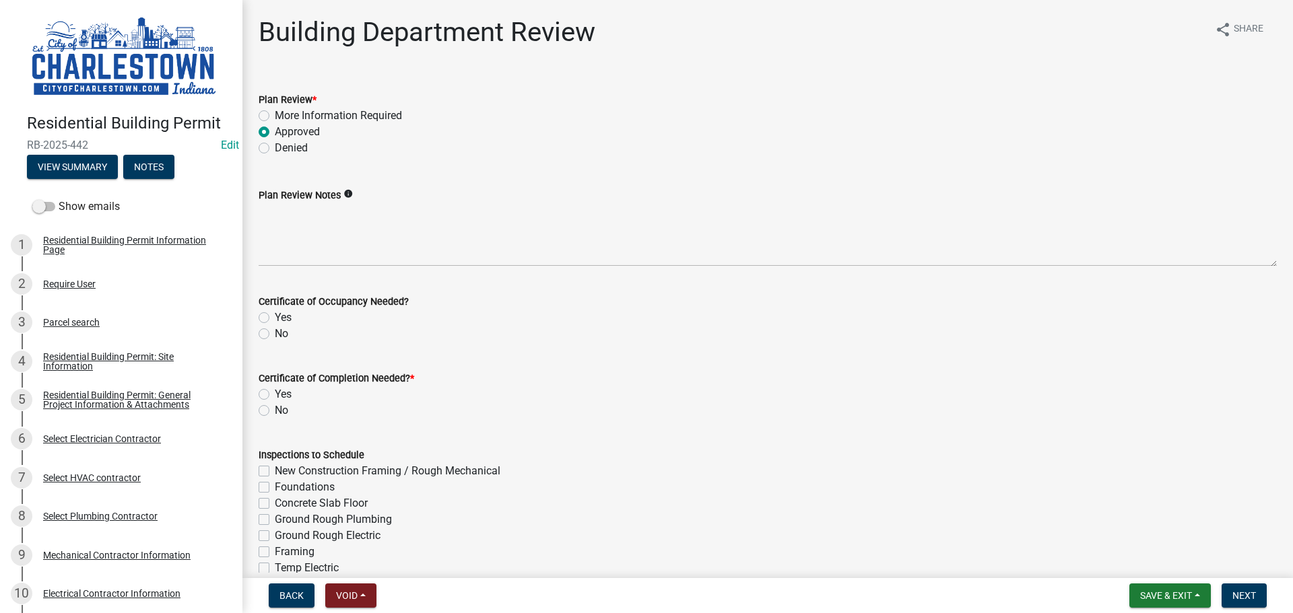
click at [275, 316] on label "Yes" at bounding box center [283, 318] width 17 height 16
click at [275, 316] on input "Yes" at bounding box center [279, 314] width 9 height 9
click at [275, 397] on label "Yes" at bounding box center [283, 394] width 17 height 16
click at [275, 395] on input "Yes" at bounding box center [279, 390] width 9 height 9
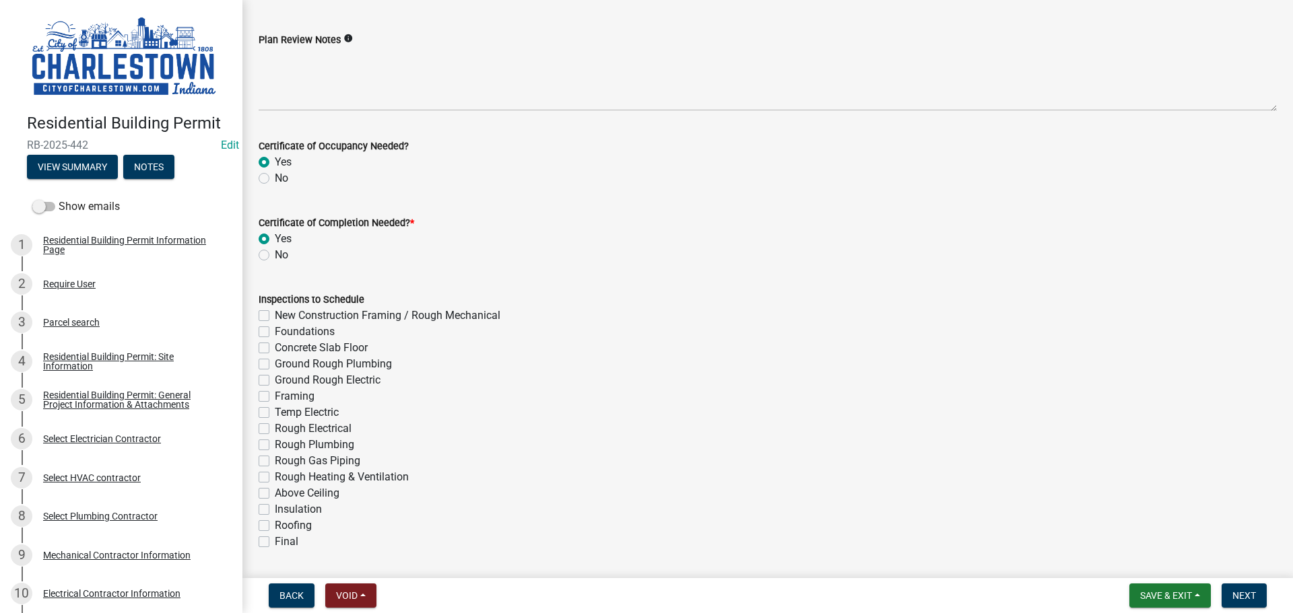
scroll to position [202, 0]
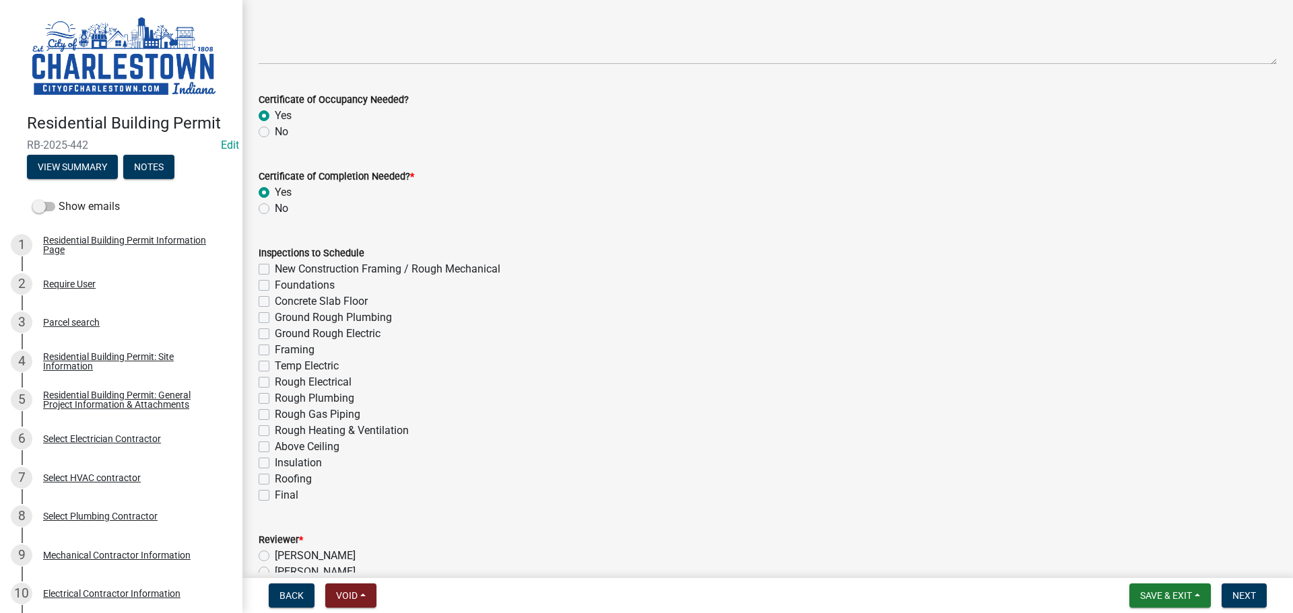
click at [275, 271] on label "New Construction Framing / Rough Mechanical" at bounding box center [388, 269] width 226 height 16
click at [275, 270] on input "New Construction Framing / Rough Mechanical" at bounding box center [279, 265] width 9 height 9
click at [259, 283] on div "Inspections to Schedule New Construction Framing / Rough Mechanical Foundations…" at bounding box center [767, 366] width 1038 height 275
click at [275, 284] on label "Foundations" at bounding box center [305, 285] width 60 height 16
click at [275, 284] on input "Foundations" at bounding box center [279, 281] width 9 height 9
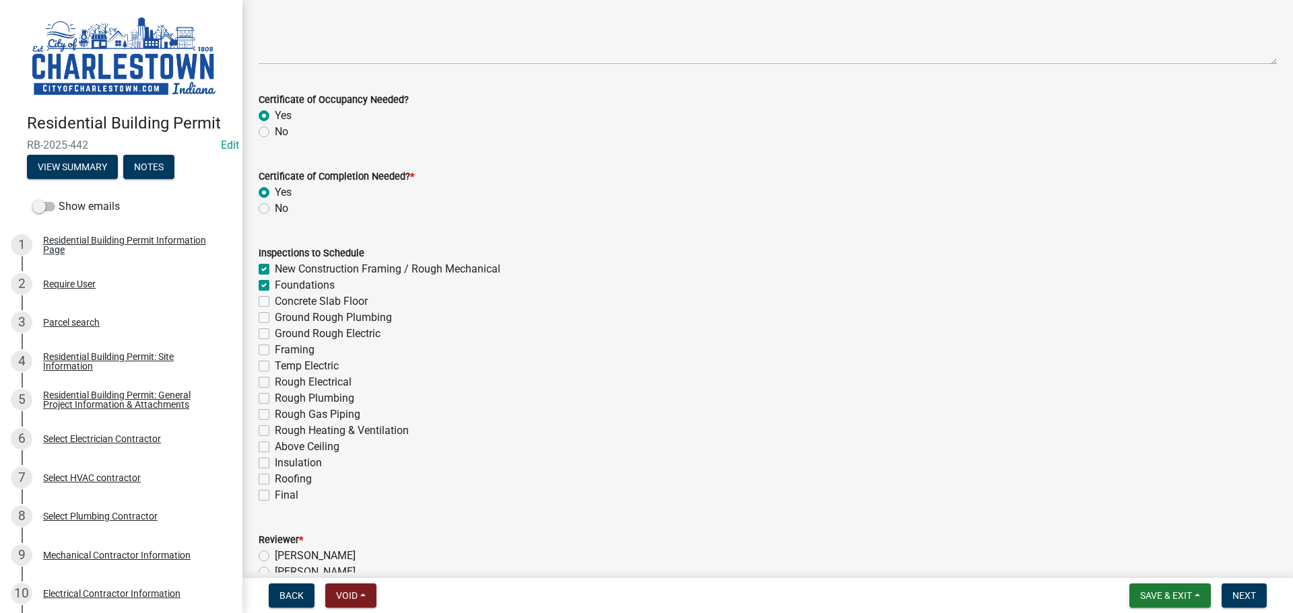
click at [270, 320] on div "Ground Rough Plumbing" at bounding box center [768, 318] width 1018 height 16
click at [275, 317] on label "Ground Rough Plumbing" at bounding box center [333, 318] width 117 height 16
click at [275, 317] on input "Ground Rough Plumbing" at bounding box center [279, 314] width 9 height 9
click at [275, 329] on label "Ground Rough Electric" at bounding box center [328, 334] width 106 height 16
click at [275, 329] on input "Ground Rough Electric" at bounding box center [279, 330] width 9 height 9
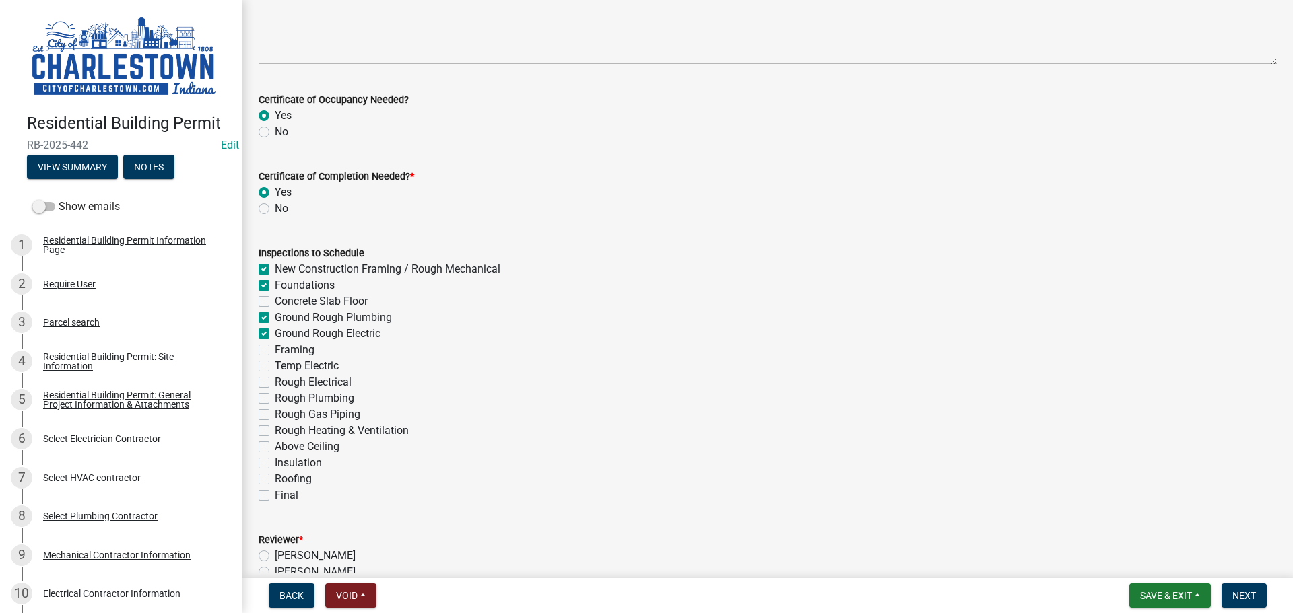
click at [275, 346] on label "Framing" at bounding box center [295, 350] width 40 height 16
click at [275, 346] on input "Framing" at bounding box center [279, 346] width 9 height 9
click at [275, 362] on label "Temp Electric" at bounding box center [307, 366] width 64 height 16
click at [275, 362] on input "Temp Electric" at bounding box center [279, 362] width 9 height 9
click at [275, 385] on label "Rough Electrical" at bounding box center [313, 382] width 77 height 16
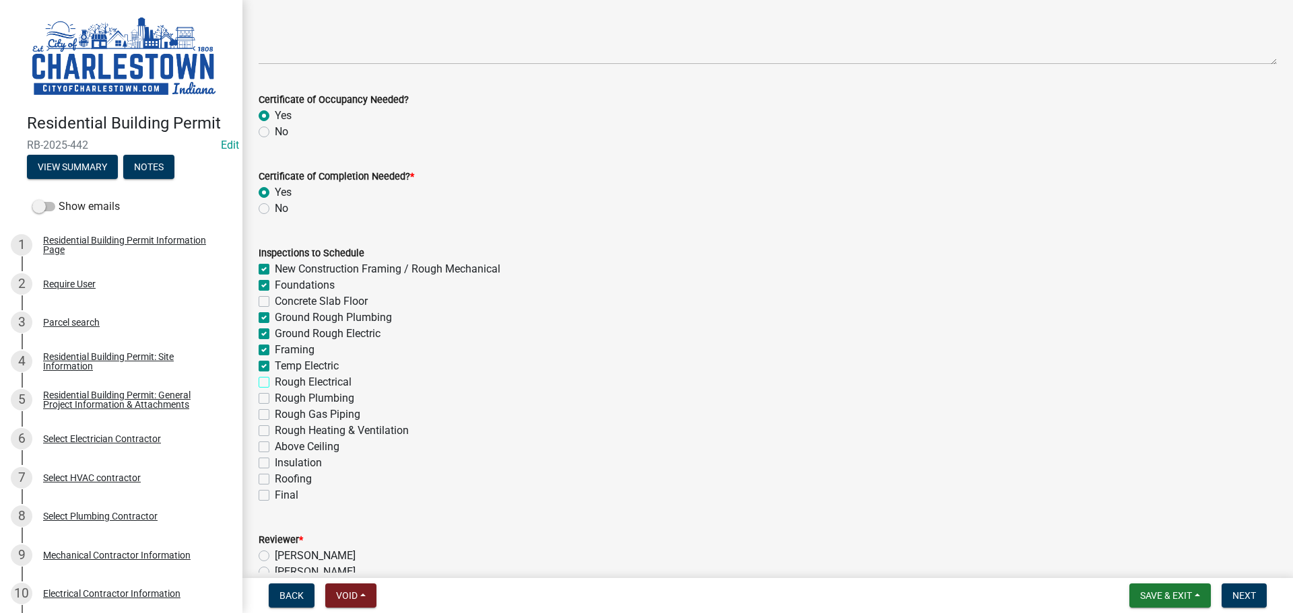
click at [275, 383] on input "Rough Electrical" at bounding box center [279, 378] width 9 height 9
click at [275, 401] on label "Rough Plumbing" at bounding box center [314, 398] width 79 height 16
click at [275, 399] on input "Rough Plumbing" at bounding box center [279, 394] width 9 height 9
click at [275, 411] on label "Rough Gas Piping" at bounding box center [318, 415] width 86 height 16
click at [275, 411] on input "Rough Gas Piping" at bounding box center [279, 411] width 9 height 9
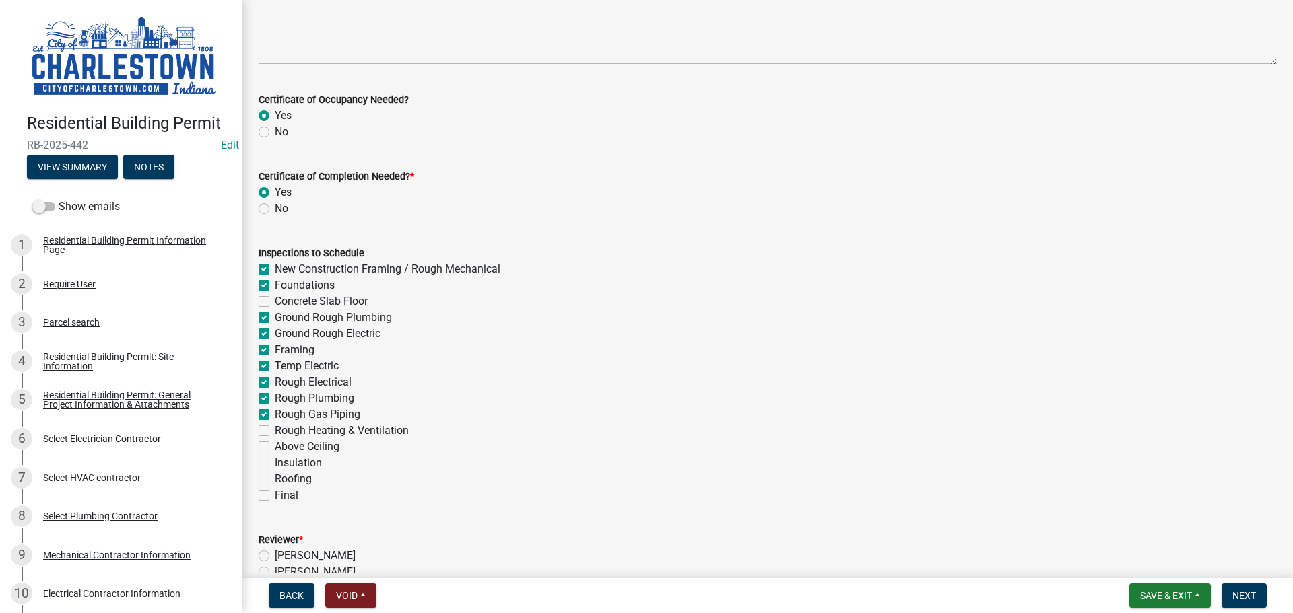
click at [275, 432] on label "Rough Heating & Ventilation" at bounding box center [342, 431] width 134 height 16
click at [275, 432] on input "Rough Heating & Ventilation" at bounding box center [279, 427] width 9 height 9
click at [275, 448] on label "Above Ceiling" at bounding box center [307, 447] width 65 height 16
click at [275, 448] on input "Above Ceiling" at bounding box center [279, 443] width 9 height 9
click at [275, 463] on label "Insulation" at bounding box center [298, 463] width 47 height 16
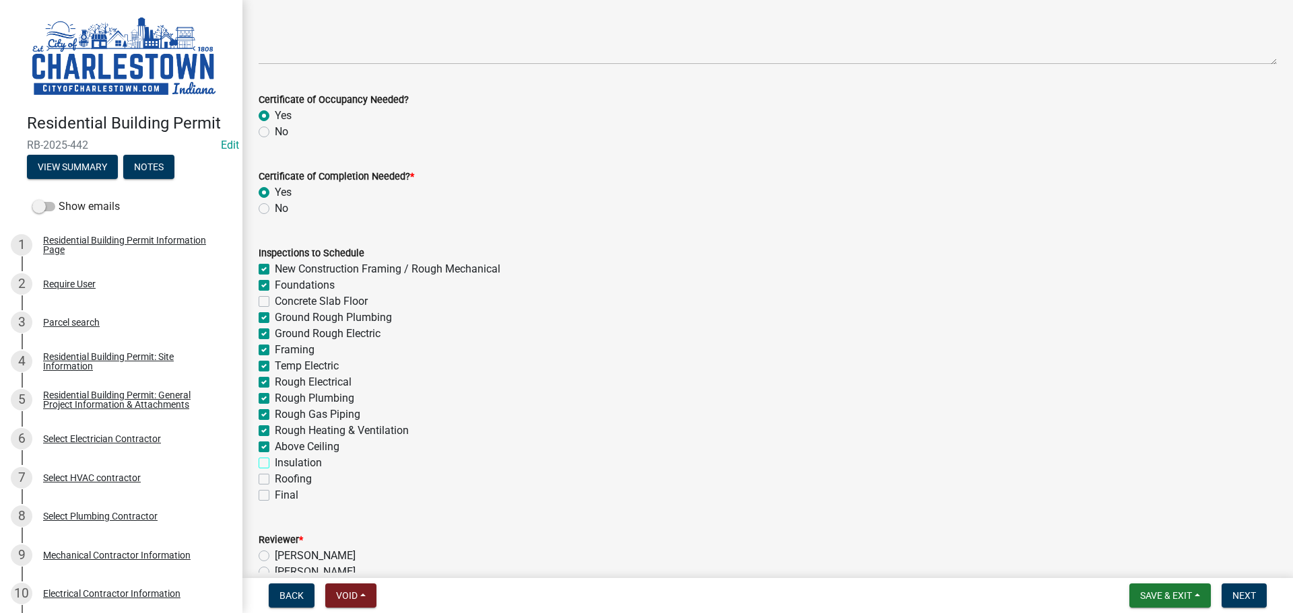
click at [275, 463] on input "Insulation" at bounding box center [279, 459] width 9 height 9
click at [275, 476] on label "Roofing" at bounding box center [293, 479] width 37 height 16
click at [275, 476] on input "Roofing" at bounding box center [279, 475] width 9 height 9
click at [275, 493] on label "Final" at bounding box center [287, 495] width 24 height 16
click at [275, 493] on input "Final" at bounding box center [279, 491] width 9 height 9
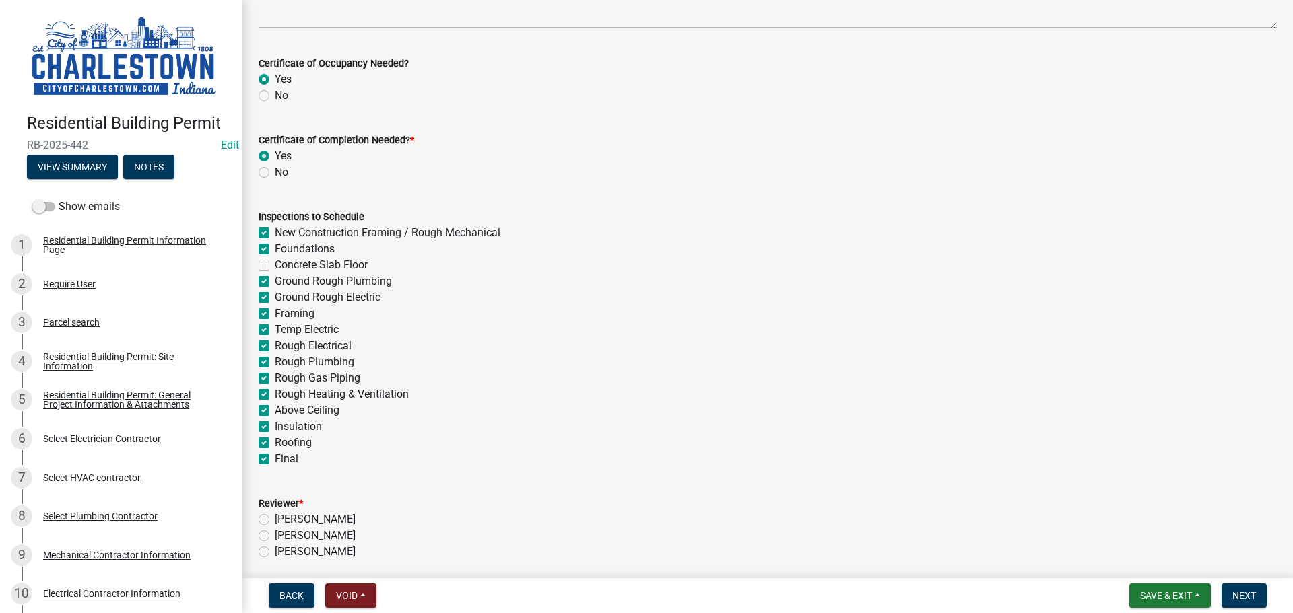
scroll to position [363, 0]
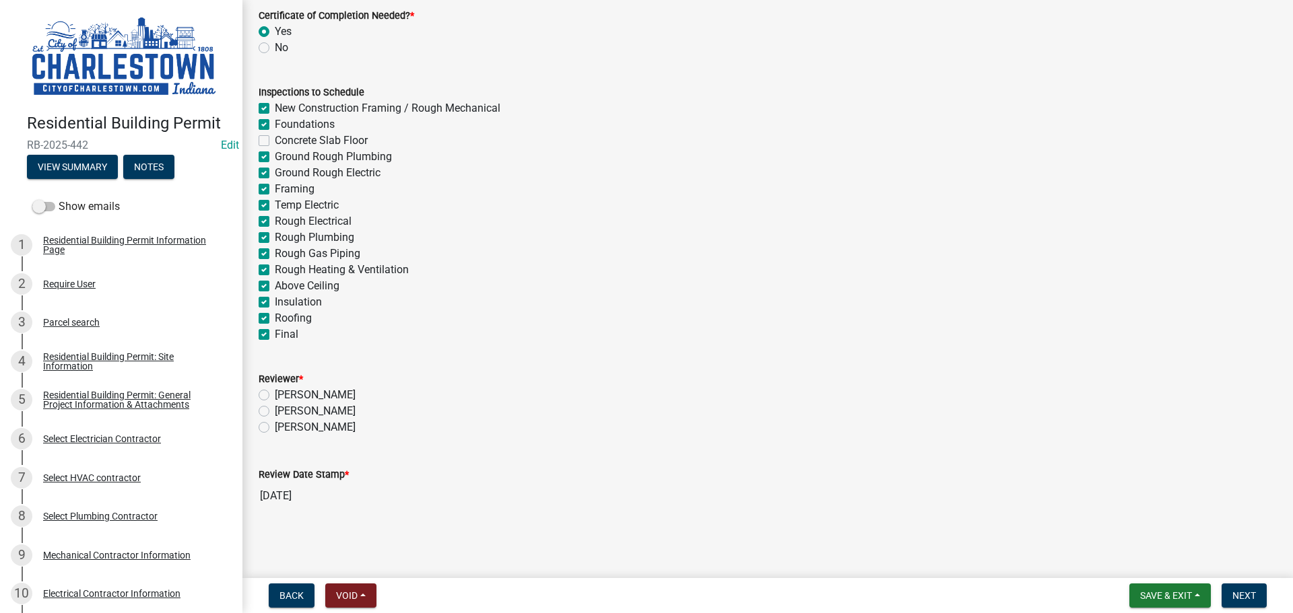
click at [275, 429] on label "[PERSON_NAME]" at bounding box center [315, 427] width 81 height 16
click at [275, 428] on input "[PERSON_NAME]" at bounding box center [279, 423] width 9 height 9
click at [265, 135] on div "Concrete Slab Floor" at bounding box center [768, 141] width 1018 height 16
click at [275, 140] on label "Concrete Slab Floor" at bounding box center [321, 141] width 93 height 16
click at [275, 140] on input "Concrete Slab Floor" at bounding box center [279, 137] width 9 height 9
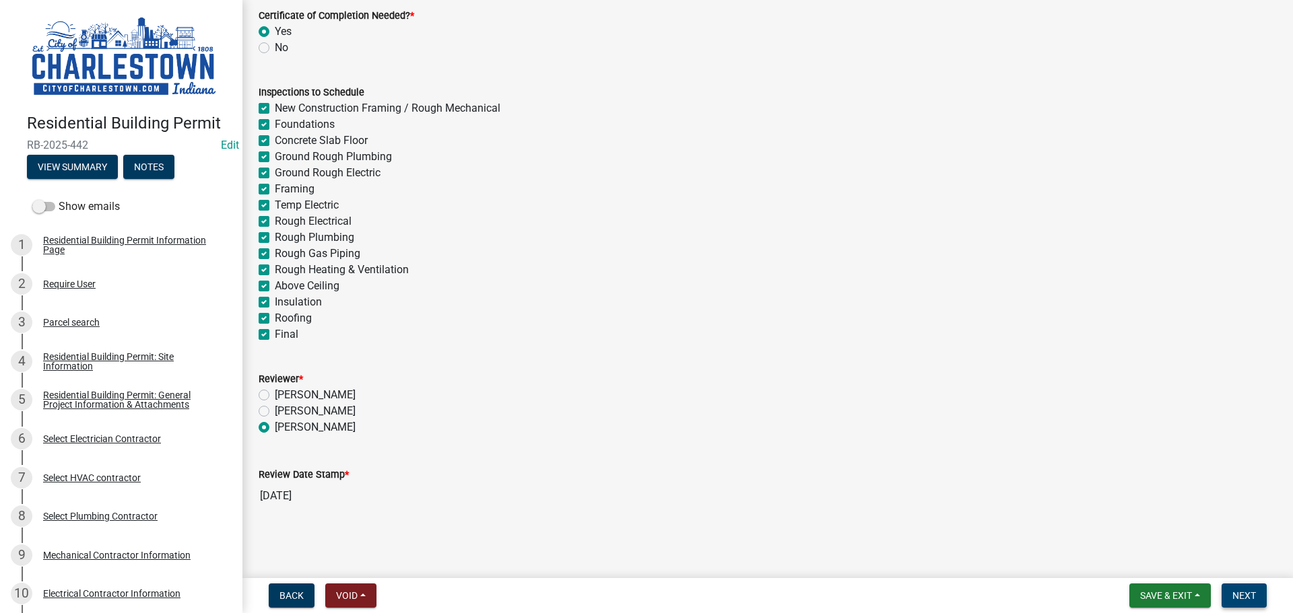
click at [1239, 596] on span "Next" at bounding box center [1244, 595] width 24 height 11
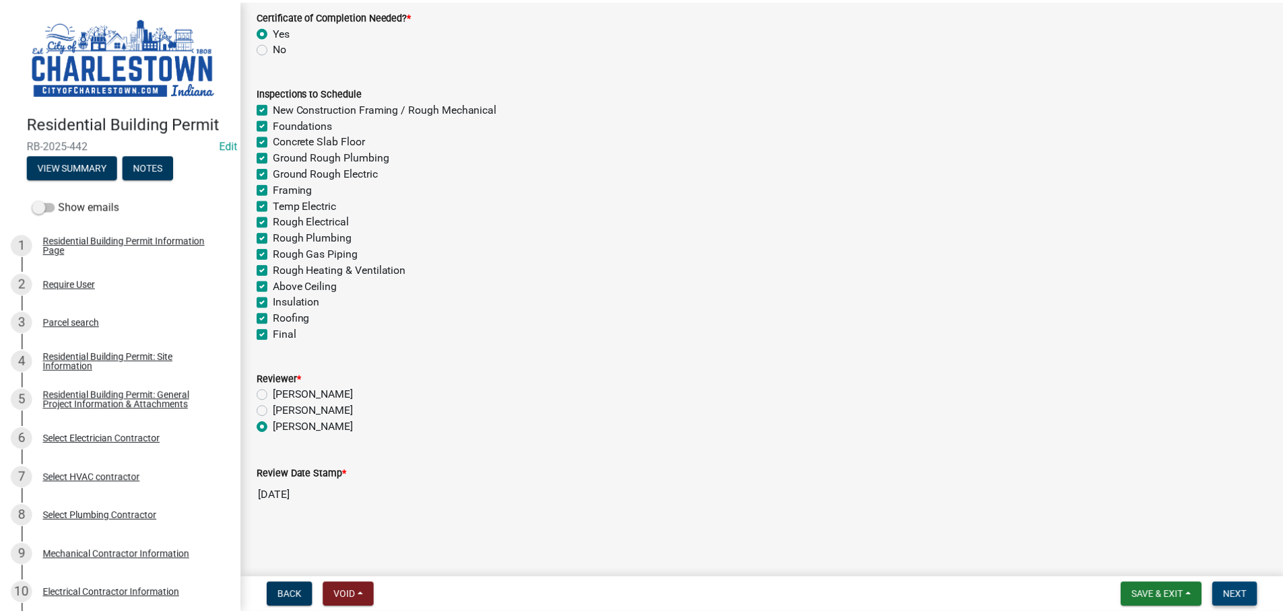
scroll to position [0, 0]
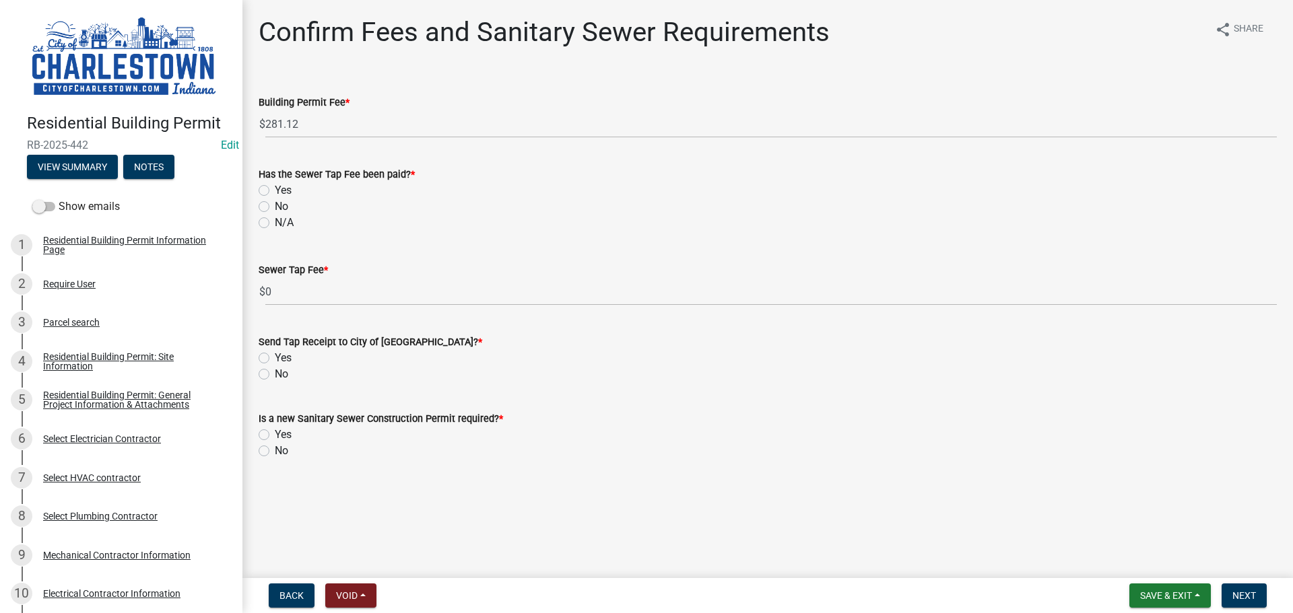
click at [275, 206] on label "No" at bounding box center [281, 207] width 13 height 16
click at [275, 206] on input "No" at bounding box center [279, 203] width 9 height 9
click at [275, 374] on label "No" at bounding box center [281, 374] width 13 height 16
click at [275, 374] on input "No" at bounding box center [279, 370] width 9 height 9
click at [275, 452] on label "No" at bounding box center [281, 451] width 13 height 16
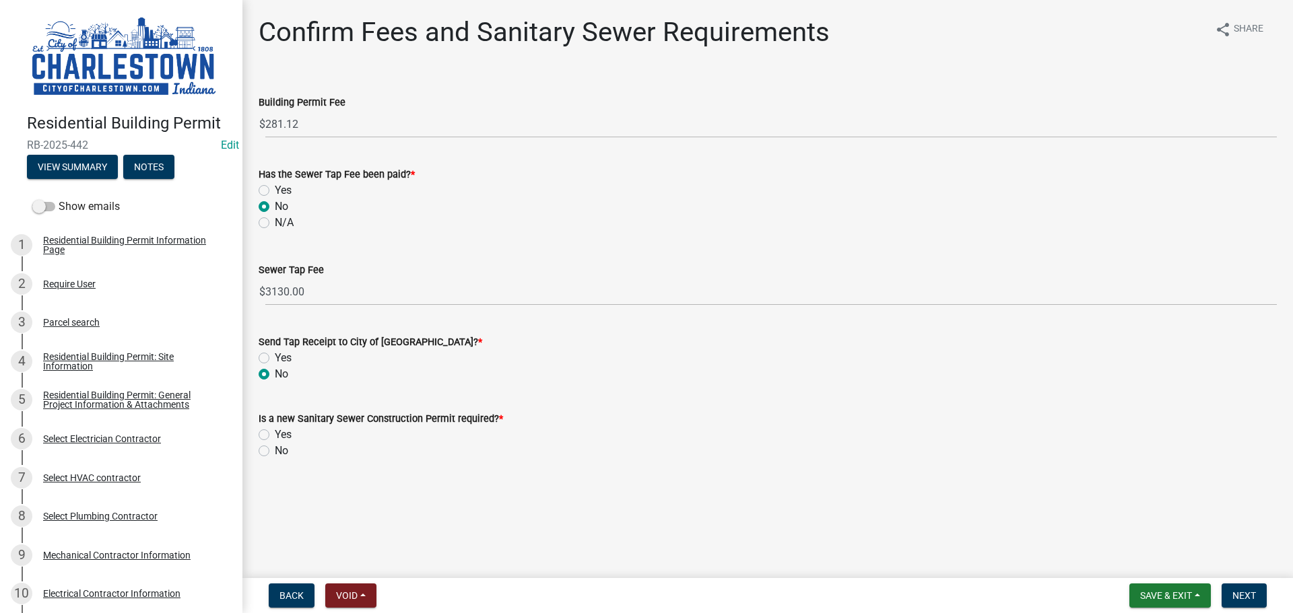
click at [275, 452] on input "No" at bounding box center [279, 447] width 9 height 9
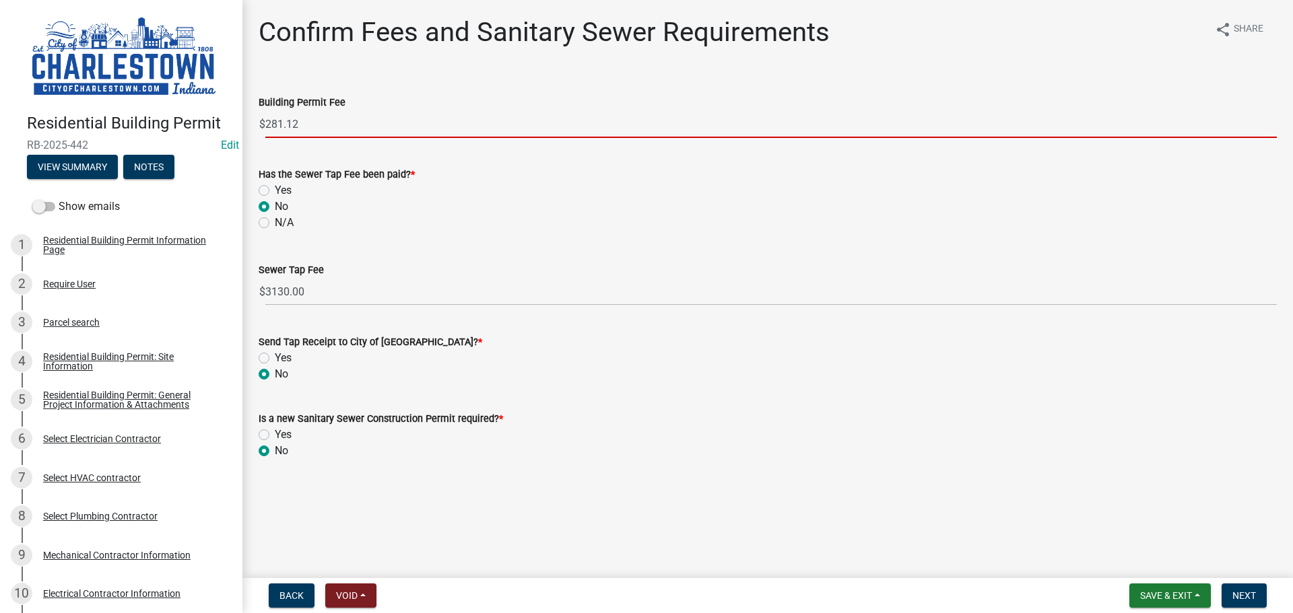
drag, startPoint x: 308, startPoint y: 123, endPoint x: 315, endPoint y: 119, distance: 8.4
click at [308, 123] on input "281.12" at bounding box center [770, 124] width 1011 height 28
click at [1242, 594] on span "Next" at bounding box center [1244, 595] width 24 height 11
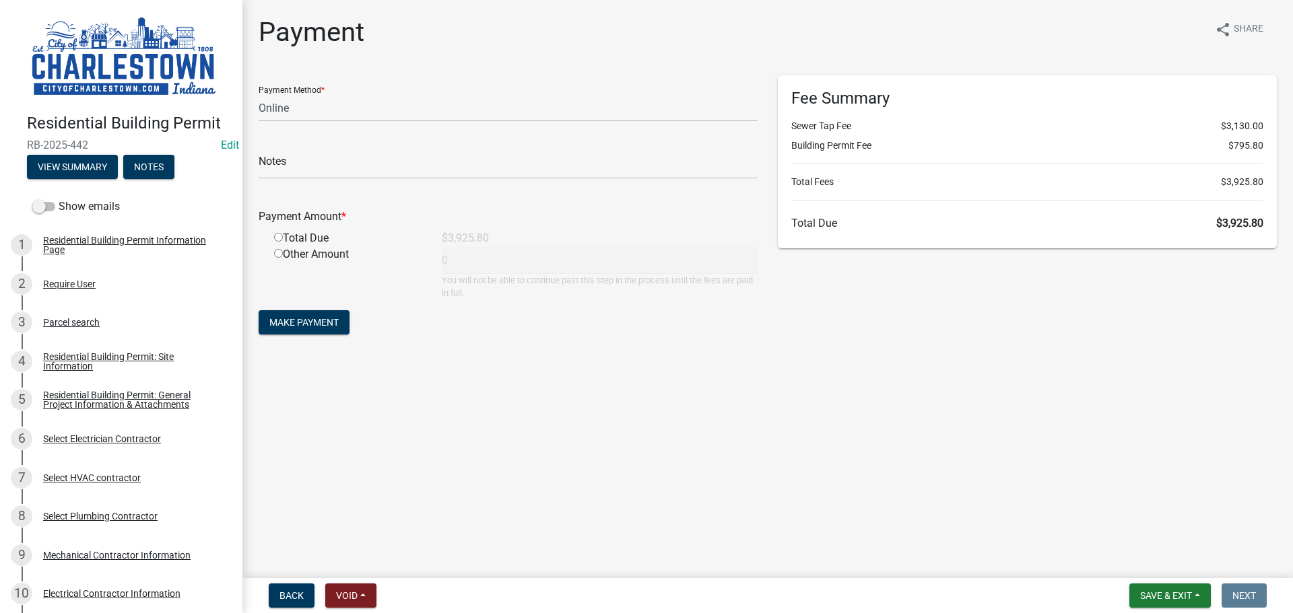
click at [275, 236] on input "radio" at bounding box center [278, 237] width 9 height 9
click at [1152, 595] on span "Save & Exit" at bounding box center [1166, 595] width 52 height 11
click at [1147, 557] on button "Save & Exit" at bounding box center [1157, 561] width 108 height 32
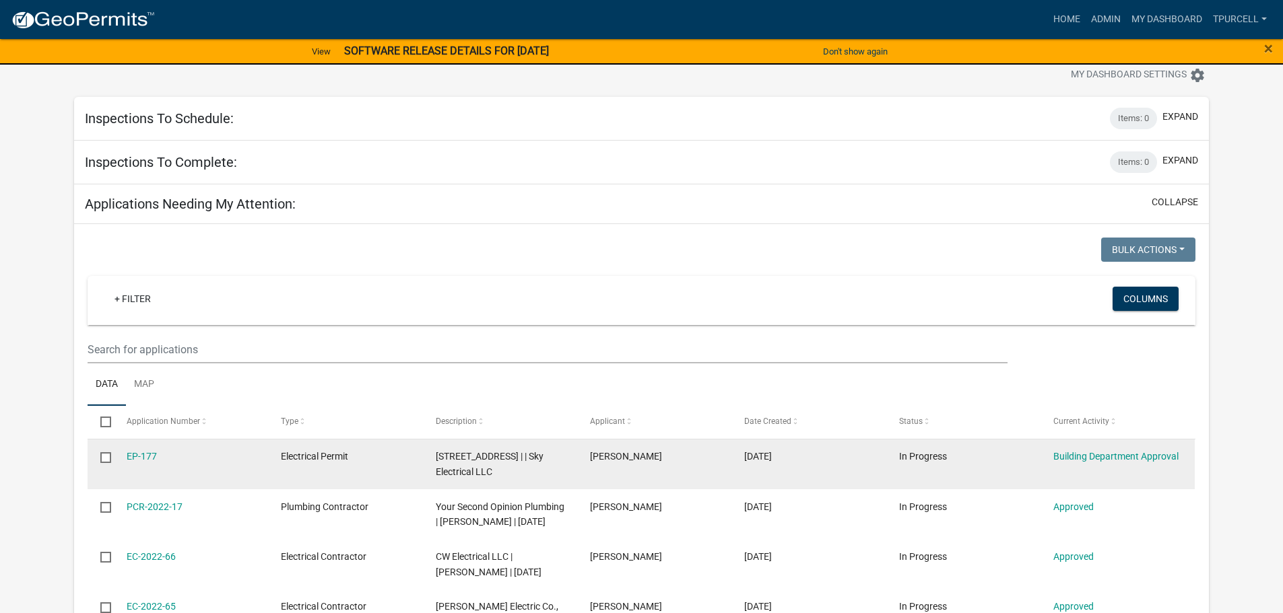
scroll to position [67, 0]
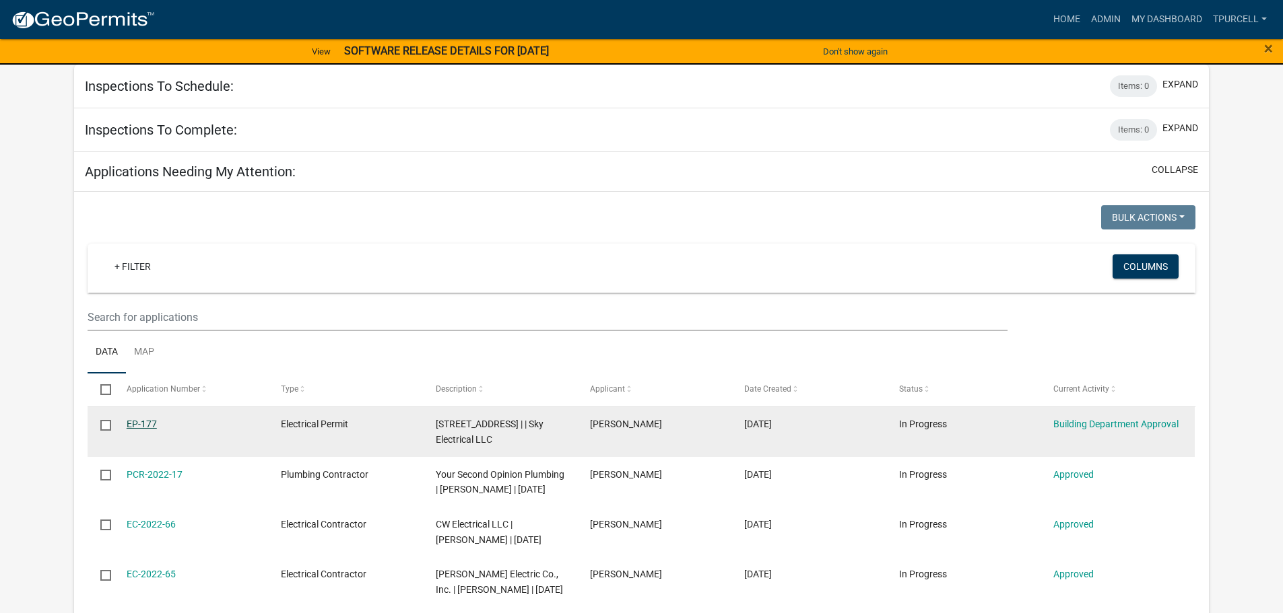
click at [141, 423] on link "EP-177" at bounding box center [142, 424] width 30 height 11
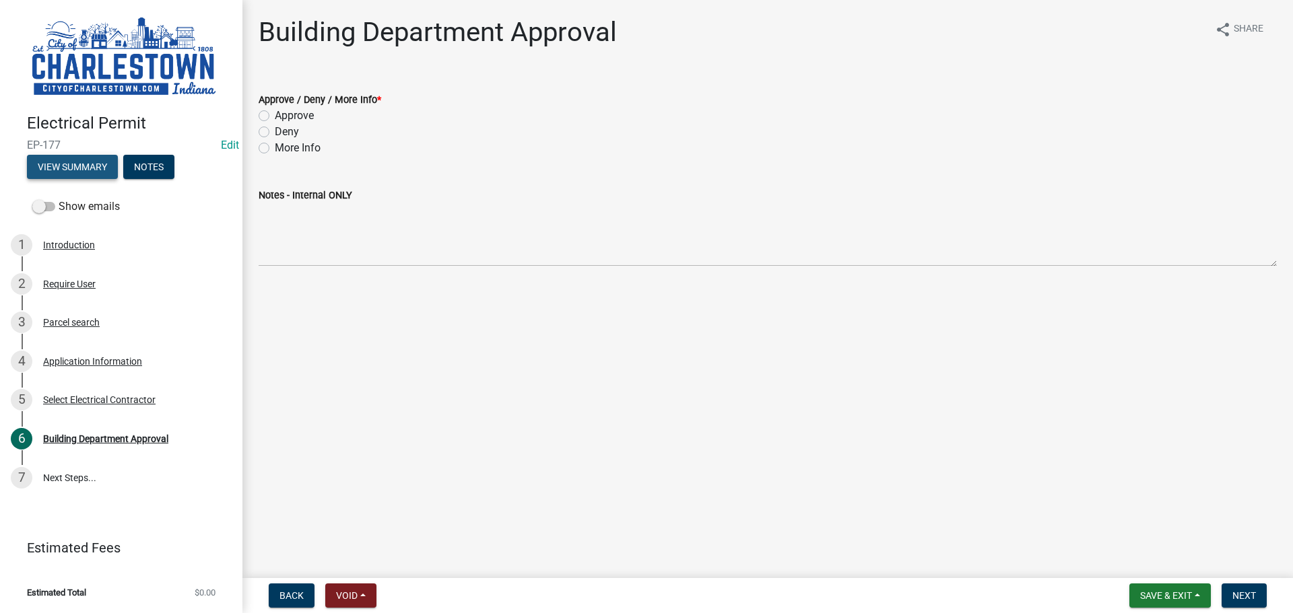
click at [73, 160] on button "View Summary" at bounding box center [72, 167] width 91 height 24
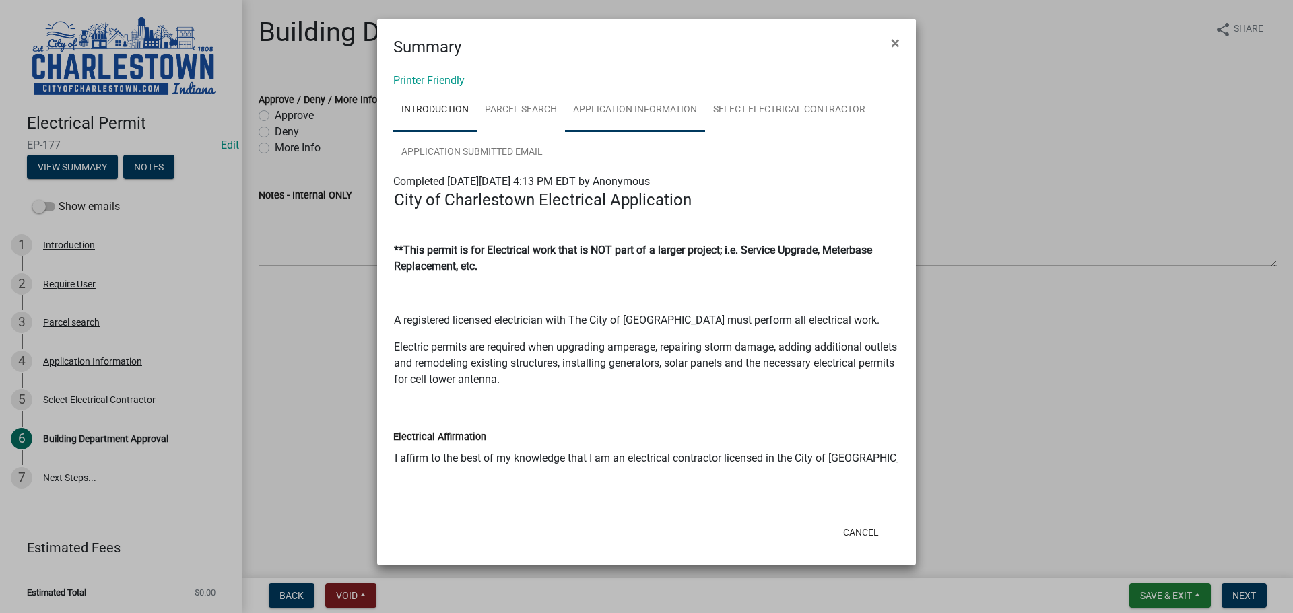
click at [635, 109] on link "Application Information" at bounding box center [635, 110] width 140 height 43
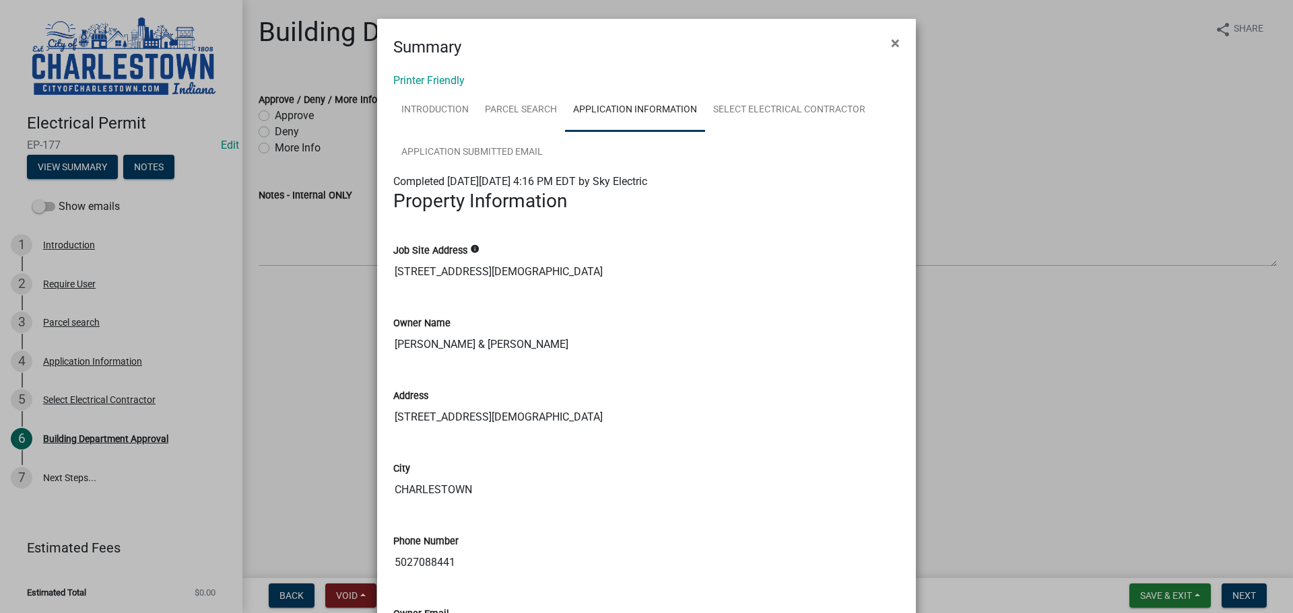
click at [1007, 96] on ngb-modal-window "Summary × Printer Friendly Introduction Parcel search Application Information S…" at bounding box center [646, 306] width 1293 height 613
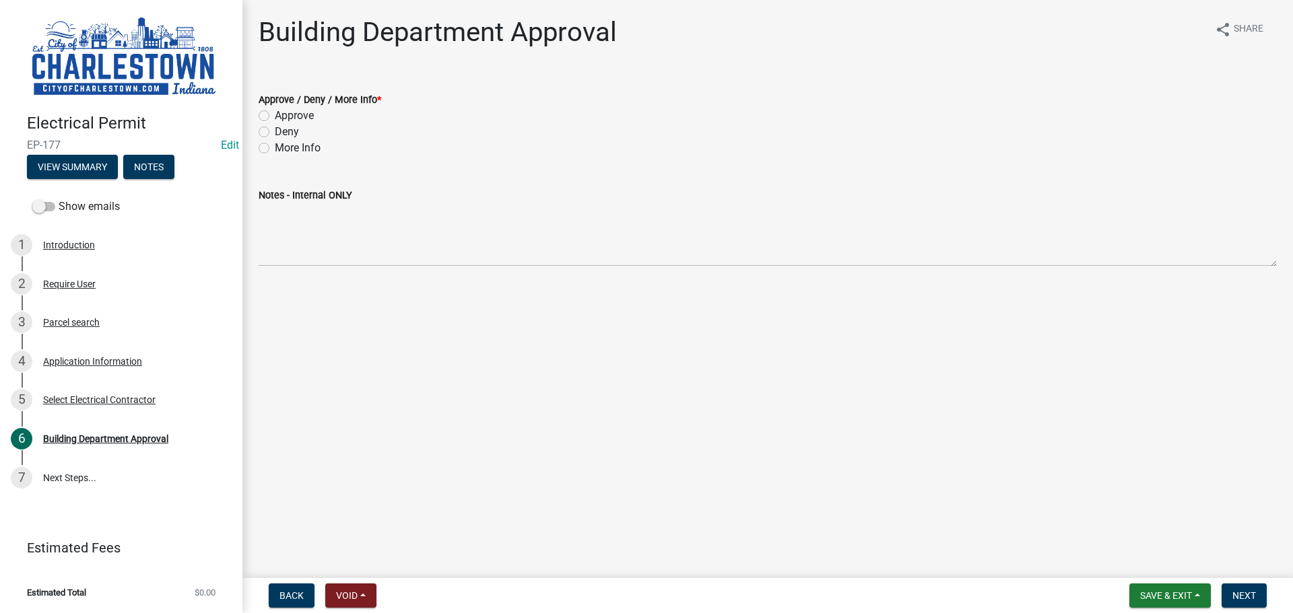
click at [275, 132] on label "Deny" at bounding box center [287, 132] width 24 height 16
click at [275, 132] on input "Deny" at bounding box center [279, 128] width 9 height 9
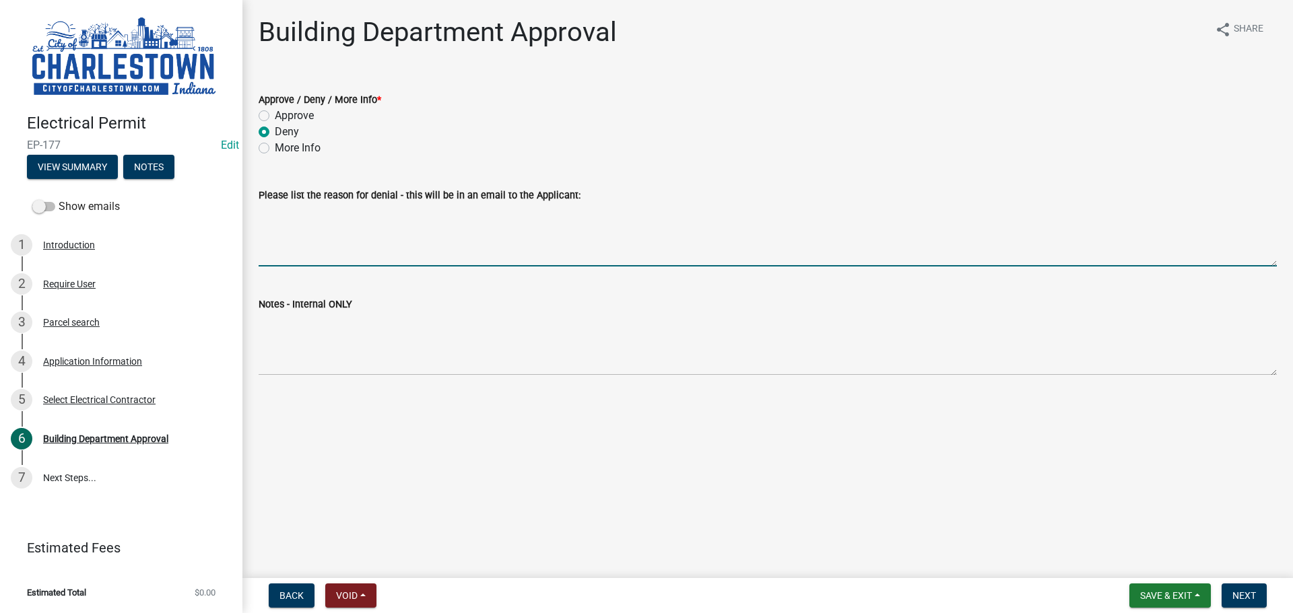
click at [353, 239] on textarea "Please list the reason for denial - this will be in an email to the Applicant:" at bounding box center [768, 234] width 1018 height 63
click at [446, 214] on textarea "not in the city limits need to contact clark county" at bounding box center [768, 234] width 1018 height 63
click at [463, 210] on textarea "not in the city limits need to contact Clark county" at bounding box center [768, 234] width 1018 height 63
click at [526, 213] on textarea "not in the city limits need to contact [GEOGRAPHIC_DATA]" at bounding box center [768, 234] width 1018 height 63
click at [1248, 593] on span "Next" at bounding box center [1244, 595] width 24 height 11
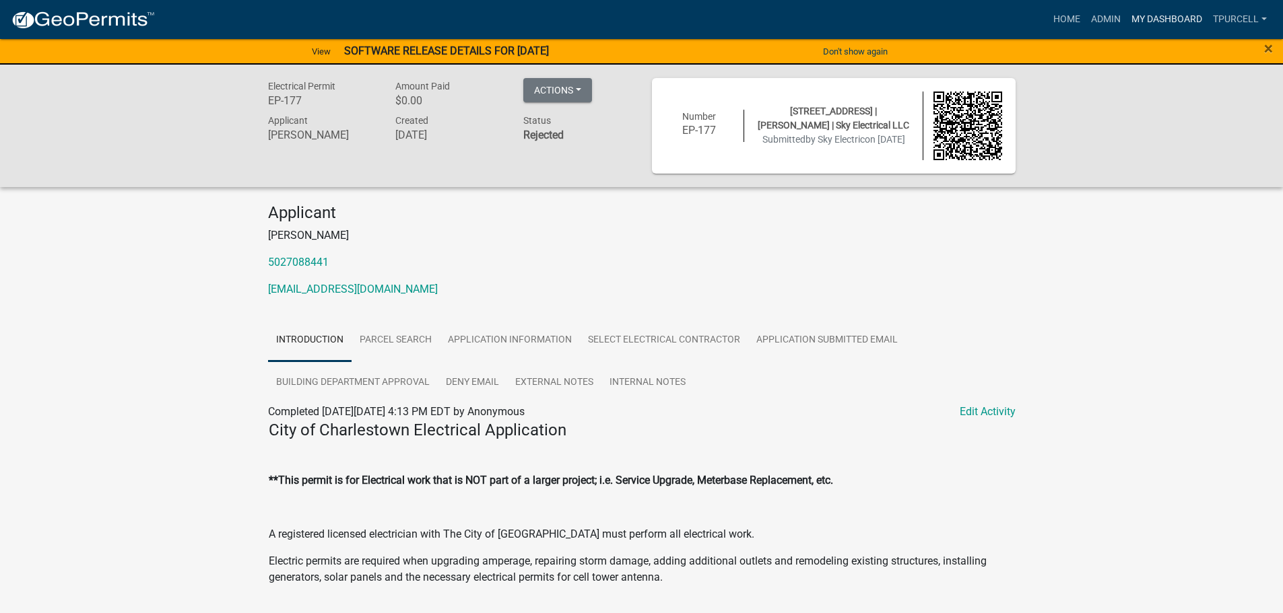
click at [1154, 18] on link "My Dashboard" at bounding box center [1166, 20] width 81 height 26
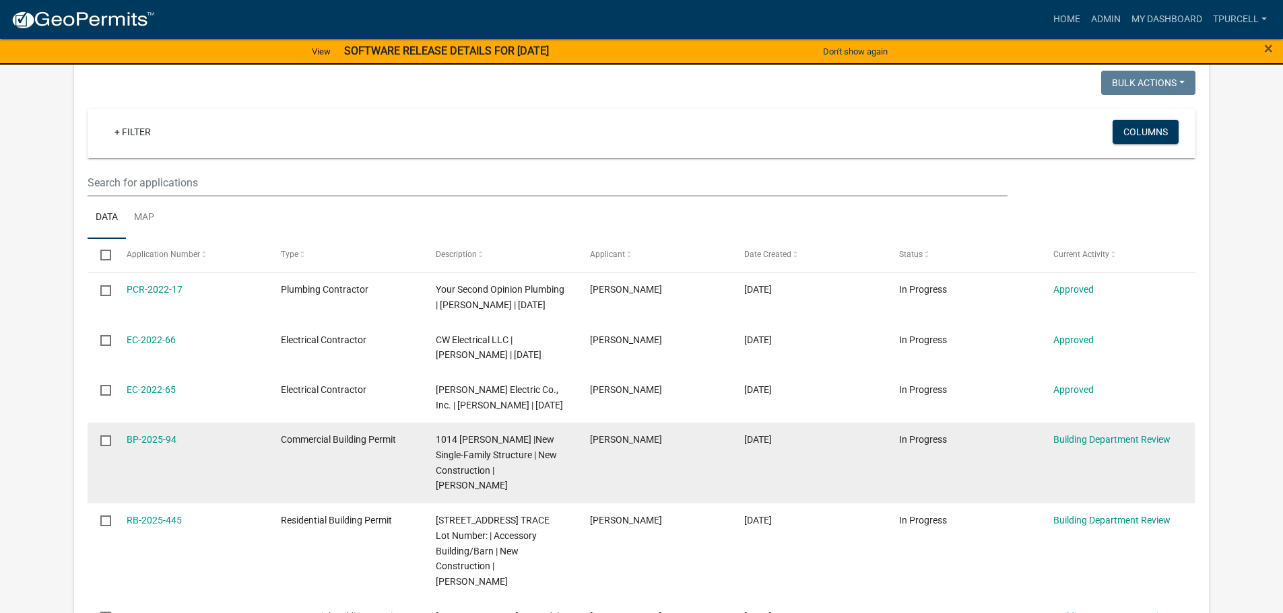
scroll to position [269, 0]
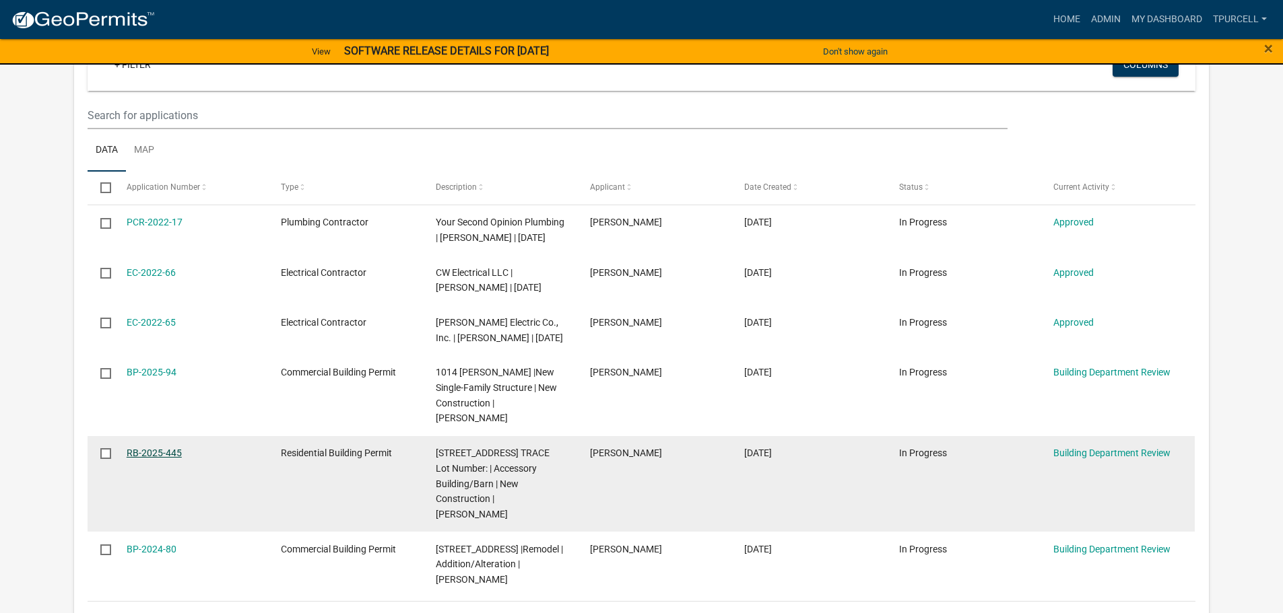
click at [154, 454] on link "RB-2025-445" at bounding box center [154, 453] width 55 height 11
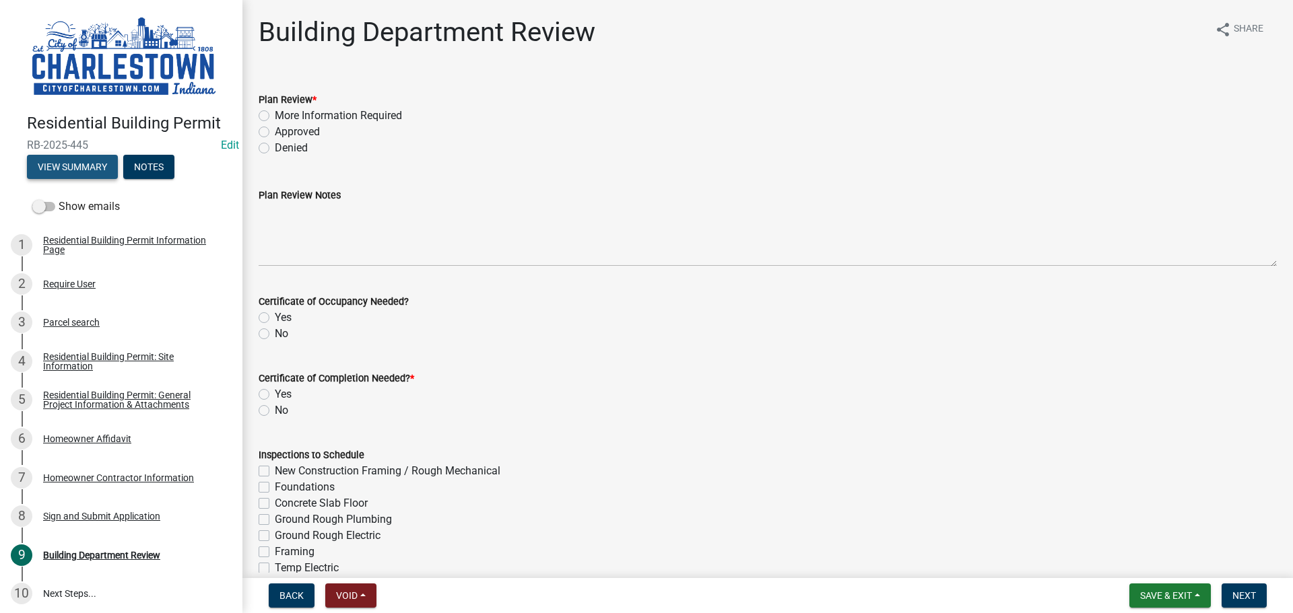
click at [84, 161] on button "View Summary" at bounding box center [72, 167] width 91 height 24
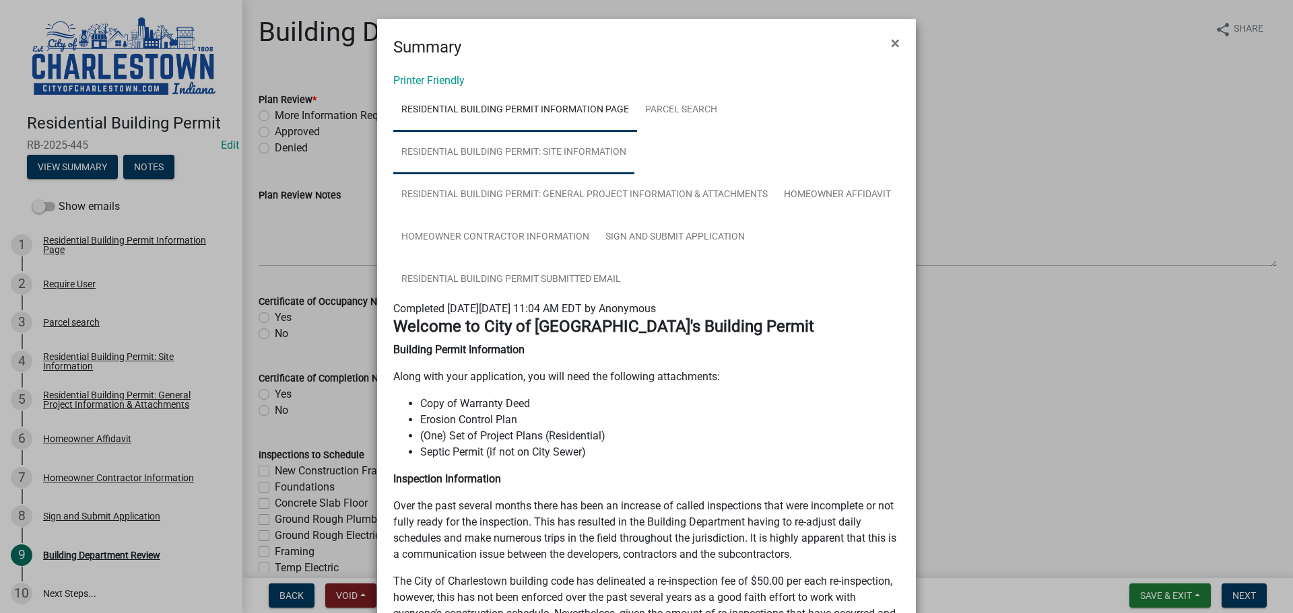
click at [584, 150] on link "Residential Building Permit: Site Information" at bounding box center [513, 152] width 241 height 43
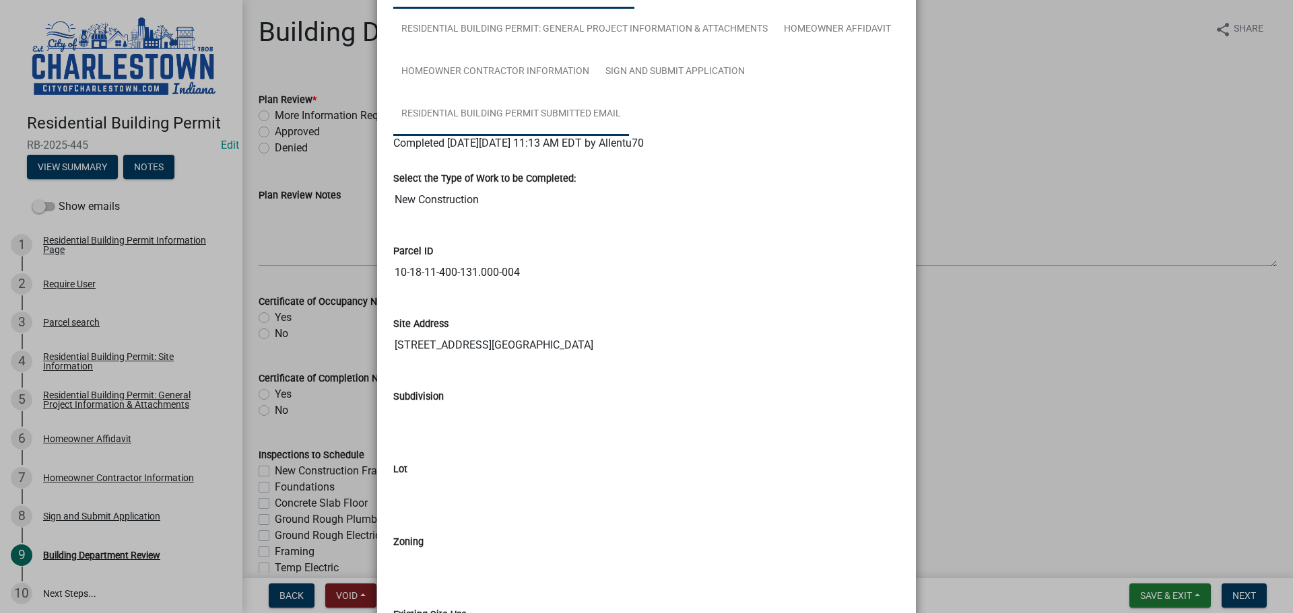
scroll to position [98, 0]
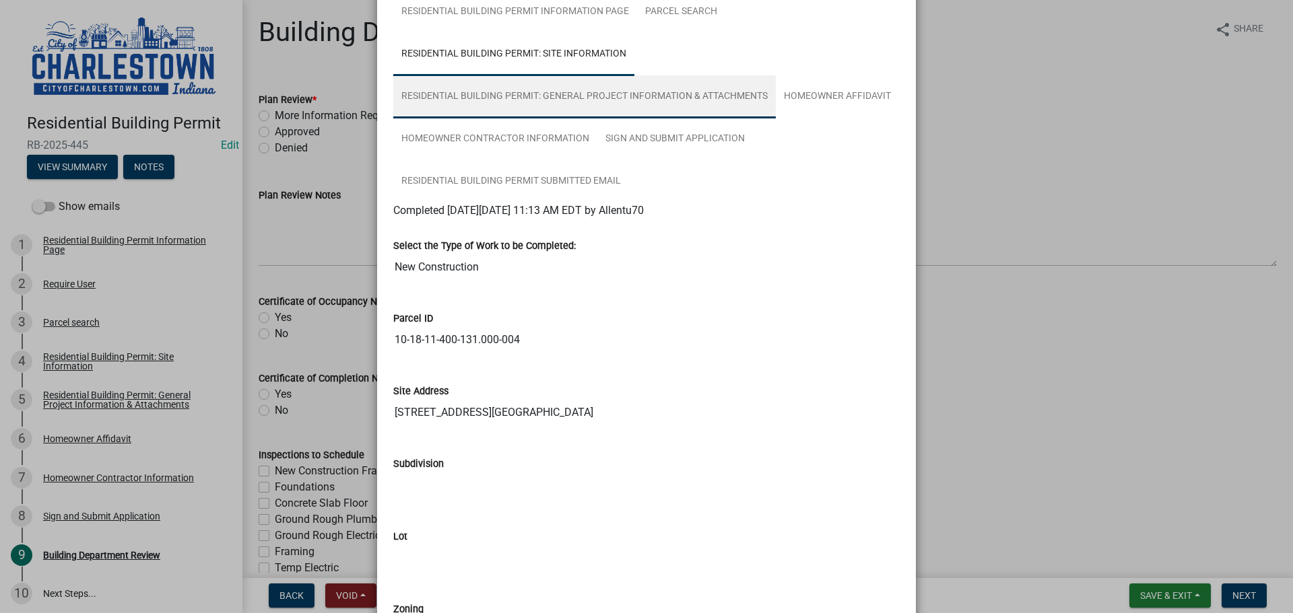
click at [683, 92] on link "Residential Building Permit: General Project Information & Attachments" at bounding box center [584, 96] width 382 height 43
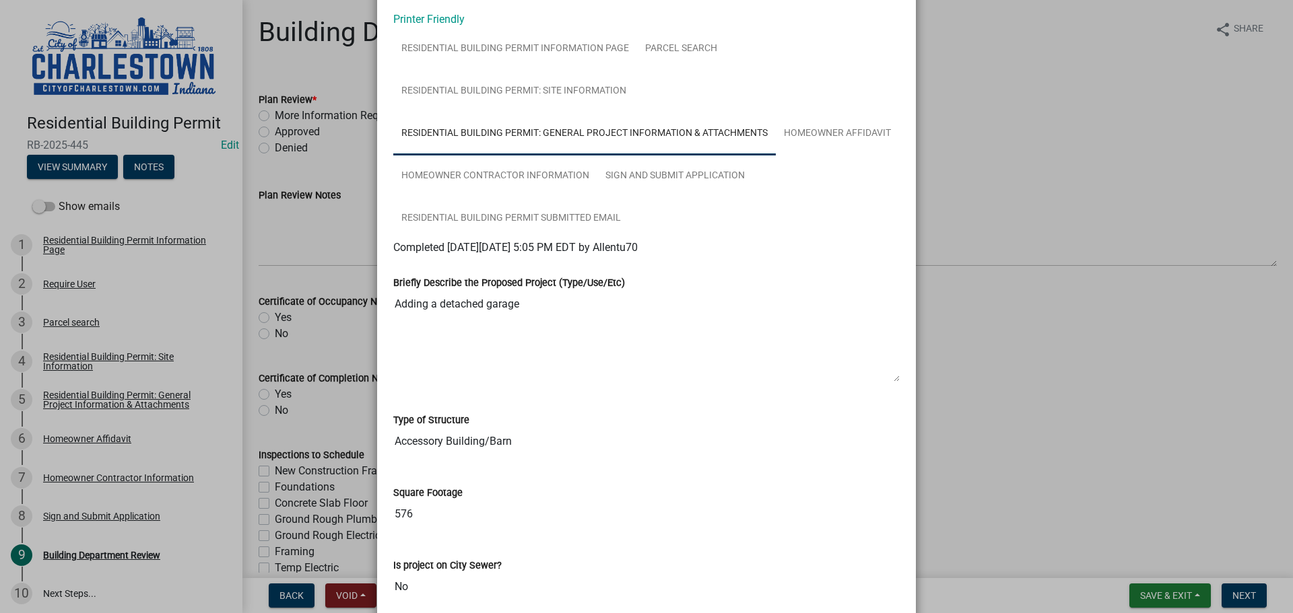
scroll to position [0, 0]
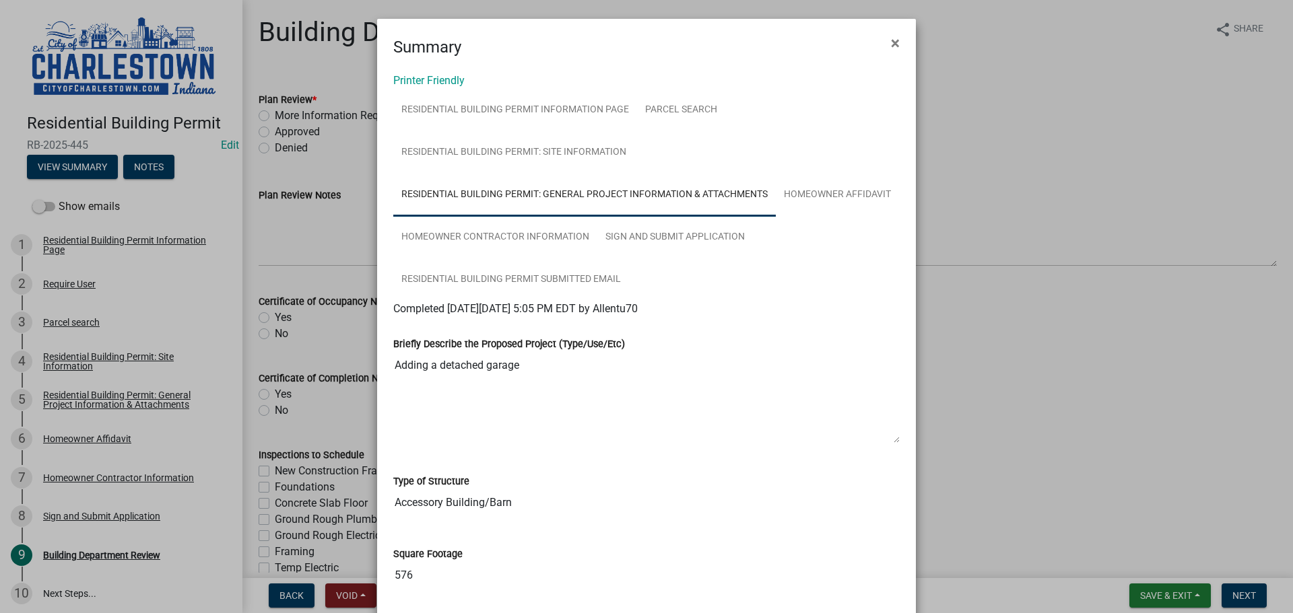
click at [965, 370] on ngb-modal-window "Summary × Printer Friendly Residential Building Permit Information Page Parcel …" at bounding box center [646, 306] width 1293 height 613
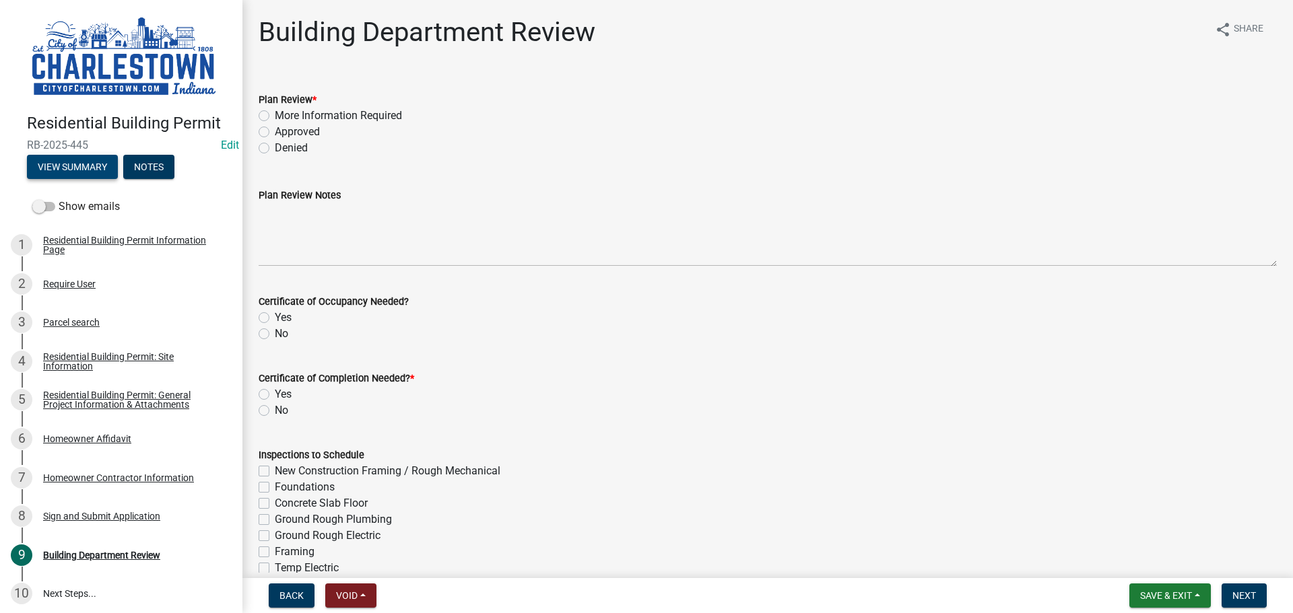
click at [102, 162] on button "View Summary" at bounding box center [72, 167] width 91 height 24
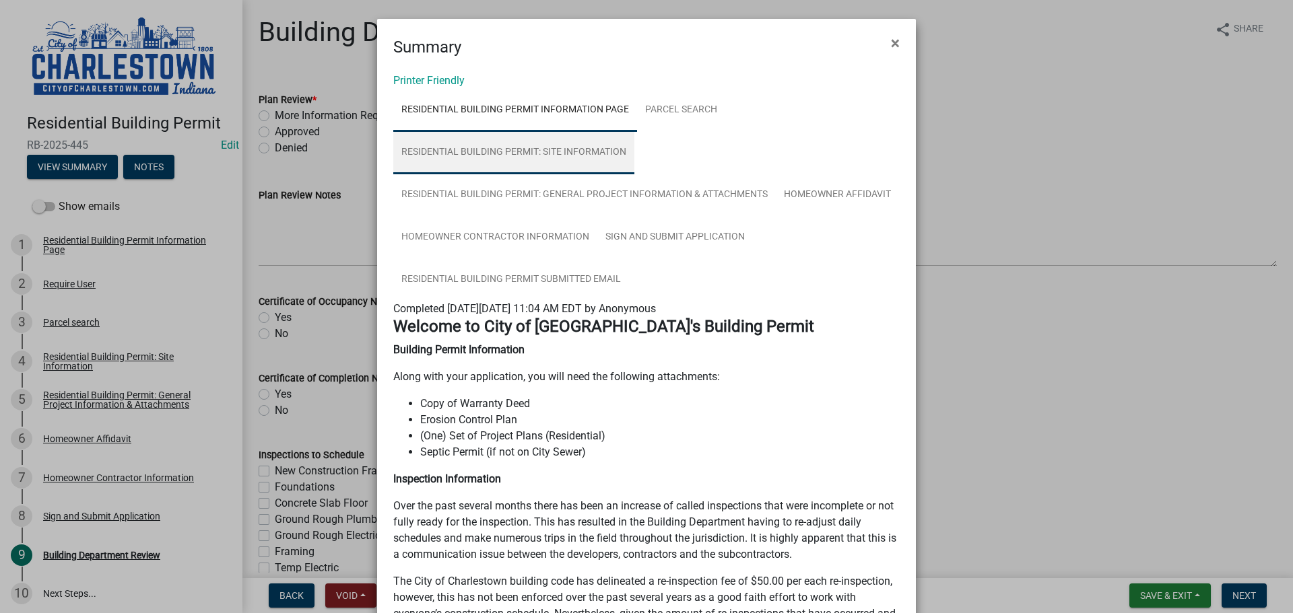
click at [584, 152] on link "Residential Building Permit: Site Information" at bounding box center [513, 152] width 241 height 43
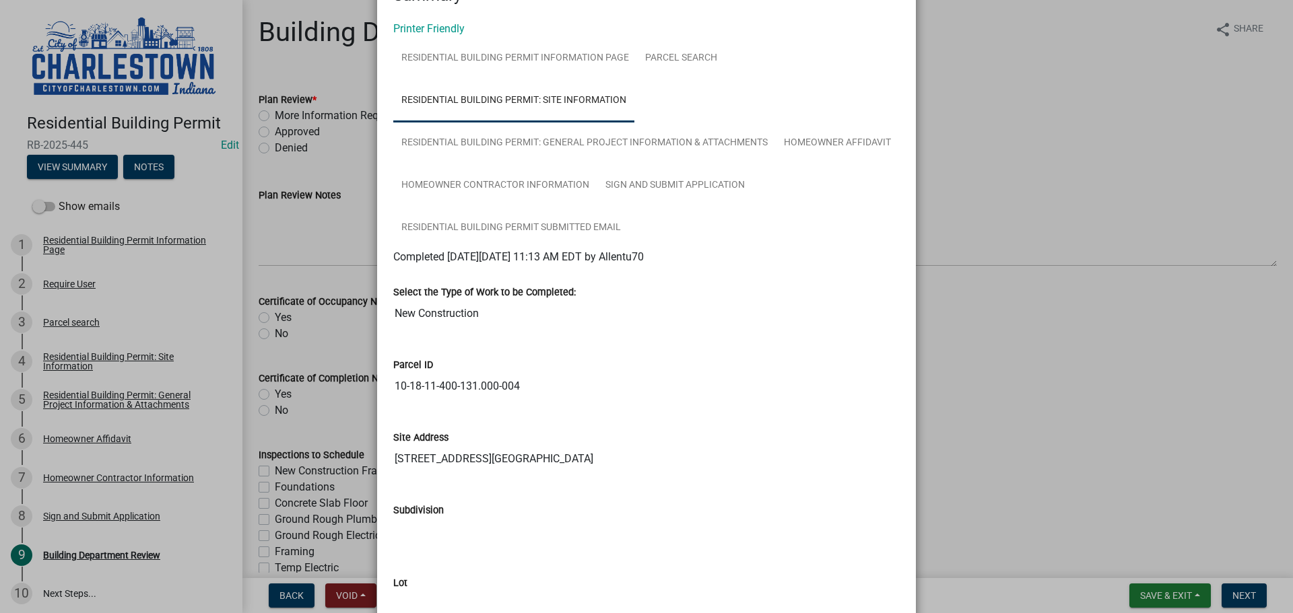
scroll to position [135, 0]
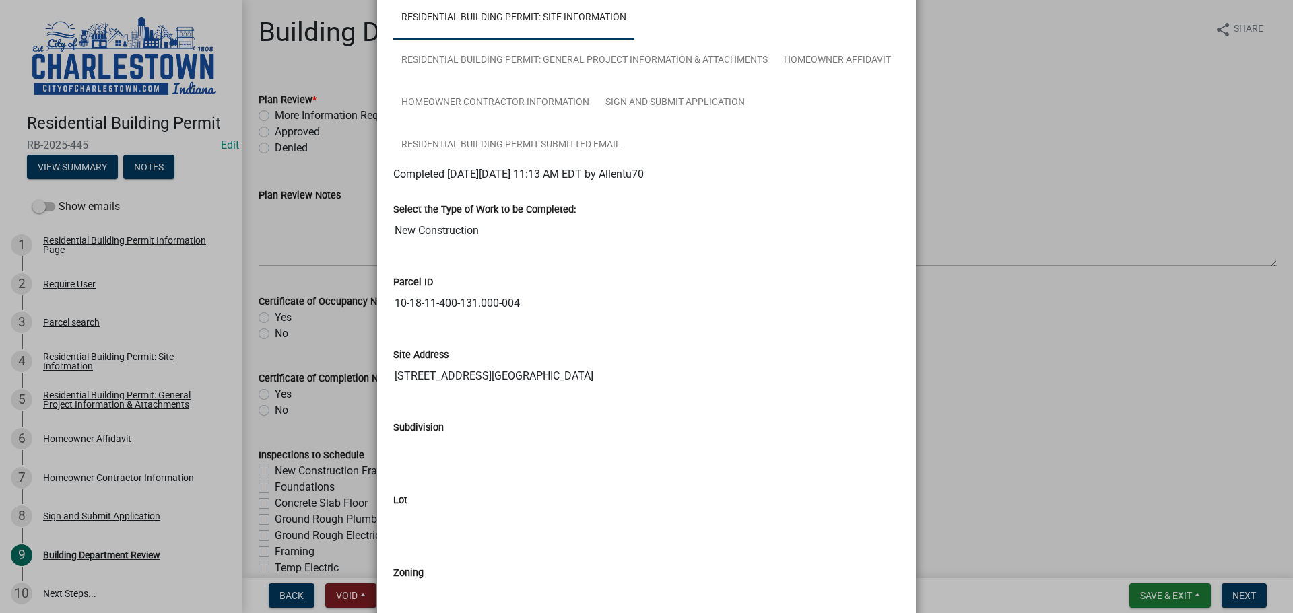
drag, startPoint x: 986, startPoint y: 201, endPoint x: 971, endPoint y: 210, distance: 18.1
click at [986, 202] on ngb-modal-window "Summary × Printer Friendly Residential Building Permit Information Page Parcel …" at bounding box center [646, 306] width 1293 height 613
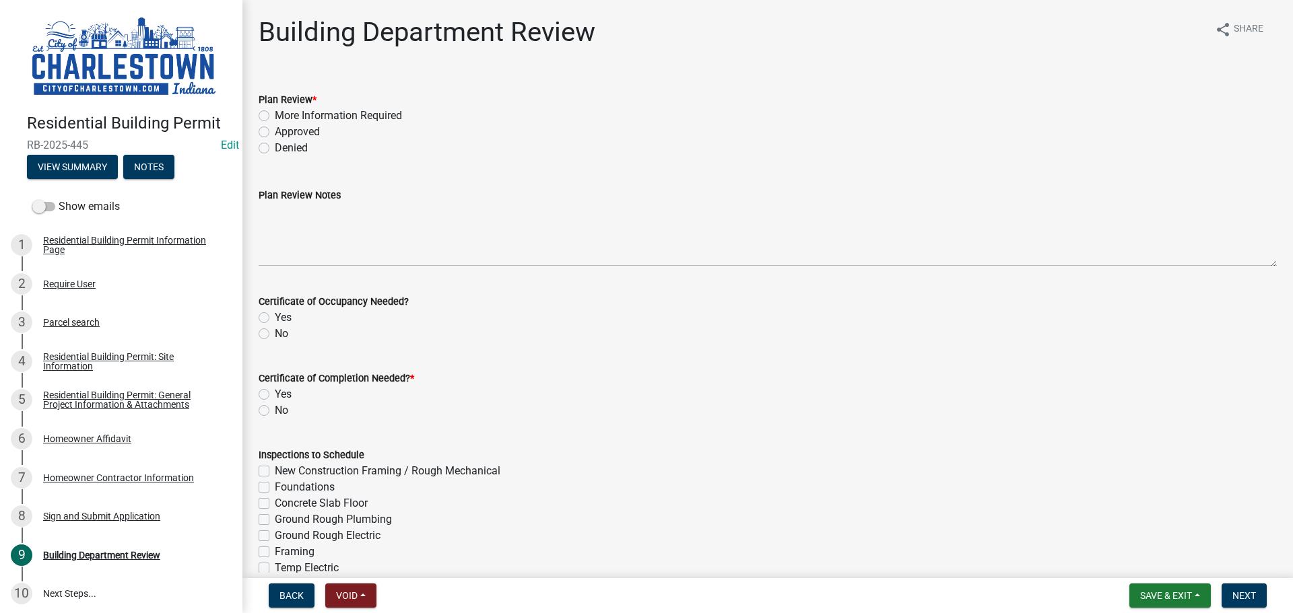
click at [275, 131] on label "Approved" at bounding box center [297, 132] width 45 height 16
click at [275, 131] on input "Approved" at bounding box center [279, 128] width 9 height 9
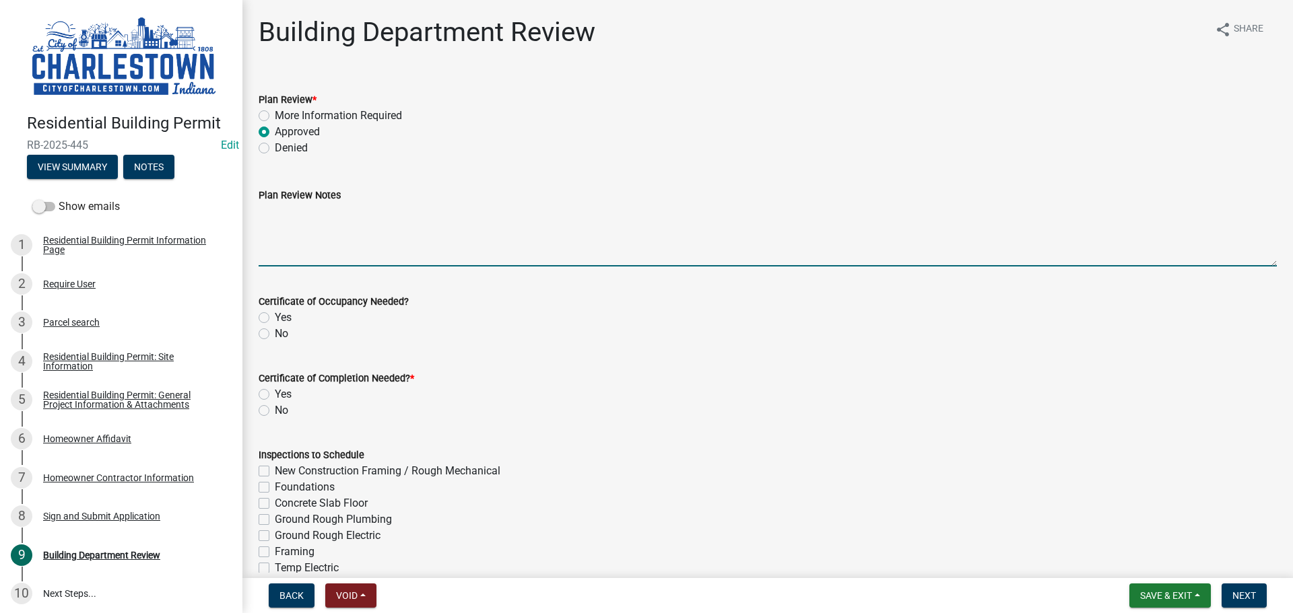
click at [320, 215] on textarea "Plan Review Notes" at bounding box center [768, 234] width 1018 height 63
click at [275, 337] on label "No" at bounding box center [281, 334] width 13 height 16
click at [275, 335] on input "No" at bounding box center [279, 330] width 9 height 9
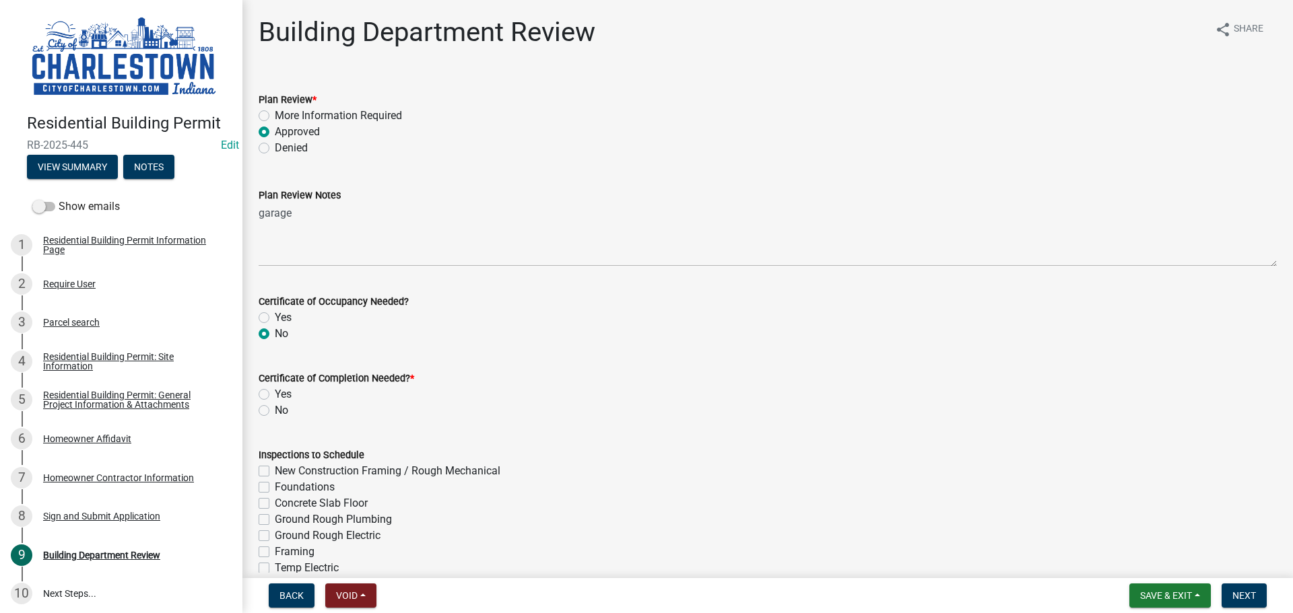
click at [275, 393] on label "Yes" at bounding box center [283, 394] width 17 height 16
click at [275, 393] on input "Yes" at bounding box center [279, 390] width 9 height 9
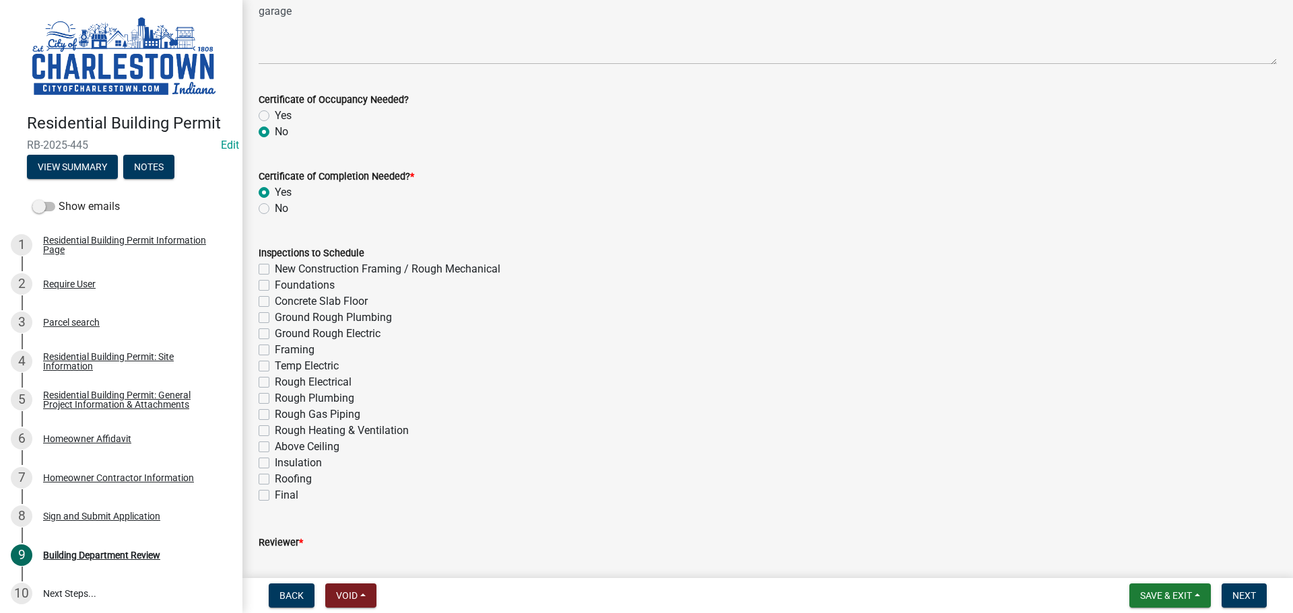
scroll to position [269, 0]
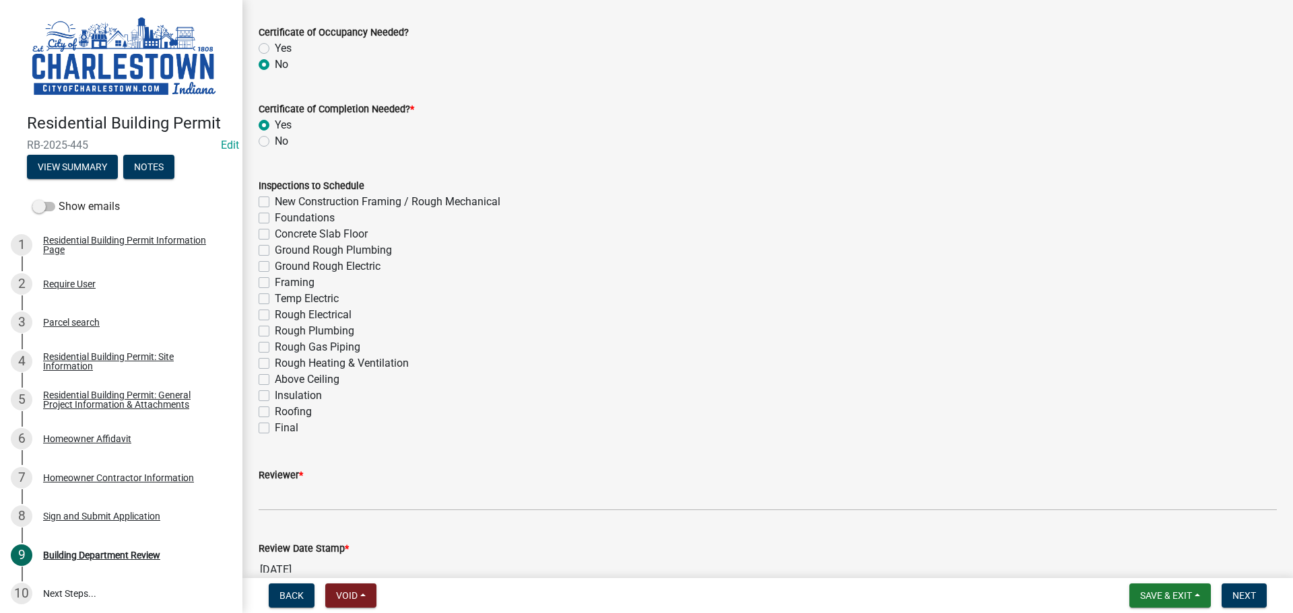
click at [275, 202] on label "New Construction Framing / Rough Mechanical" at bounding box center [388, 202] width 226 height 16
click at [275, 202] on input "New Construction Framing / Rough Mechanical" at bounding box center [279, 198] width 9 height 9
click at [275, 217] on label "Foundations" at bounding box center [305, 218] width 60 height 16
click at [275, 217] on input "Foundations" at bounding box center [279, 214] width 9 height 9
click at [275, 235] on label "Concrete Slab Floor" at bounding box center [321, 234] width 93 height 16
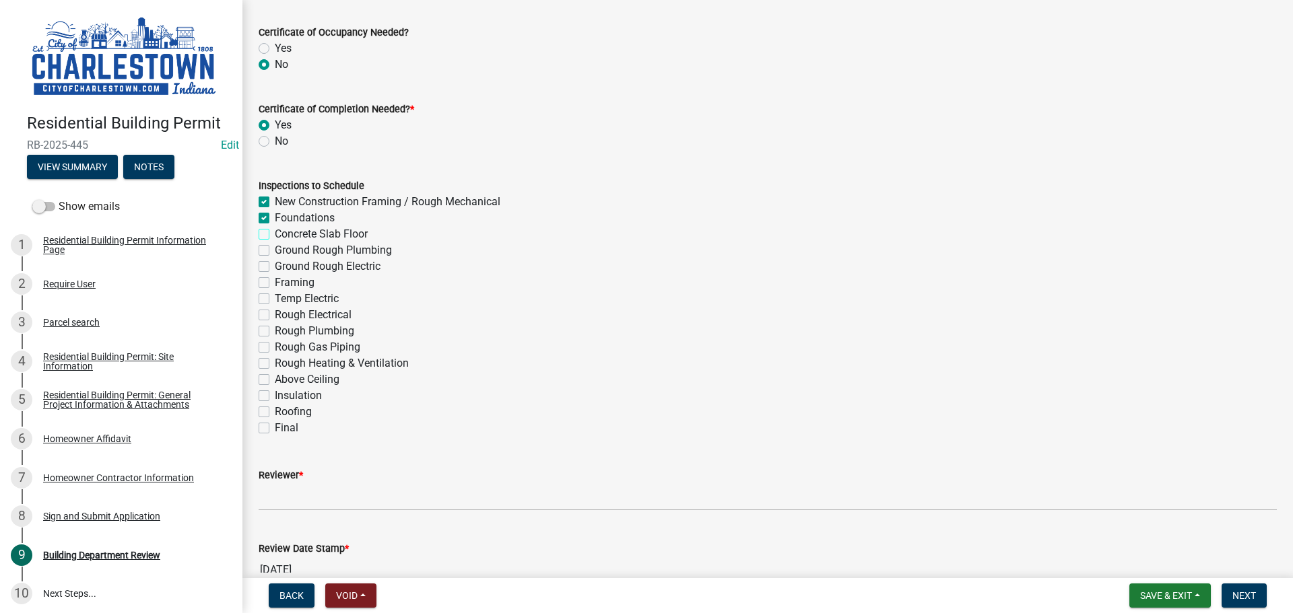
click at [275, 235] on input "Concrete Slab Floor" at bounding box center [279, 230] width 9 height 9
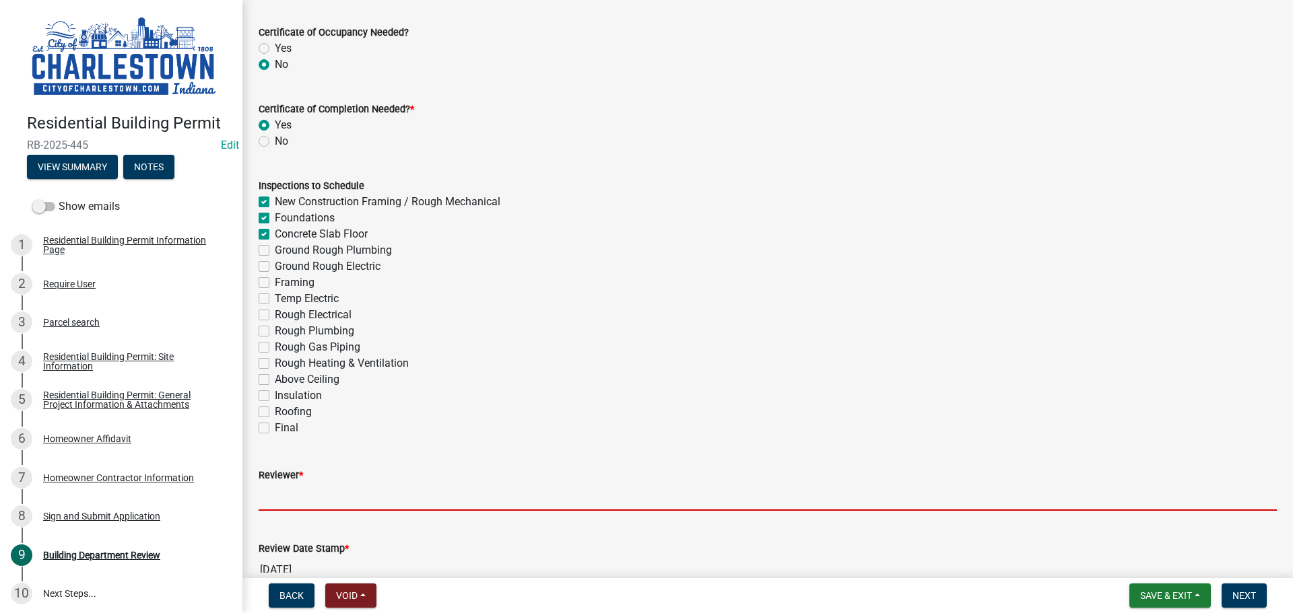
click at [294, 489] on input "Reviewer *" at bounding box center [768, 497] width 1018 height 28
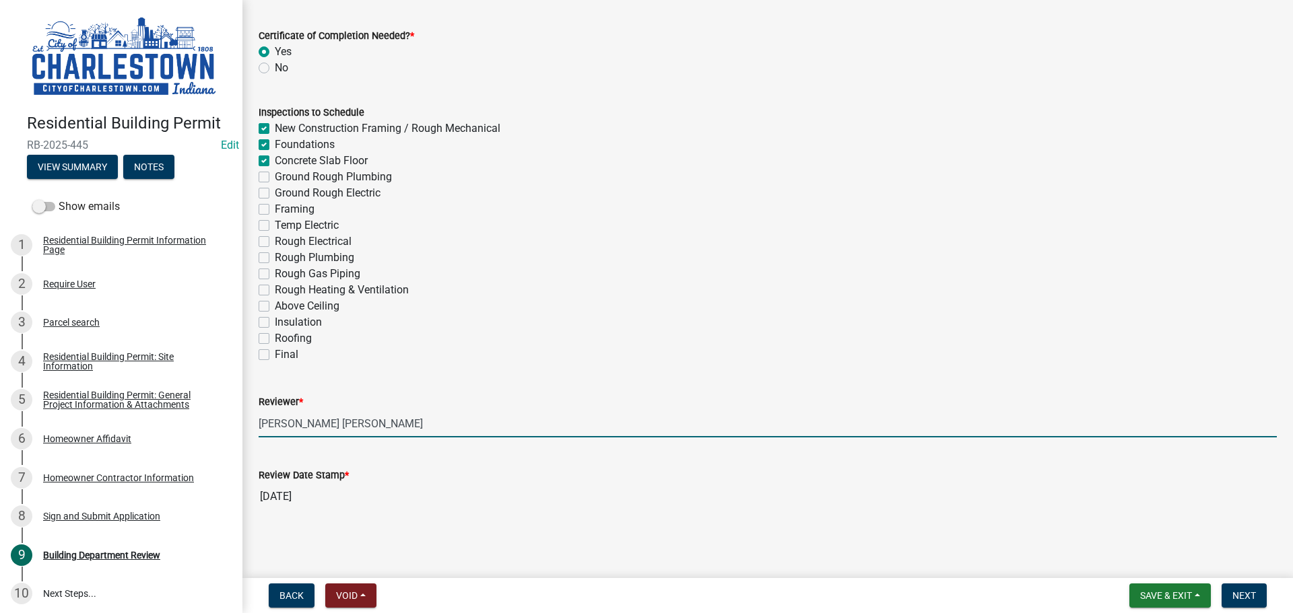
scroll to position [343, 0]
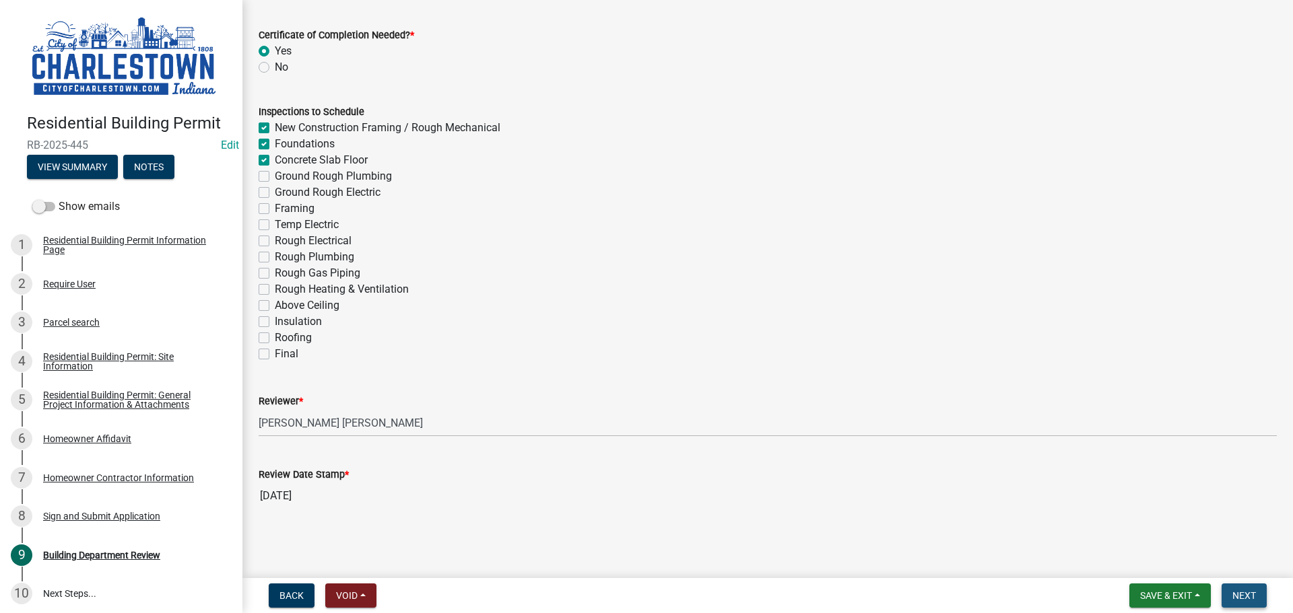
click at [1246, 596] on span "Next" at bounding box center [1244, 595] width 24 height 11
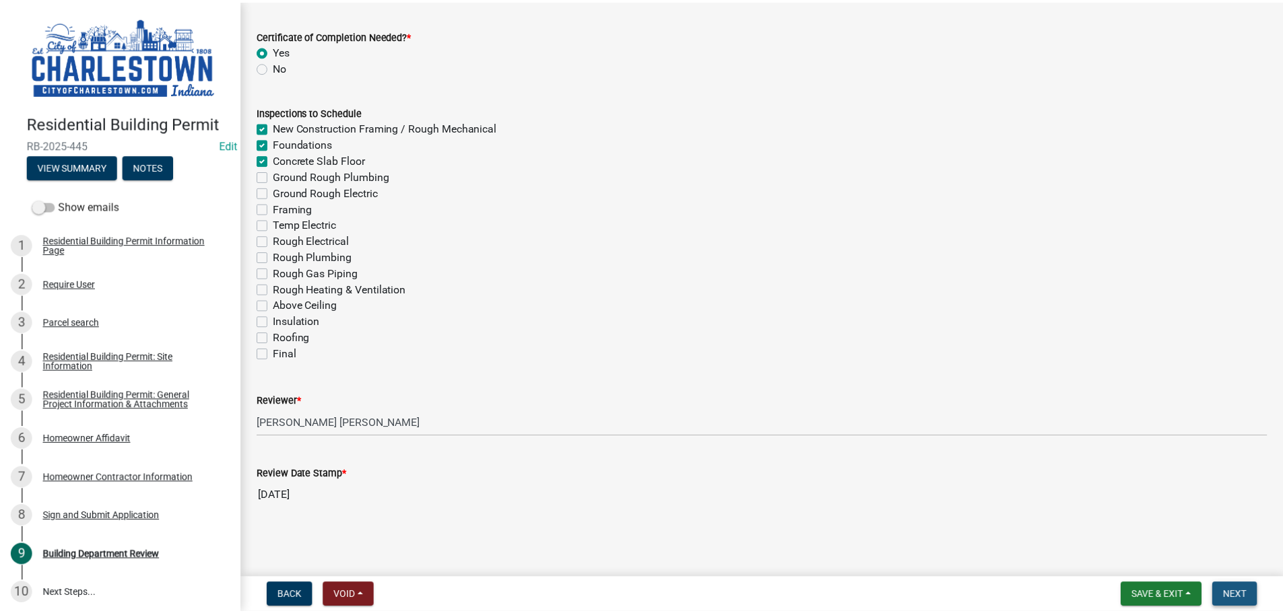
scroll to position [0, 0]
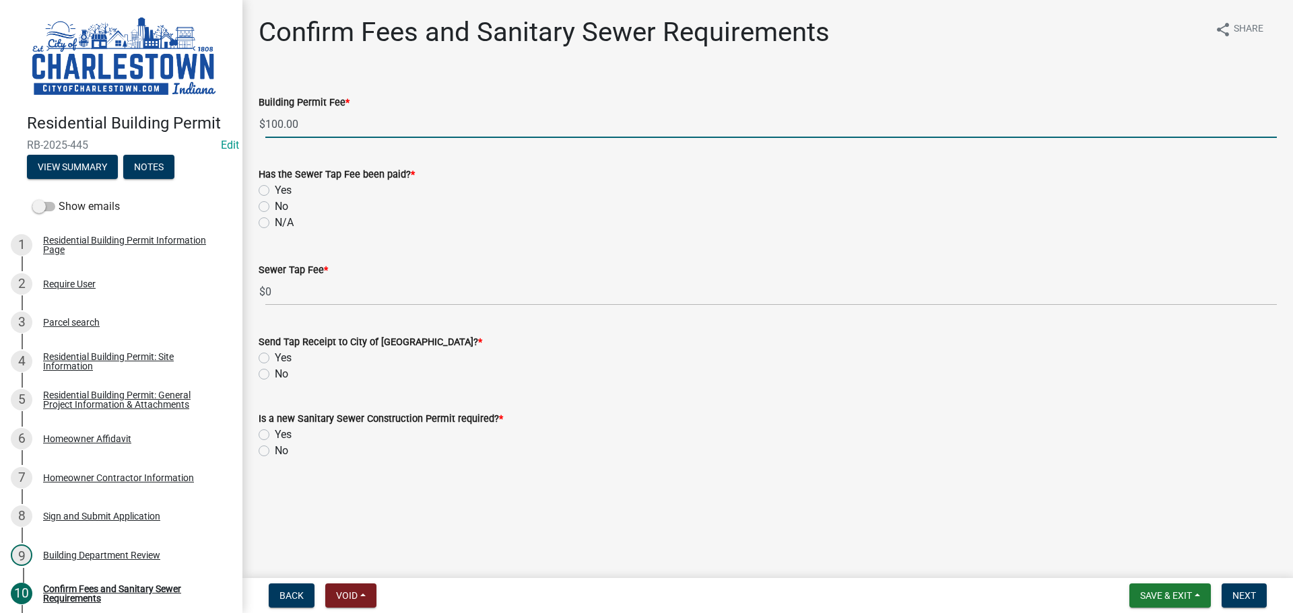
click at [300, 123] on input "100.00" at bounding box center [770, 124] width 1011 height 28
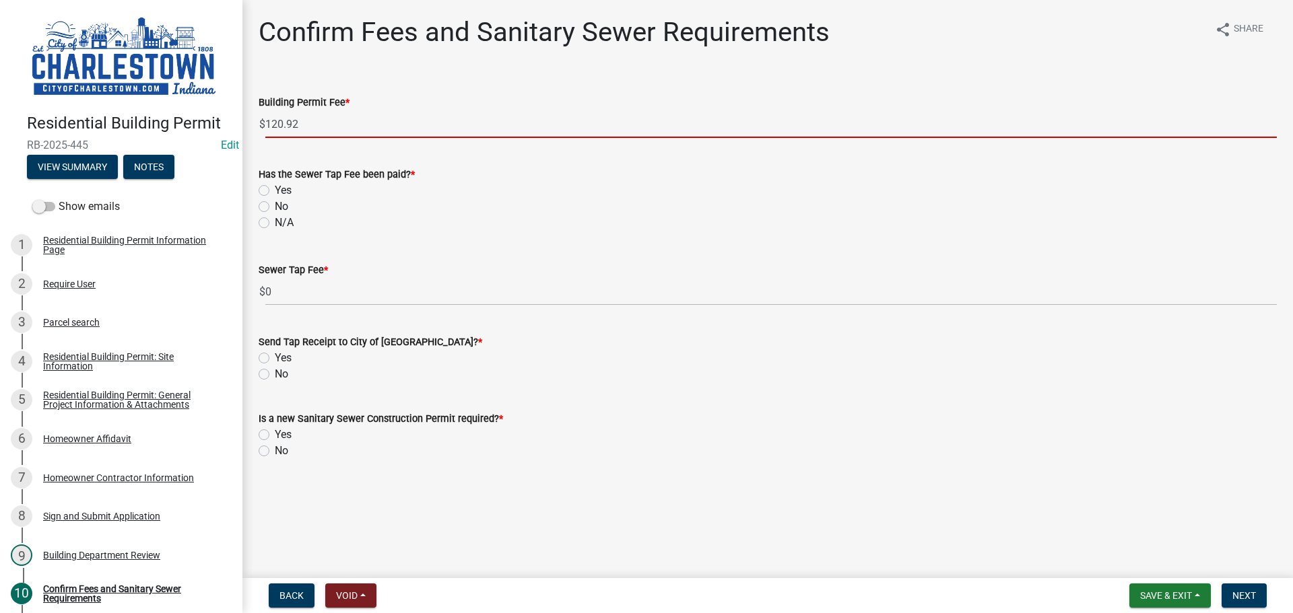
click at [275, 223] on label "N/A" at bounding box center [284, 223] width 19 height 16
click at [275, 223] on input "N/A" at bounding box center [279, 219] width 9 height 9
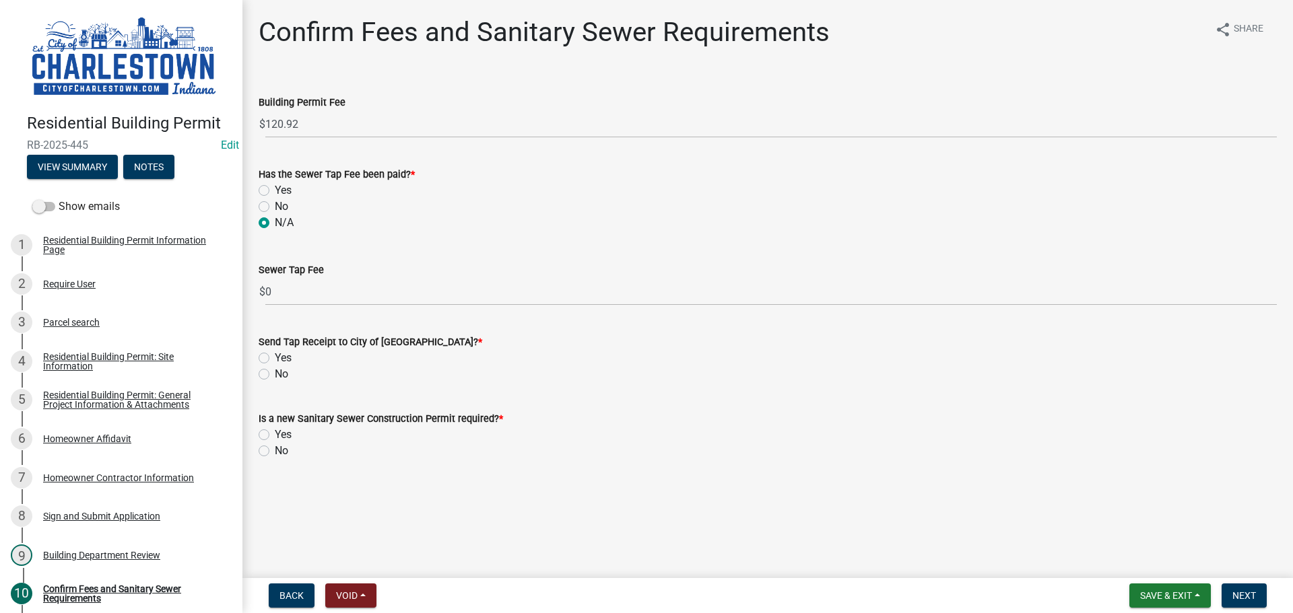
click at [275, 374] on label "No" at bounding box center [281, 374] width 13 height 16
click at [275, 374] on input "No" at bounding box center [279, 370] width 9 height 9
click at [275, 450] on label "No" at bounding box center [281, 451] width 13 height 16
click at [275, 450] on input "No" at bounding box center [279, 447] width 9 height 9
click at [1248, 590] on button "Next" at bounding box center [1243, 596] width 45 height 24
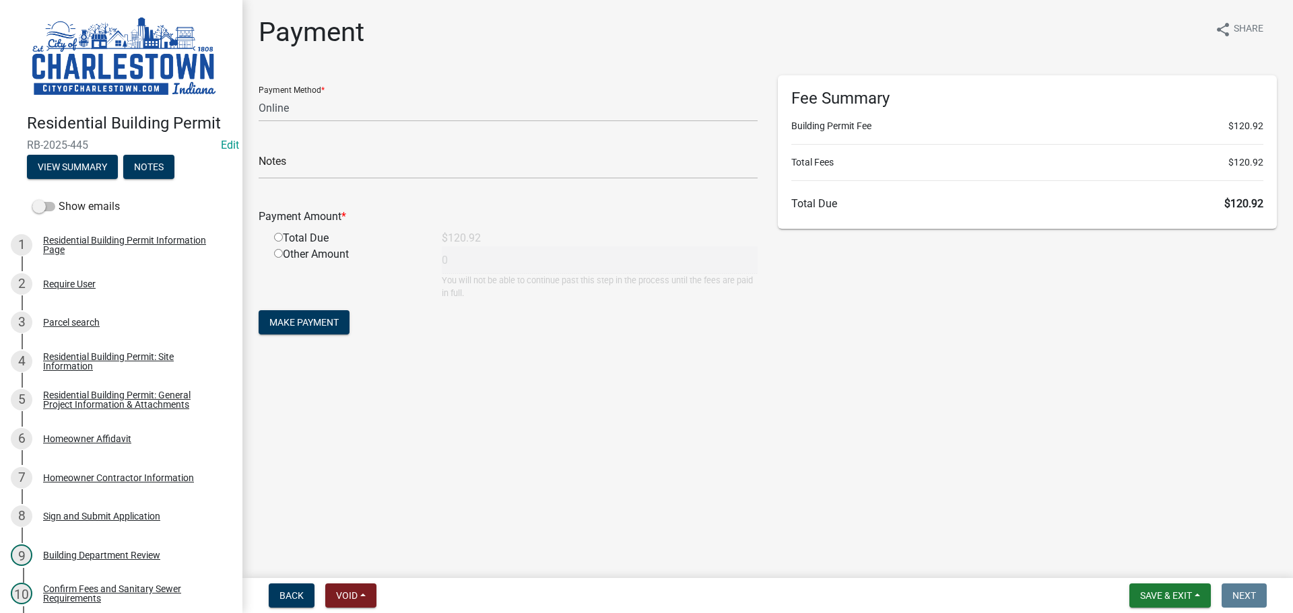
click at [279, 239] on input "radio" at bounding box center [278, 237] width 9 height 9
click at [1174, 597] on span "Save & Exit" at bounding box center [1166, 595] width 52 height 11
click at [1136, 551] on button "Save & Exit" at bounding box center [1157, 561] width 108 height 32
